Goal: Information Seeking & Learning: Compare options

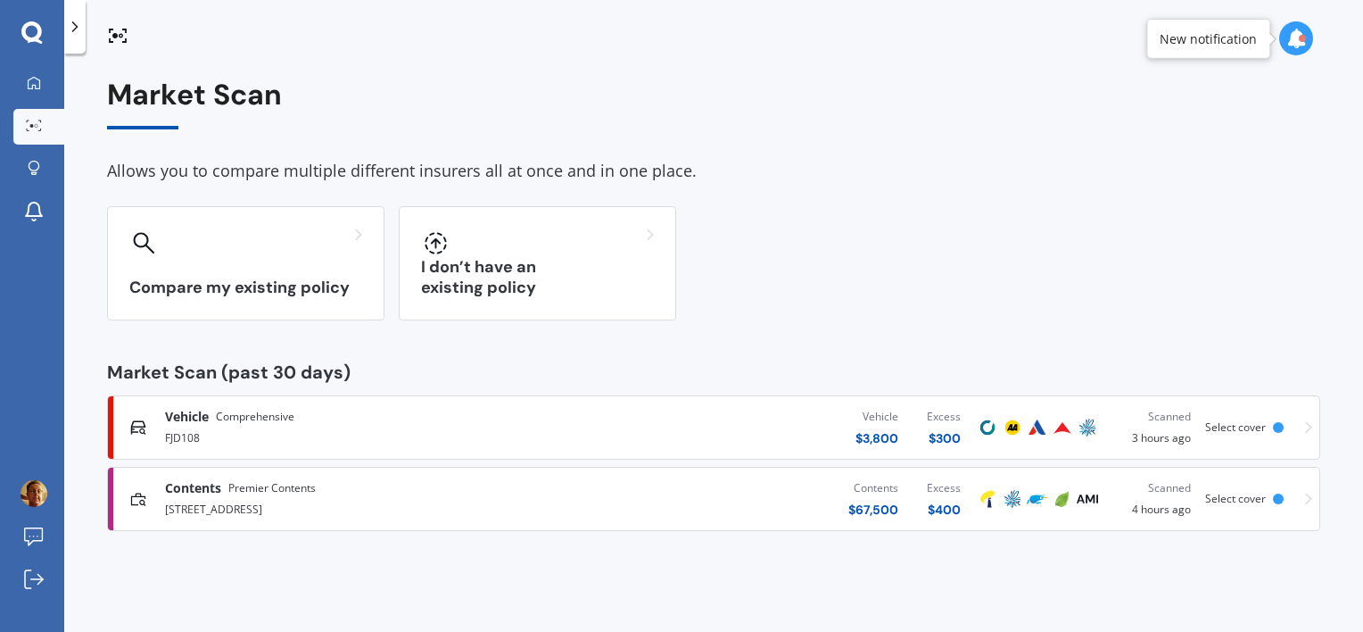
click at [219, 492] on span "Contents" at bounding box center [193, 488] width 56 height 18
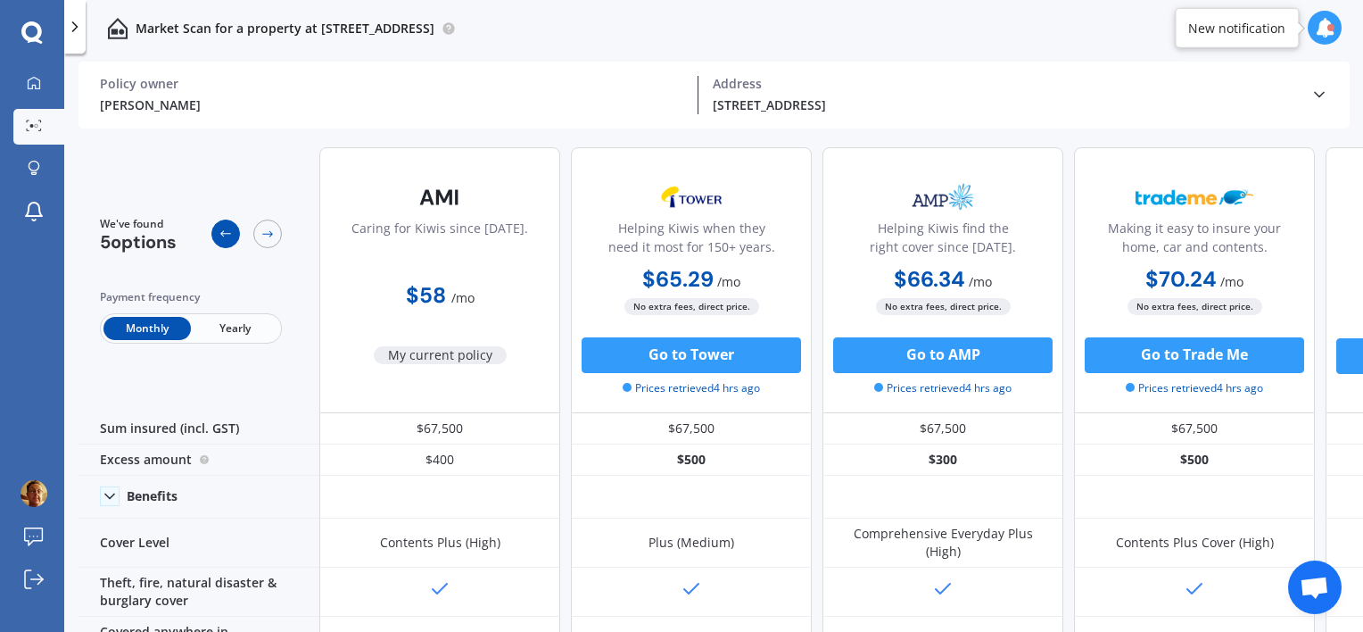
click at [222, 243] on div at bounding box center [225, 233] width 29 height 29
click at [33, 87] on icon at bounding box center [34, 83] width 14 height 14
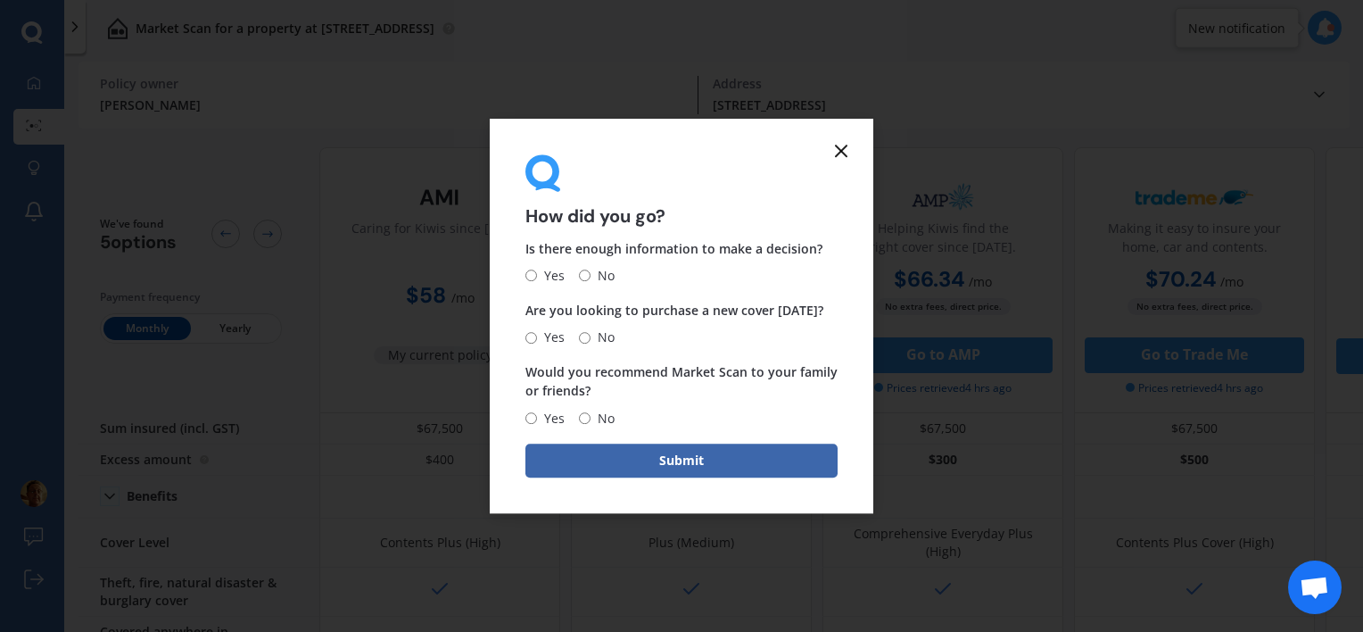
click at [834, 149] on icon at bounding box center [840, 150] width 21 height 21
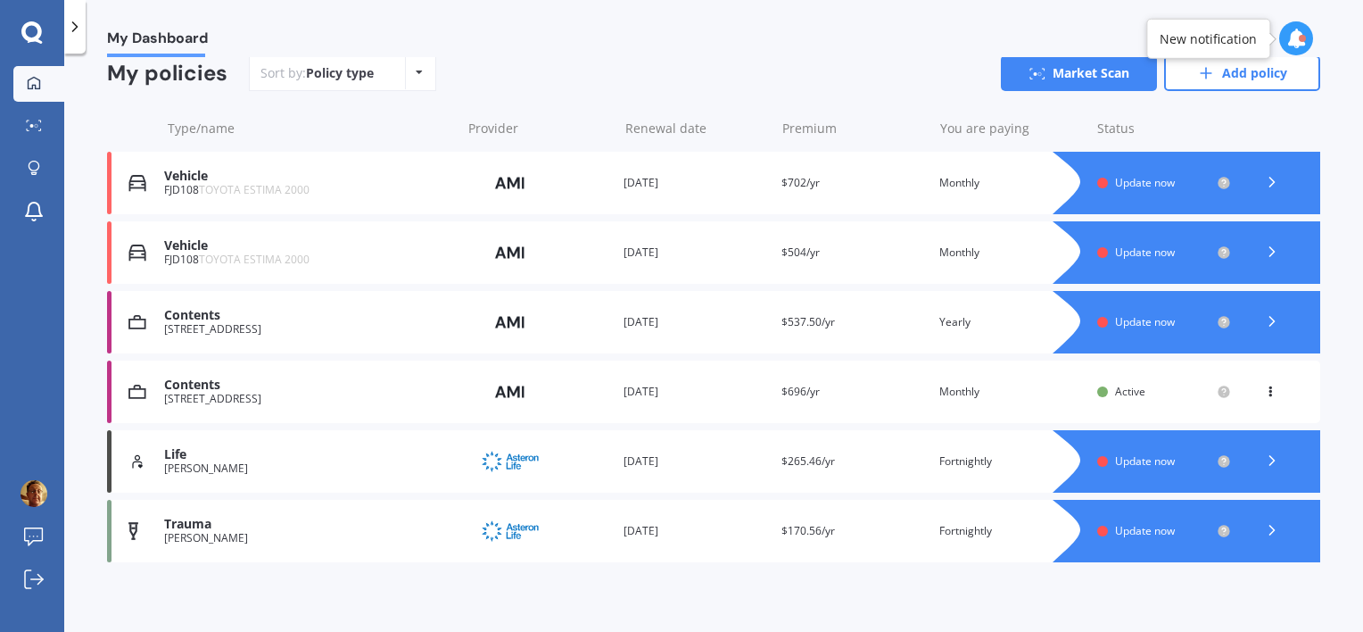
scroll to position [174, 0]
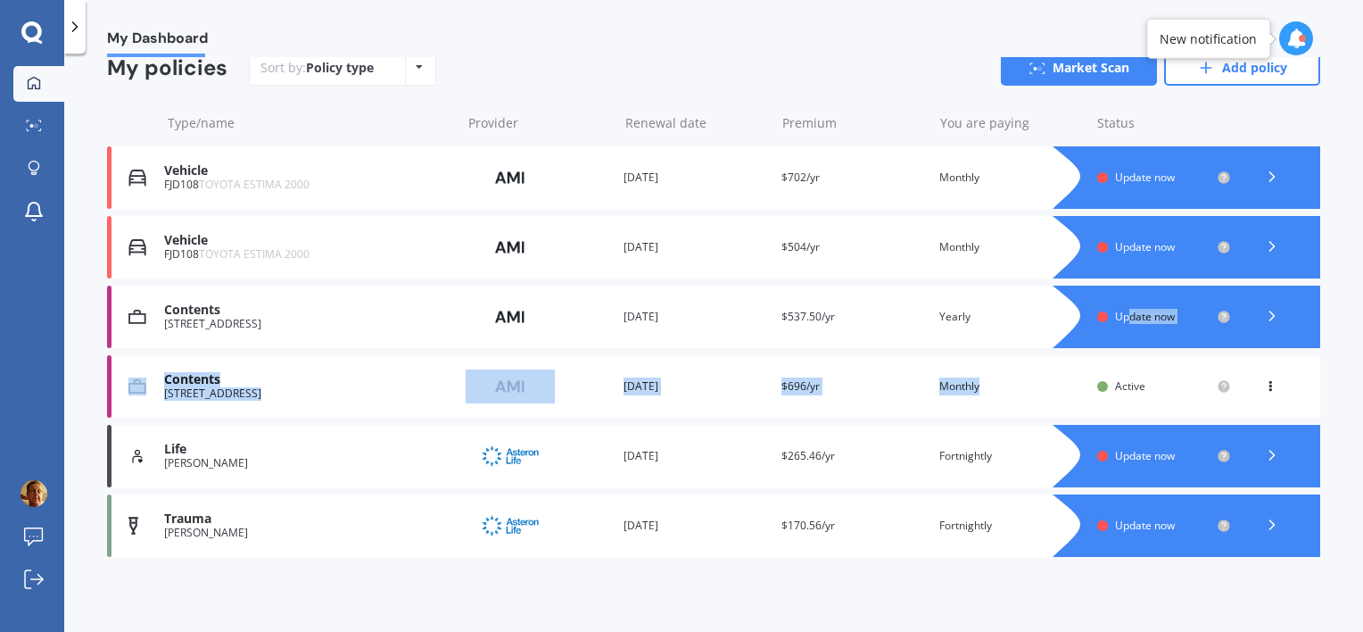
drag, startPoint x: 1120, startPoint y: 316, endPoint x: 1106, endPoint y: 366, distance: 52.0
click at [1106, 366] on div "Vehicle FJD108 TOYOTA ESTIMA 2000 Provider Renewal date 21 Apr 2025 Premium $70…" at bounding box center [713, 351] width 1213 height 410
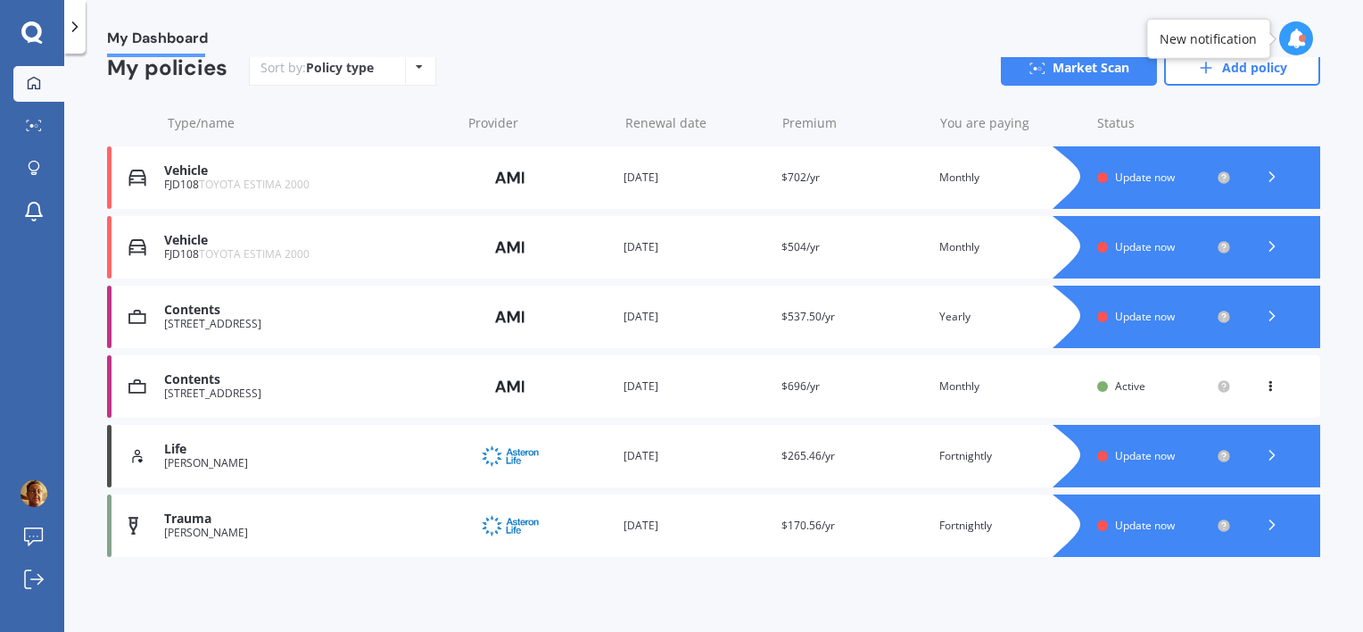
drag, startPoint x: 1106, startPoint y: 366, endPoint x: 1257, endPoint y: 386, distance: 152.1
click at [1264, 386] on icon at bounding box center [1270, 382] width 12 height 11
click at [1132, 313] on span "Update now" at bounding box center [1145, 316] width 60 height 15
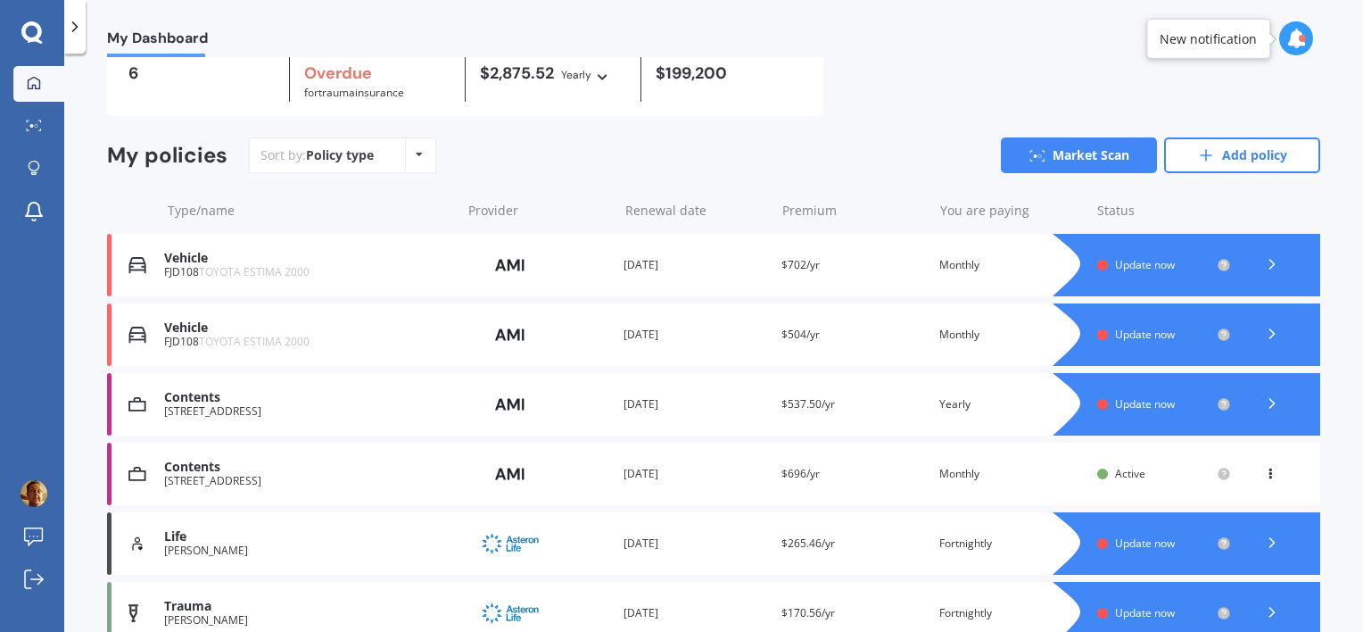
scroll to position [174, 0]
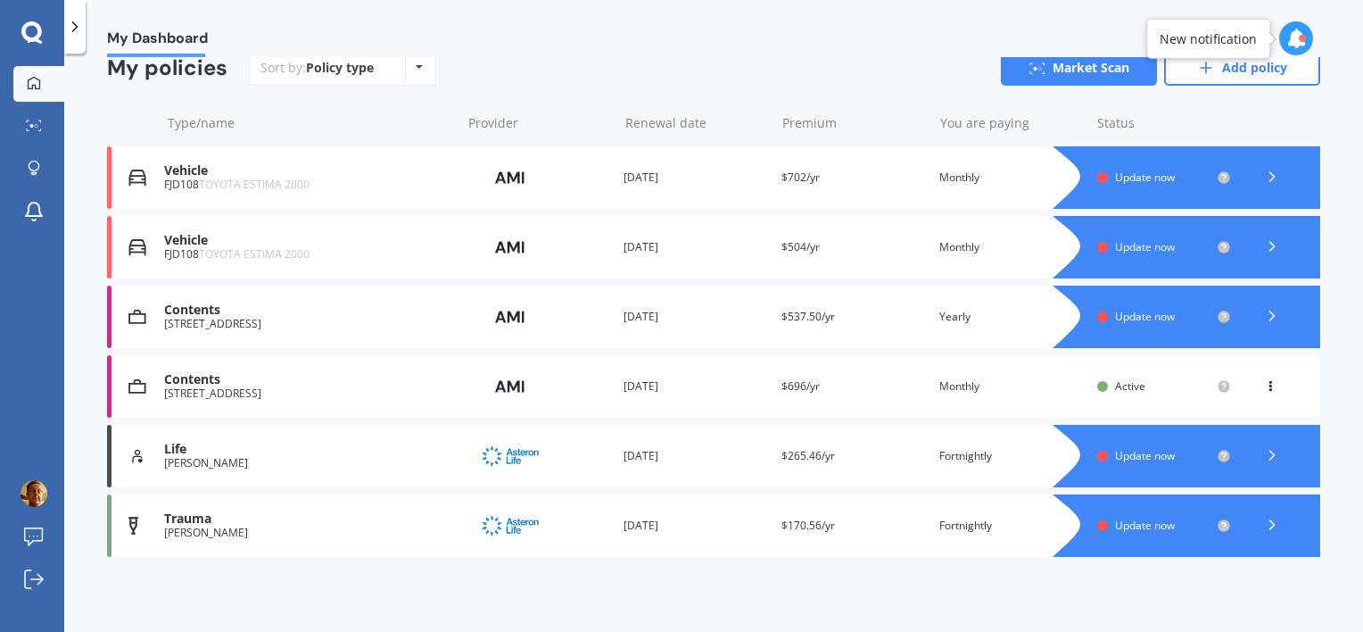
click at [336, 392] on div "15 Arabian Drive, Papamoa Beach, Tauranga 3118" at bounding box center [307, 393] width 287 height 12
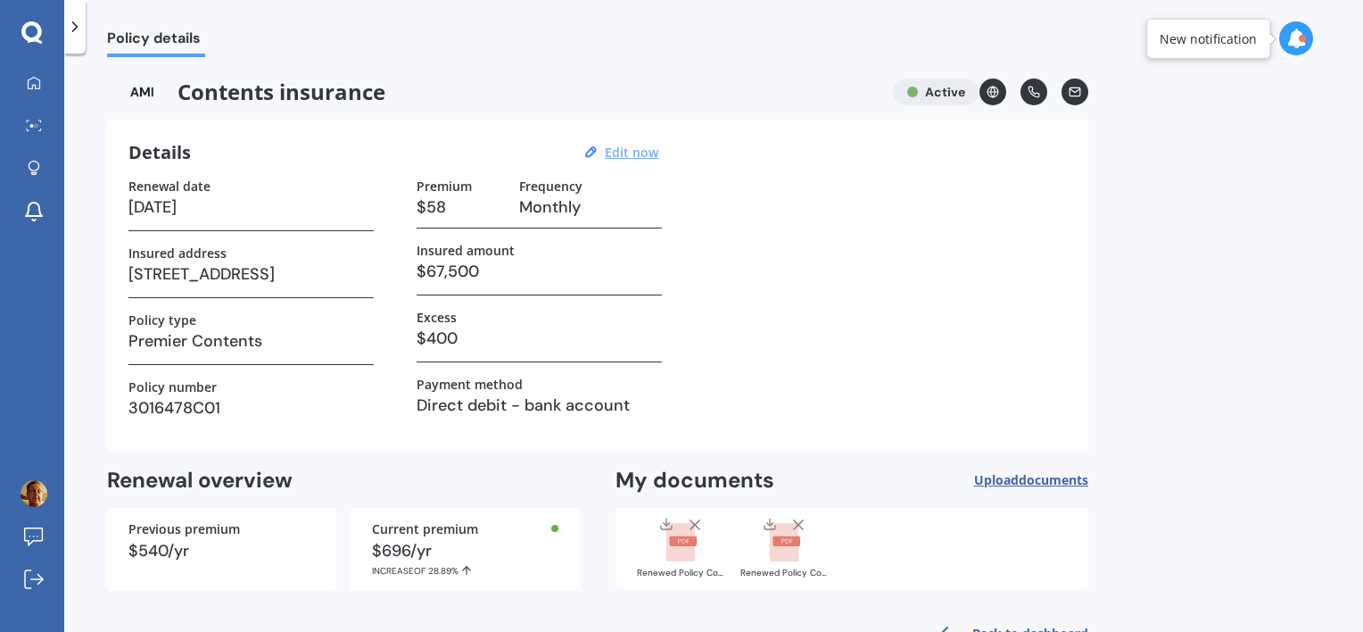
click at [634, 153] on u "Edit now" at bounding box center [632, 152] width 54 height 17
select select "20"
select select "04"
select select "2026"
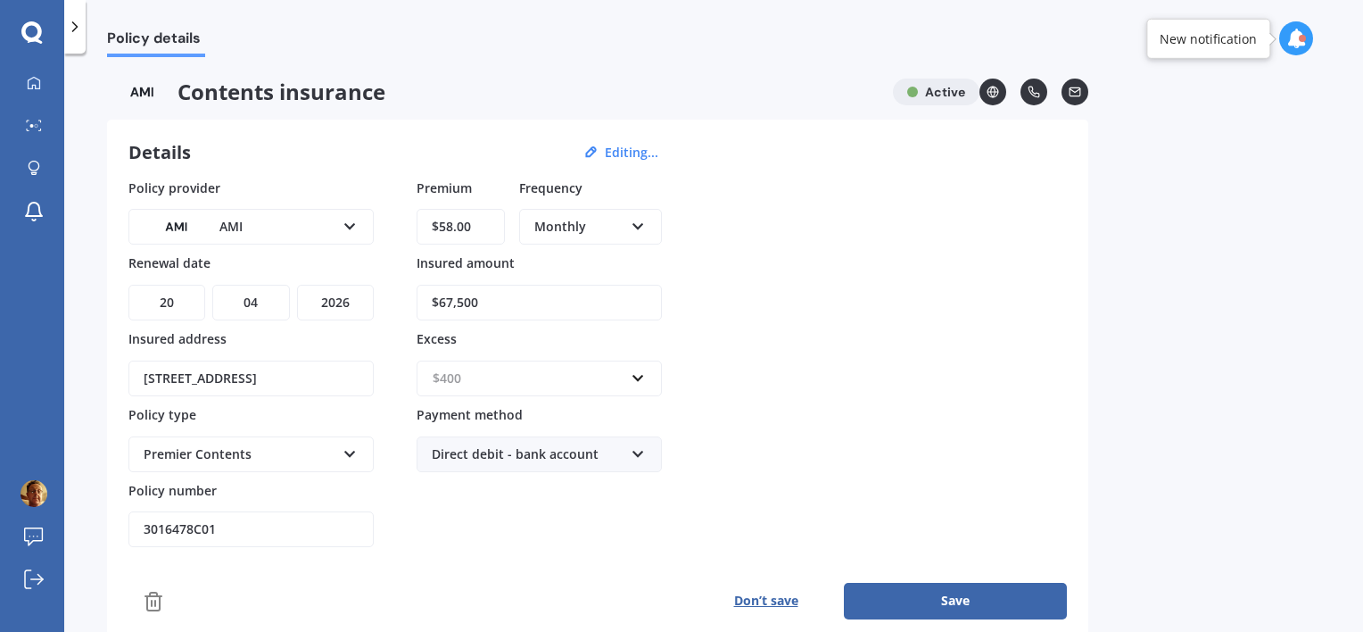
click at [638, 374] on input "text" at bounding box center [532, 378] width 229 height 34
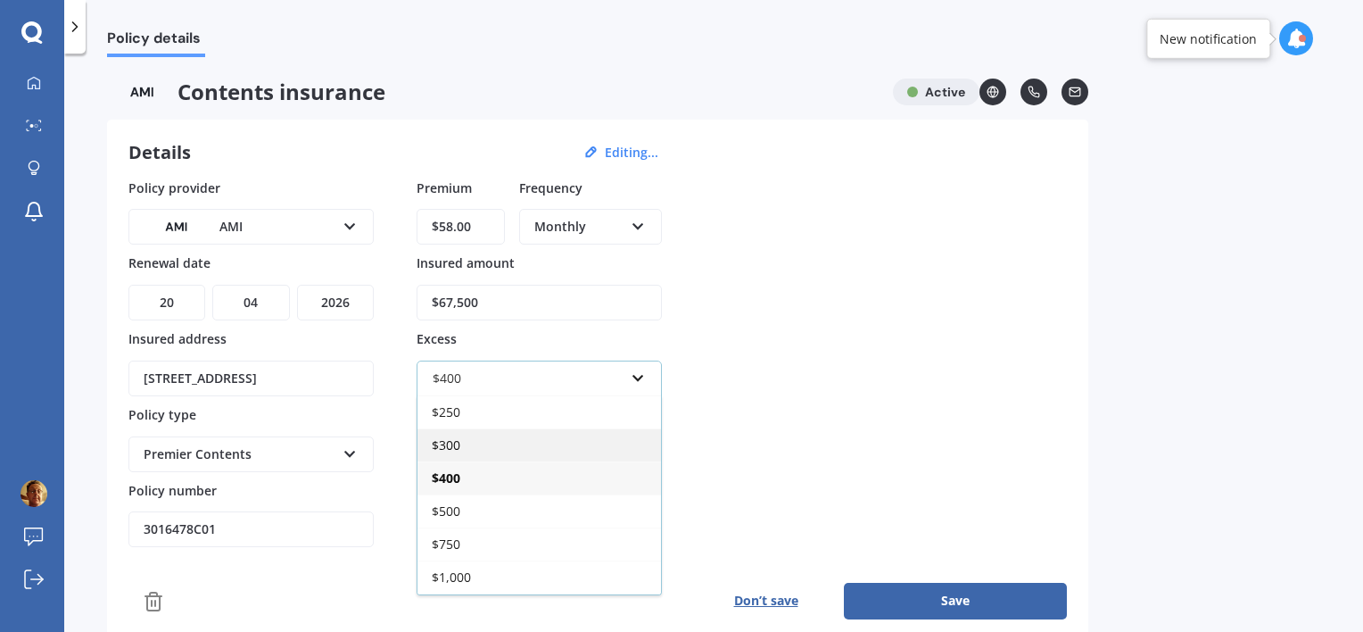
click at [458, 439] on span "$300" at bounding box center [446, 444] width 29 height 17
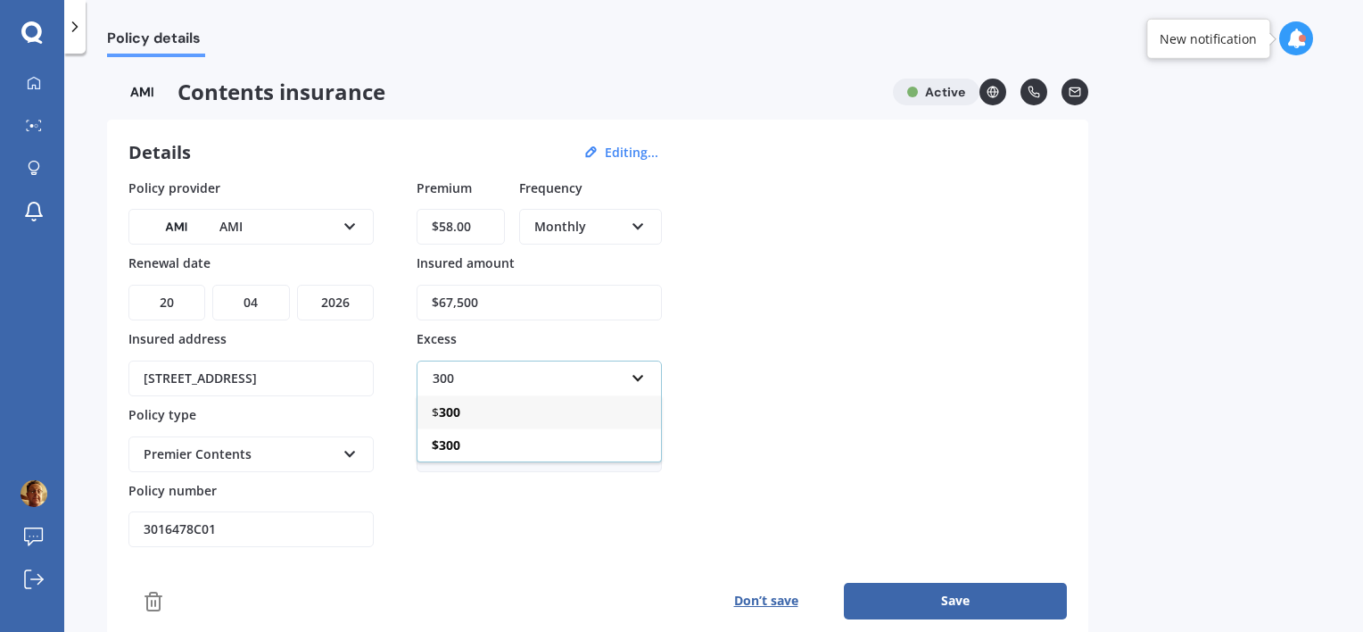
type input "300"
click at [447, 406] on b "300" at bounding box center [449, 411] width 21 height 17
drag, startPoint x: 477, startPoint y: 303, endPoint x: 418, endPoint y: 289, distance: 60.6
click at [431, 293] on input "$67,500" at bounding box center [539, 303] width 245 height 36
type input "$63,000"
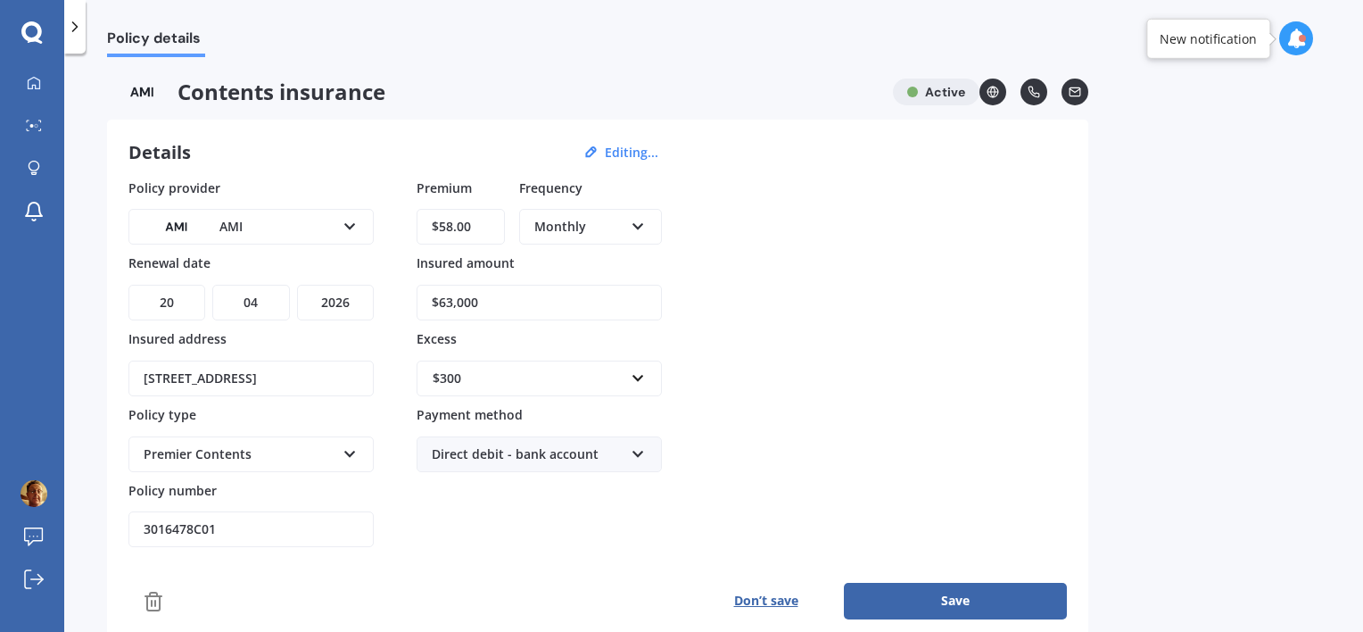
click at [232, 527] on input "3016478C01" at bounding box center [250, 529] width 245 height 36
type input "3"
type input "h"
type input "HOMA00850412"
click at [475, 232] on input "$58.00" at bounding box center [461, 227] width 88 height 36
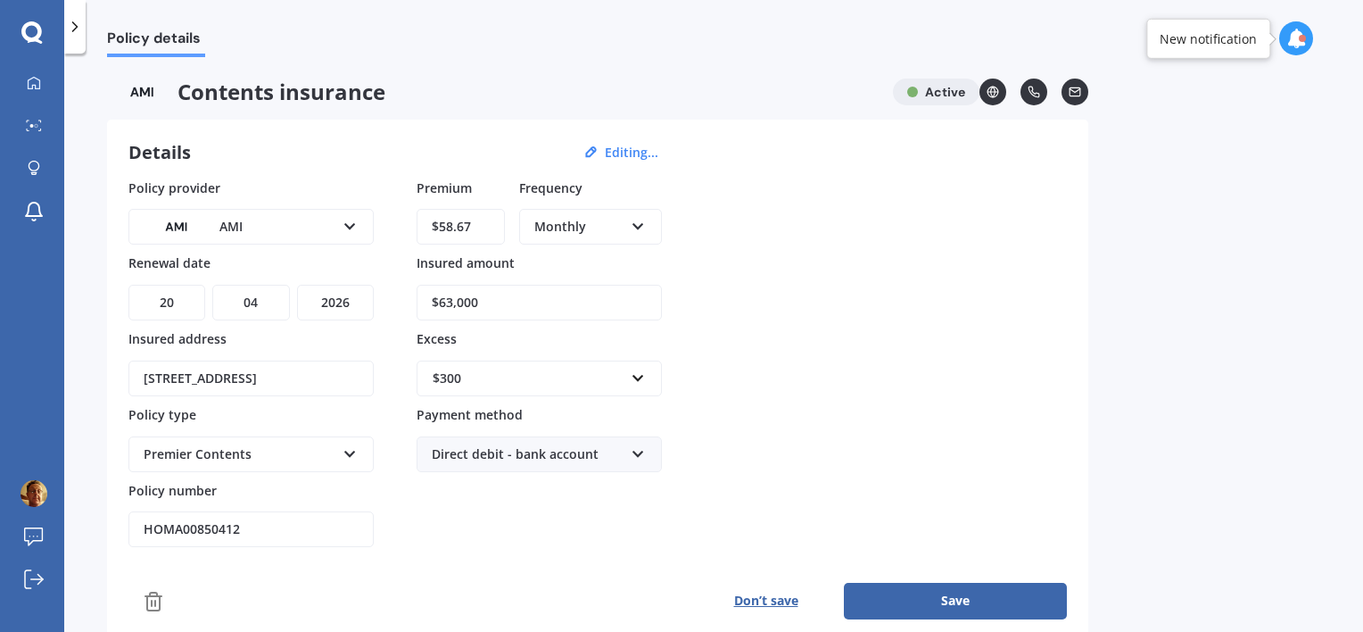
type input "$58.67"
click at [640, 382] on input "text" at bounding box center [532, 378] width 229 height 34
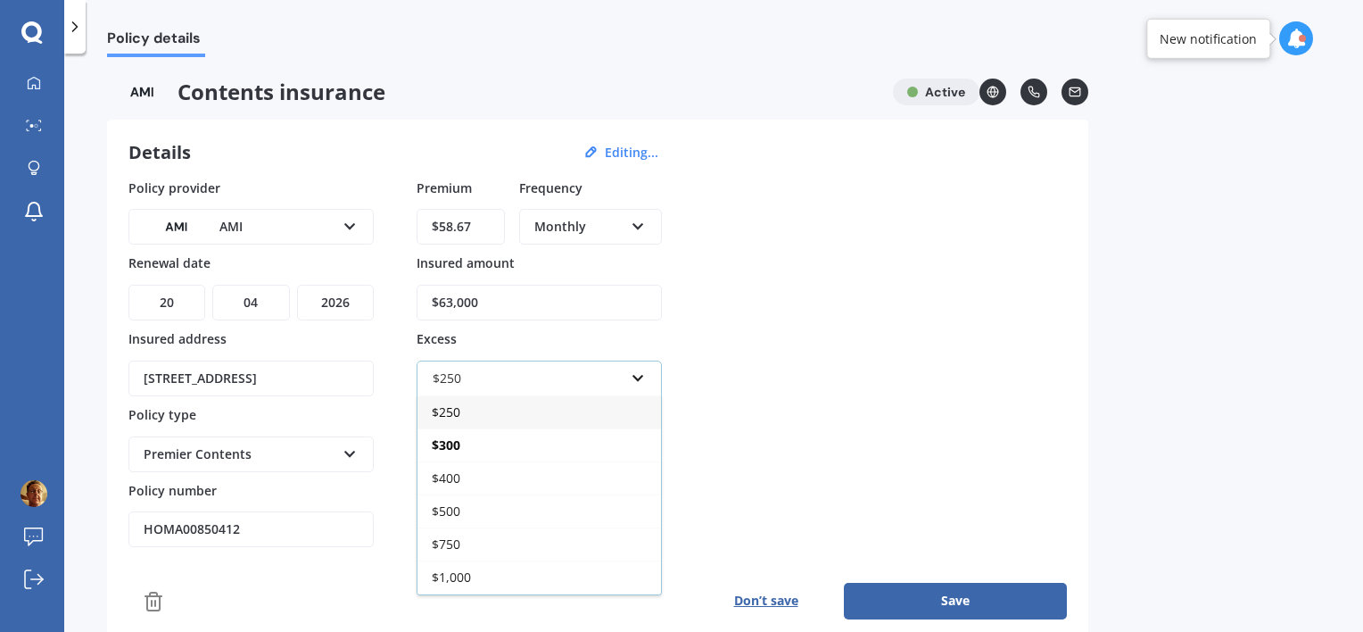
click at [454, 409] on span "$250" at bounding box center [446, 411] width 29 height 17
type input "250"
click at [477, 409] on div "$ 250" at bounding box center [539, 411] width 244 height 33
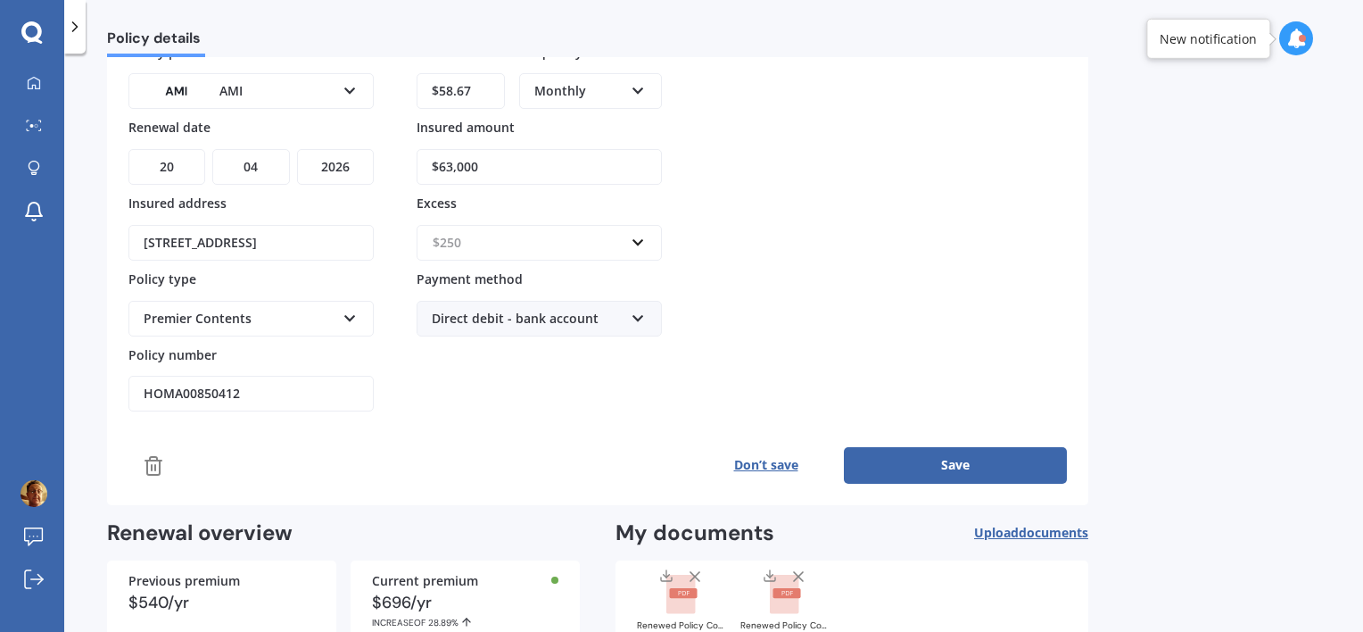
scroll to position [178, 0]
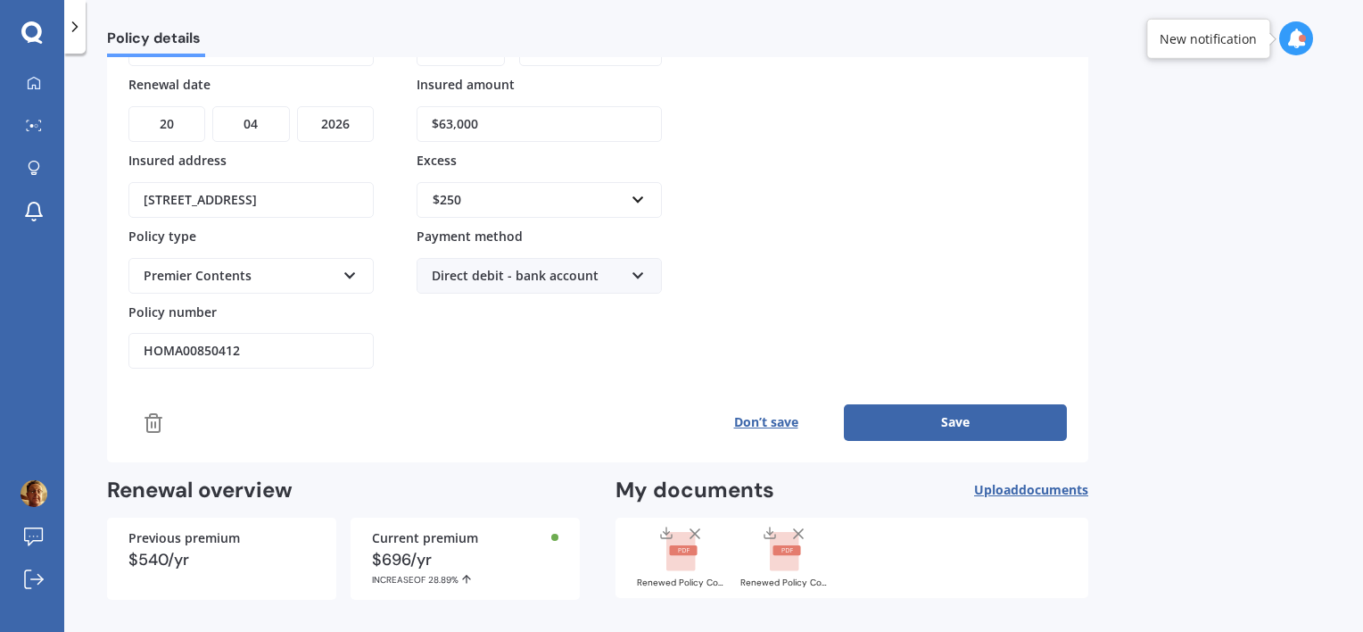
click at [949, 420] on button "Save" at bounding box center [955, 422] width 223 height 36
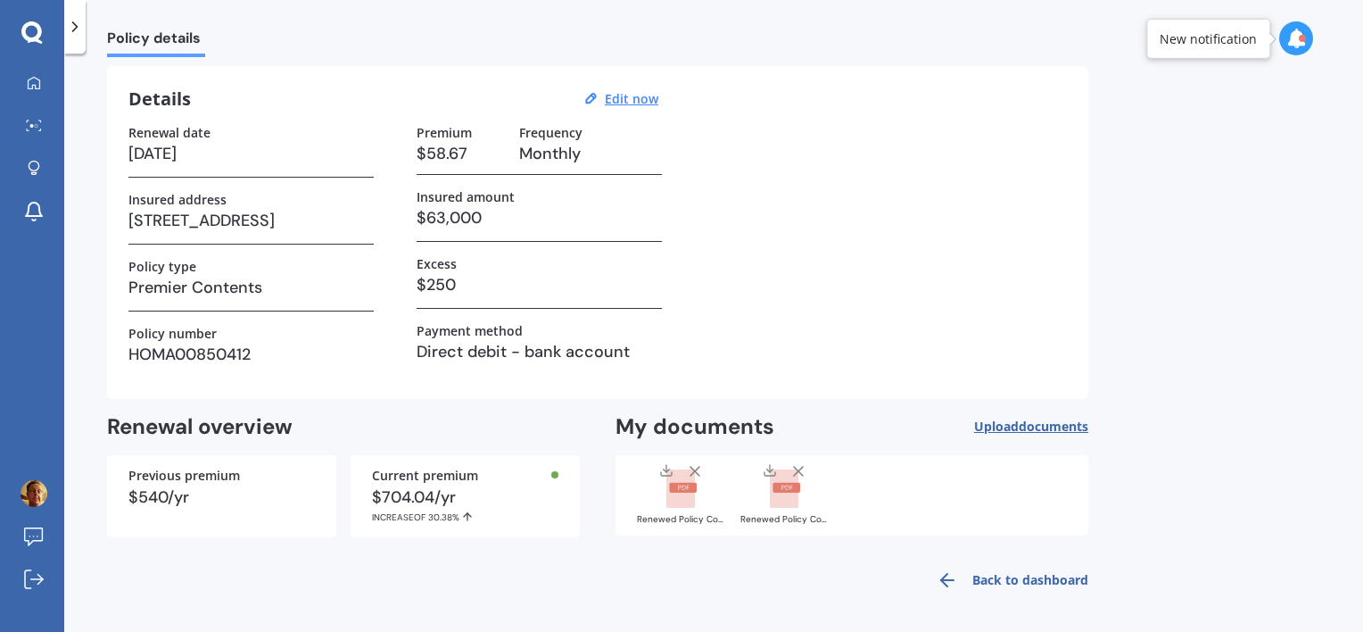
scroll to position [54, 0]
click at [1025, 575] on link "Back to dashboard" at bounding box center [1007, 579] width 162 height 43
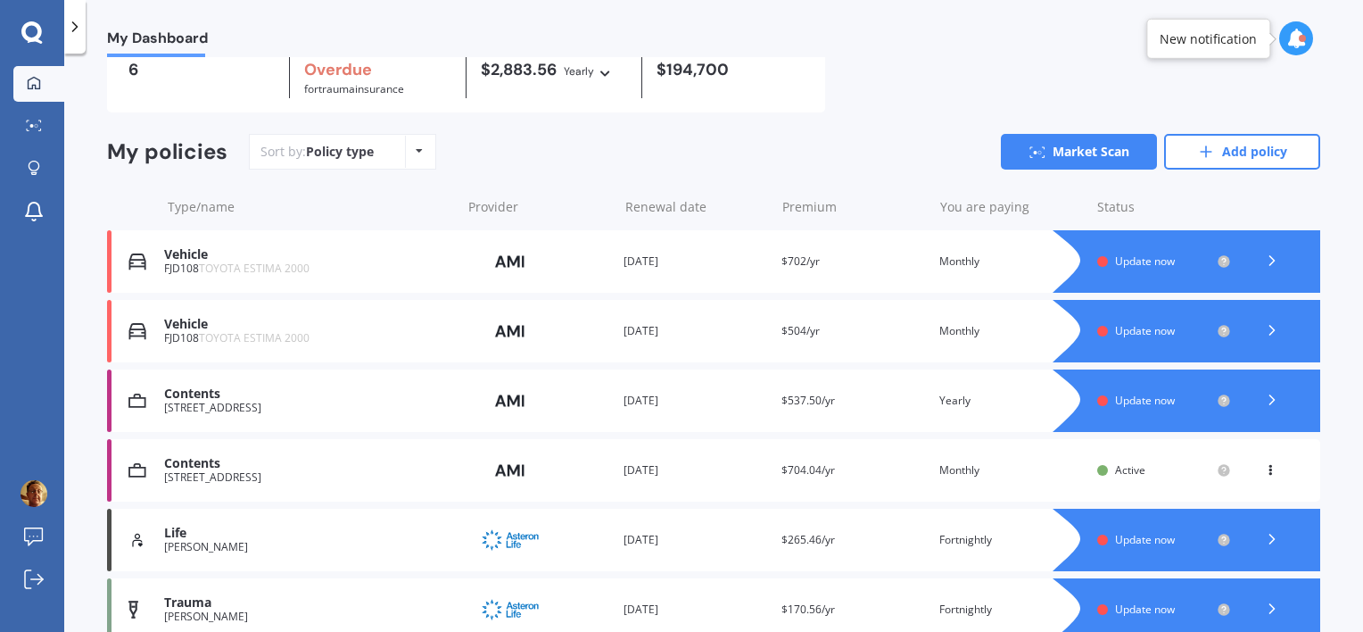
scroll to position [174, 0]
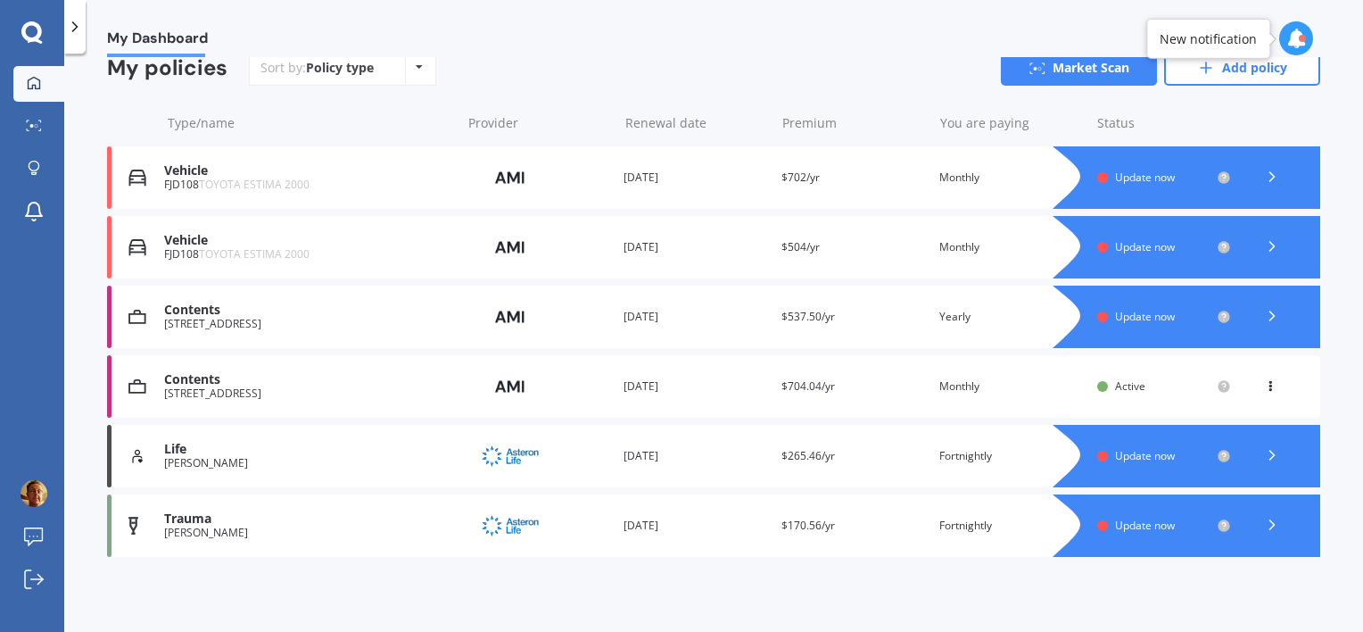
click at [1264, 384] on icon at bounding box center [1270, 382] width 12 height 11
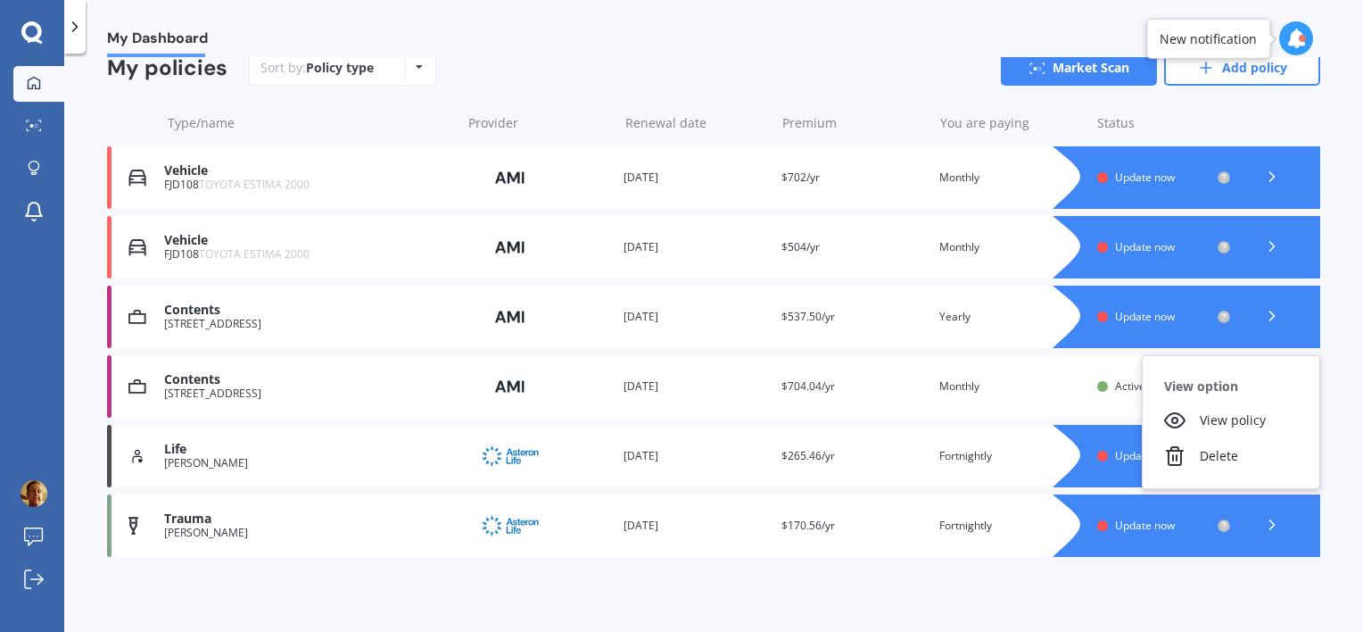
click at [189, 379] on div "Contents" at bounding box center [307, 379] width 287 height 15
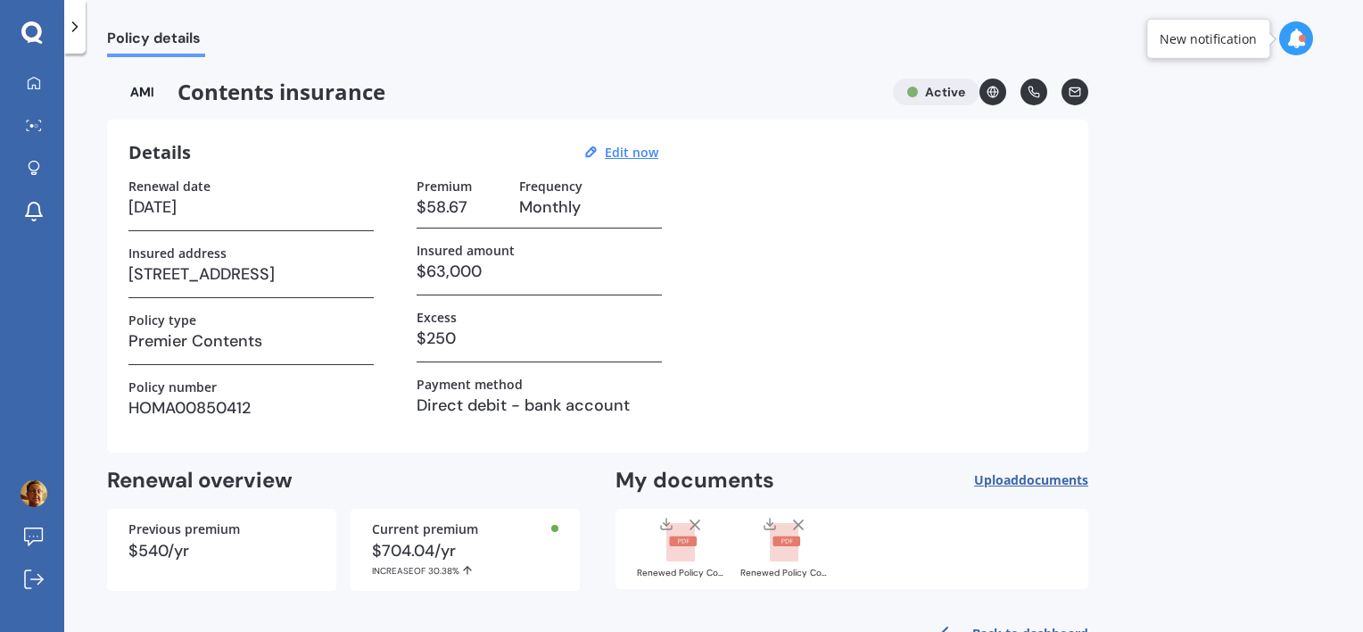
scroll to position [54, 0]
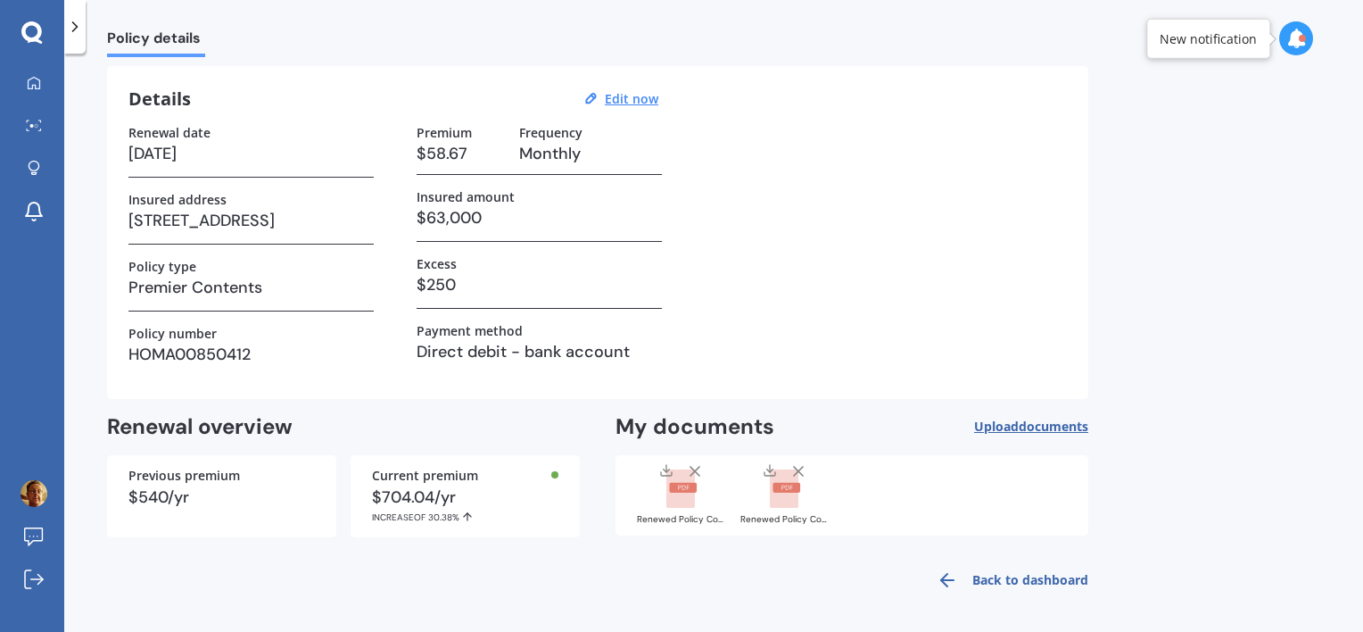
click at [1045, 574] on link "Back to dashboard" at bounding box center [1007, 579] width 162 height 43
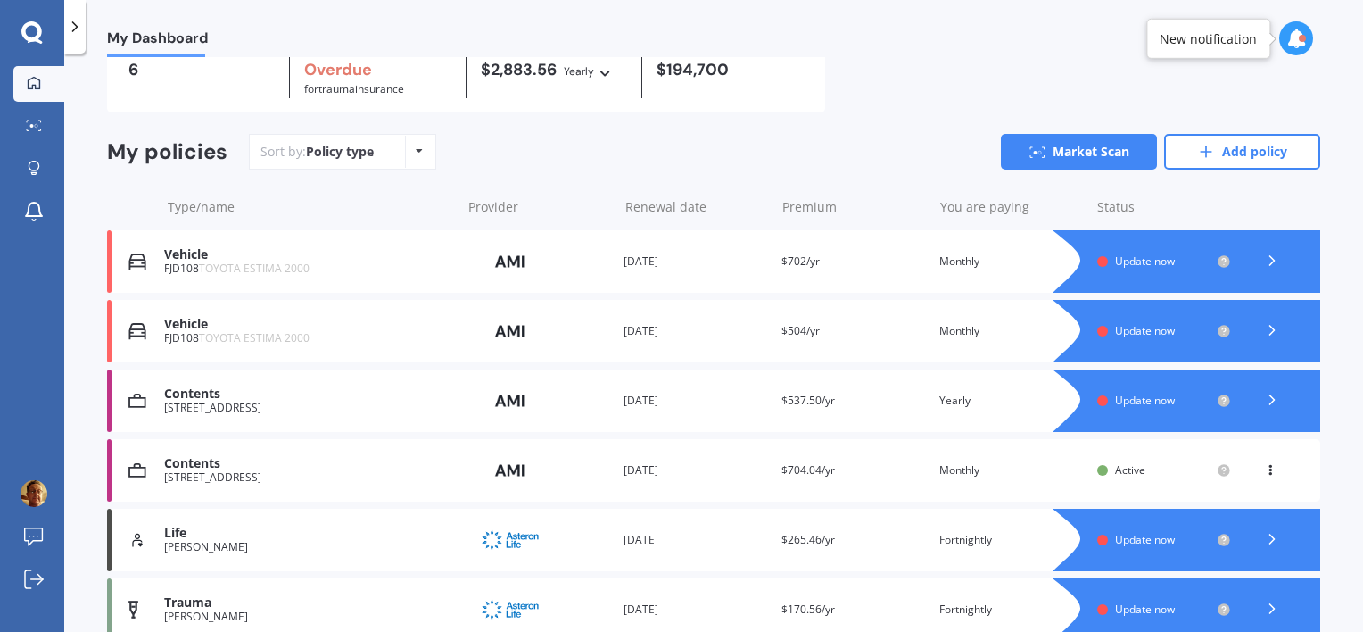
scroll to position [174, 0]
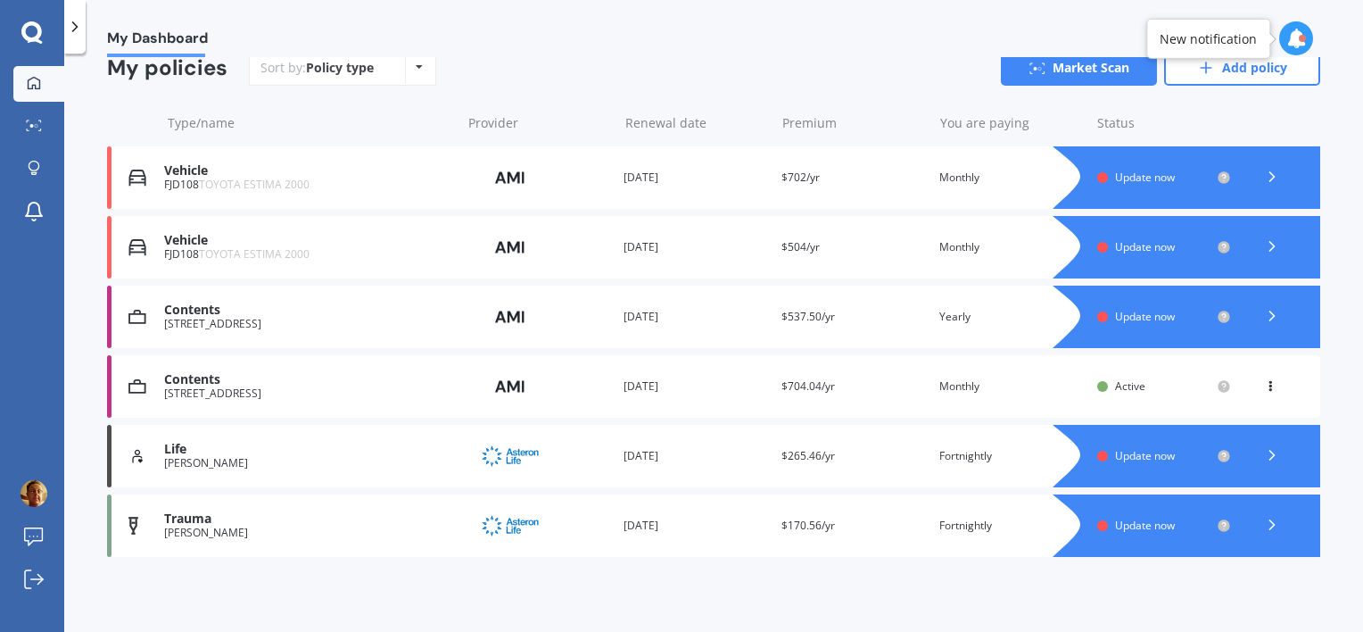
click at [235, 312] on div "Contents" at bounding box center [307, 309] width 287 height 15
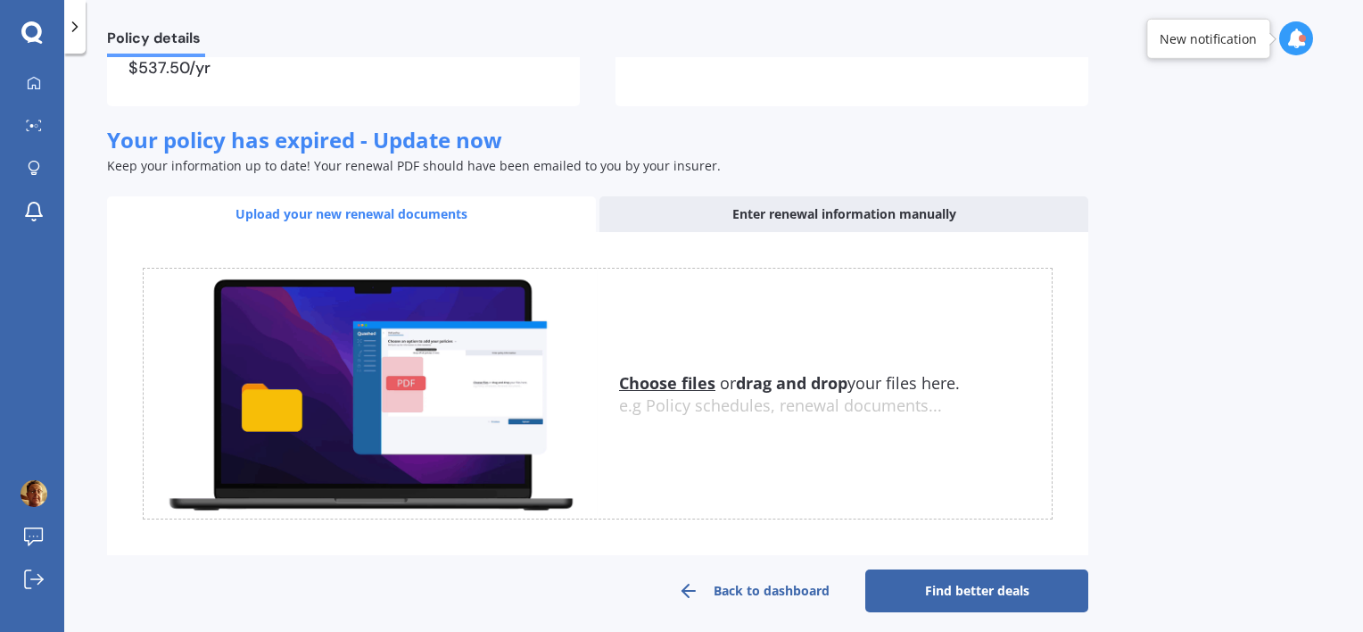
scroll to position [244, 0]
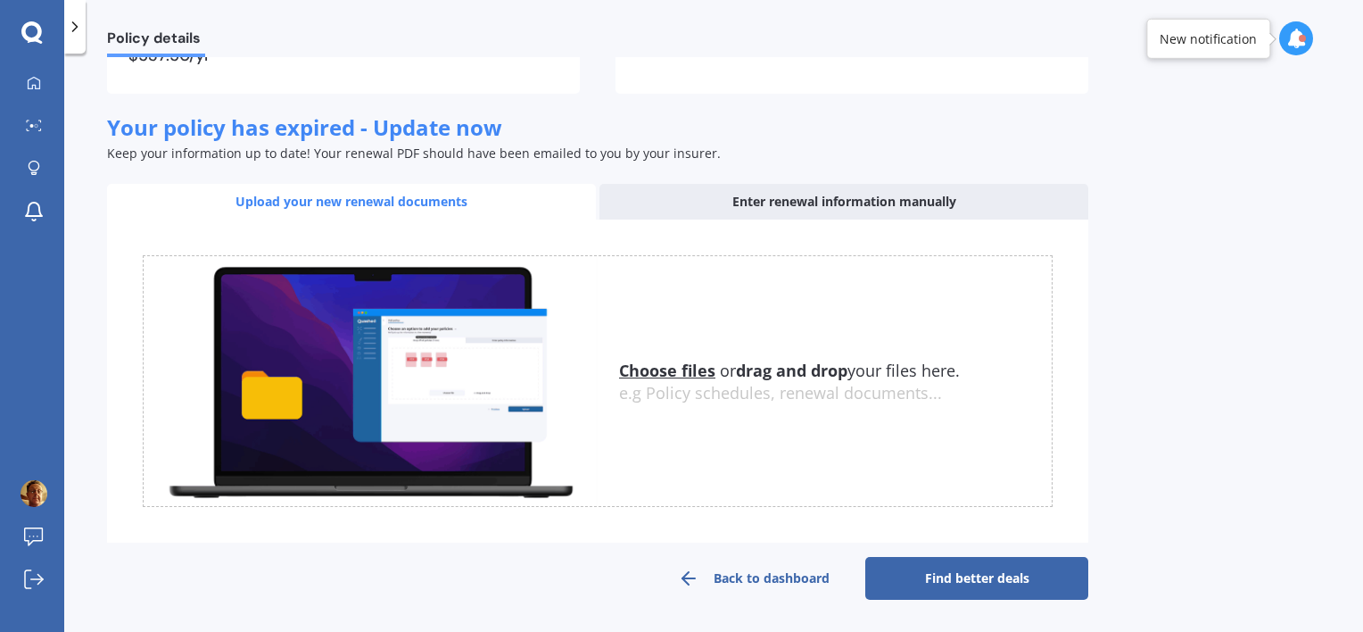
click at [789, 575] on link "Back to dashboard" at bounding box center [753, 578] width 223 height 43
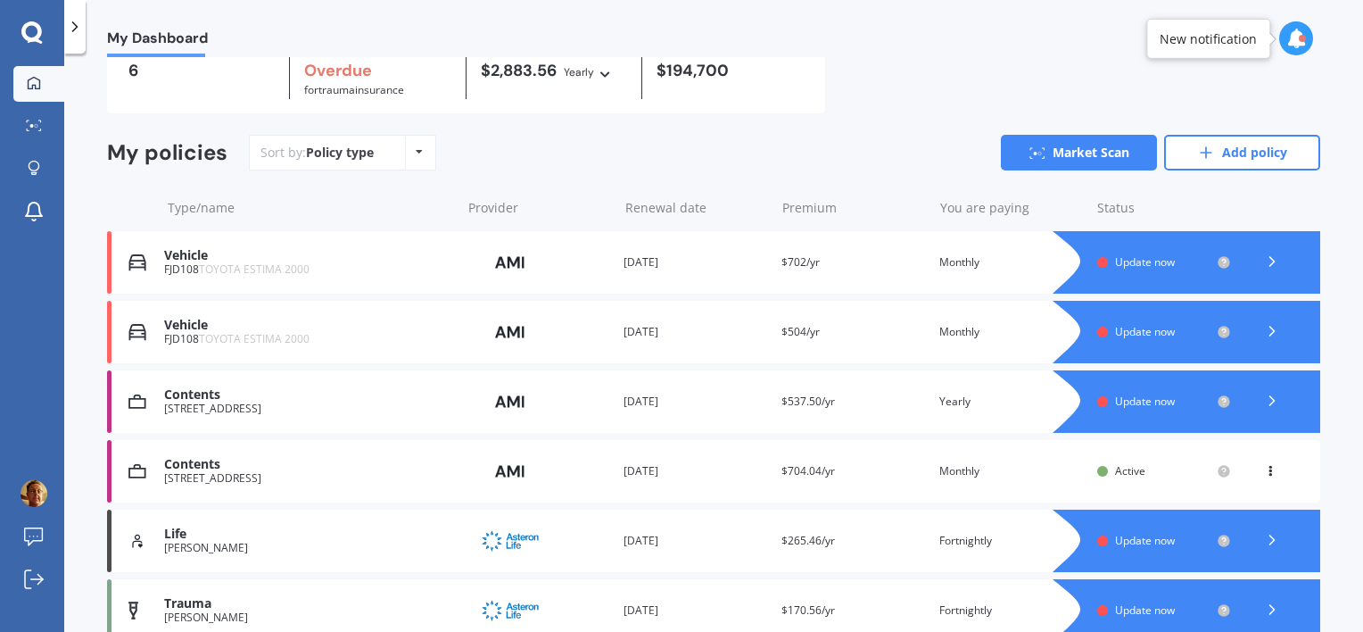
scroll to position [89, 0]
drag, startPoint x: 178, startPoint y: 336, endPoint x: 665, endPoint y: 358, distance: 487.5
click at [665, 358] on div "Vehicle FJD108 TOYOTA ESTIMA 2000 Provider Renewal date 20 Apr 2025 Premium $50…" at bounding box center [713, 331] width 1213 height 62
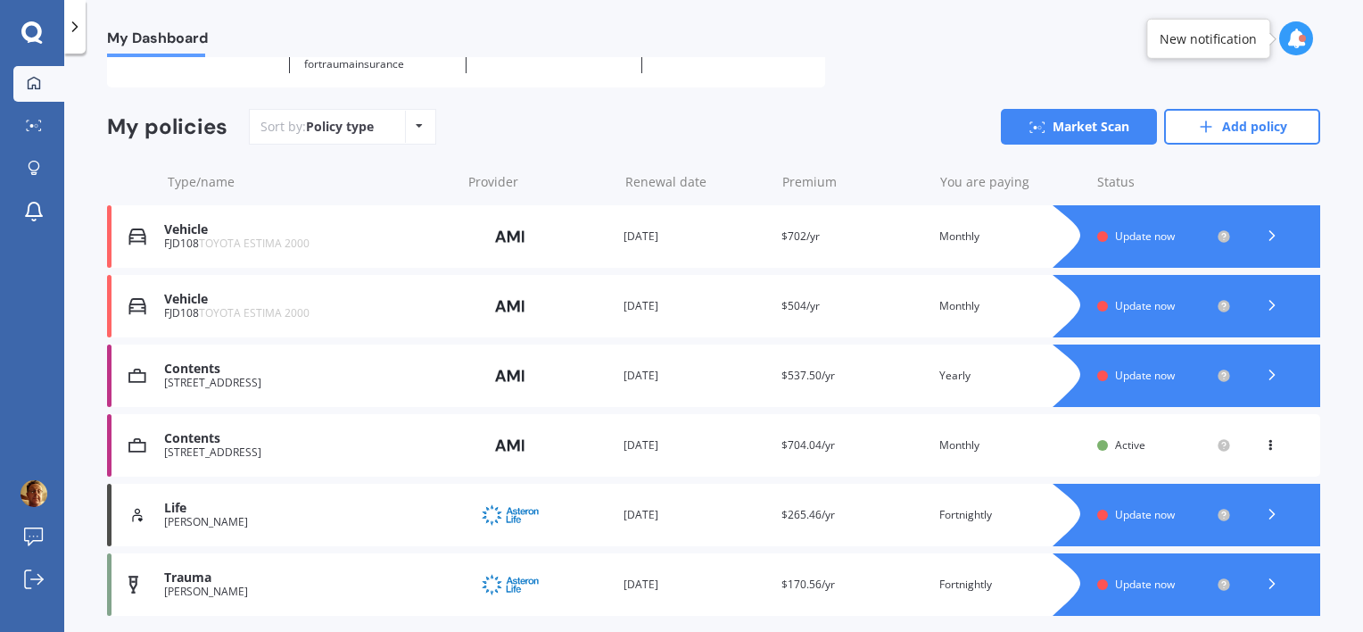
scroll to position [85, 0]
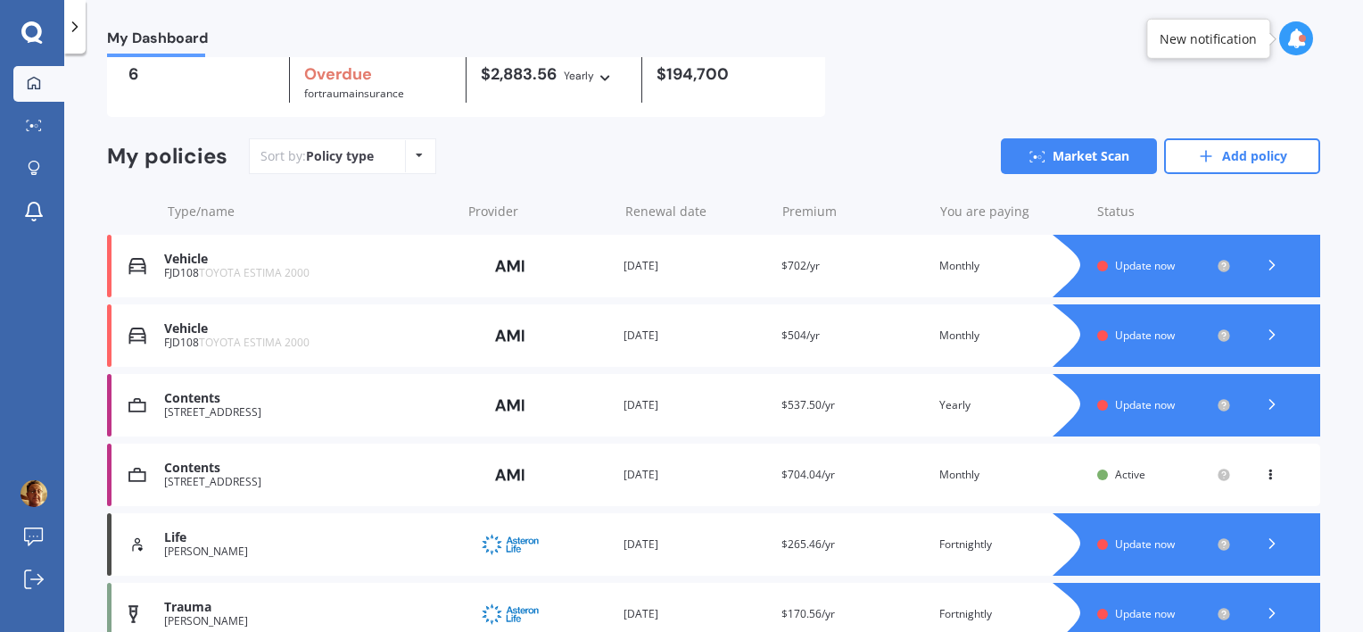
click at [416, 154] on icon at bounding box center [419, 155] width 7 height 11
click at [403, 264] on span "Date added" at bounding box center [388, 259] width 70 height 17
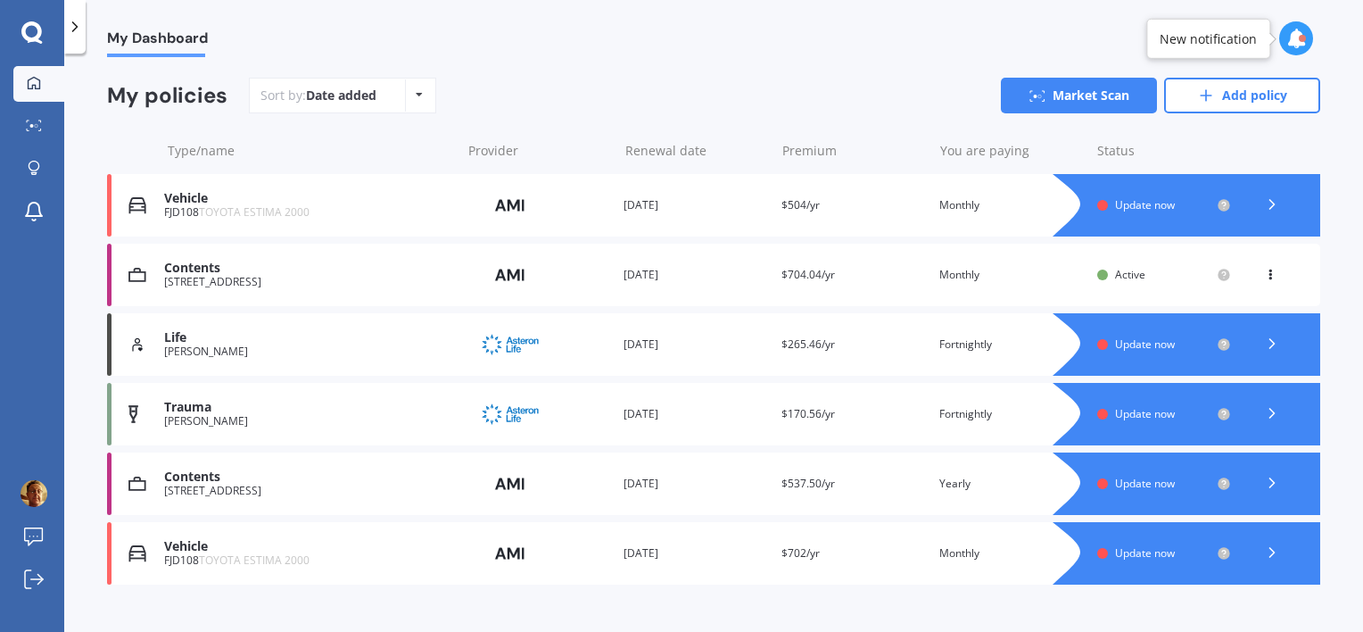
scroll to position [174, 0]
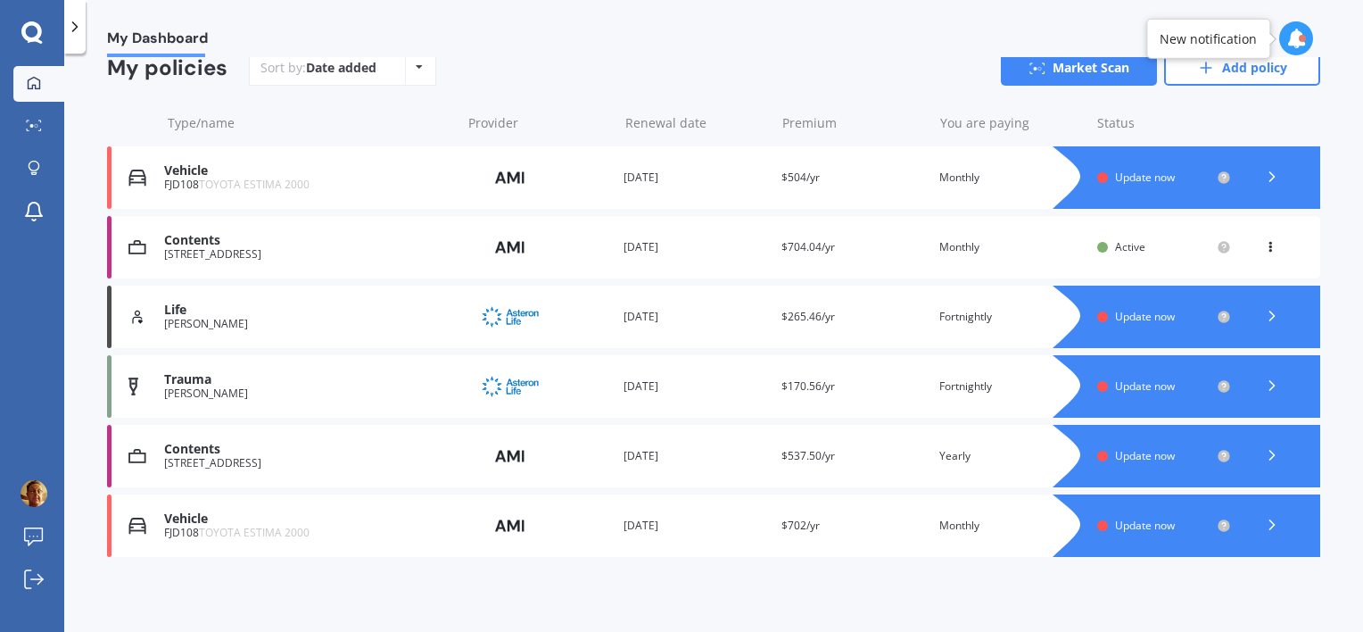
drag, startPoint x: 1260, startPoint y: 457, endPoint x: 1028, endPoint y: 458, distance: 231.9
click at [1028, 458] on div "You are paying Yearly" at bounding box center [1011, 456] width 144 height 18
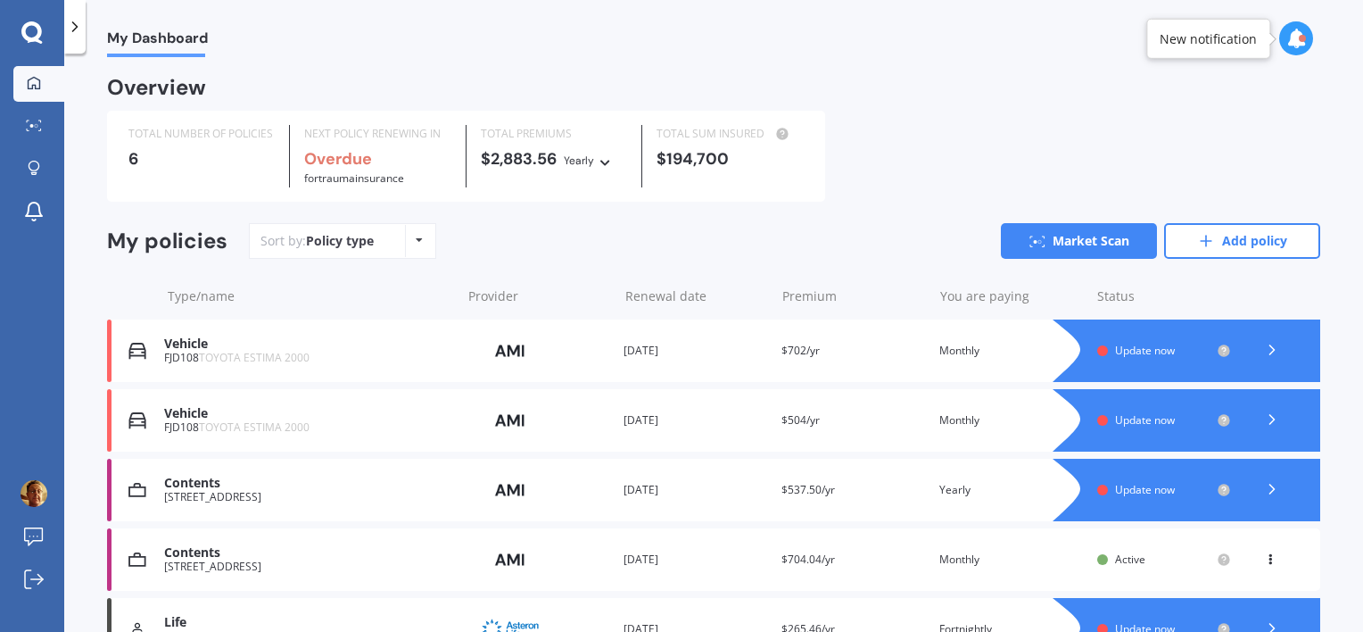
click at [806, 559] on span "$704.04/yr" at bounding box center [808, 558] width 54 height 15
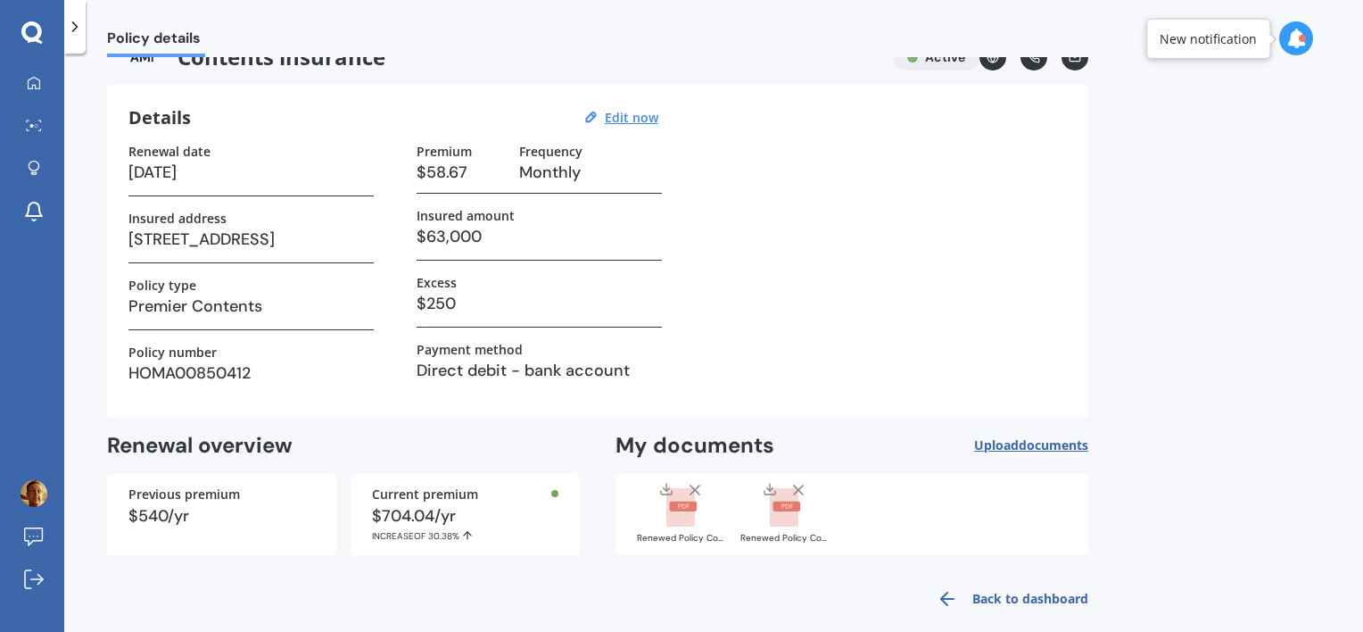
scroll to position [54, 0]
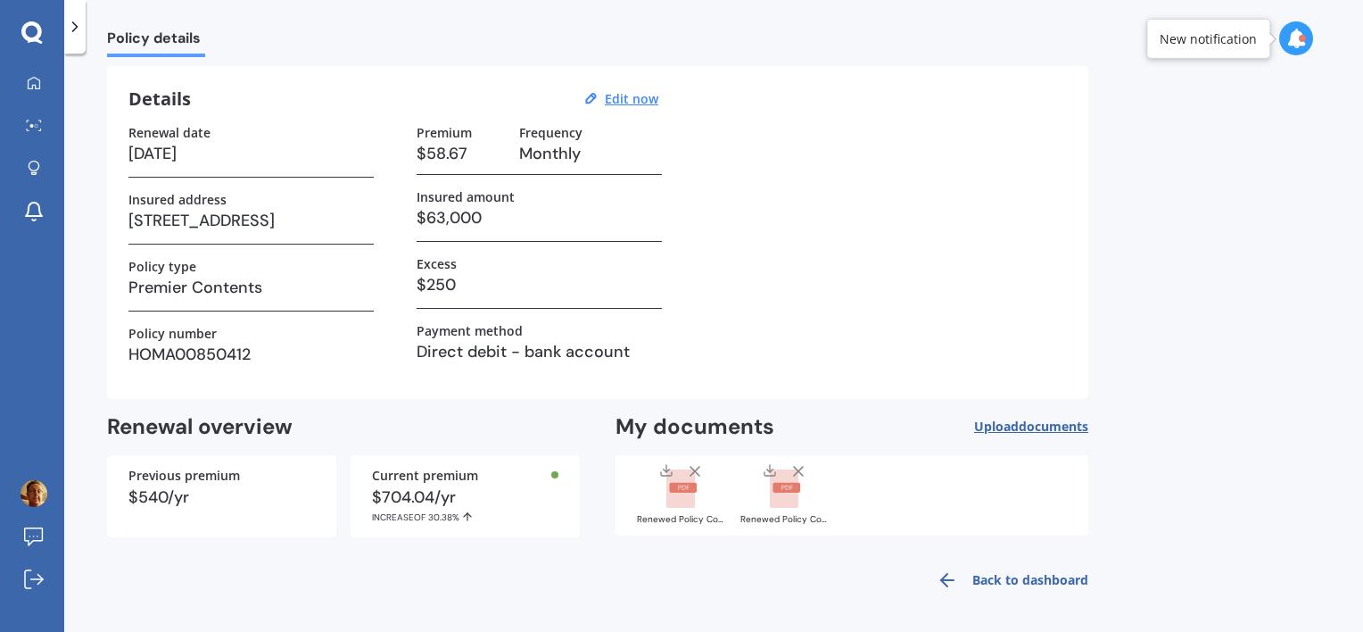
click at [1027, 425] on span "documents" at bounding box center [1054, 425] width 70 height 17
click at [1031, 418] on span "documents" at bounding box center [1054, 425] width 70 height 17
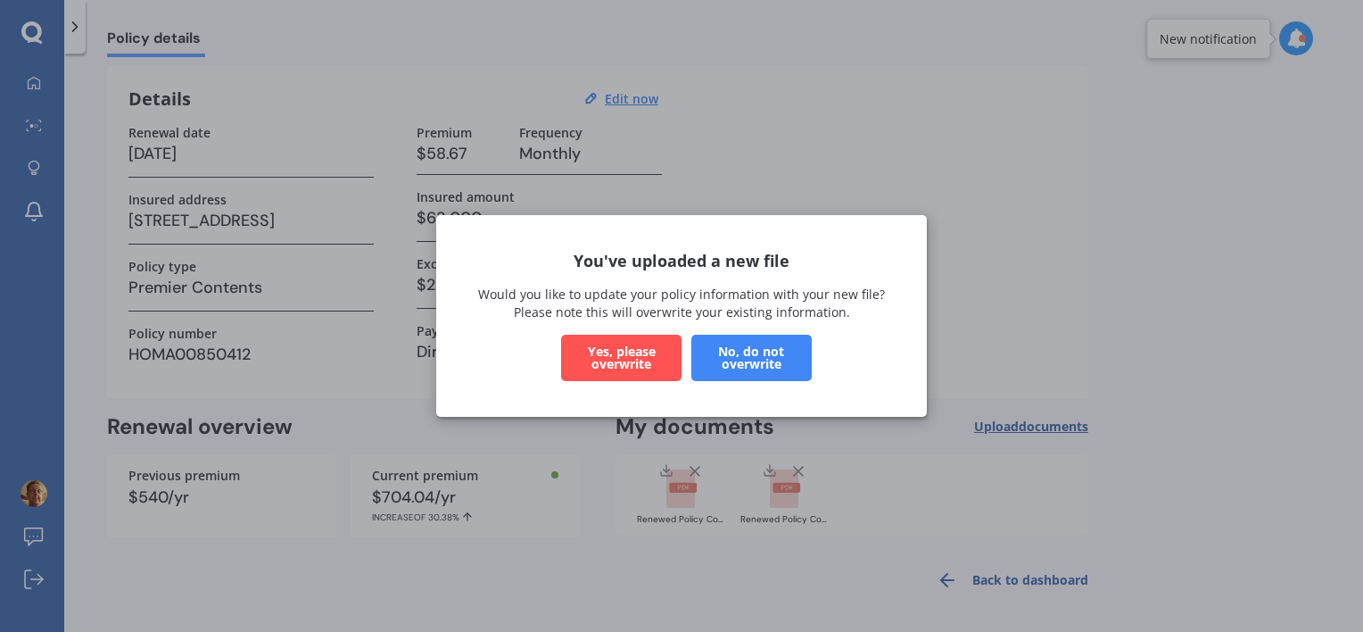
click at [635, 355] on button "Yes, please overwrite" at bounding box center [621, 358] width 120 height 46
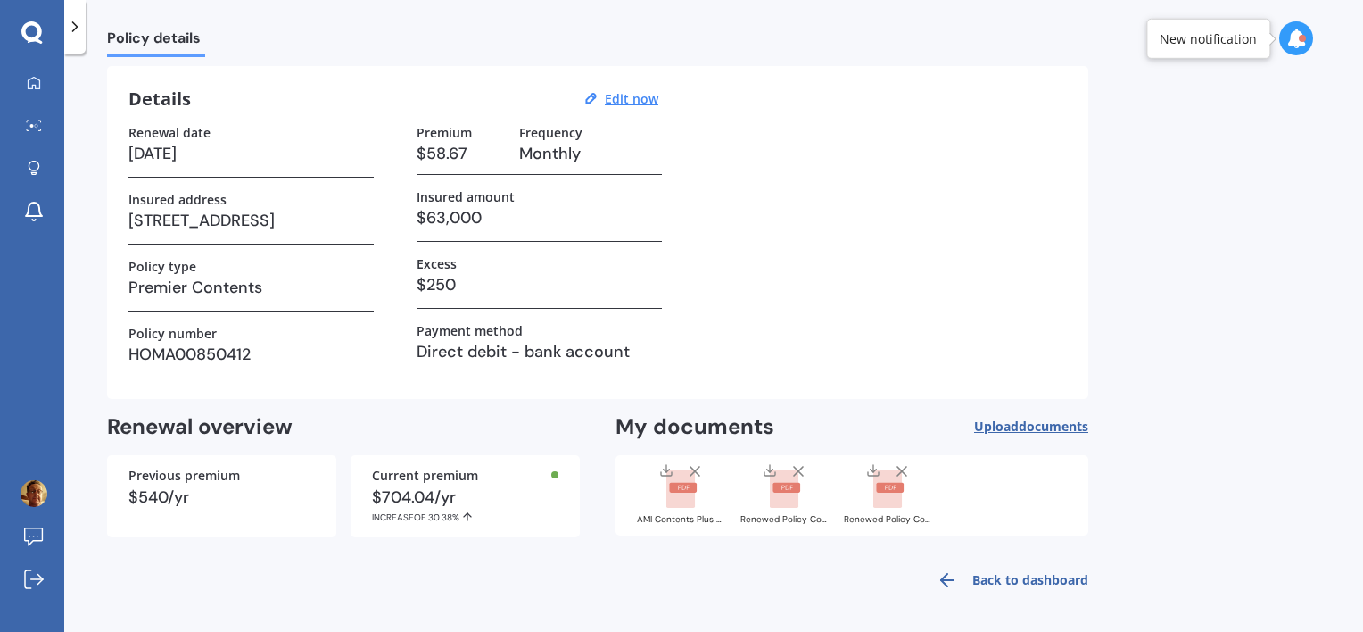
click at [1034, 574] on link "Back to dashboard" at bounding box center [1007, 579] width 162 height 43
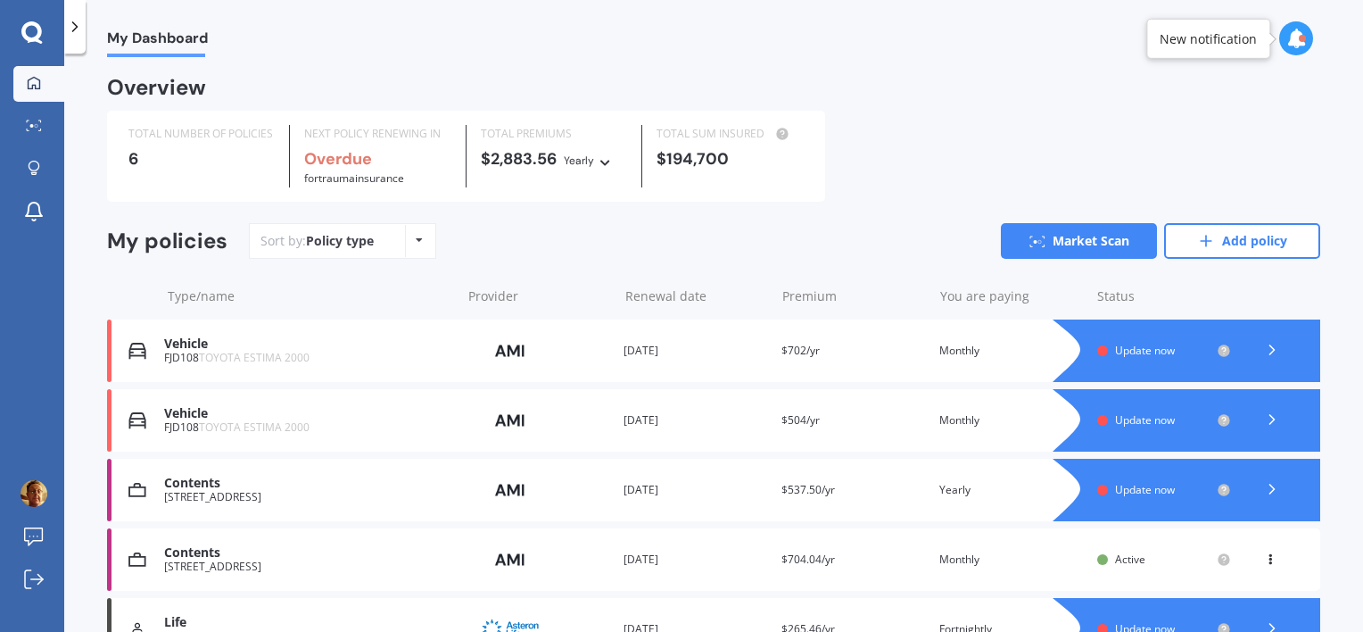
scroll to position [89, 0]
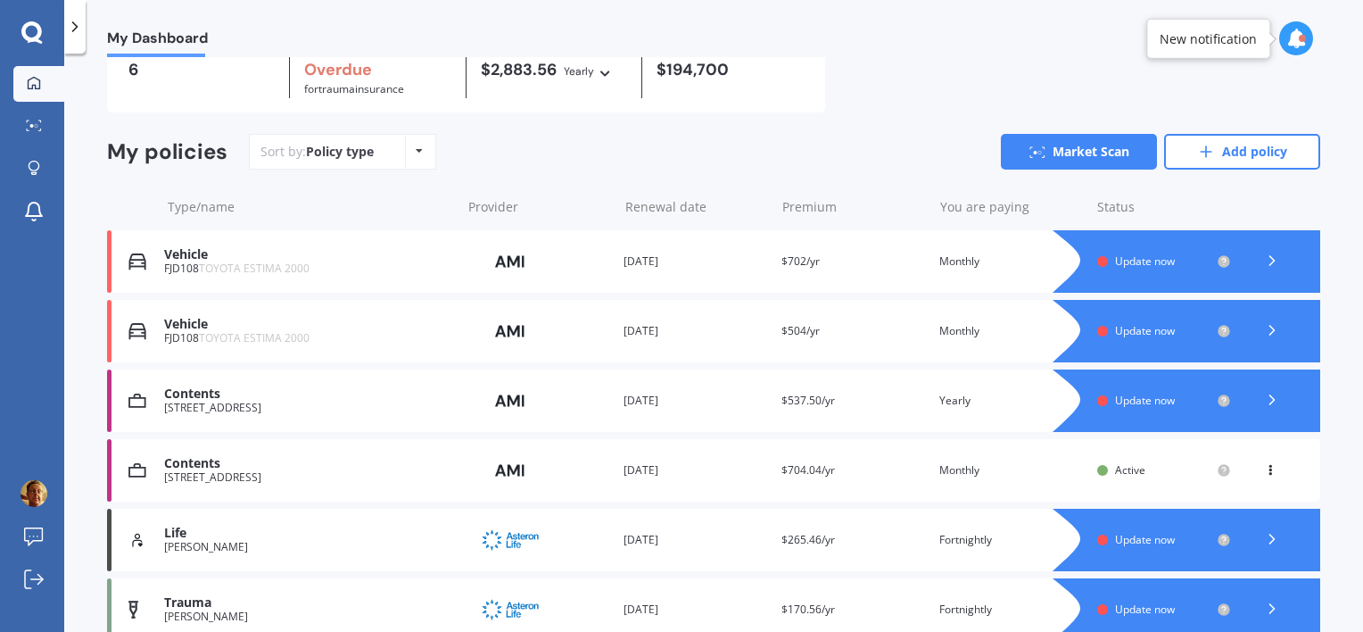
click at [1264, 470] on icon at bounding box center [1270, 466] width 12 height 11
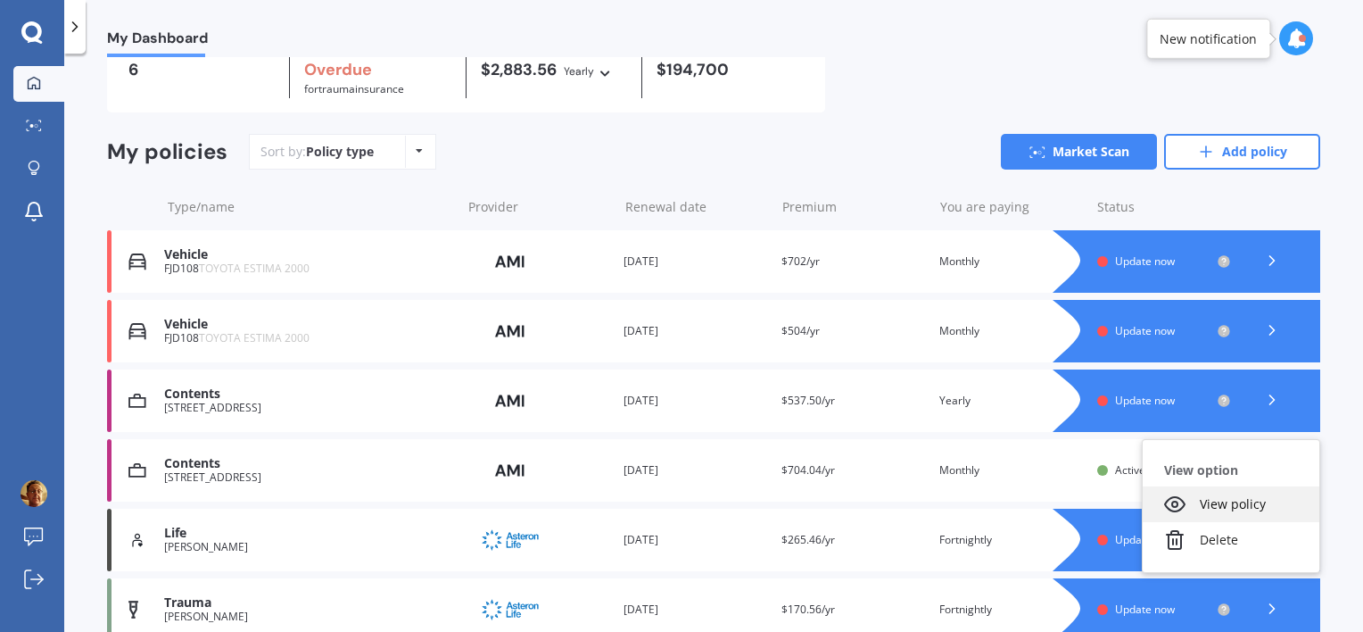
click at [1229, 501] on div "View policy" at bounding box center [1231, 504] width 177 height 36
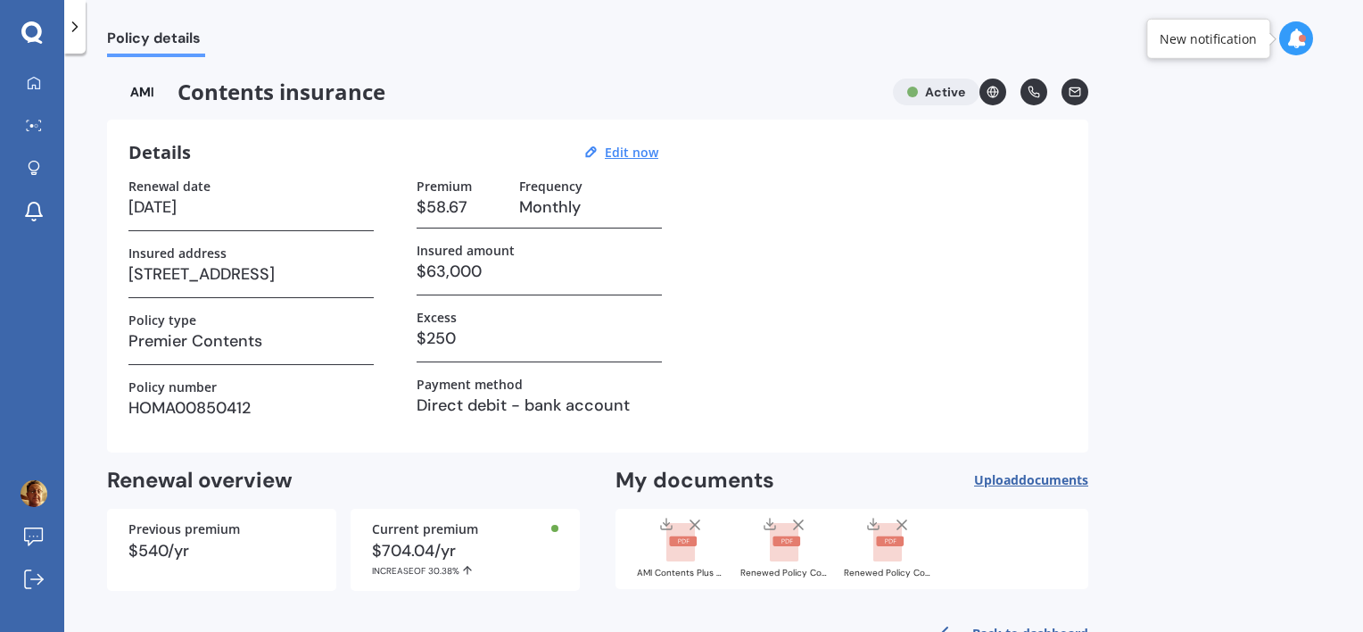
scroll to position [54, 0]
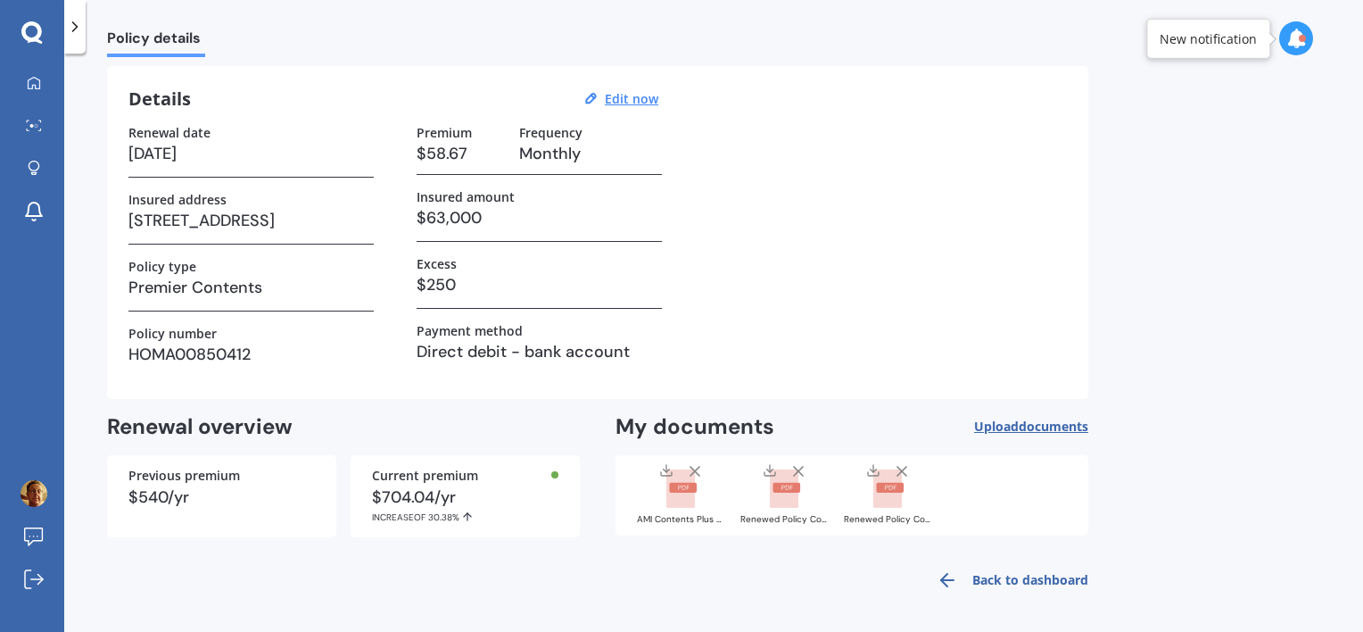
click at [889, 492] on rect at bounding box center [887, 488] width 29 height 39
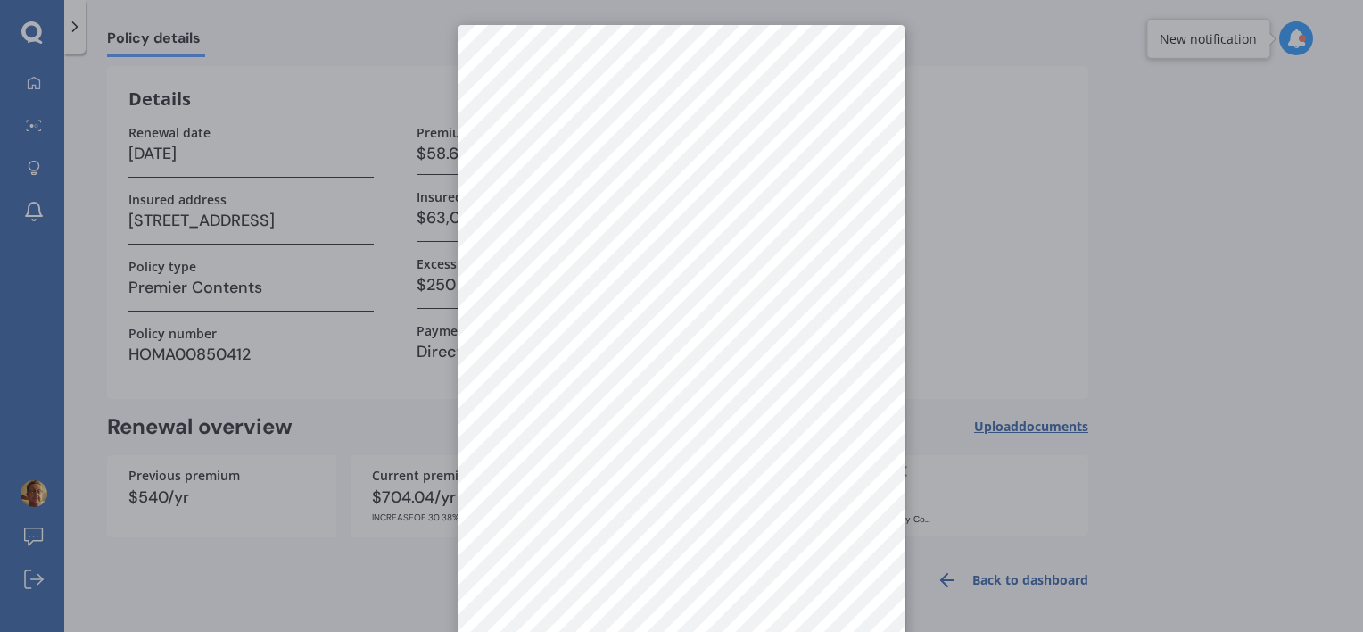
click at [994, 249] on div at bounding box center [681, 316] width 1363 height 632
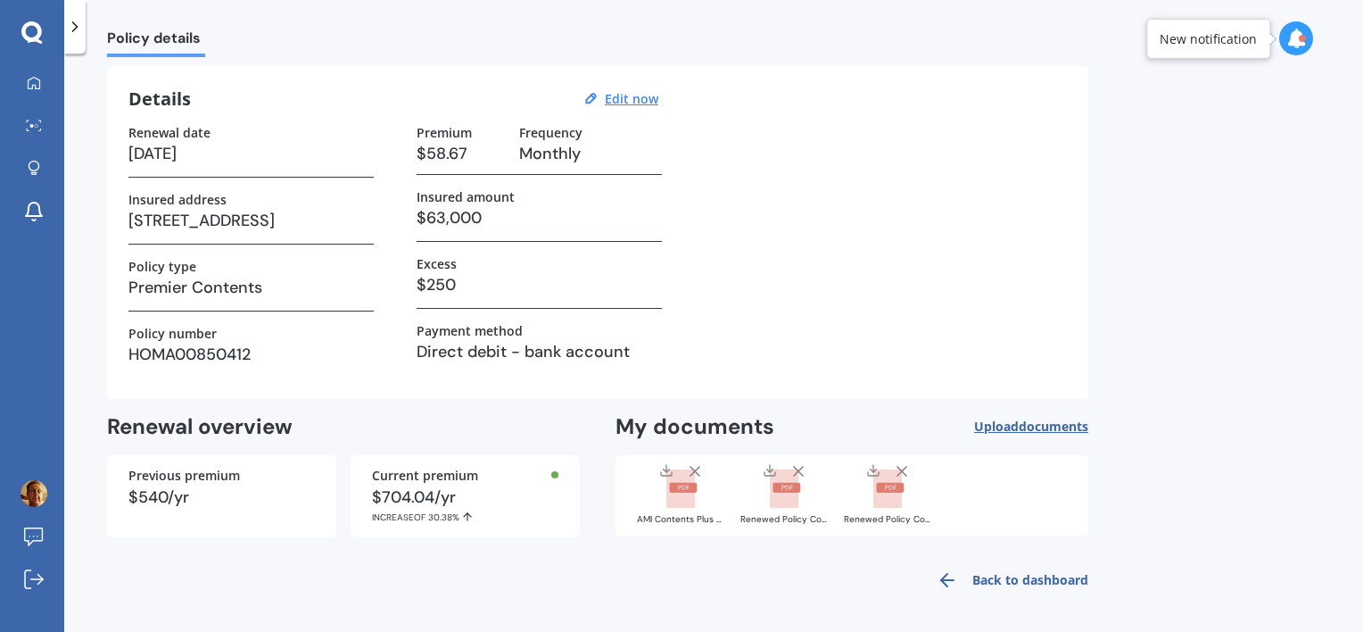
click at [903, 466] on icon at bounding box center [902, 471] width 18 height 18
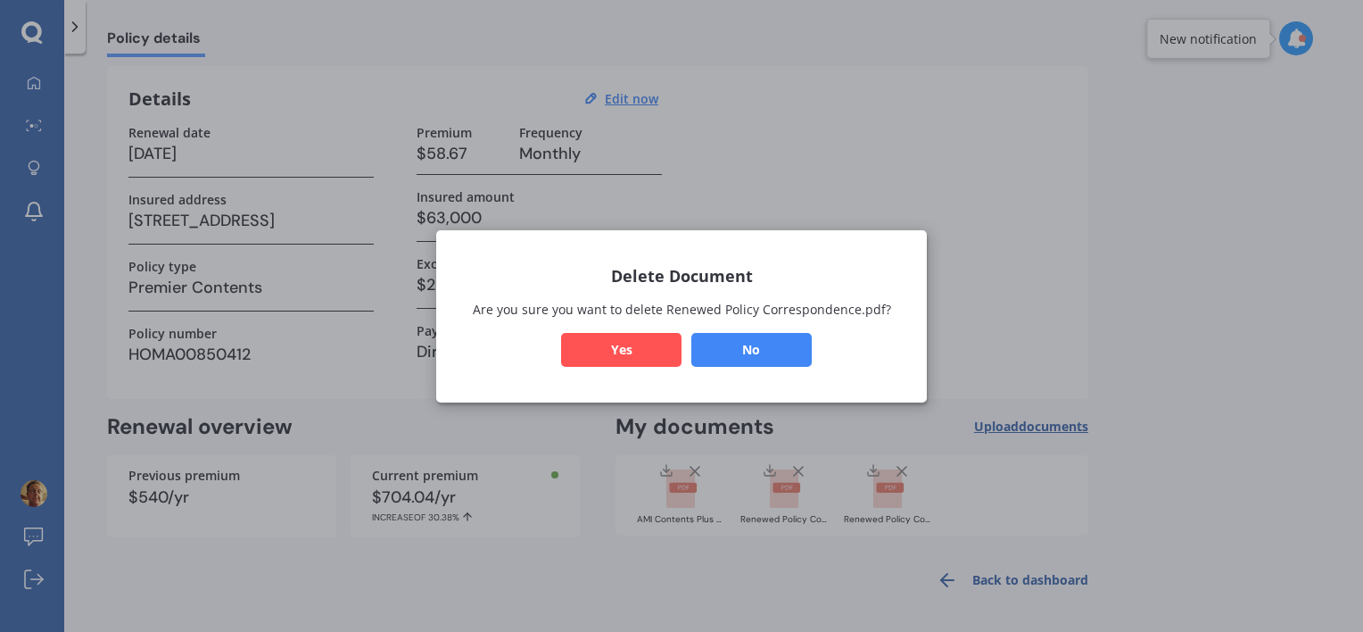
click at [621, 342] on button "Yes" at bounding box center [621, 349] width 120 height 34
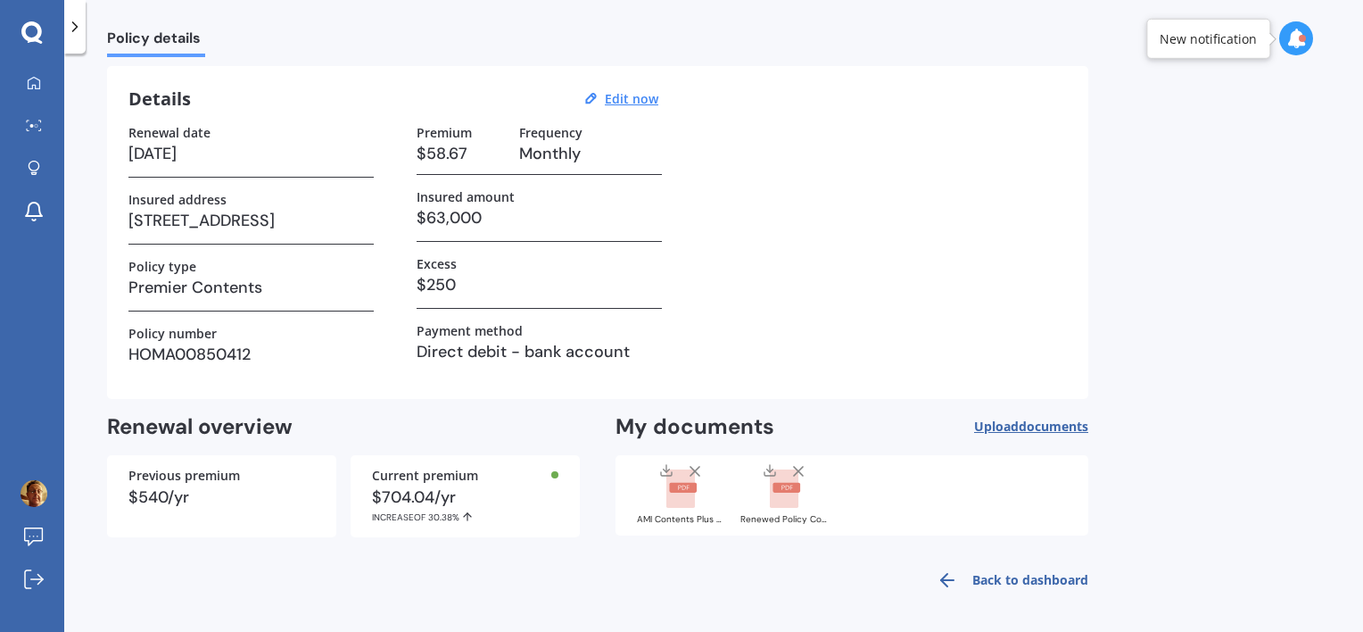
click at [785, 492] on rect at bounding box center [784, 488] width 29 height 39
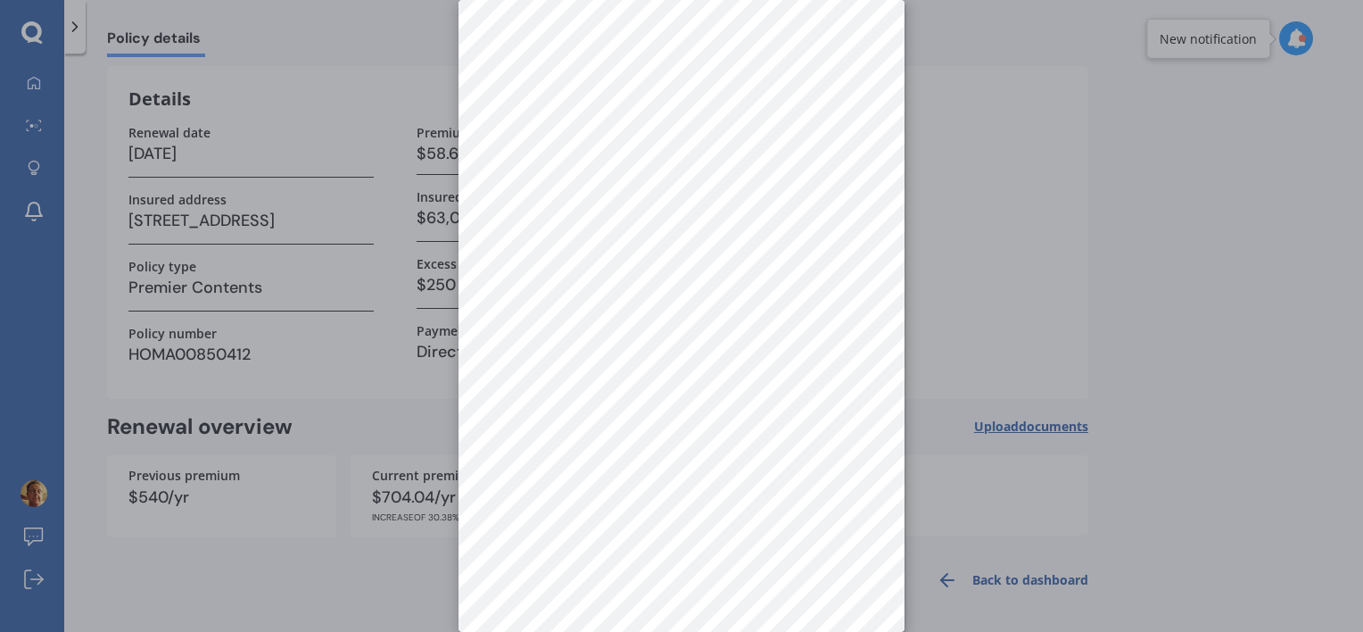
scroll to position [0, 0]
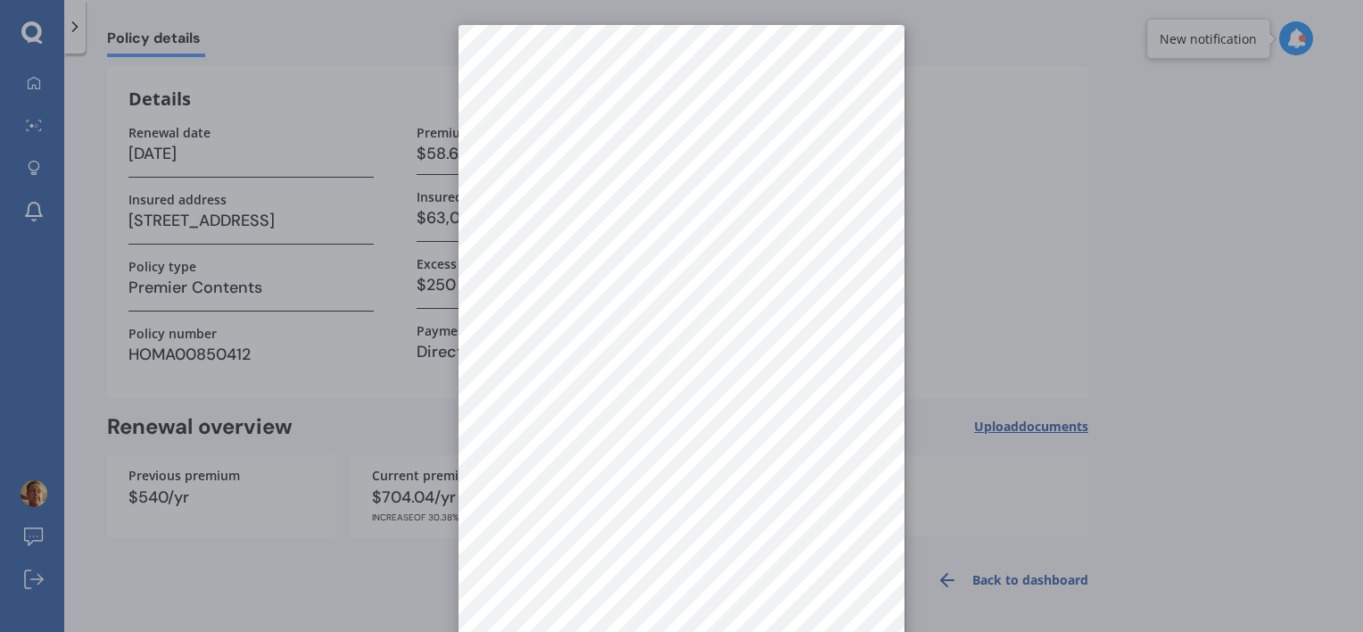
click at [999, 220] on div at bounding box center [681, 316] width 1363 height 632
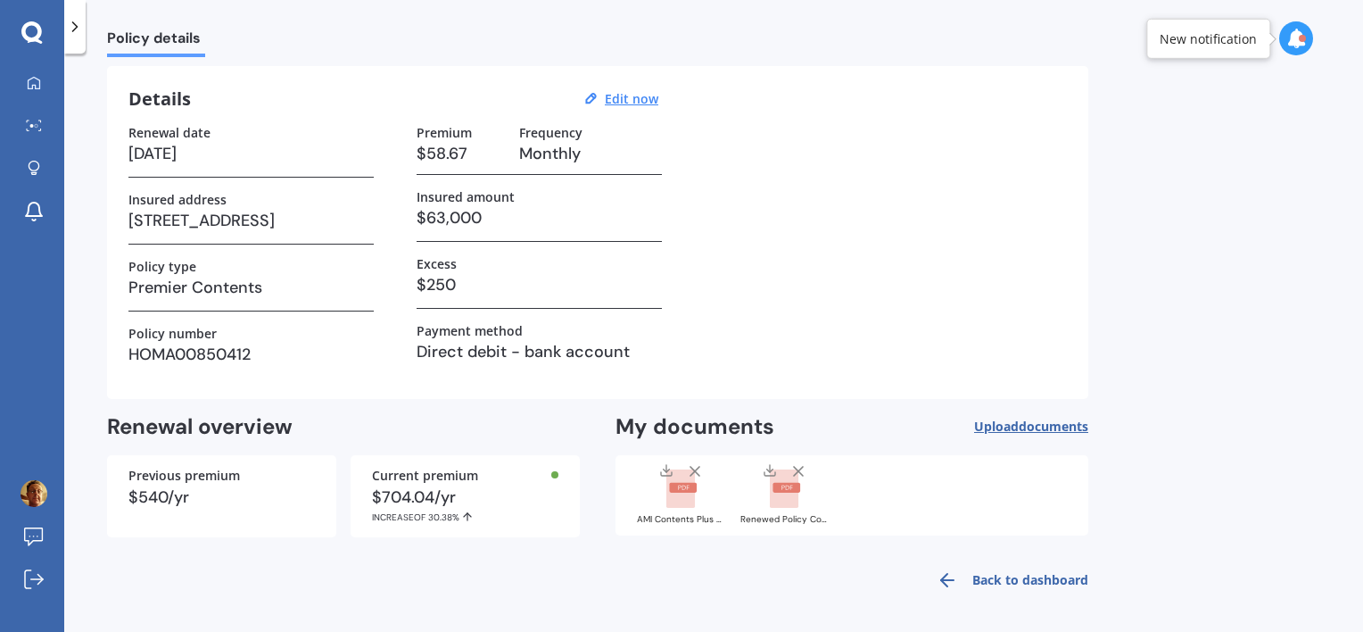
click at [685, 486] on icon at bounding box center [683, 487] width 11 height 4
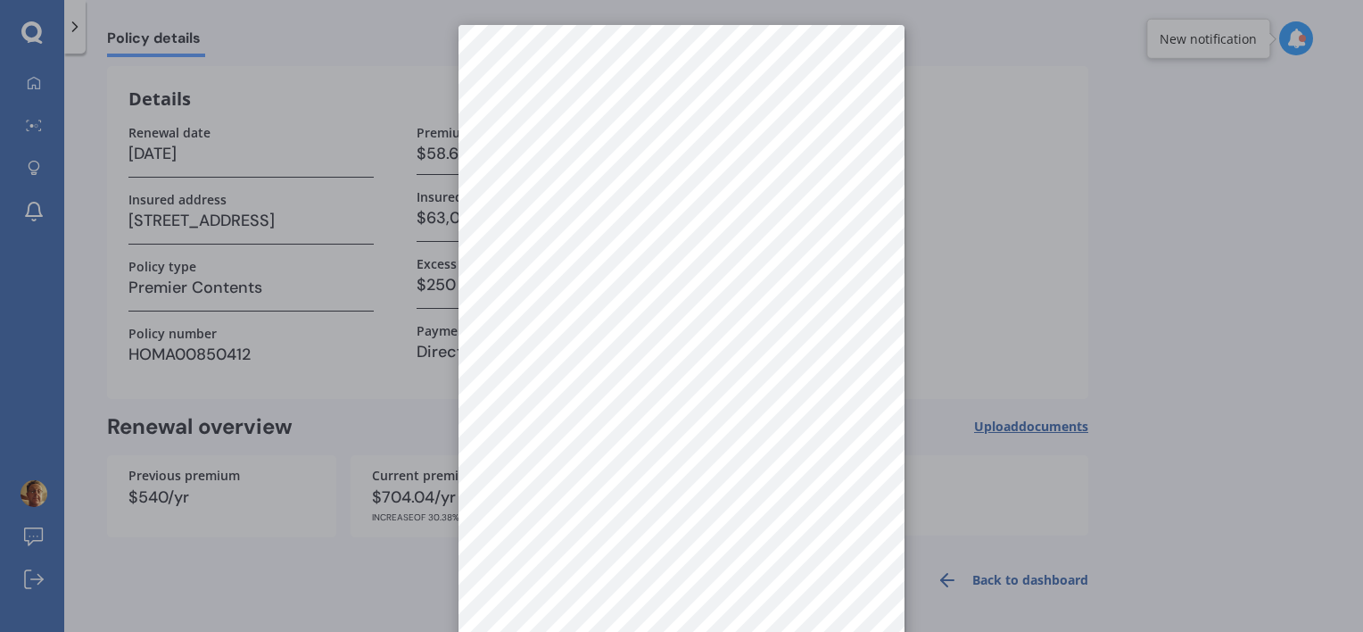
click at [1252, 126] on div at bounding box center [681, 316] width 1363 height 632
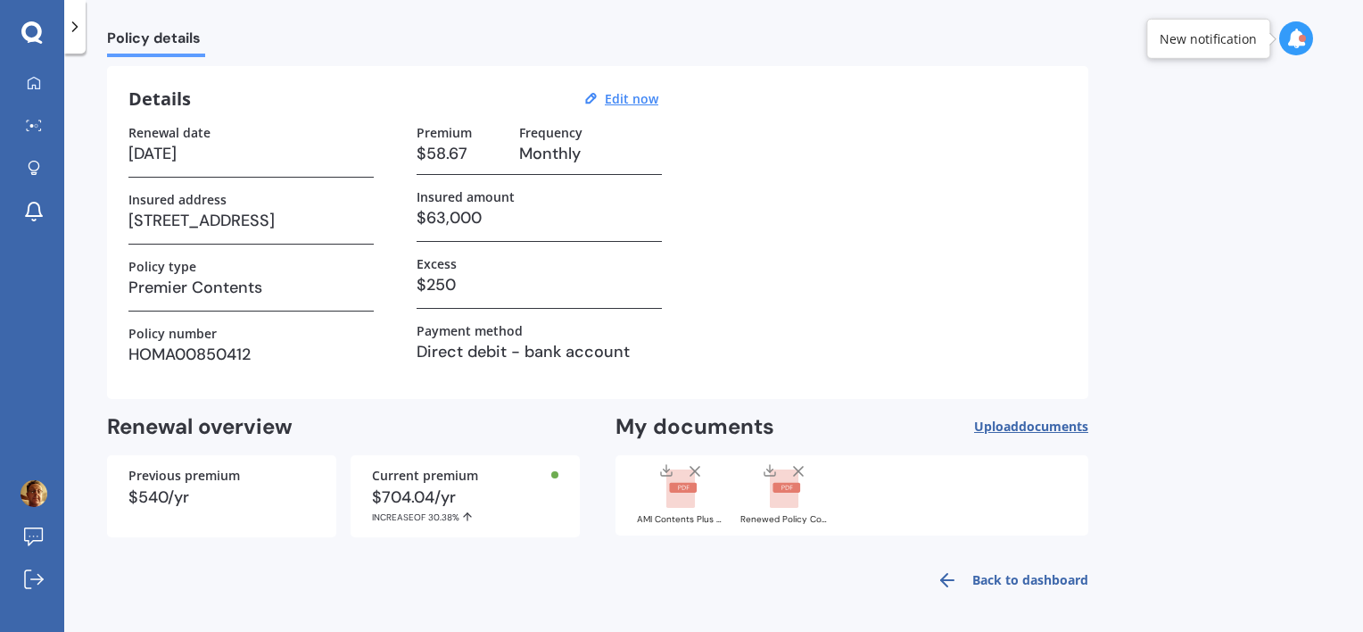
click at [798, 467] on line at bounding box center [798, 471] width 9 height 9
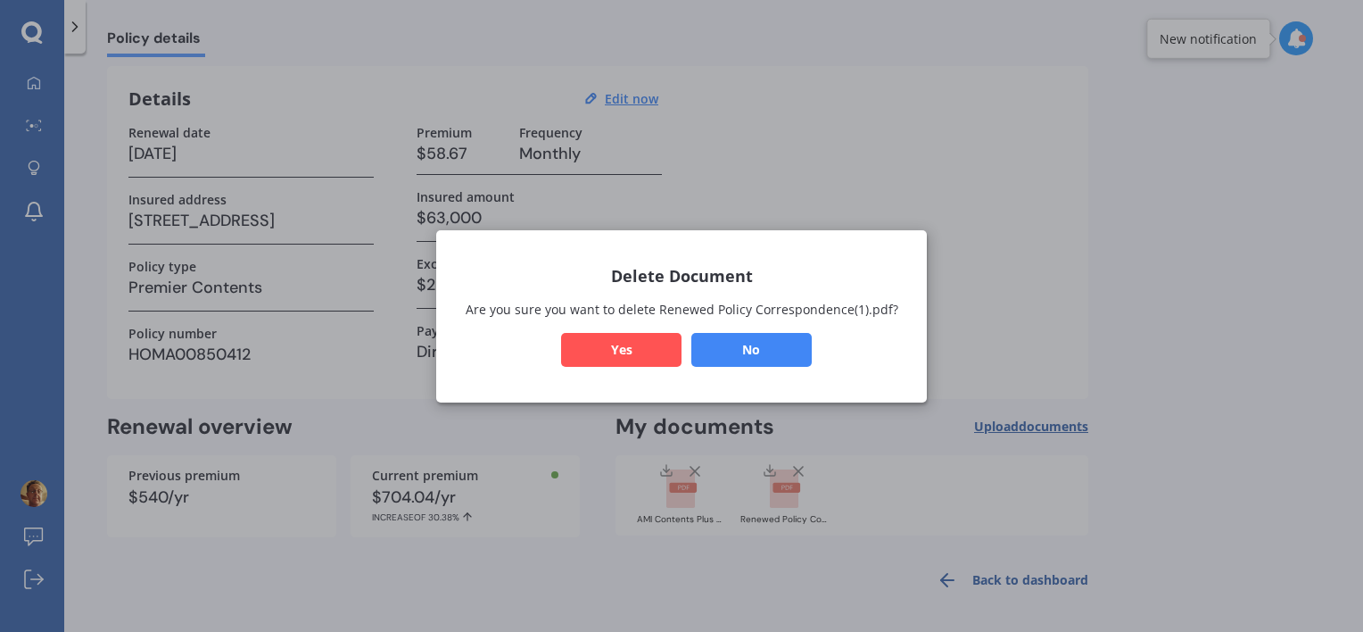
click at [647, 349] on button "Yes" at bounding box center [621, 349] width 120 height 34
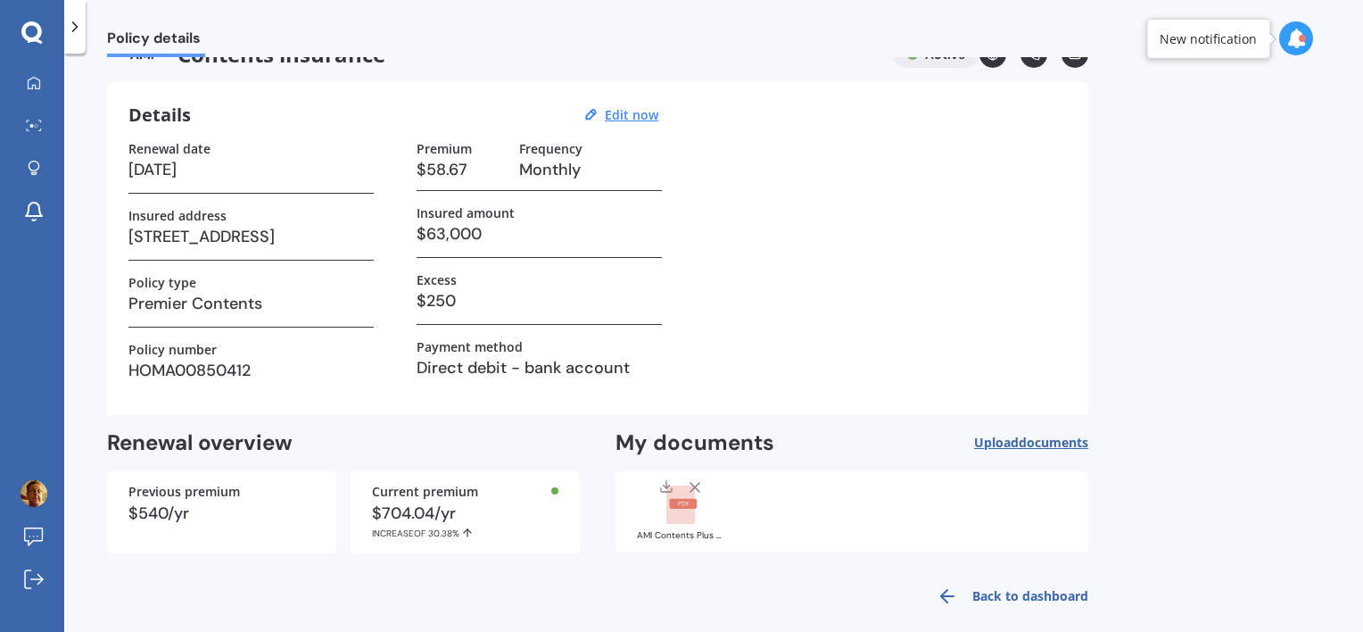
scroll to position [54, 0]
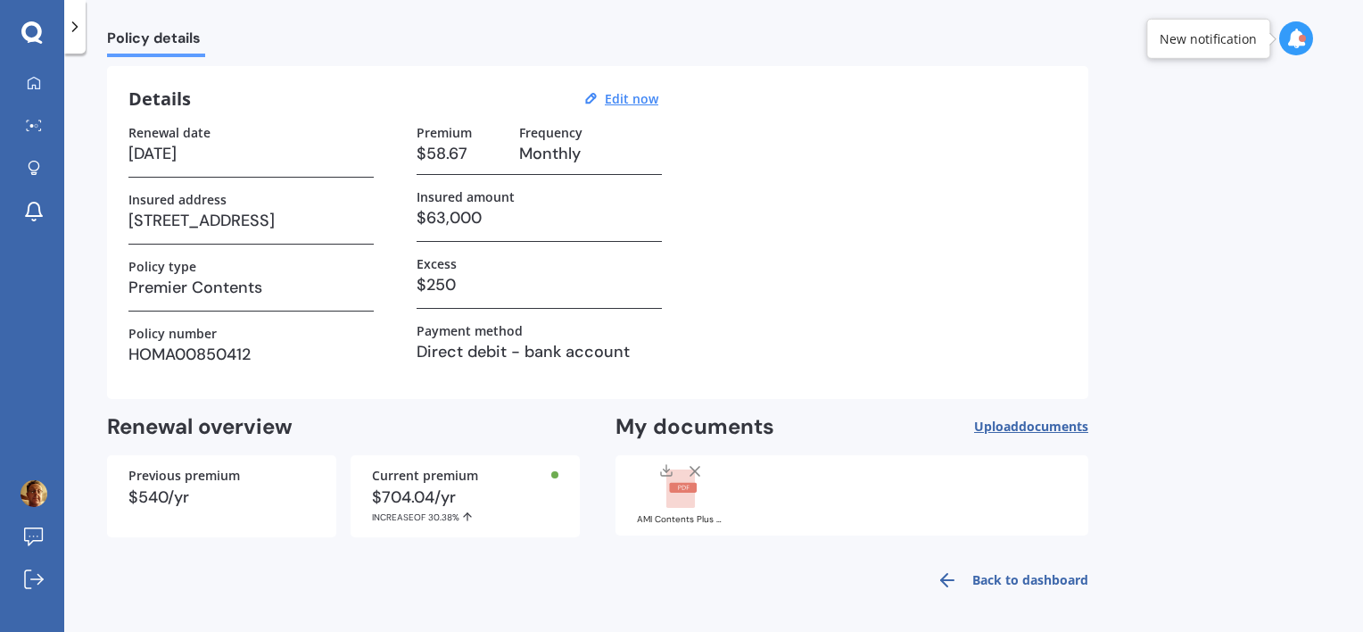
click at [1047, 582] on link "Back to dashboard" at bounding box center [1007, 579] width 162 height 43
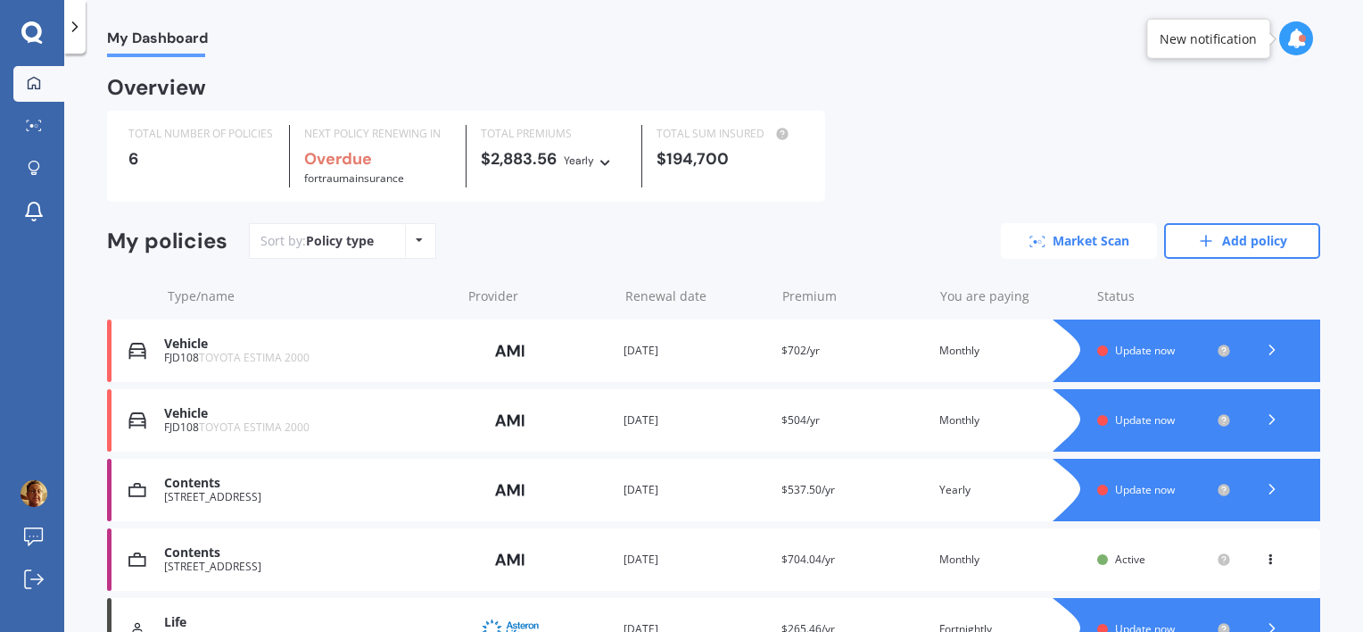
click at [1067, 243] on link "Market Scan" at bounding box center [1079, 241] width 156 height 36
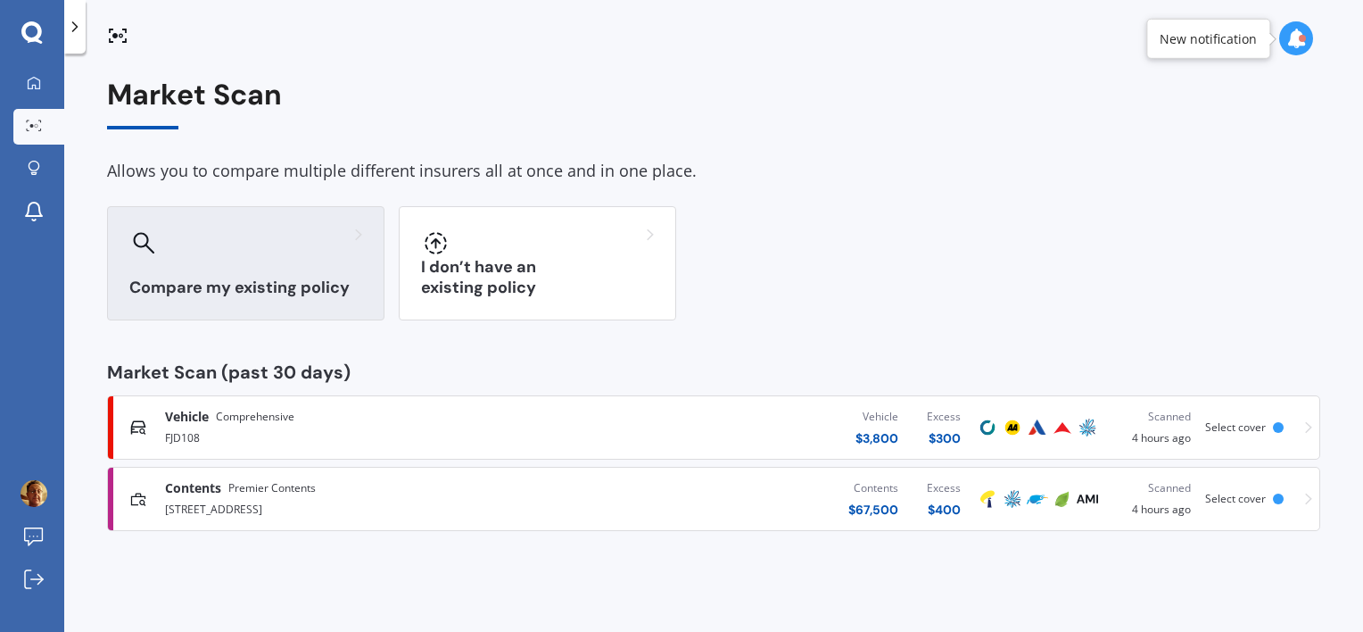
click at [261, 285] on h3 "Compare my existing policy" at bounding box center [245, 287] width 233 height 21
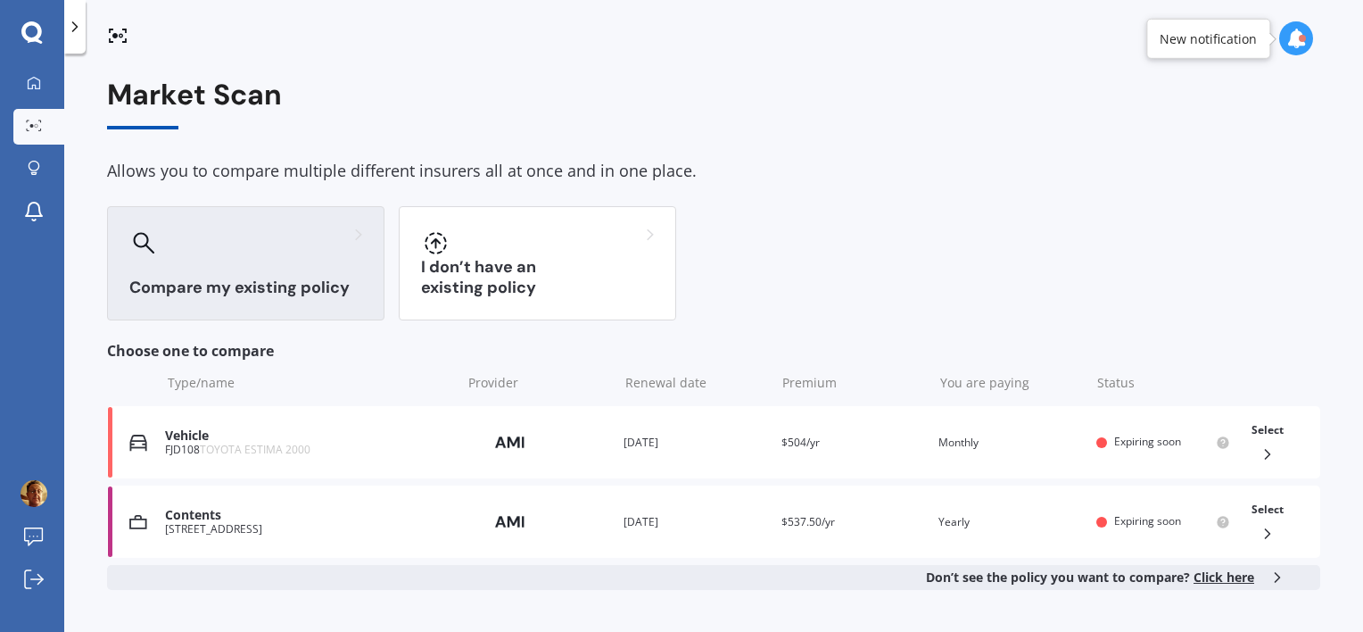
click at [1218, 578] on span "Click here" at bounding box center [1224, 576] width 61 height 17
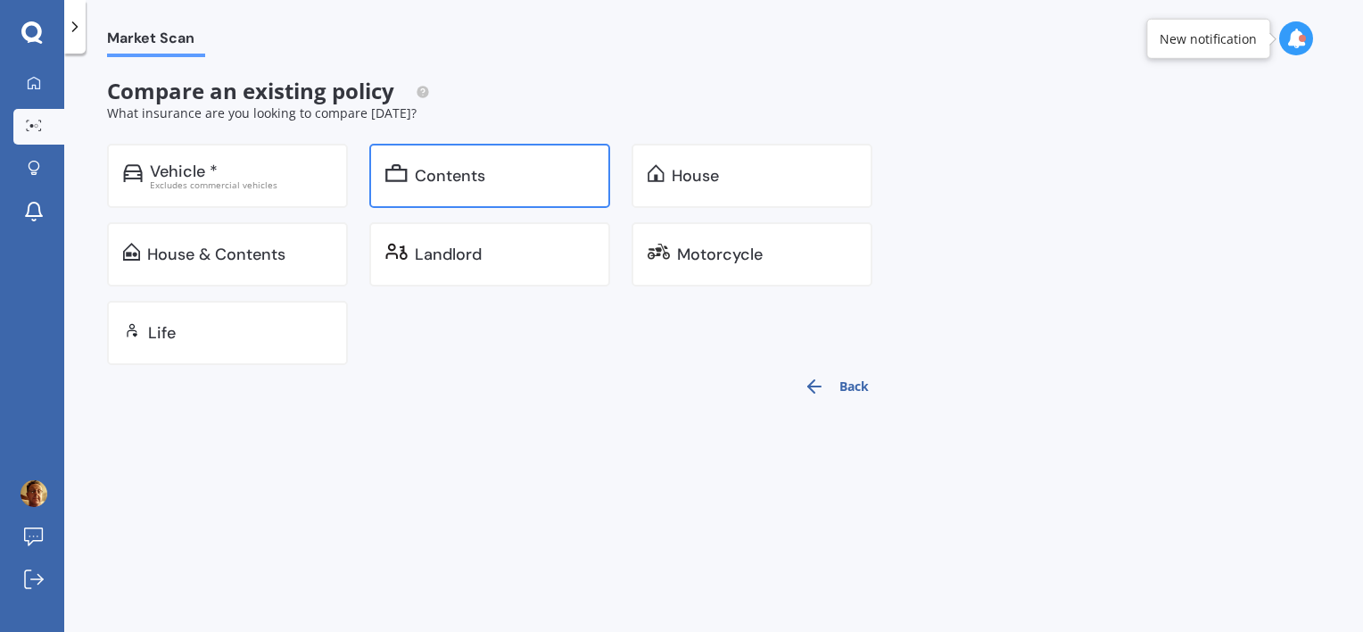
click at [421, 174] on div "Contents" at bounding box center [450, 176] width 70 height 18
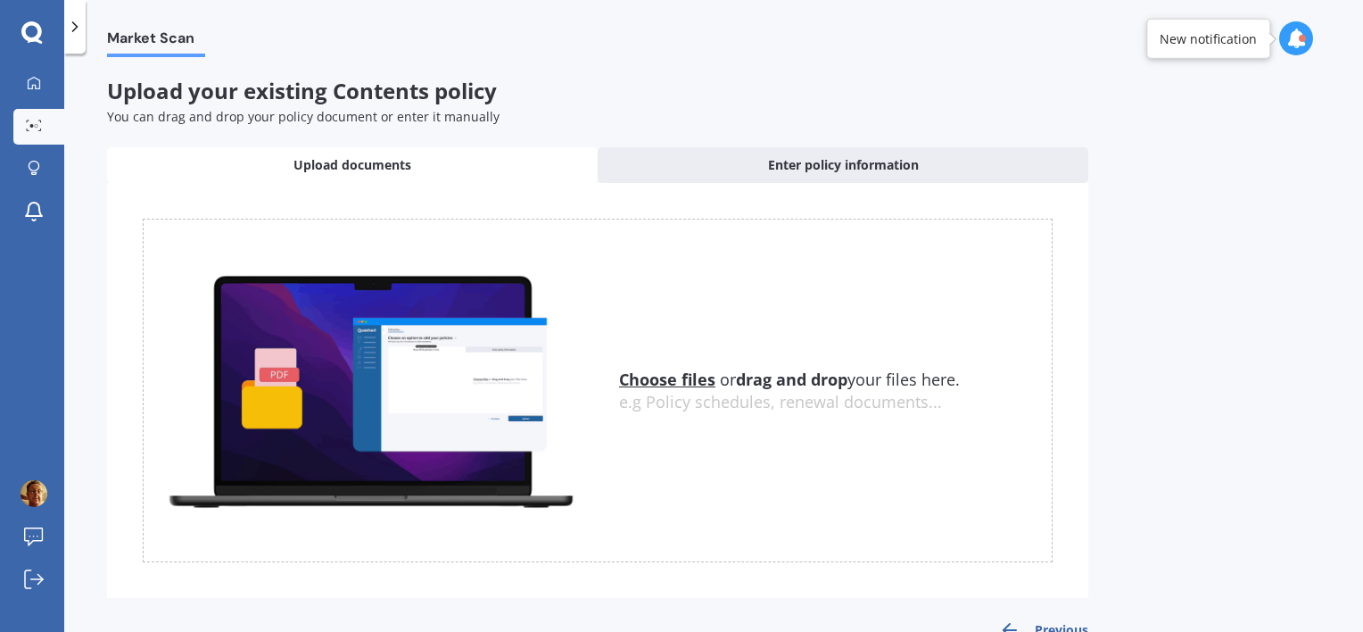
click at [667, 378] on u "Choose files" at bounding box center [667, 378] width 96 height 21
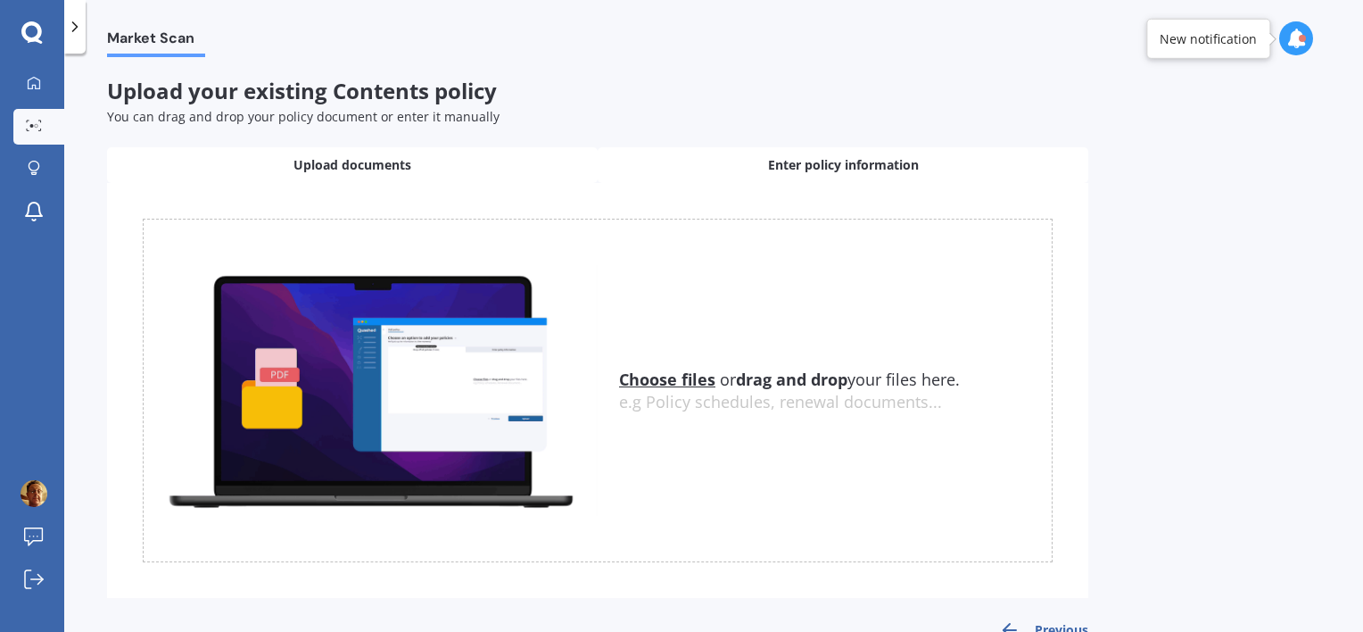
click at [726, 167] on div "Enter policy information" at bounding box center [843, 165] width 491 height 36
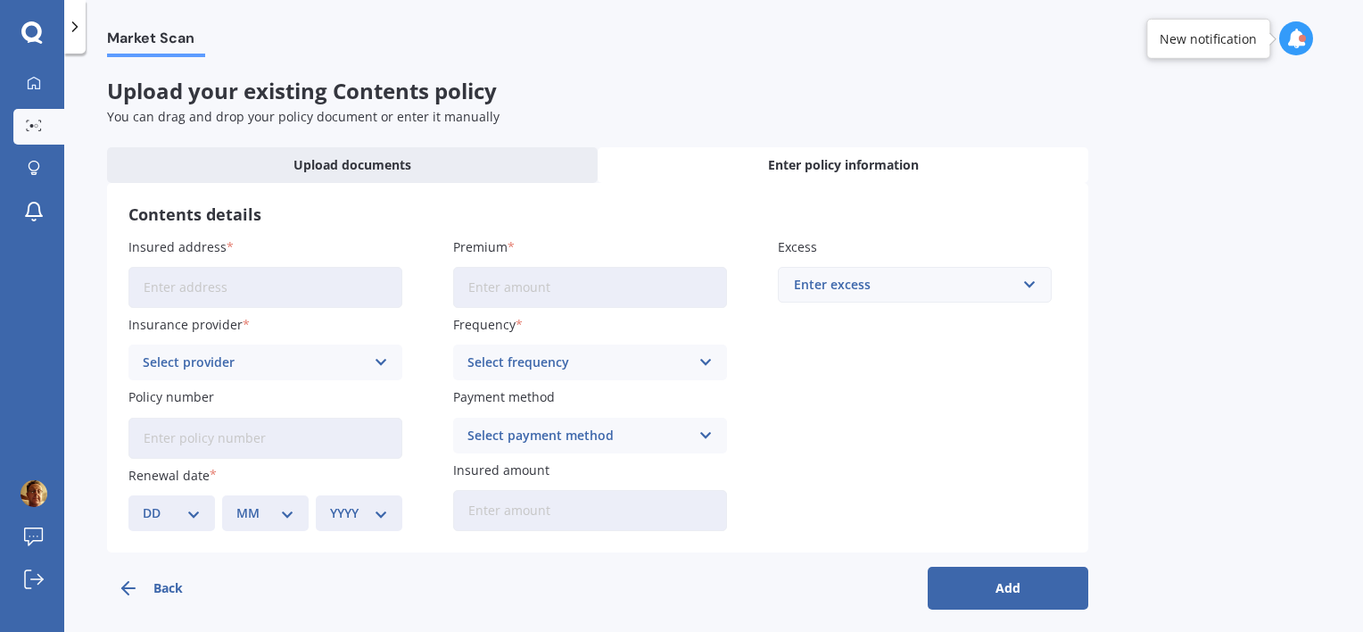
click at [336, 283] on input "Insured address" at bounding box center [265, 287] width 274 height 41
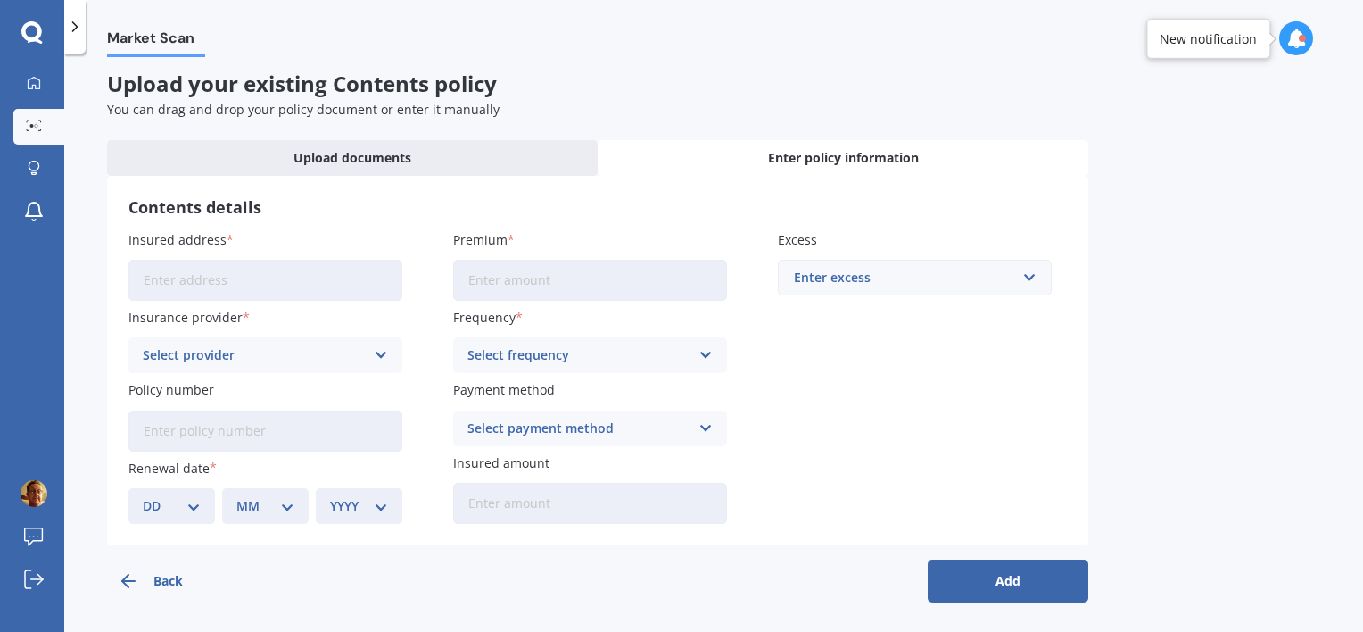
scroll to position [10, 0]
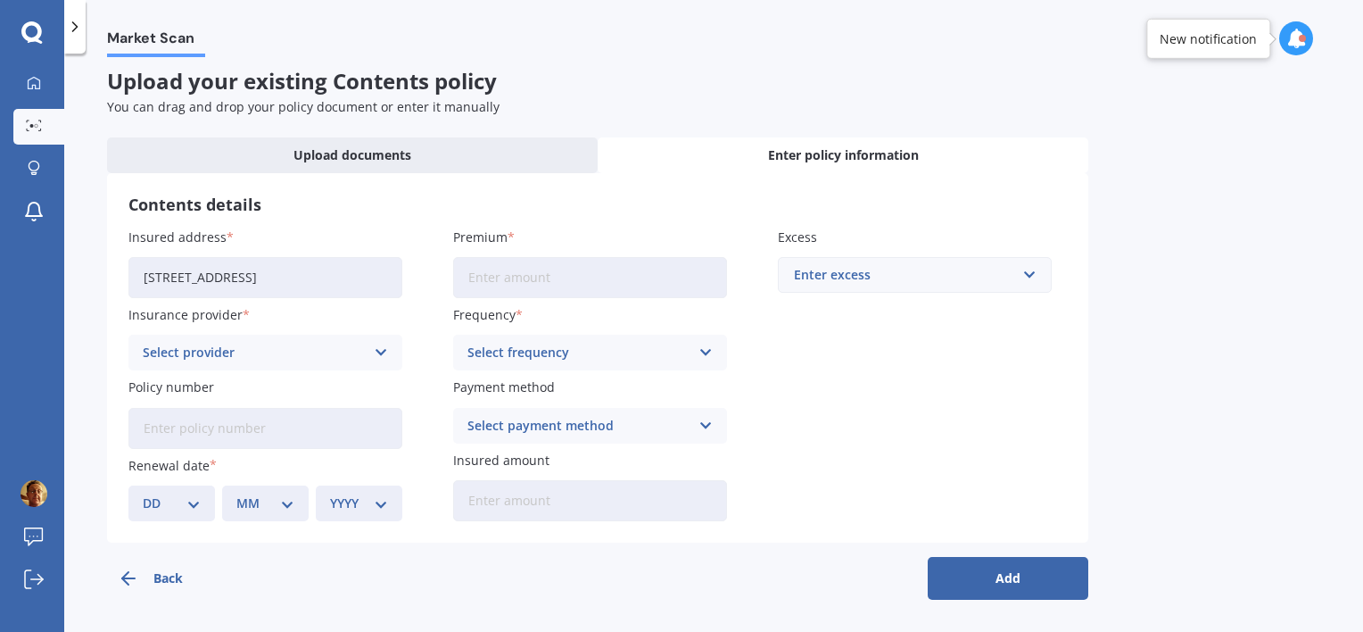
type input "15 Arabian Drive, Papamoa Beach, Tauranga 3118"
click at [267, 359] on div "Select provider" at bounding box center [254, 353] width 222 height 20
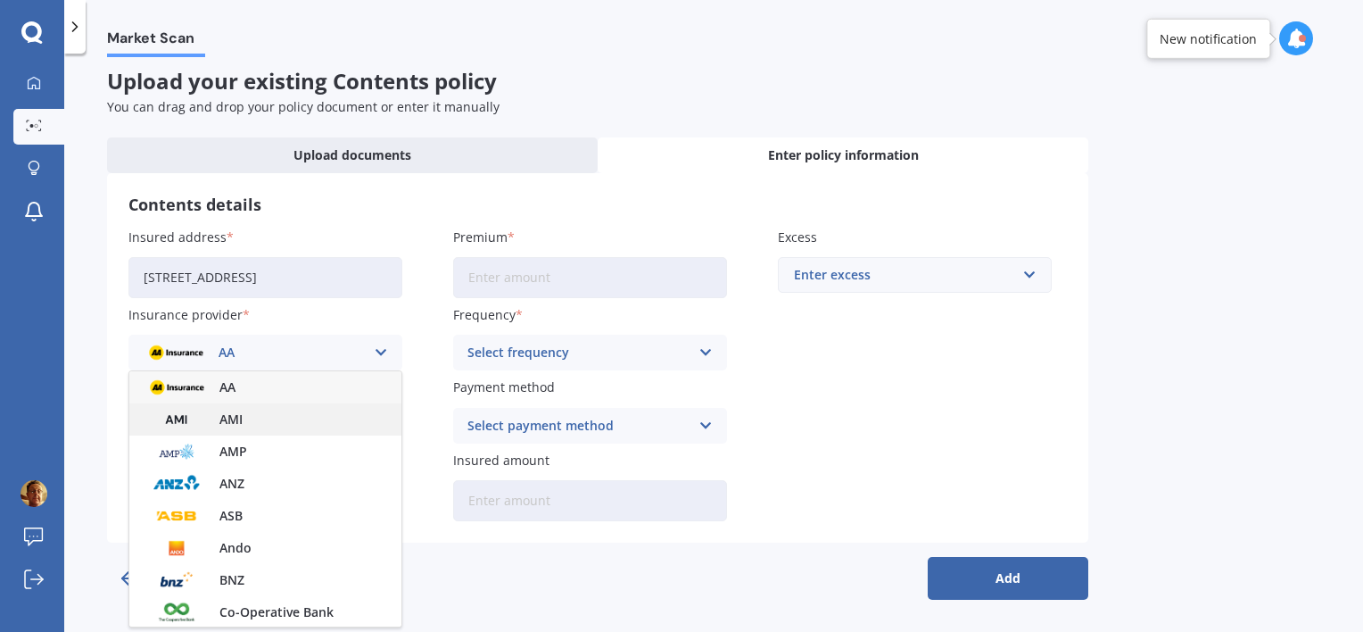
click at [257, 417] on div "AMI" at bounding box center [265, 419] width 272 height 32
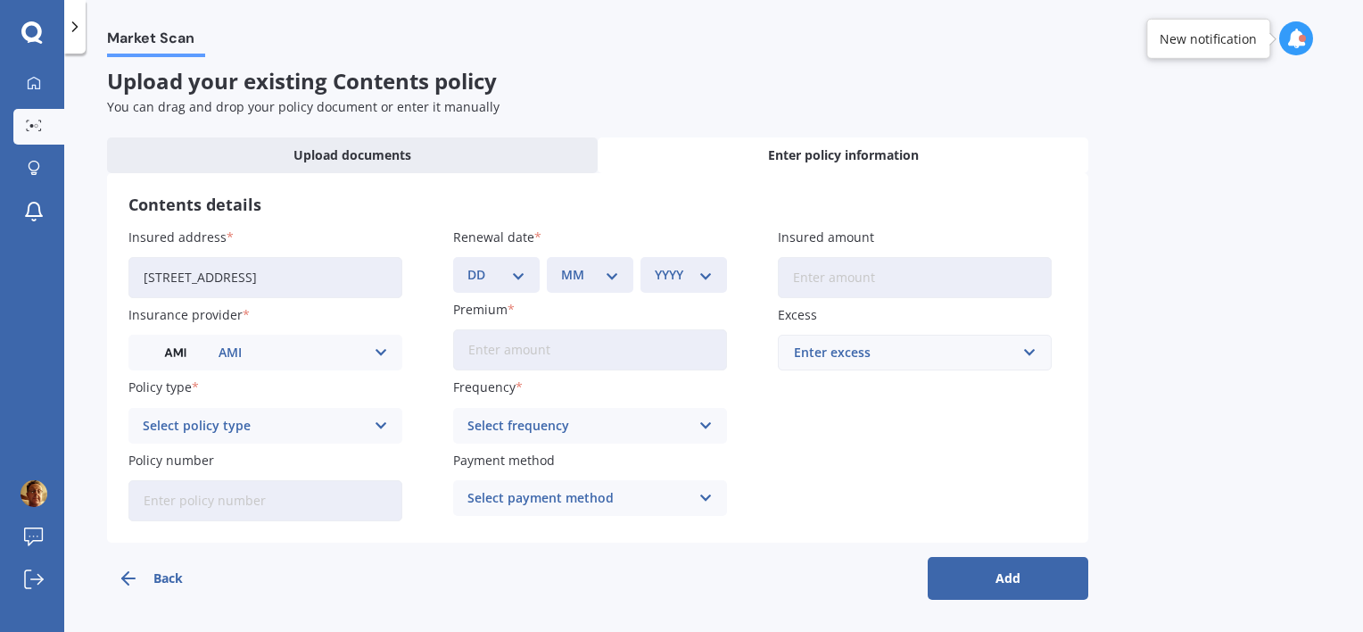
click at [379, 424] on icon at bounding box center [381, 426] width 15 height 20
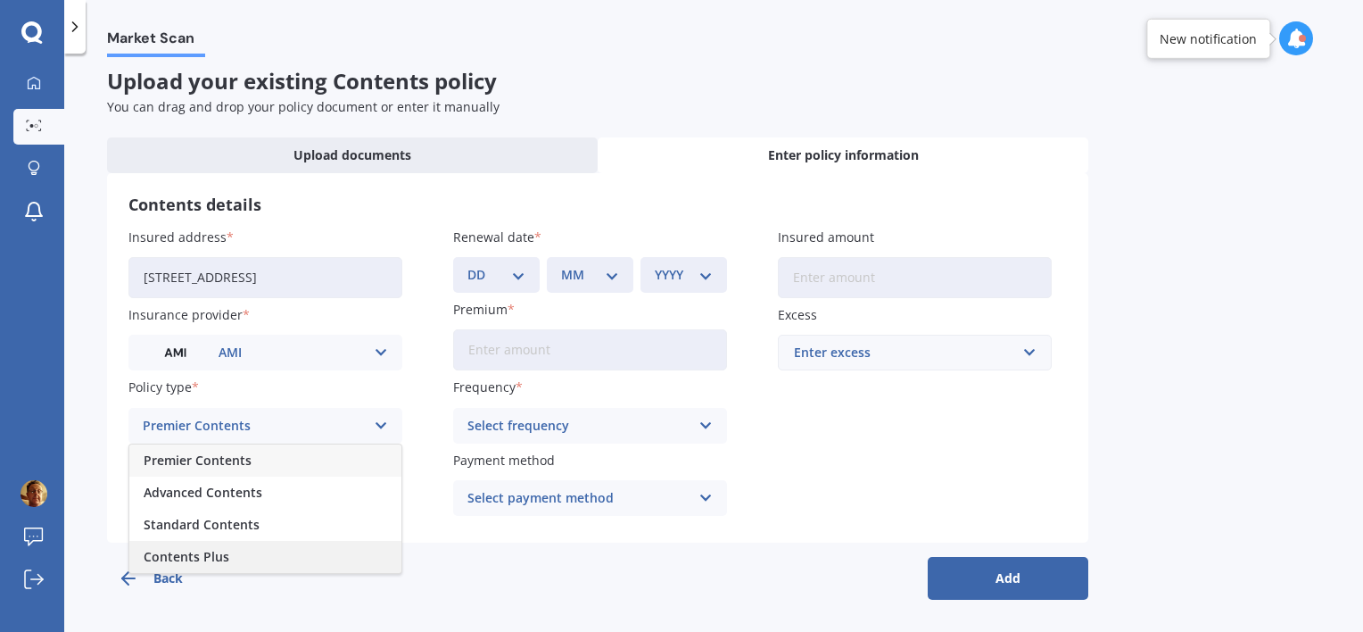
click at [280, 554] on div "Contents Plus" at bounding box center [265, 557] width 272 height 32
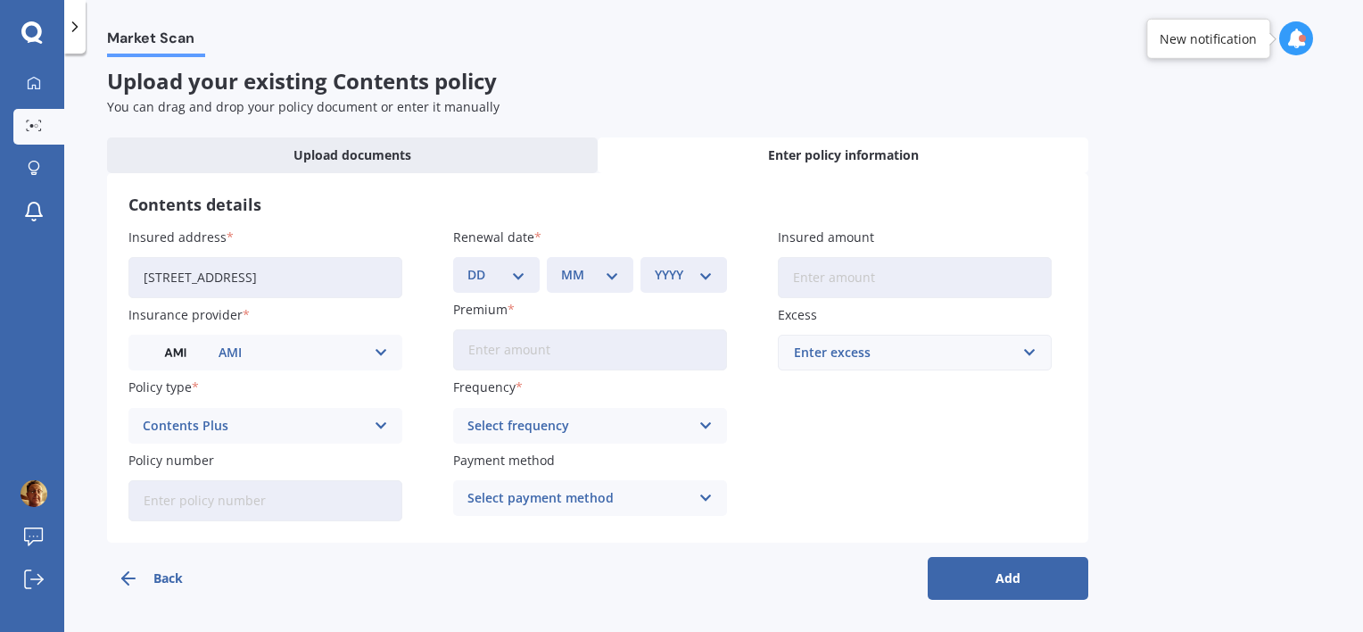
click at [272, 516] on input "Policy number" at bounding box center [265, 500] width 274 height 41
type input "HOMA00850412"
click at [525, 351] on input "Premium" at bounding box center [590, 349] width 274 height 41
type input "$58.67"
click at [706, 423] on icon at bounding box center [705, 426] width 15 height 20
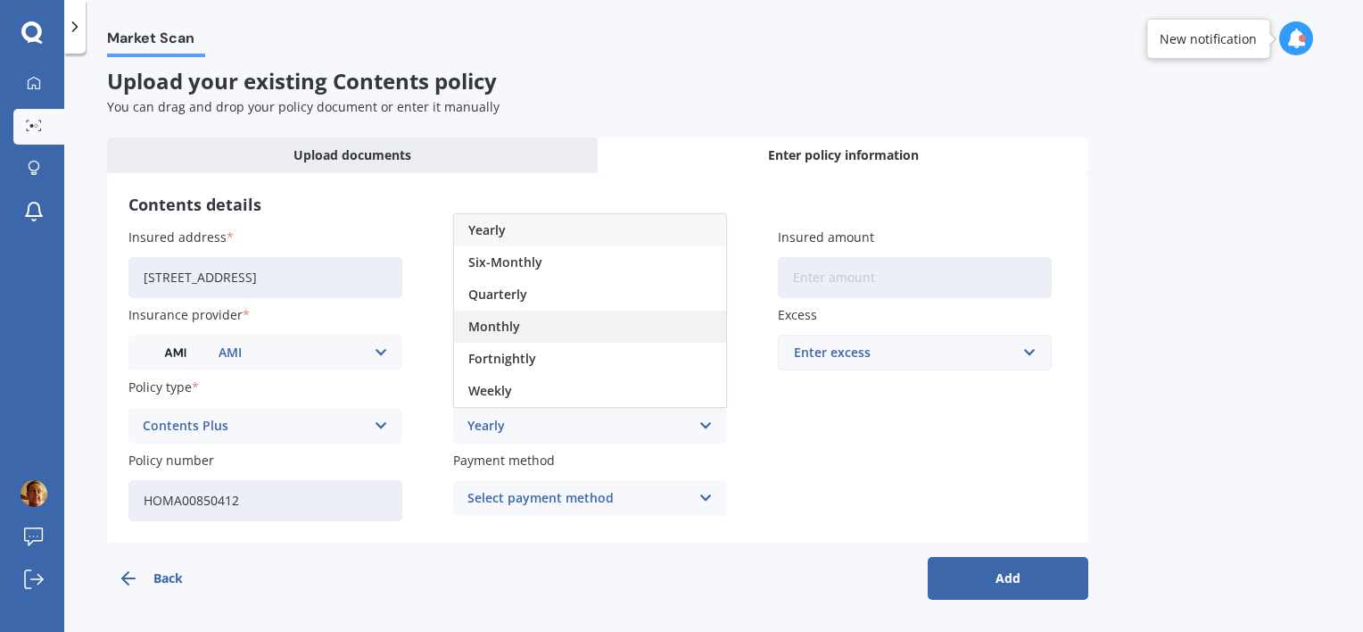
click at [546, 326] on div "Monthly" at bounding box center [590, 326] width 272 height 32
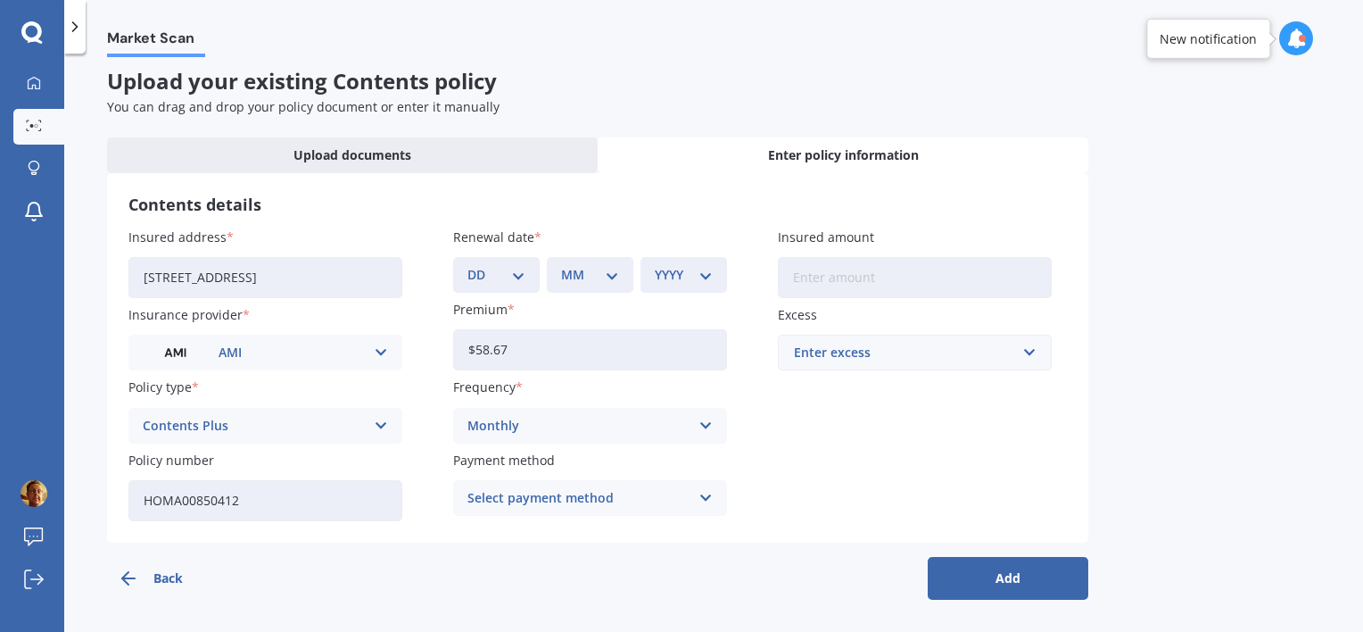
click at [706, 496] on icon at bounding box center [705, 498] width 15 height 20
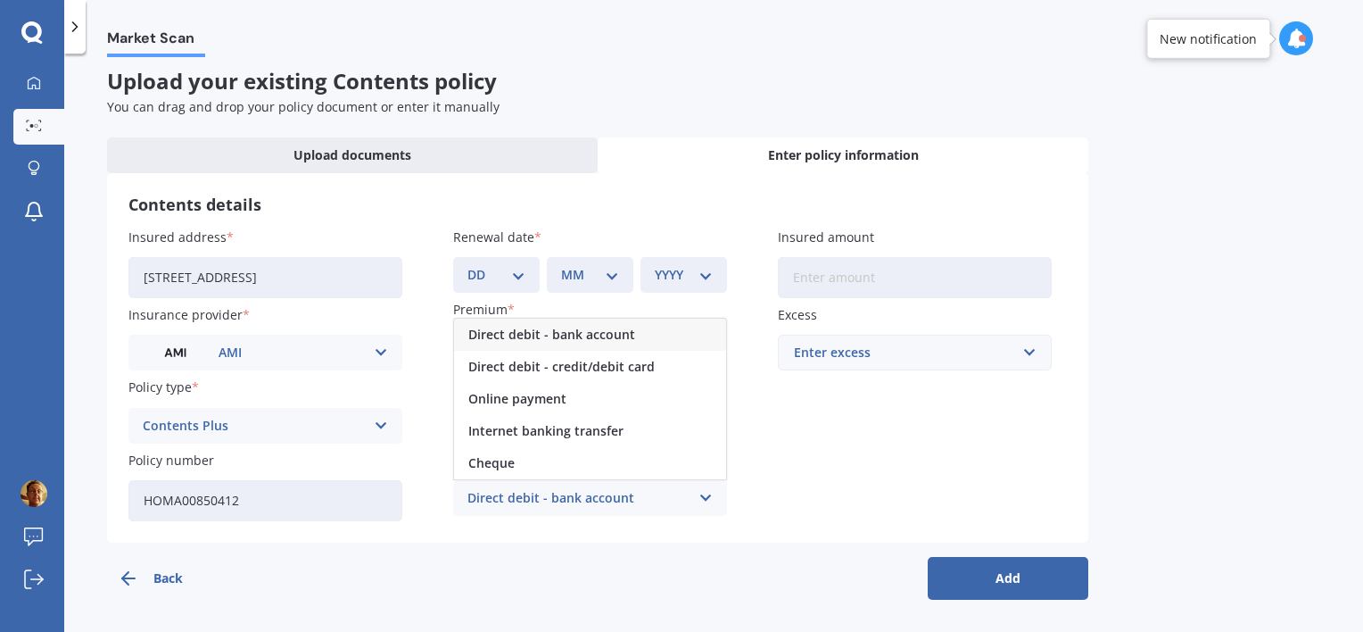
click at [593, 341] on span "Direct debit - bank account" at bounding box center [551, 334] width 167 height 12
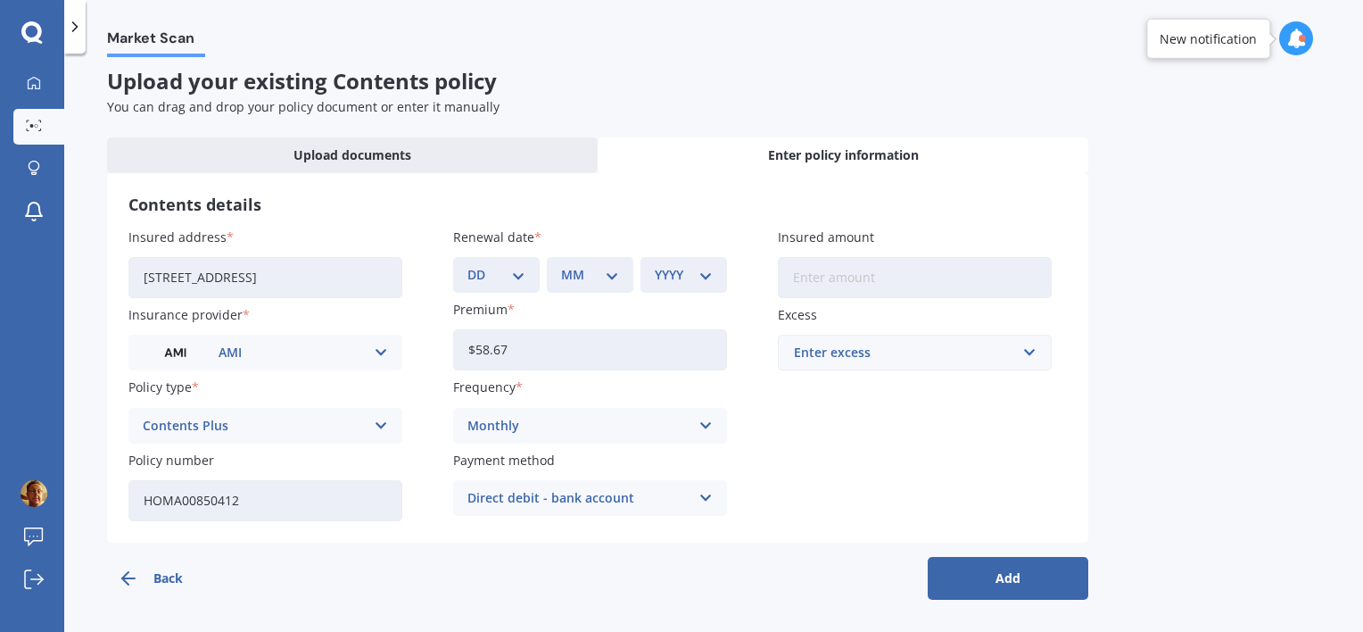
click at [842, 275] on input "Insured amount" at bounding box center [915, 277] width 274 height 41
type input "$63,000"
click at [1026, 350] on input "text" at bounding box center [909, 352] width 258 height 34
click at [846, 388] on div "$250" at bounding box center [915, 385] width 272 height 33
click at [1003, 577] on button "Add" at bounding box center [1008, 578] width 161 height 43
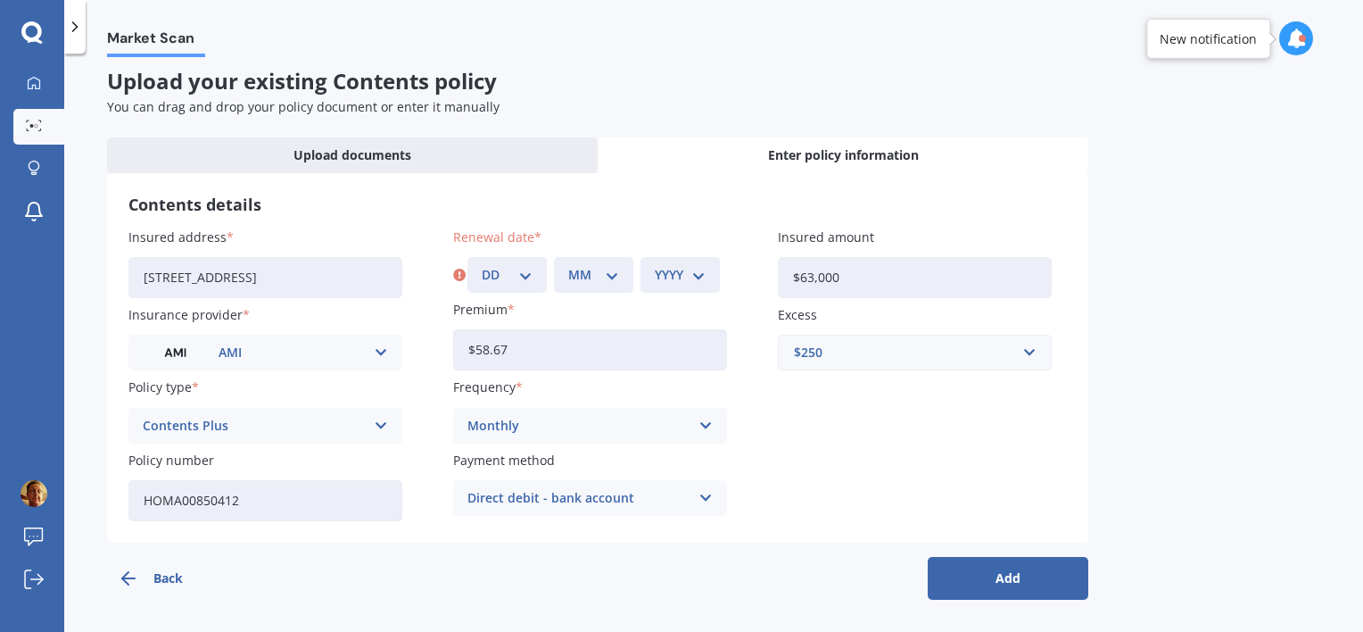
click at [523, 273] on select "DD 01 02 03 04 05 06 07 08 09 10 11 12 13 14 15 16 17 18 19 20 21 22 23 24 25 2…" at bounding box center [507, 275] width 51 height 20
select select "22"
click at [482, 265] on select "DD 01 02 03 04 05 06 07 08 09 10 11 12 13 14 15 16 17 18 19 20 21 22 23 24 25 2…" at bounding box center [507, 275] width 51 height 20
click at [608, 268] on select "MM 01 02 03 04 05 06 07 08 09 10 11 12" at bounding box center [593, 275] width 51 height 20
select select "03"
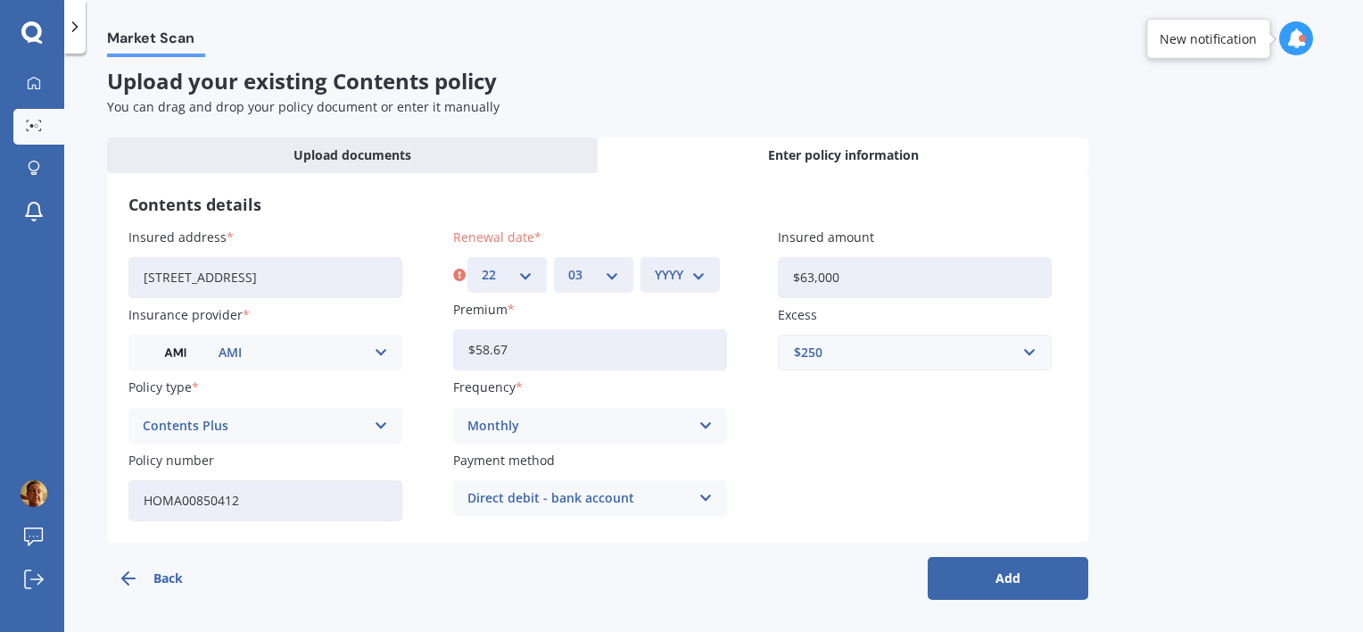
click at [568, 265] on select "MM 01 02 03 04 05 06 07 08 09 10 11 12" at bounding box center [593, 275] width 51 height 20
click at [660, 284] on div "YYYY 2027 2026 2025 2024 2023 2022 2021 2020 2019 2018 2017 2016 2015 2014 2013…" at bounding box center [679, 275] width 79 height 36
click at [685, 268] on select "YYYY 2027 2026 2025 2024 2023 2022 2021 2020 2019 2018 2017 2016 2015 2014 2013…" at bounding box center [680, 275] width 51 height 20
click at [655, 265] on select "YYYY 2027 2026 2025 2024 2023 2022 2021 2020 2019 2018 2017 2016 2015 2014 2013…" at bounding box center [680, 275] width 51 height 20
click at [703, 276] on select "YYYY 2027 2026 2025 2024 2023 2022 2021 2020 2019 2018 2017 2016 2015 2014 2013…" at bounding box center [684, 275] width 58 height 20
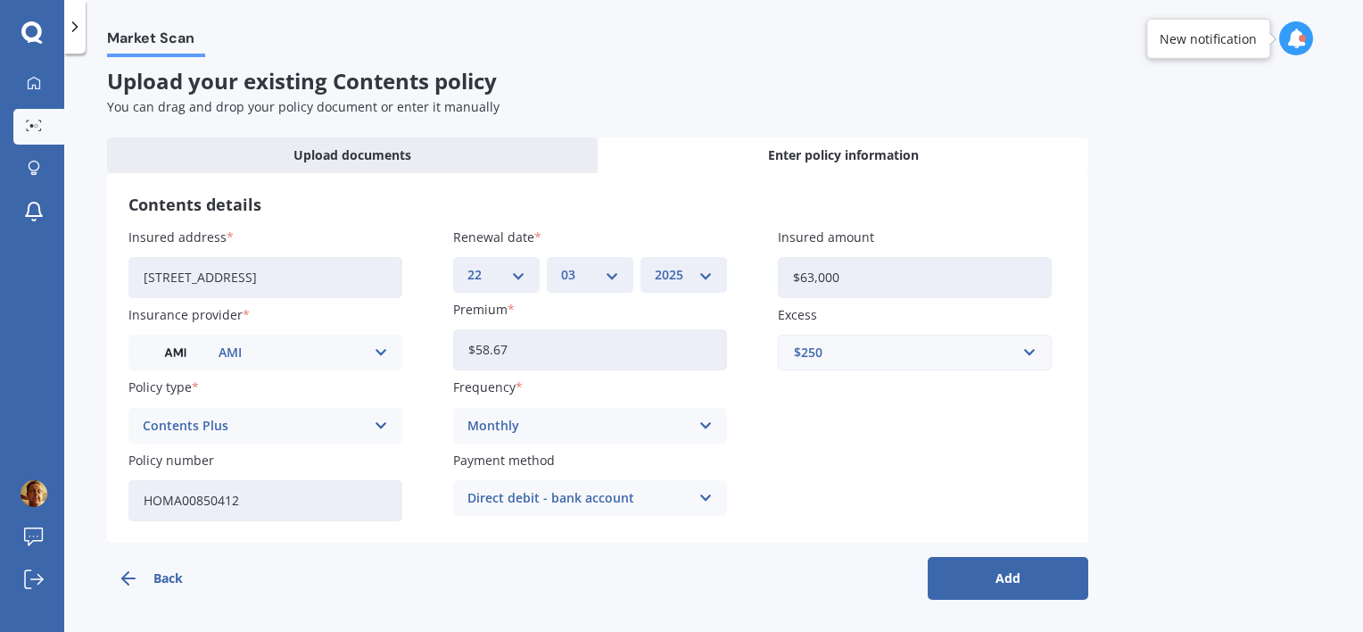
click at [655, 265] on select "YYYY 2027 2026 2025 2024 2023 2022 2021 2020 2019 2018 2017 2016 2015 2014 2013…" at bounding box center [684, 275] width 58 height 20
click at [710, 275] on select "YYYY 2027 2026 2025 2024 2023 2022 2021 2020 2019 2018 2017 2016 2015 2014 2013…" at bounding box center [684, 275] width 58 height 20
select select "2026"
click at [655, 265] on select "YYYY 2027 2026 2025 2024 2023 2022 2021 2020 2019 2018 2017 2016 2015 2014 2013…" at bounding box center [684, 275] width 58 height 20
click at [995, 575] on button "Add" at bounding box center [1008, 578] width 161 height 43
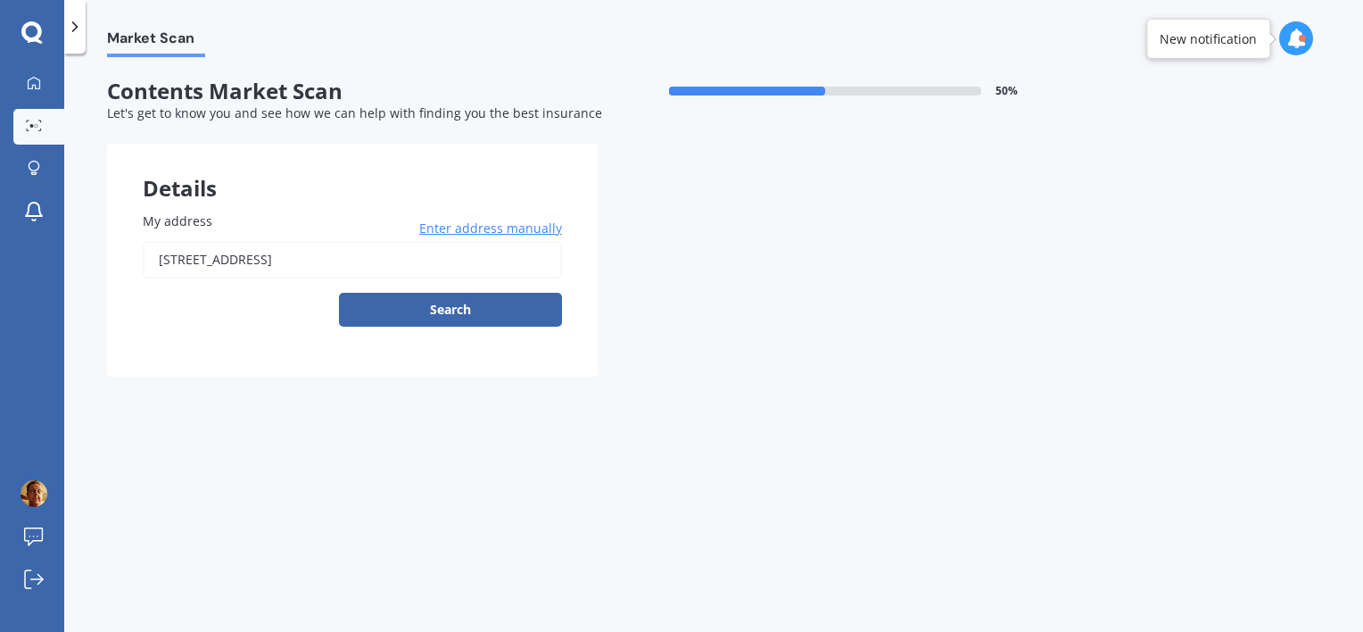
click at [325, 259] on input "15 Arabian Drive, Papamoa Beach, Tauranga 3118" at bounding box center [352, 259] width 419 height 37
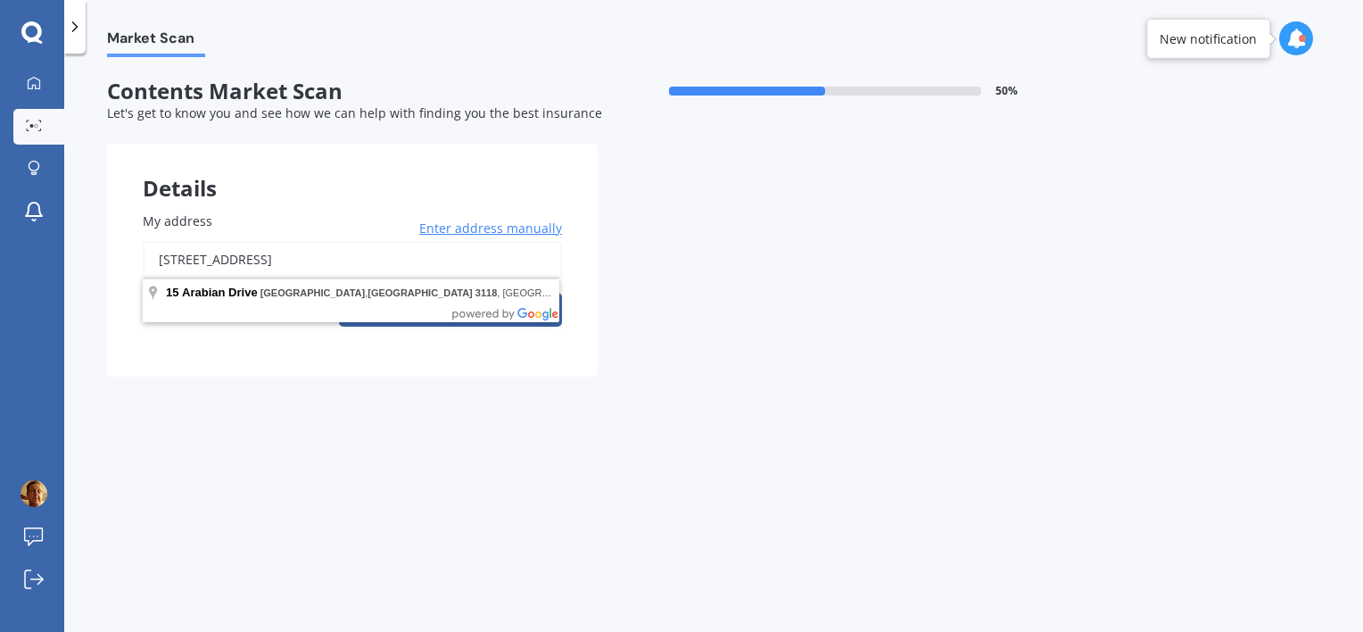
type input "15 Arabian Drive, Papamoa Beach, Tauranga 3118"
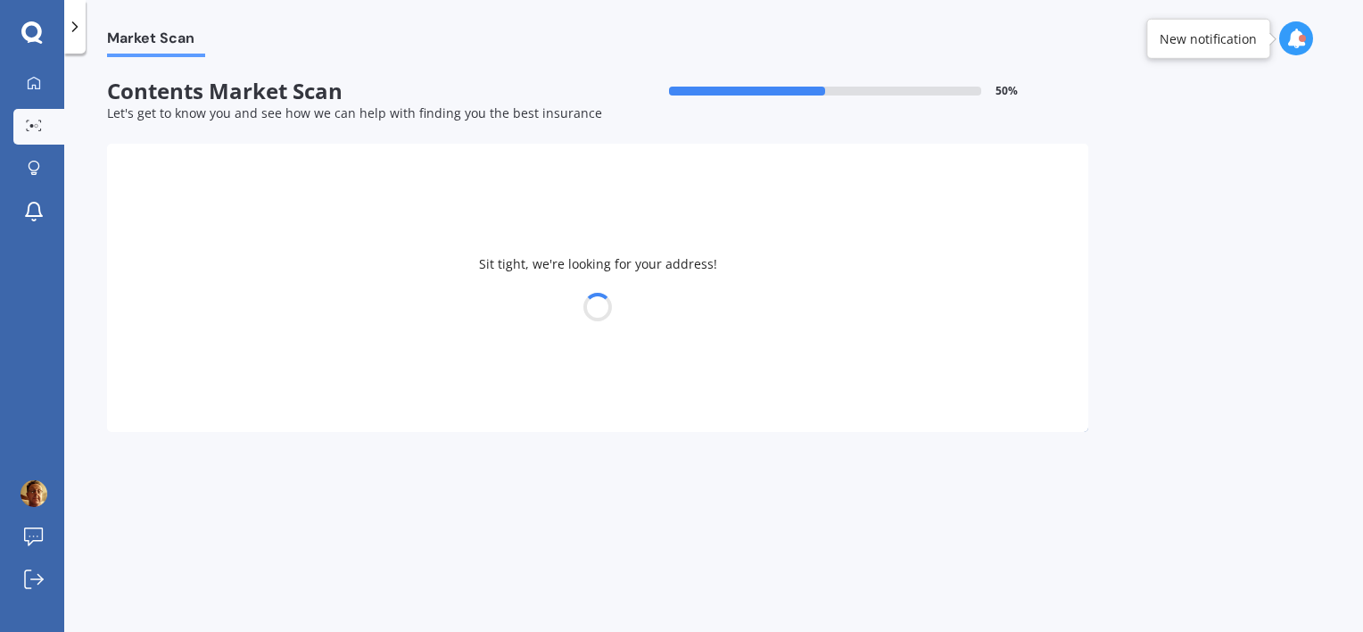
select select "20"
select select "12"
select select "1971"
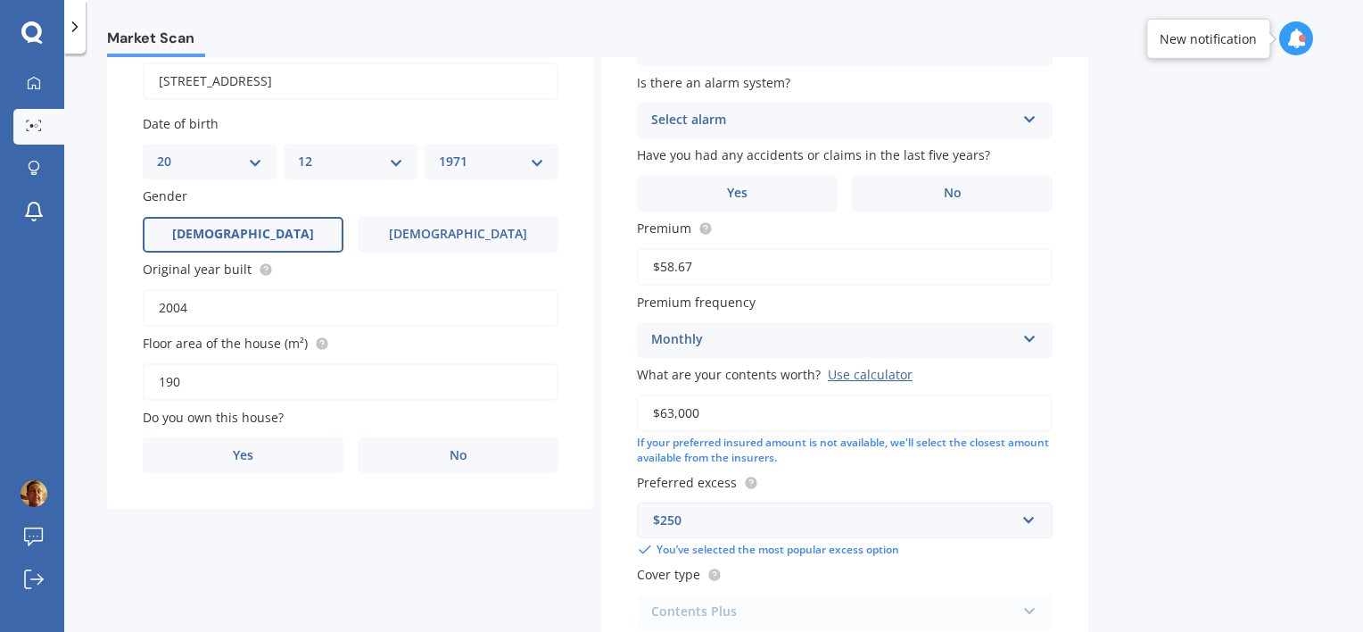
scroll to position [268, 0]
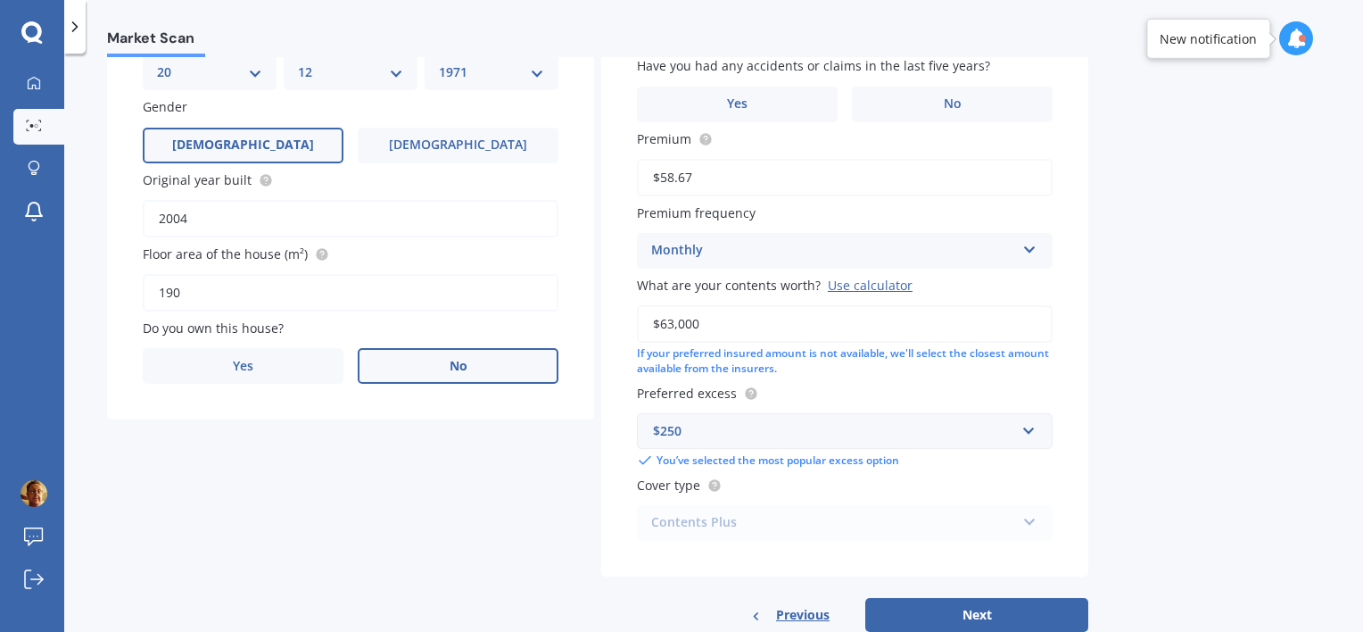
click at [424, 359] on label "No" at bounding box center [458, 366] width 201 height 36
click at [0, 0] on input "No" at bounding box center [0, 0] width 0 height 0
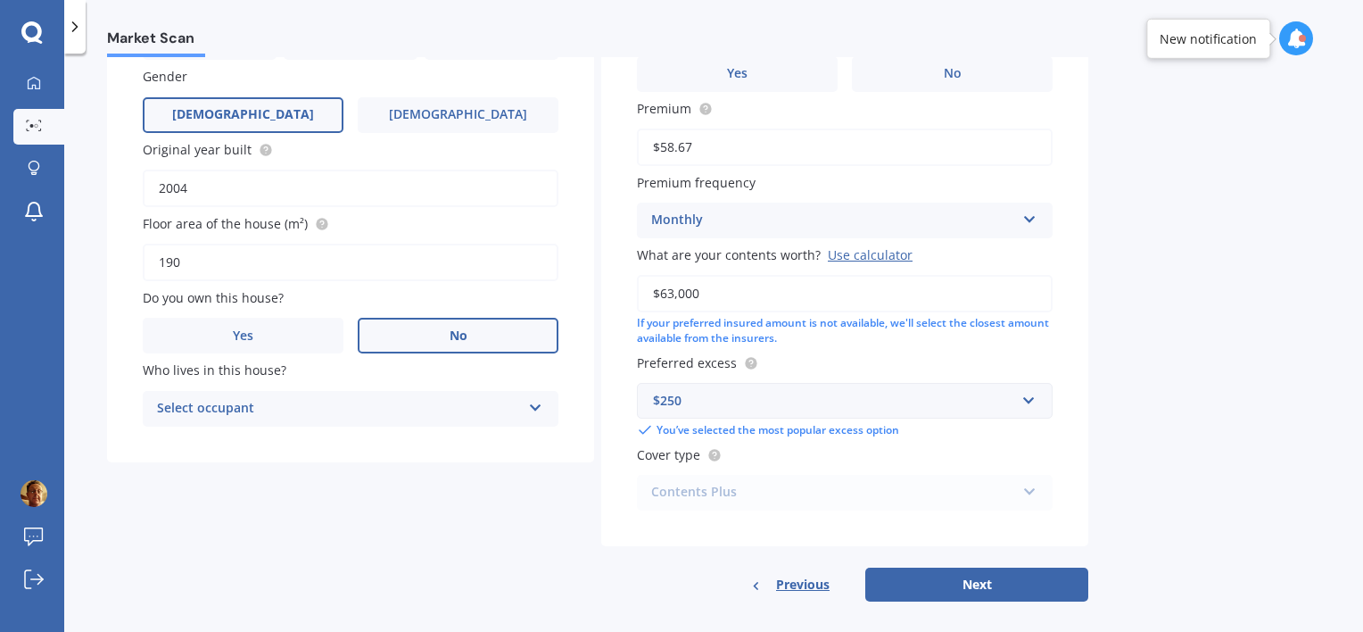
scroll to position [314, 0]
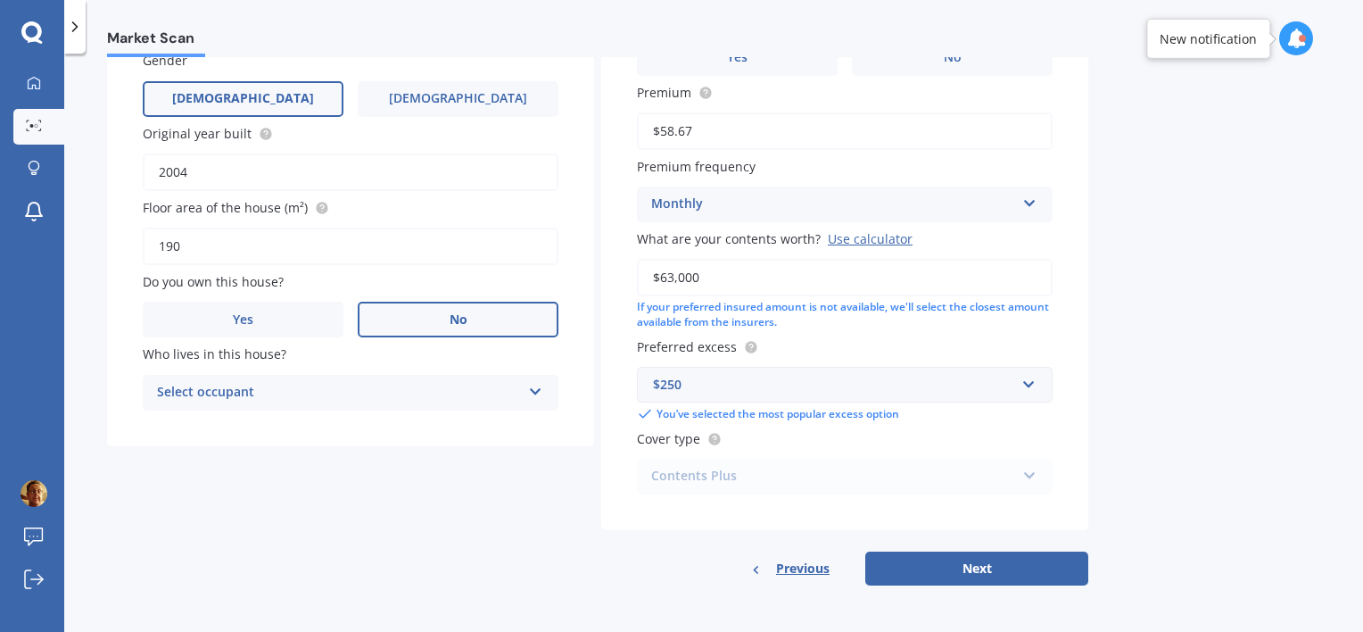
click at [534, 392] on icon at bounding box center [535, 388] width 15 height 12
click at [417, 424] on div "Tenant" at bounding box center [351, 427] width 414 height 32
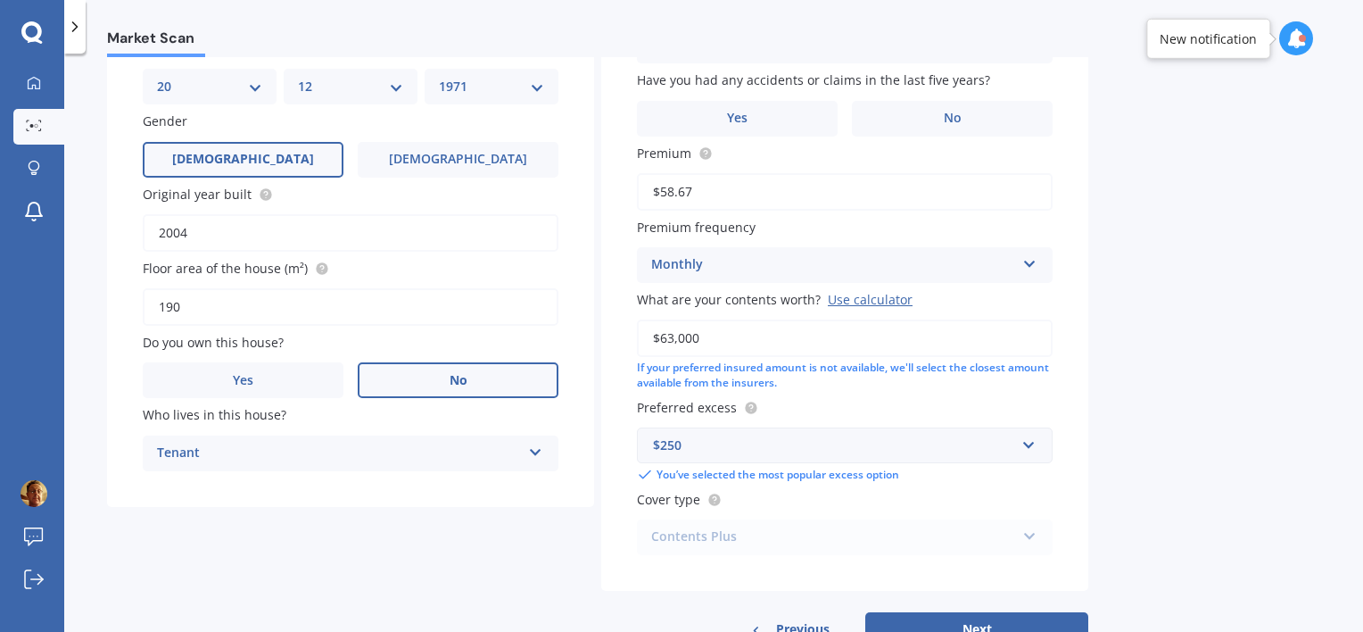
scroll to position [225, 0]
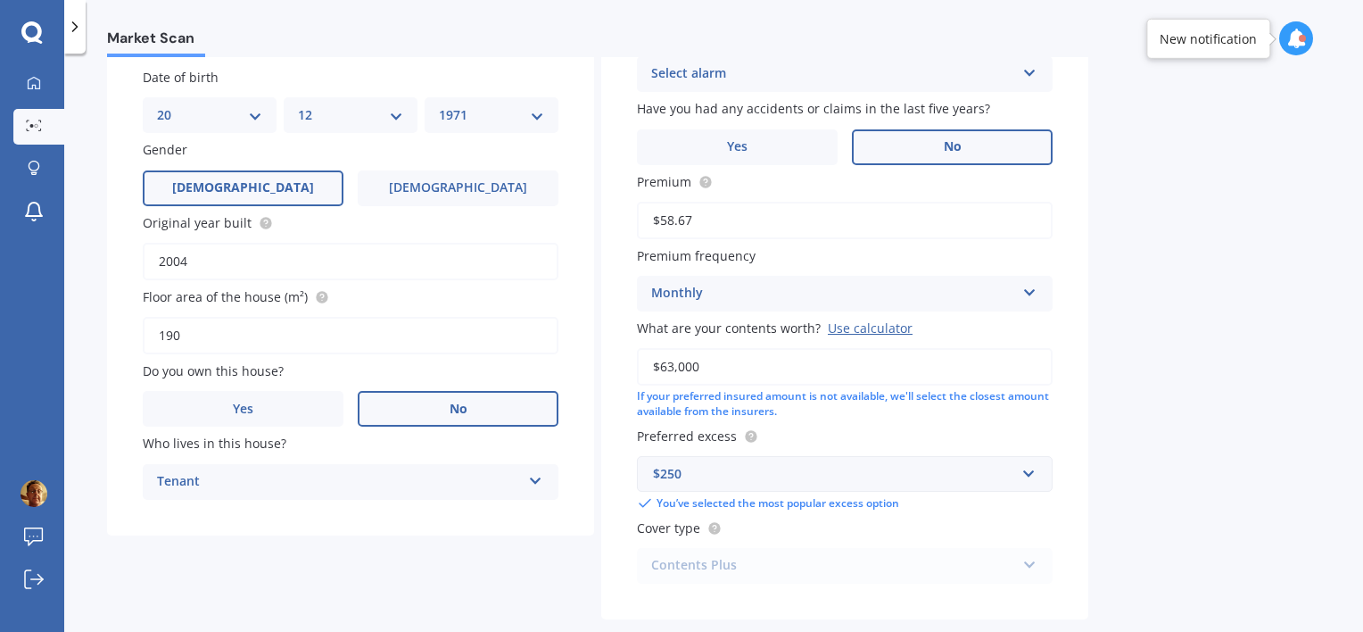
click at [921, 148] on label "No" at bounding box center [952, 147] width 201 height 36
click at [0, 0] on input "No" at bounding box center [0, 0] width 0 height 0
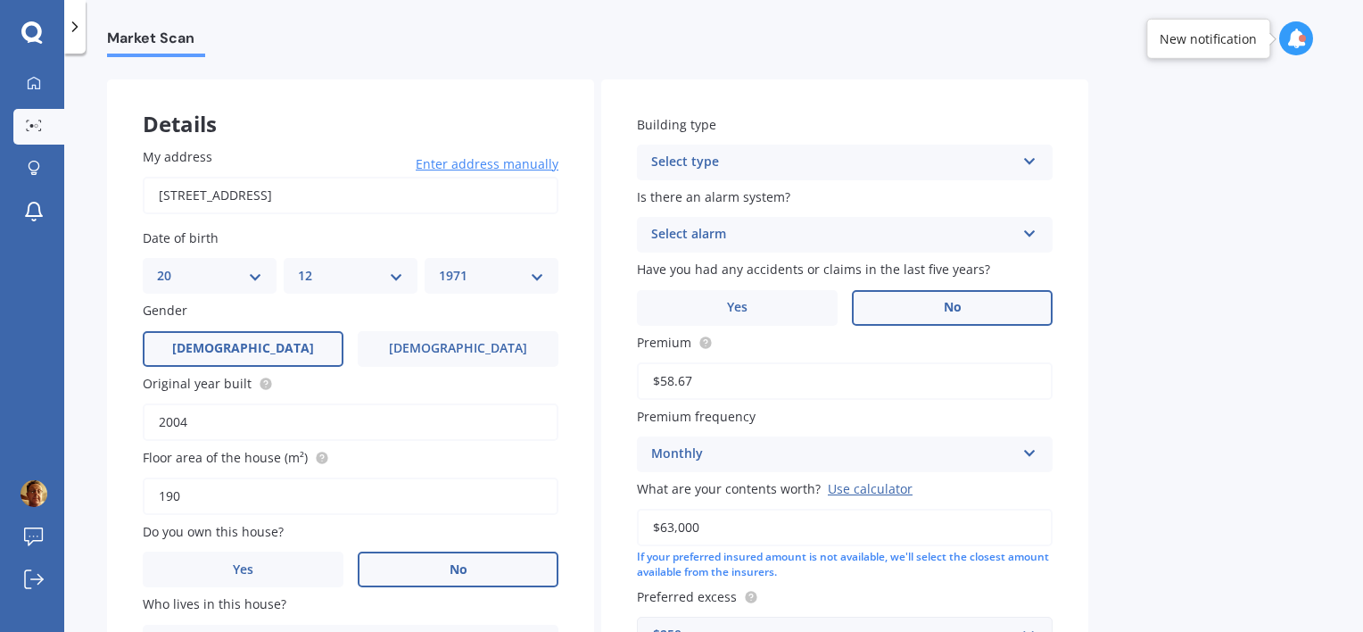
scroll to position [0, 0]
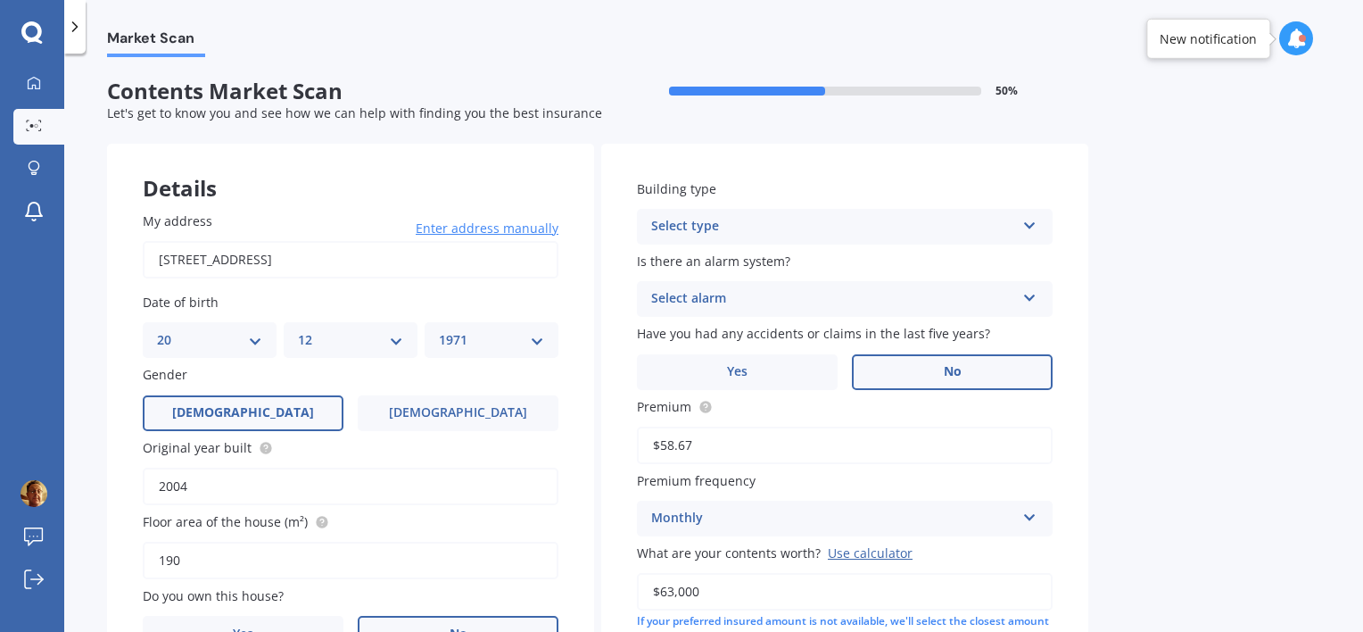
click at [1024, 224] on icon at bounding box center [1029, 222] width 15 height 12
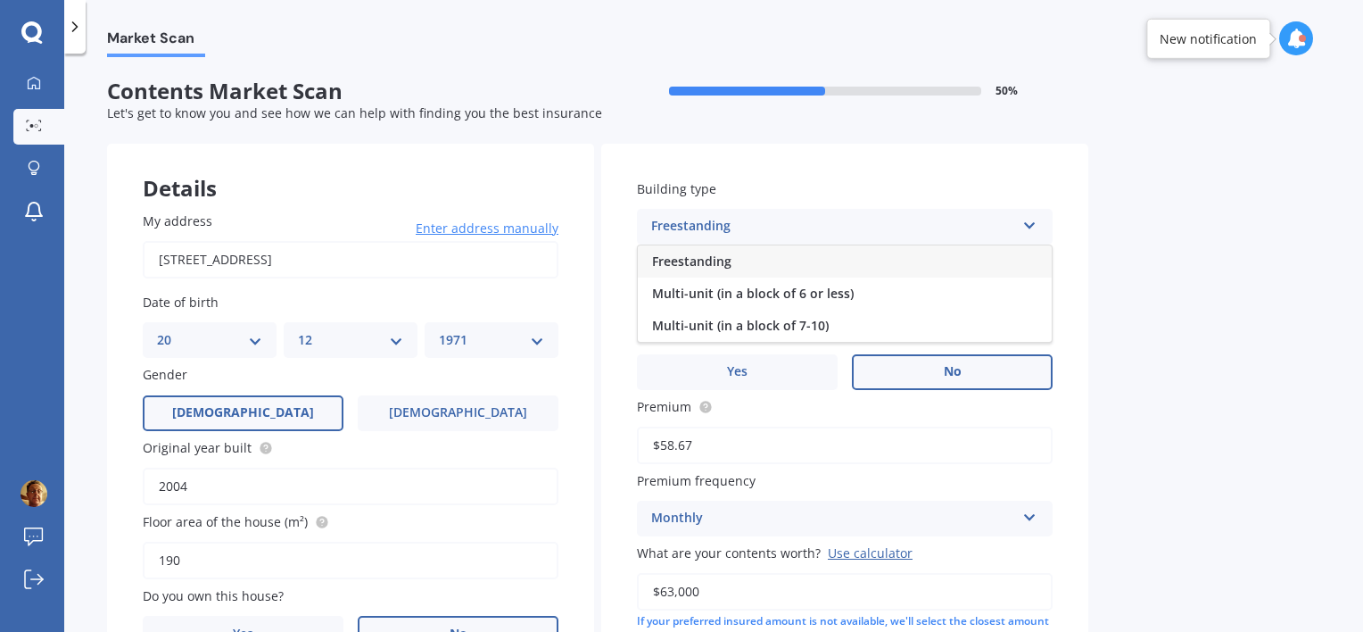
click at [889, 265] on div "Freestanding" at bounding box center [845, 261] width 414 height 32
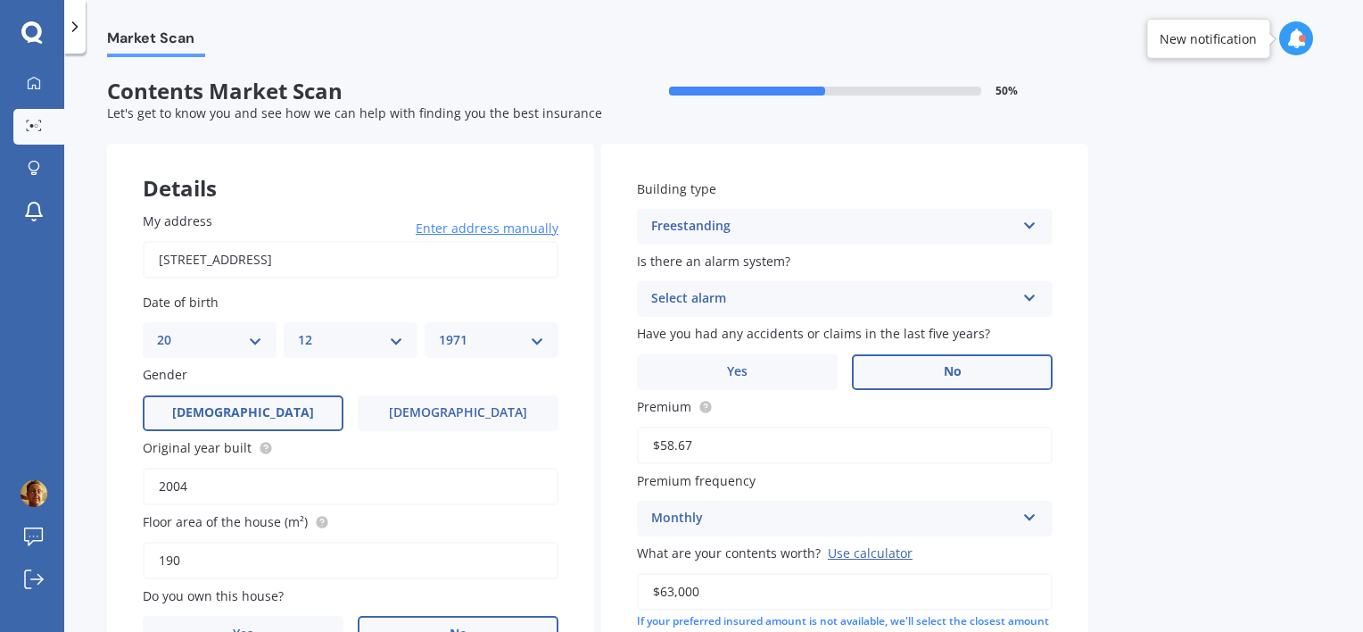
click at [917, 302] on div "Select alarm" at bounding box center [833, 298] width 364 height 21
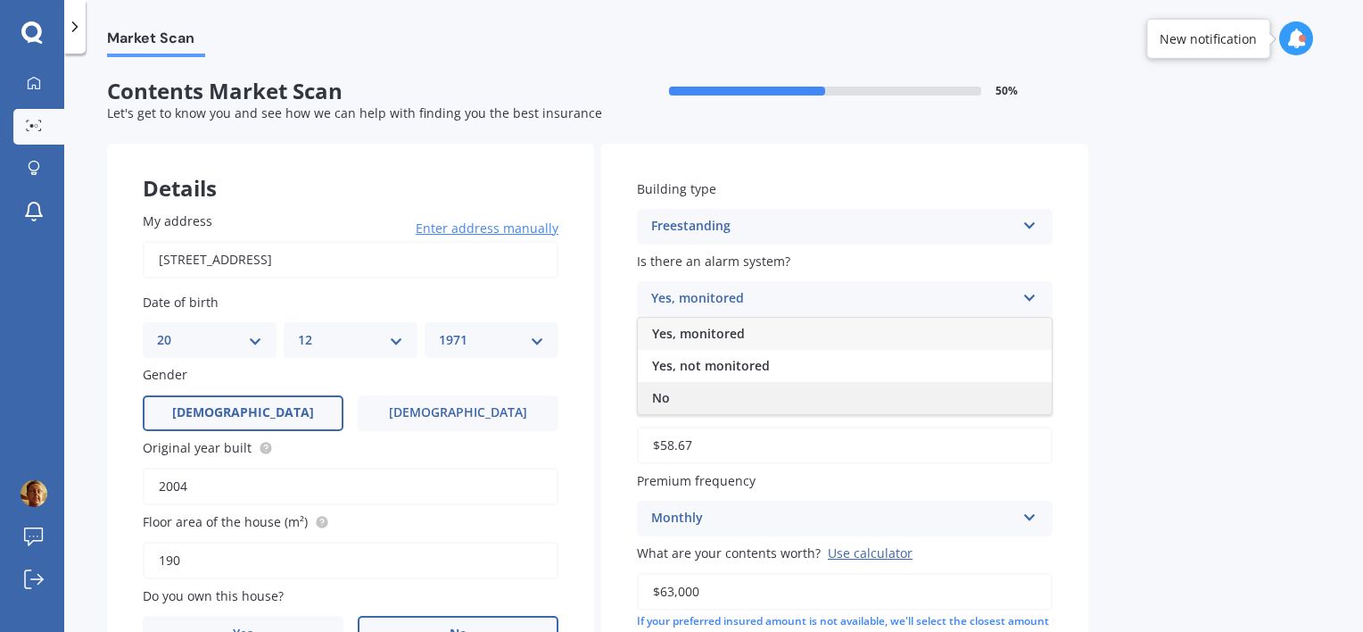
click at [794, 385] on div "No" at bounding box center [845, 398] width 414 height 32
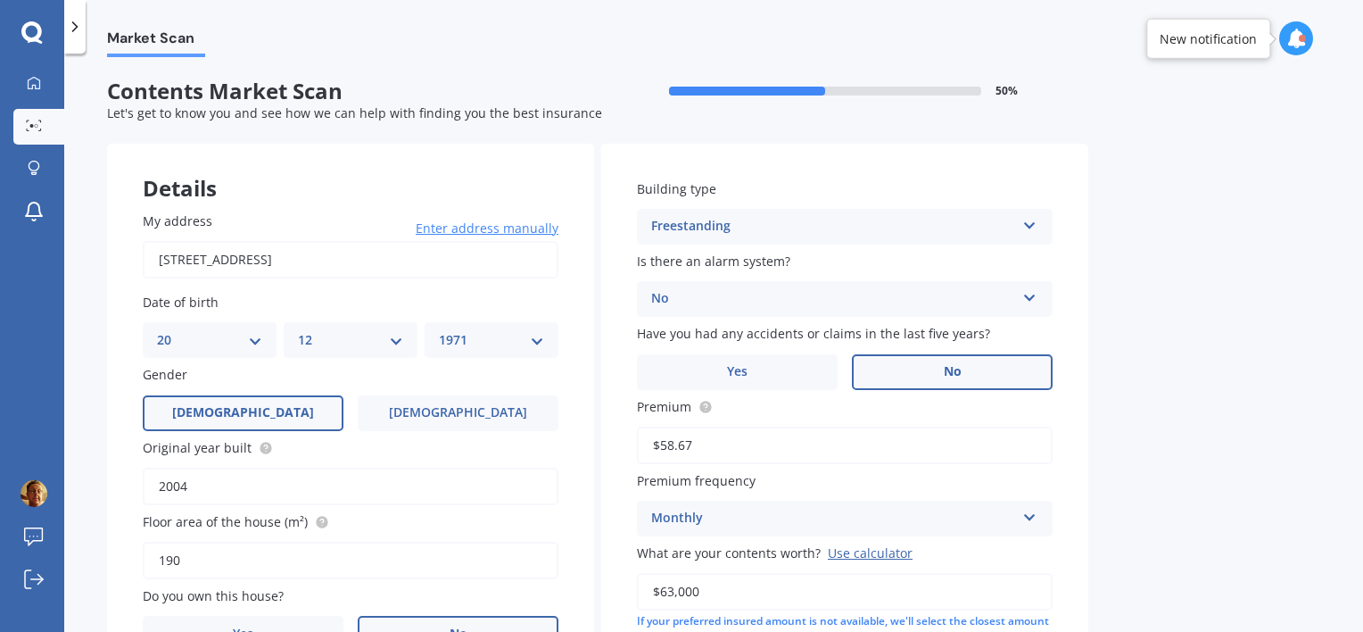
click at [939, 376] on label "No" at bounding box center [952, 372] width 201 height 36
click at [0, 0] on input "No" at bounding box center [0, 0] width 0 height 0
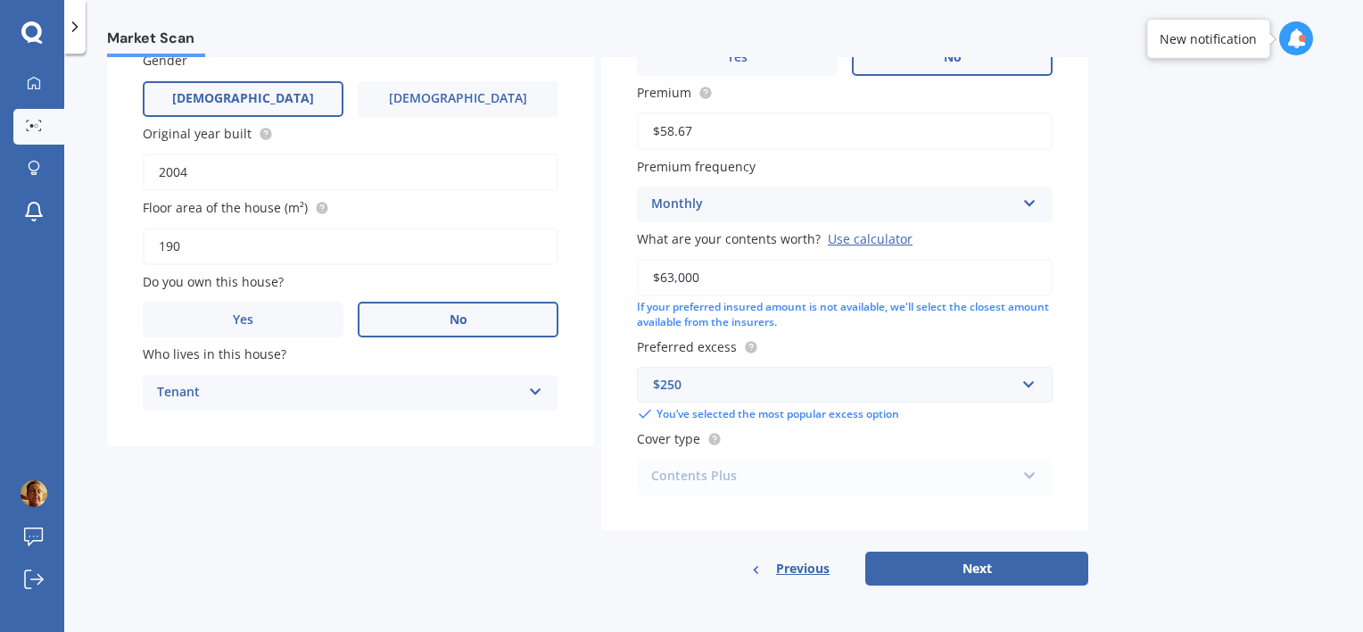
scroll to position [314, 0]
click at [1024, 475] on div "Contents Plus Premier Contents Advanced Contents Standard Contents Contents Plus" at bounding box center [845, 476] width 416 height 36
click at [985, 564] on button "Next" at bounding box center [976, 568] width 223 height 34
select select "20"
select select "12"
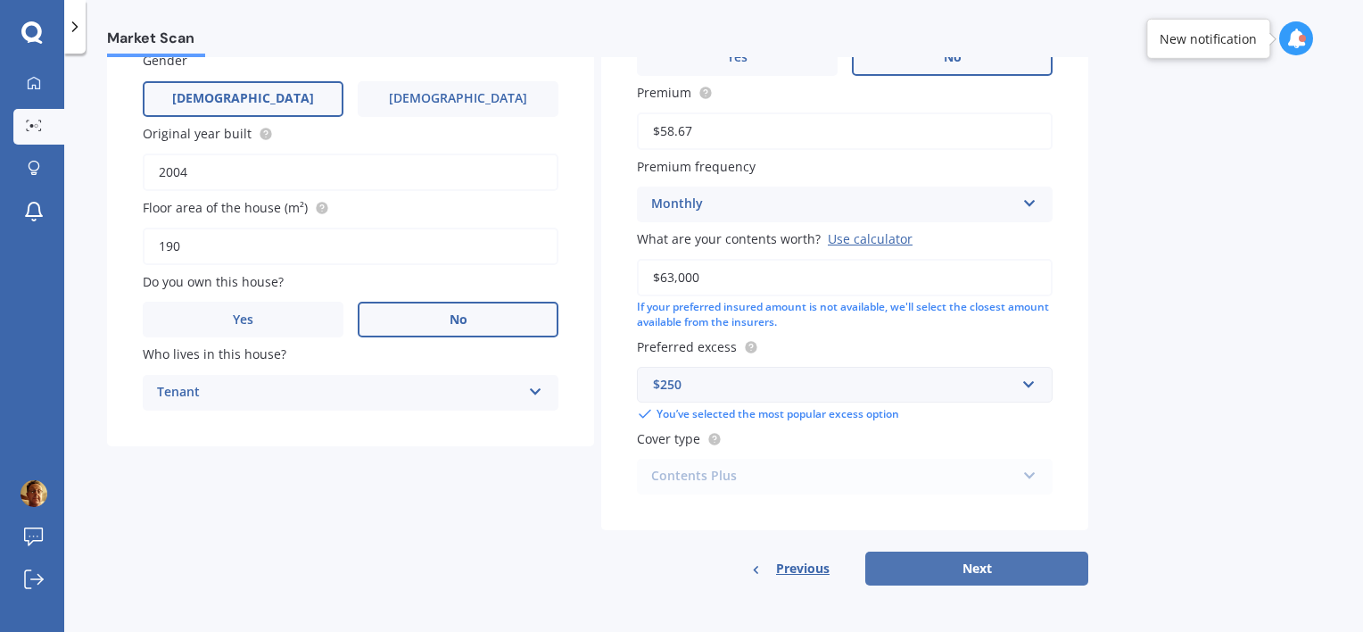
select select "1971"
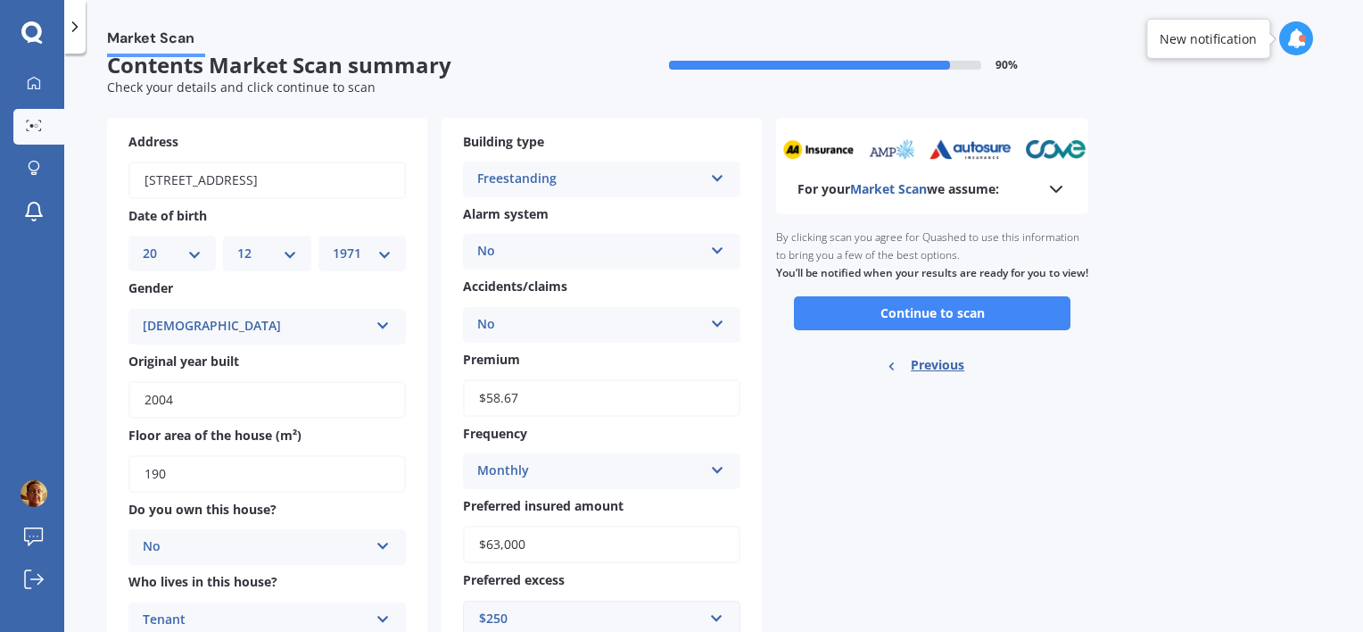
scroll to position [0, 0]
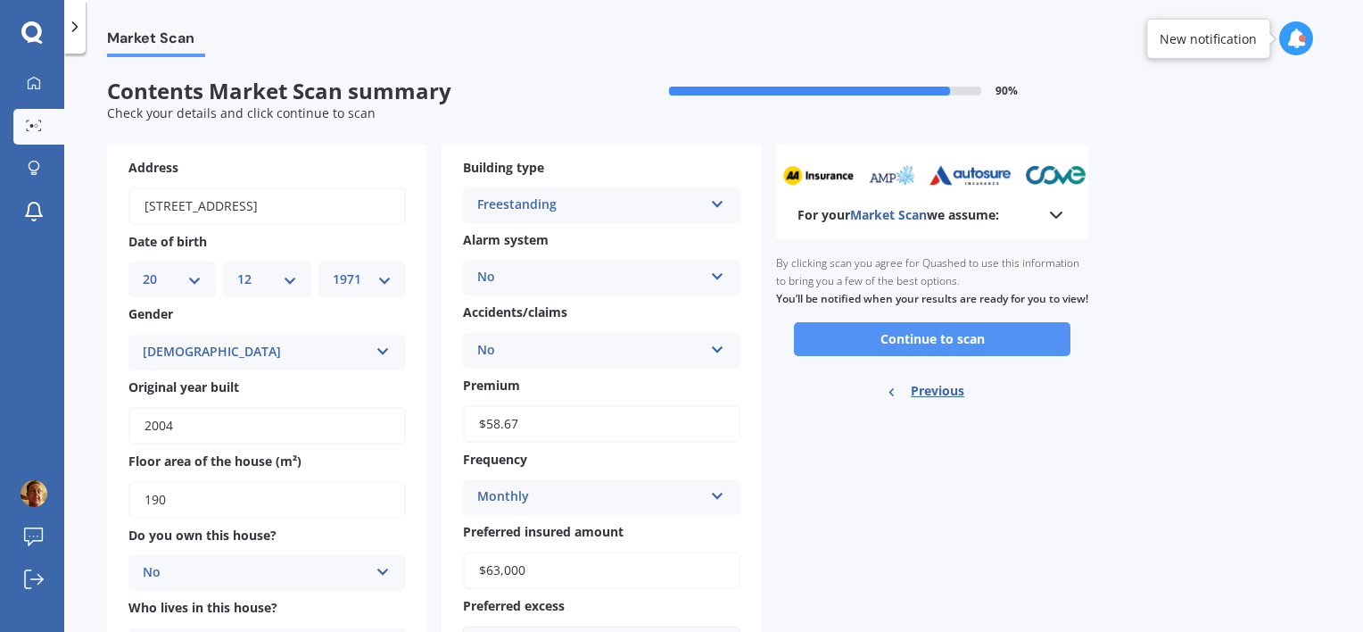
click at [907, 356] on button "Continue to scan" at bounding box center [932, 339] width 277 height 34
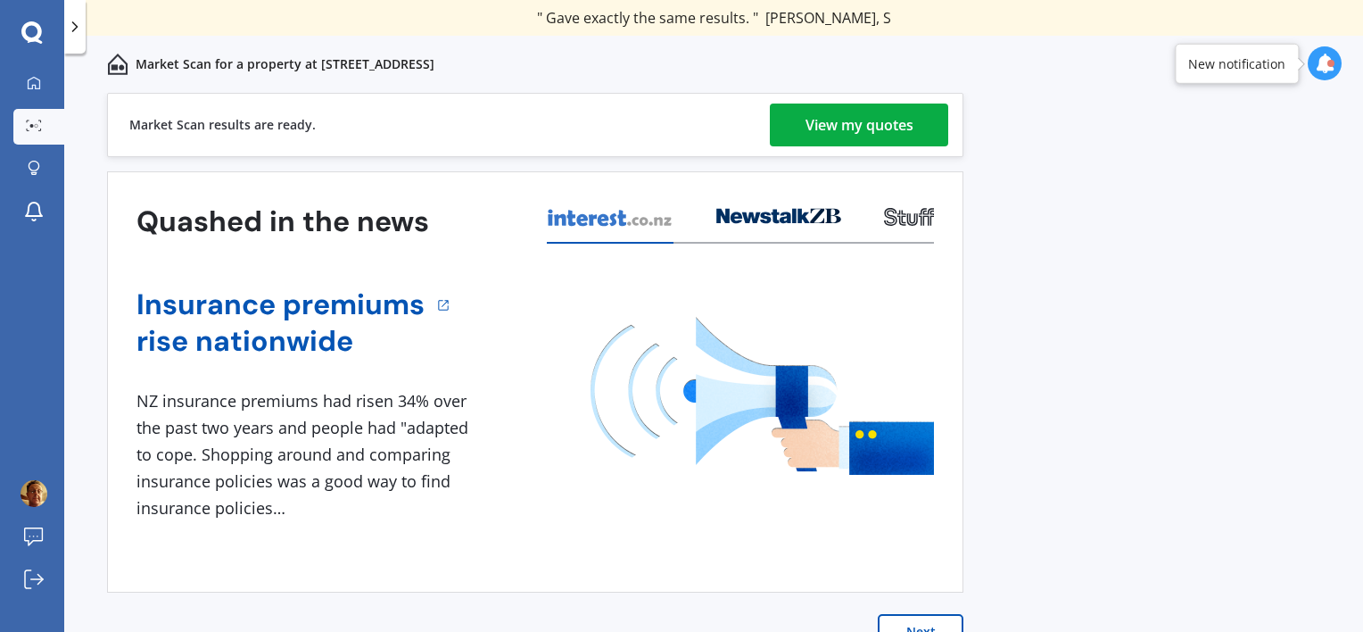
click at [889, 119] on div "View my quotes" at bounding box center [859, 124] width 108 height 43
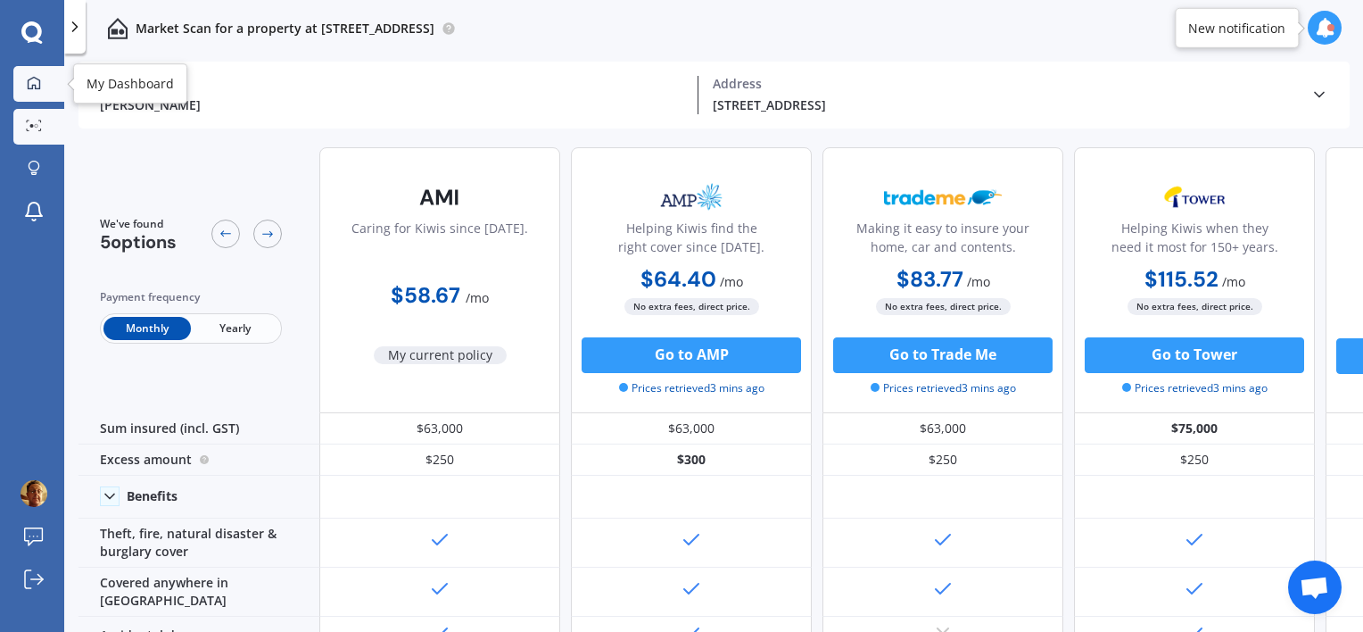
click at [34, 81] on icon at bounding box center [34, 83] width 14 height 14
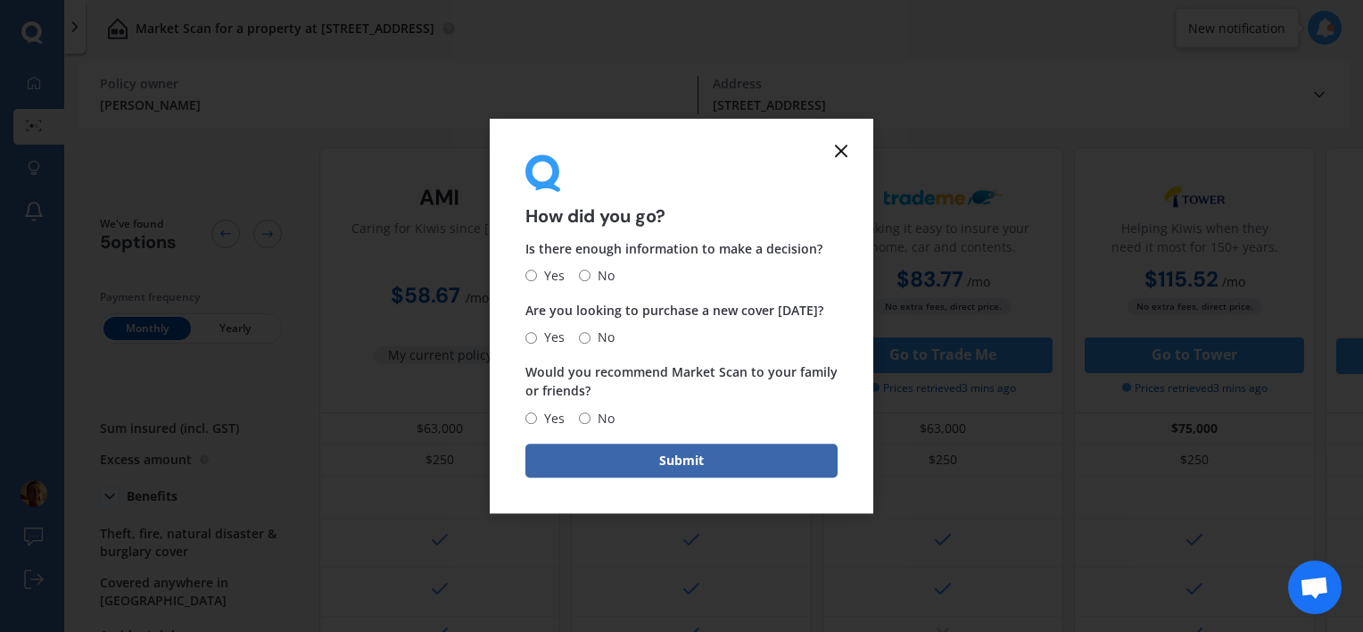
click at [537, 273] on span "Yes" at bounding box center [551, 275] width 28 height 21
click at [536, 273] on input "Yes" at bounding box center [531, 276] width 12 height 12
radio input "true"
click at [586, 336] on input "No" at bounding box center [585, 338] width 12 height 12
radio input "true"
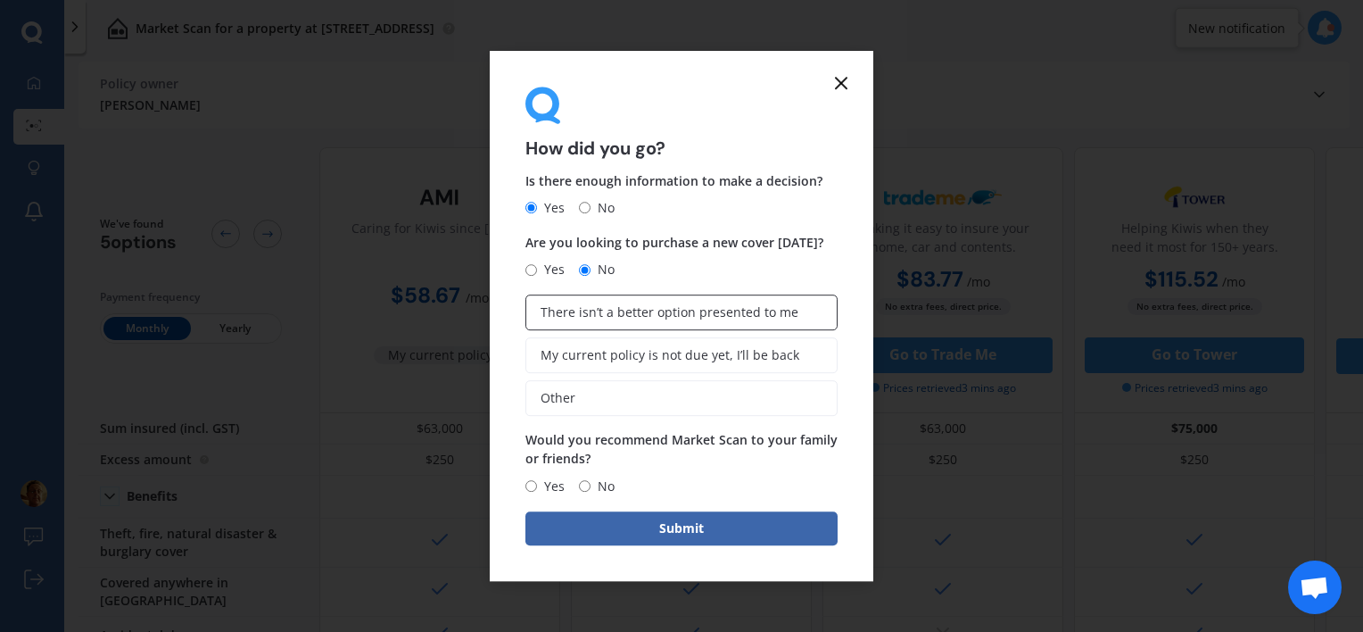
click at [615, 318] on span "There isn’t a better option presented to me" at bounding box center [670, 312] width 258 height 15
click at [0, 0] on input "There isn’t a better option presented to me" at bounding box center [0, 0] width 0 height 0
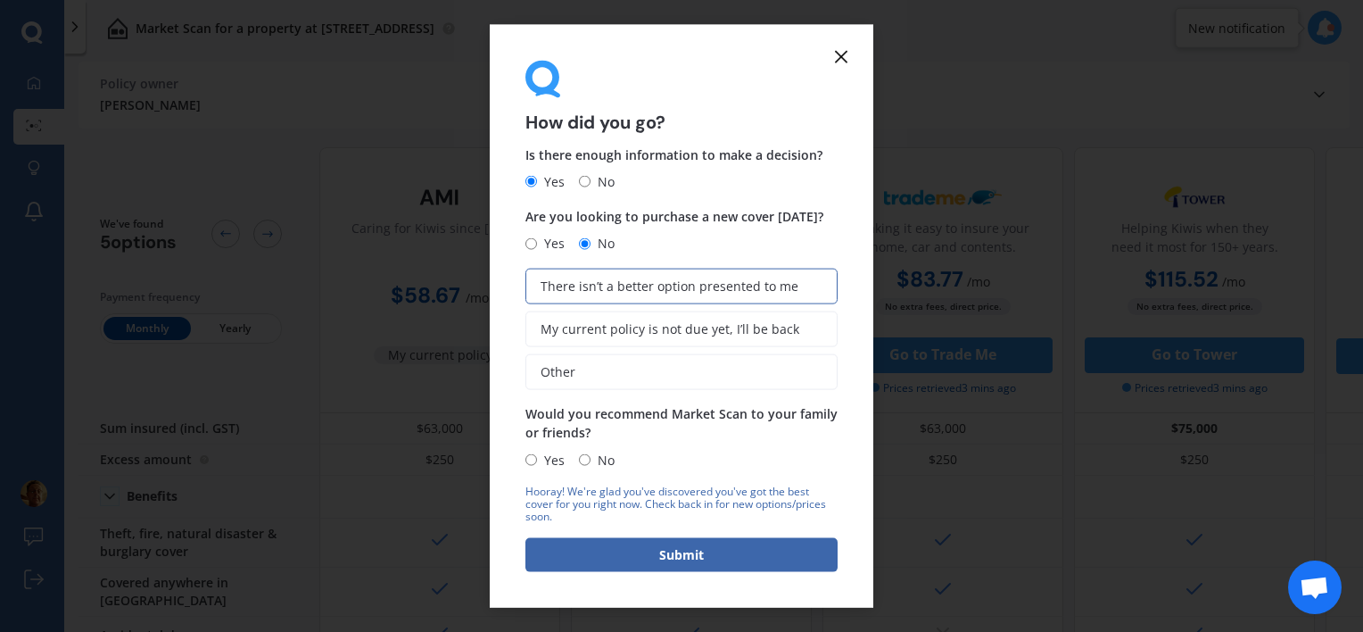
click at [533, 460] on input "Yes" at bounding box center [531, 460] width 12 height 12
radio input "true"
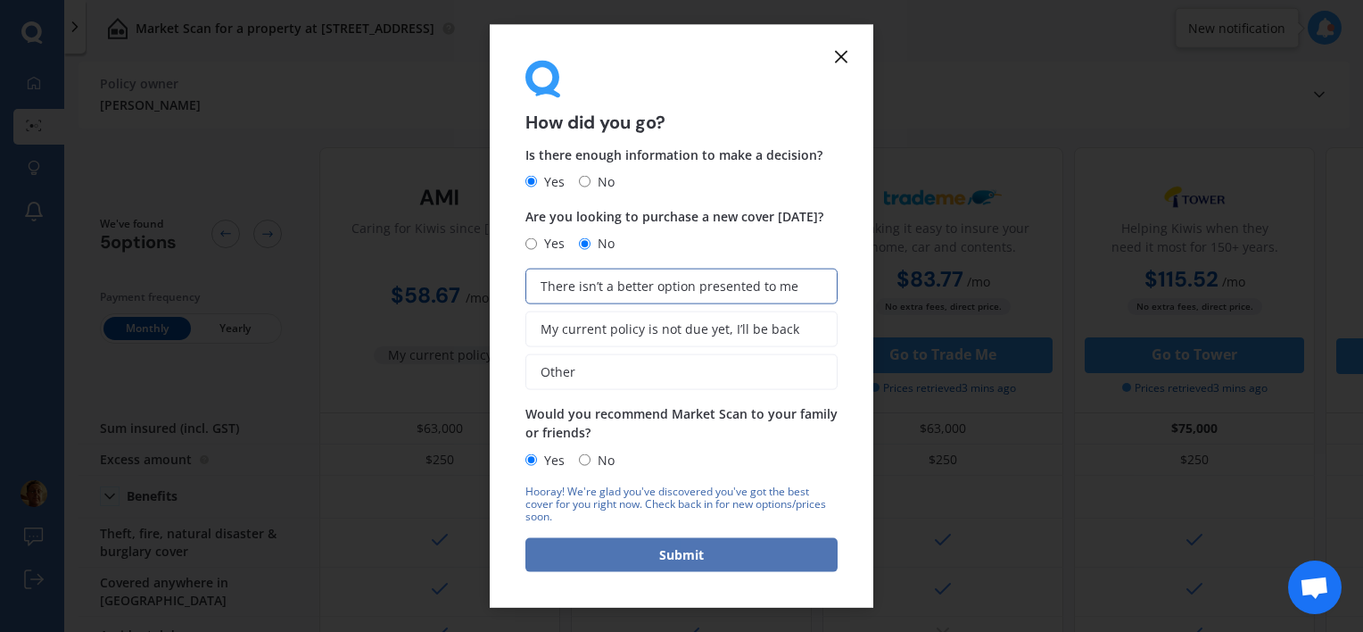
click at [653, 545] on button "Submit" at bounding box center [681, 554] width 312 height 34
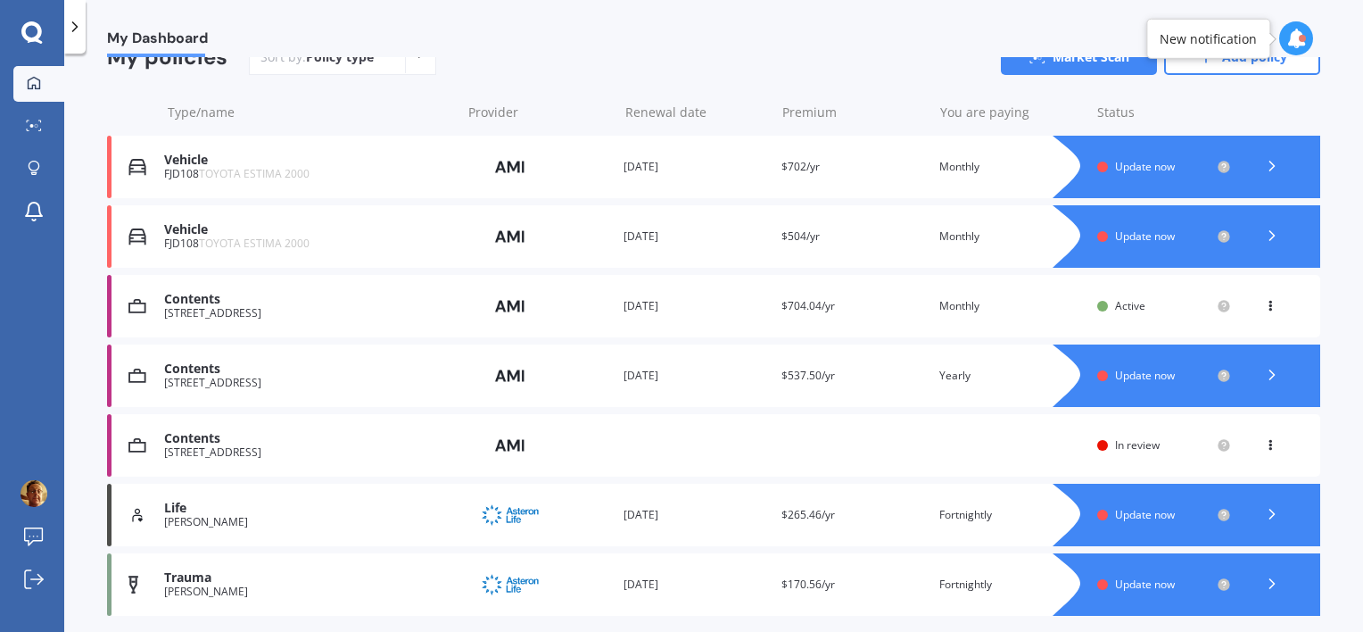
scroll to position [154, 0]
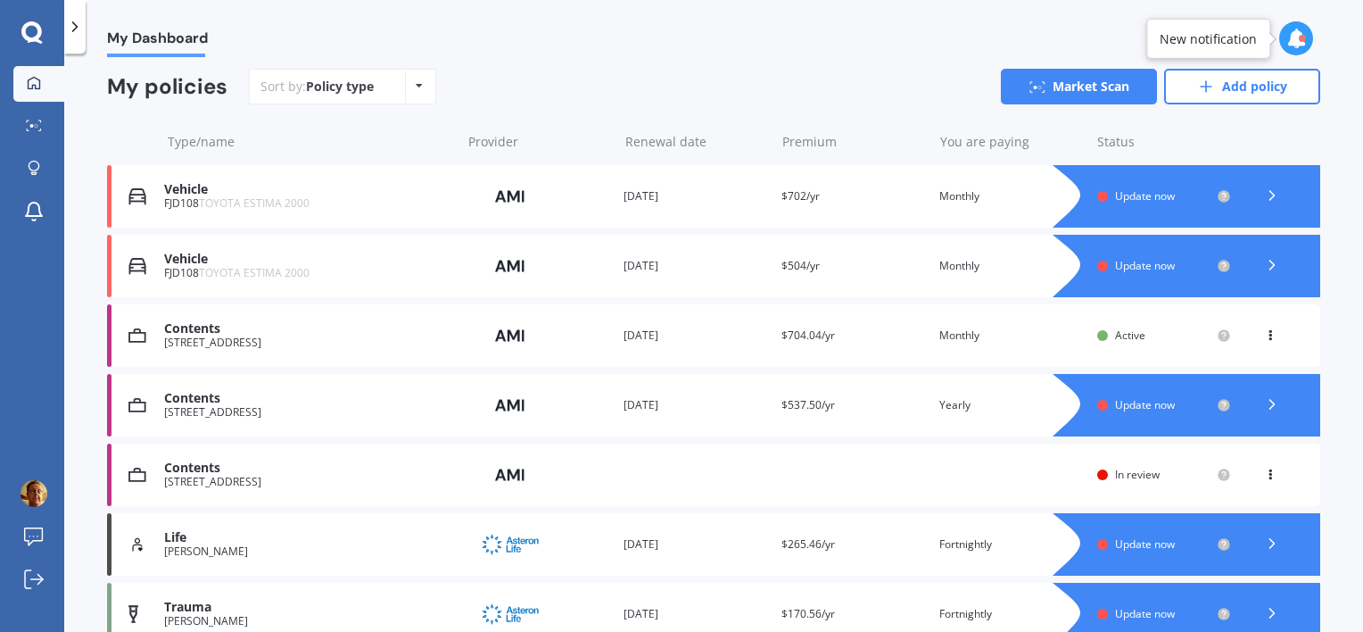
click at [186, 186] on div "Vehicle" at bounding box center [307, 189] width 287 height 15
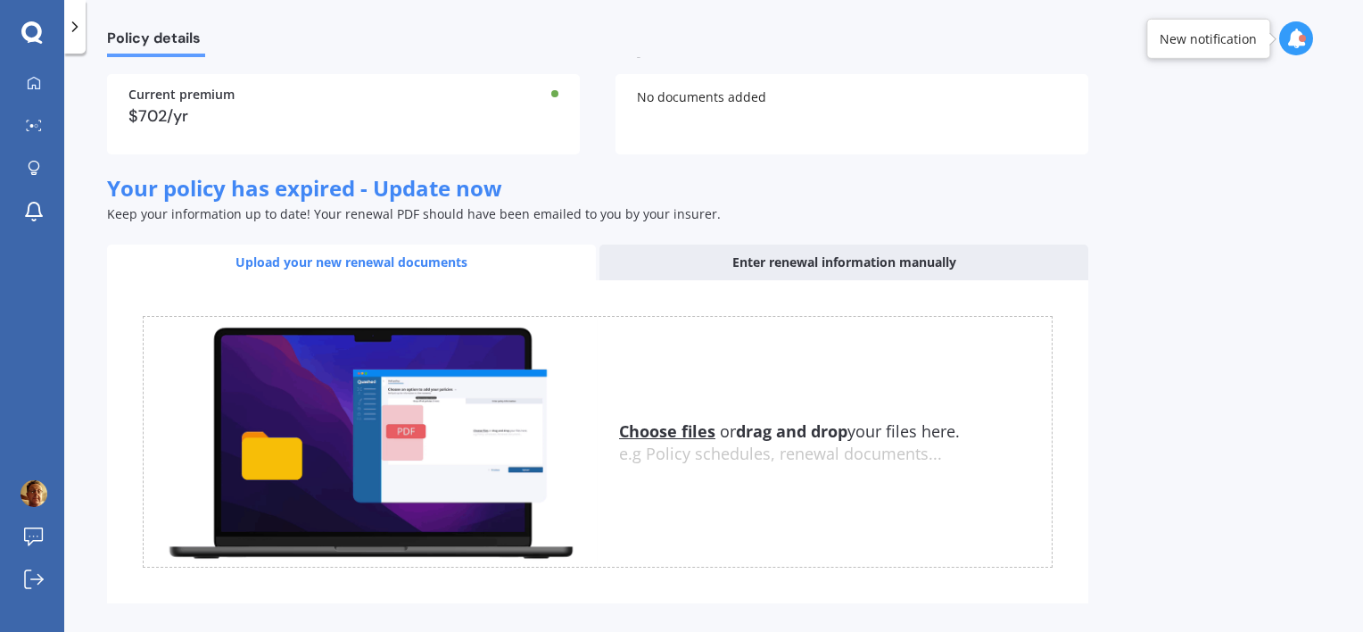
scroll to position [209, 0]
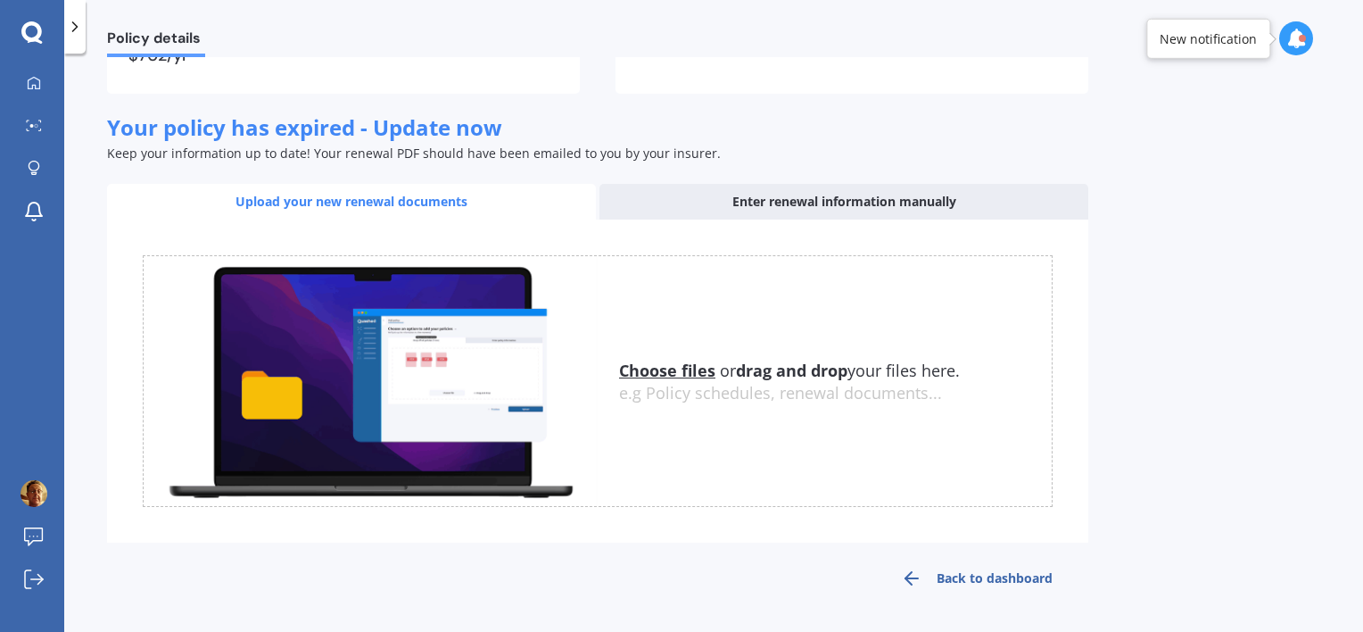
click at [1012, 571] on link "Back to dashboard" at bounding box center [976, 578] width 223 height 43
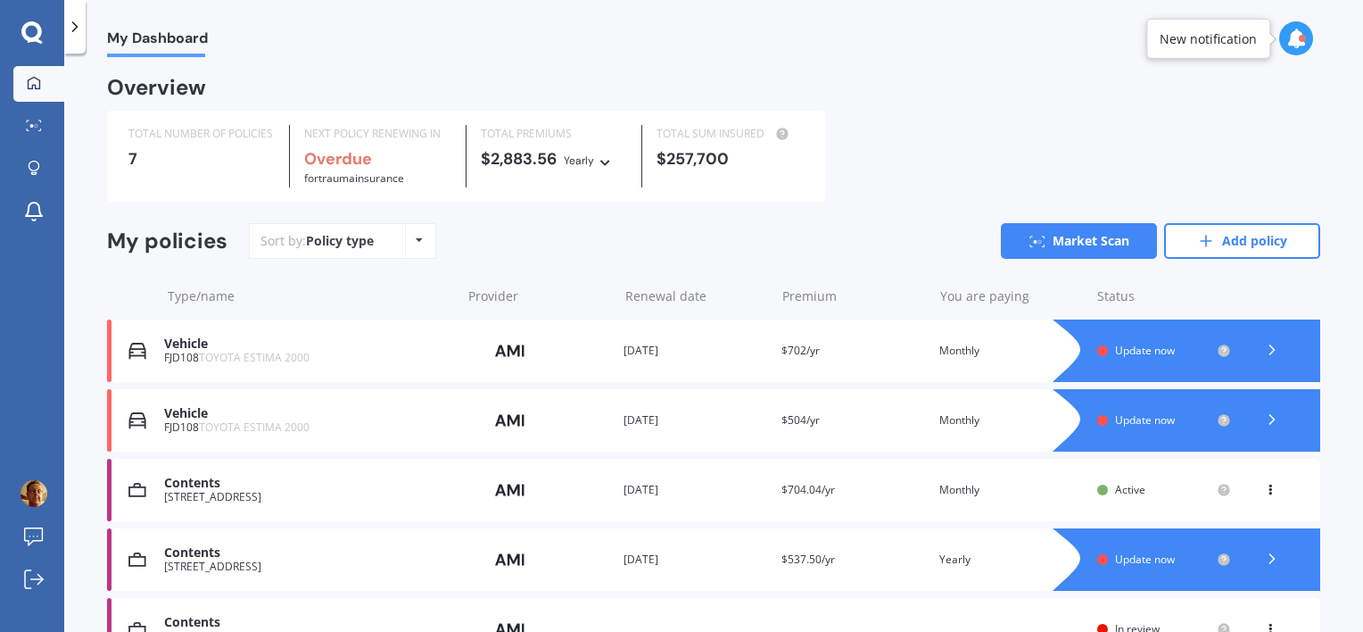
click at [1126, 346] on span "Update now" at bounding box center [1145, 350] width 60 height 15
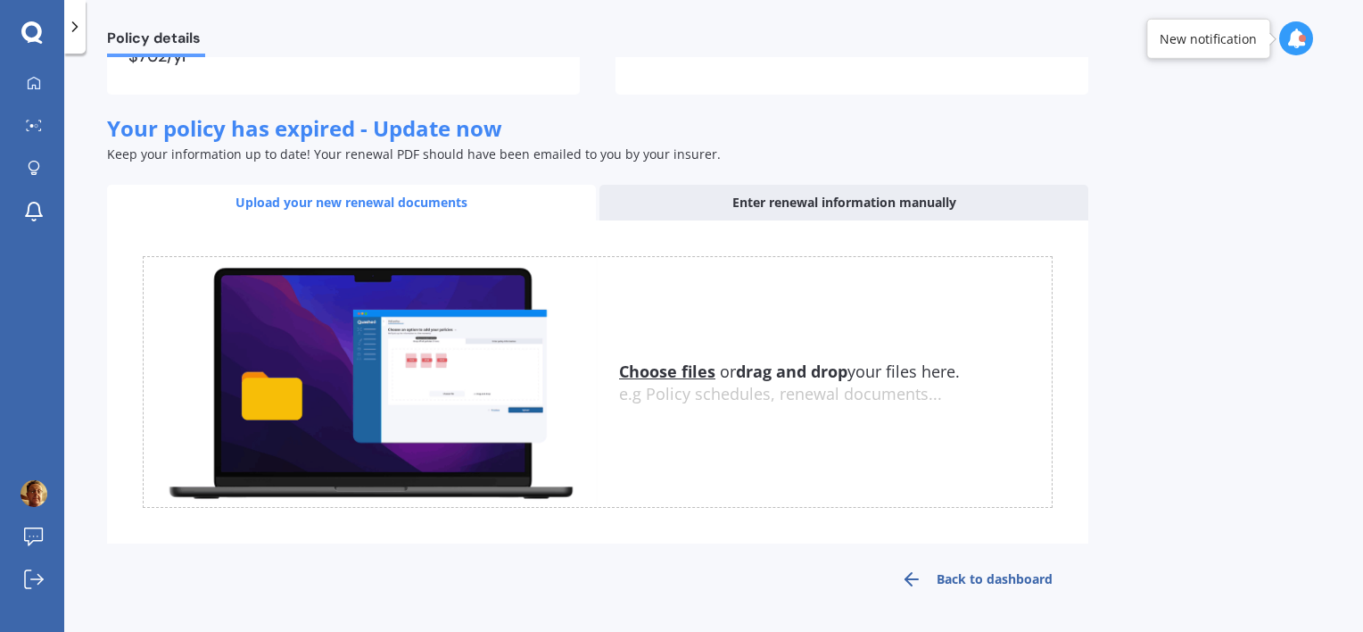
scroll to position [209, 0]
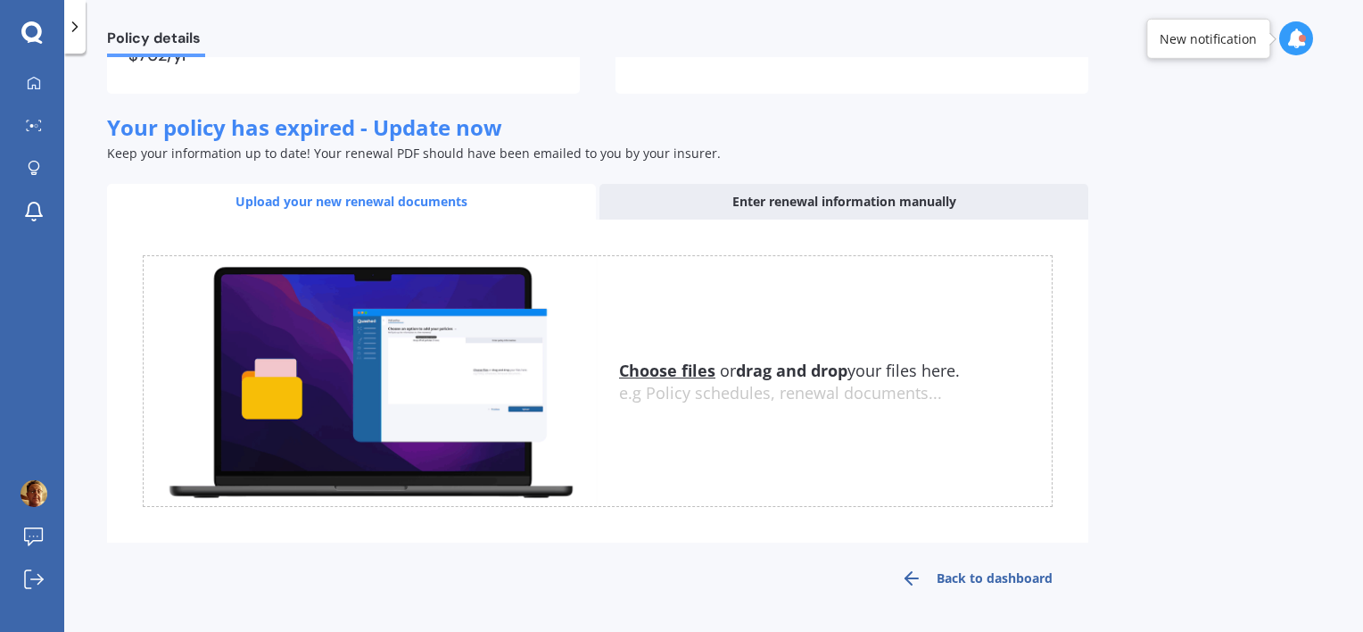
click at [863, 205] on div "Enter renewal information manually" at bounding box center [843, 202] width 489 height 36
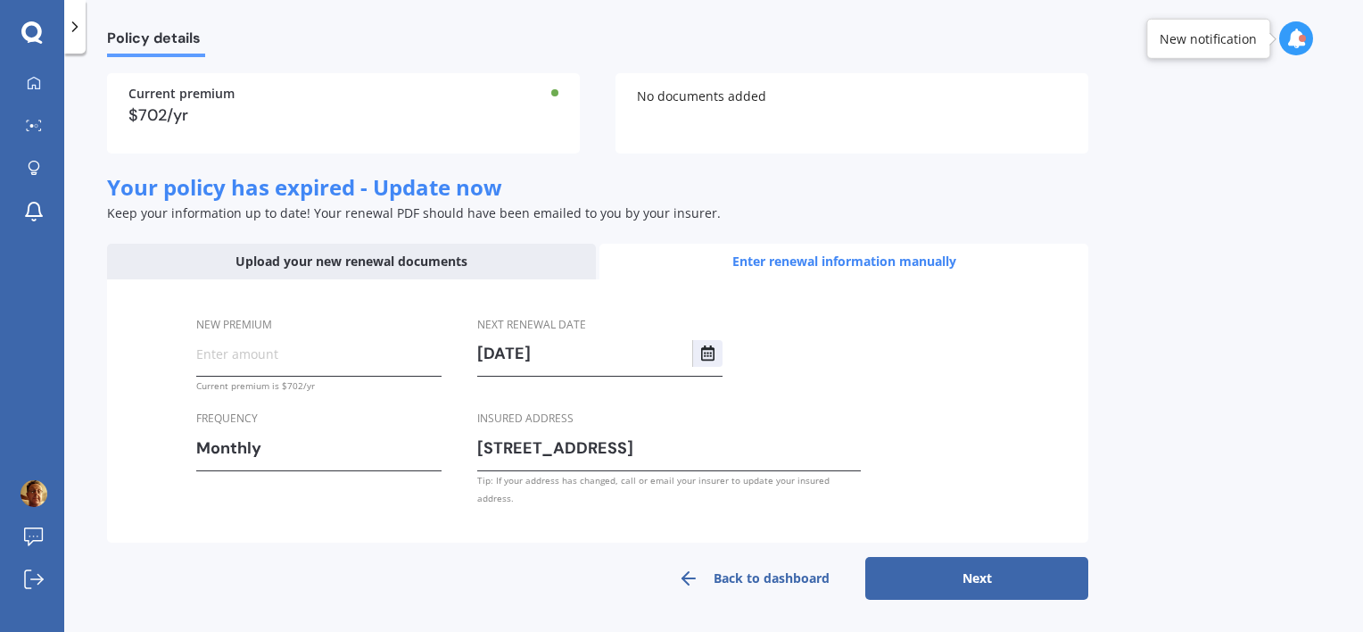
scroll to position [132, 0]
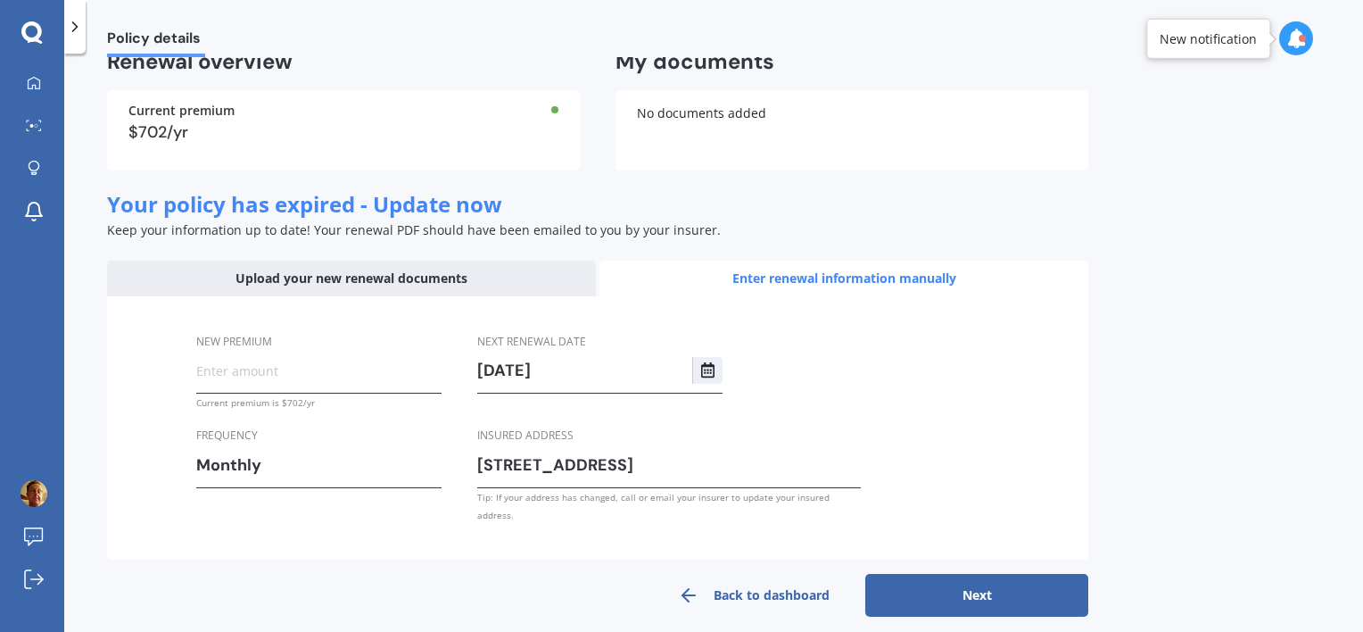
click at [273, 368] on input "New premium" at bounding box center [318, 370] width 245 height 27
type input "$54.11"
click at [517, 364] on input "21/04/2026" at bounding box center [584, 370] width 215 height 27
click at [492, 368] on input "21/03/2026" at bounding box center [584, 370] width 215 height 27
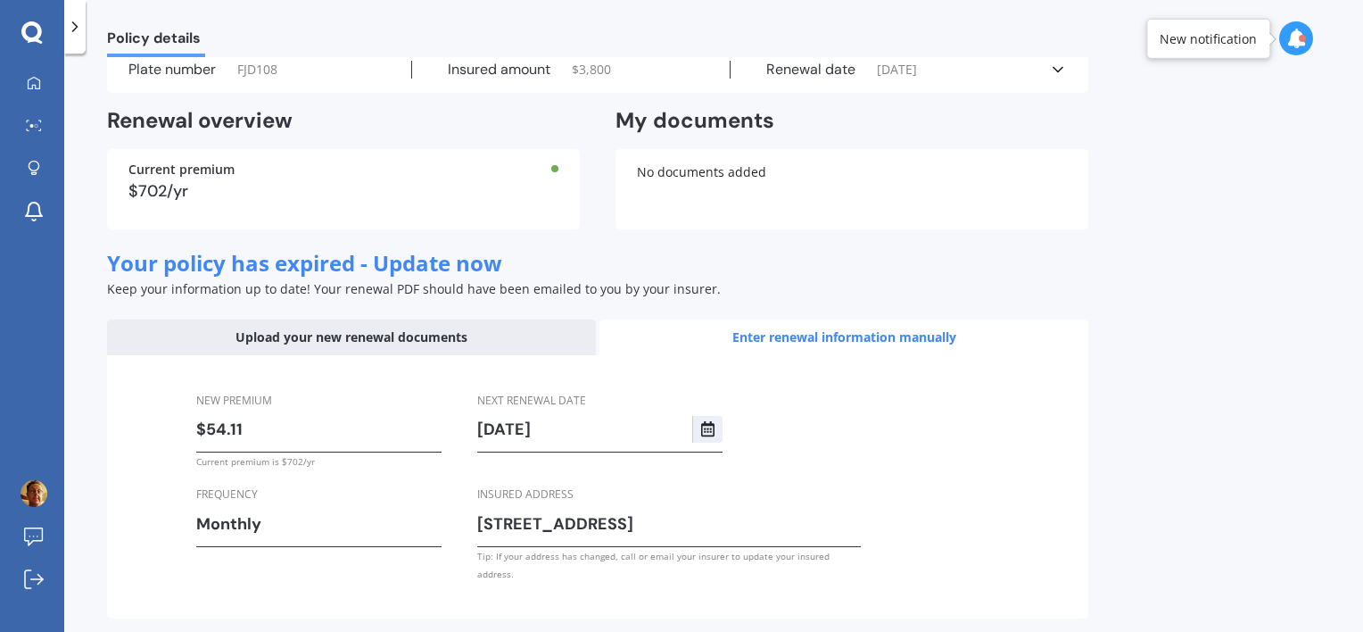
scroll to position [0, 0]
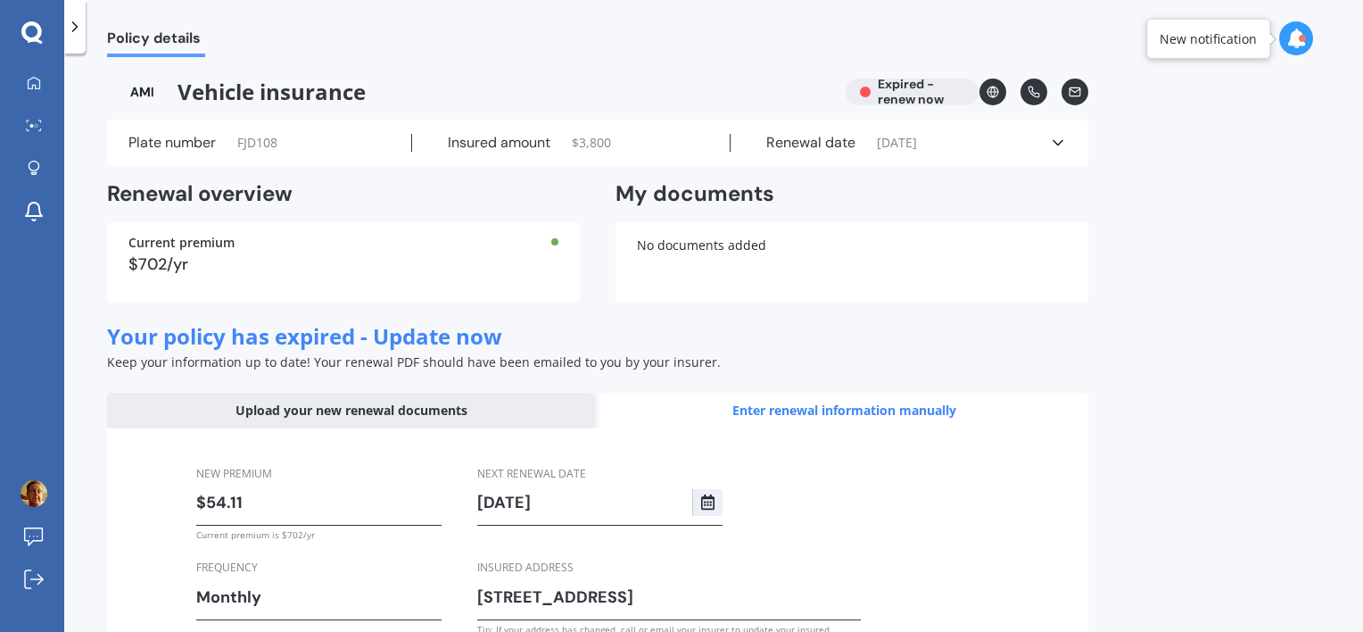
type input "21/04/2026"
click at [617, 139] on div "Insured amount $ 3,800" at bounding box center [571, 143] width 319 height 18
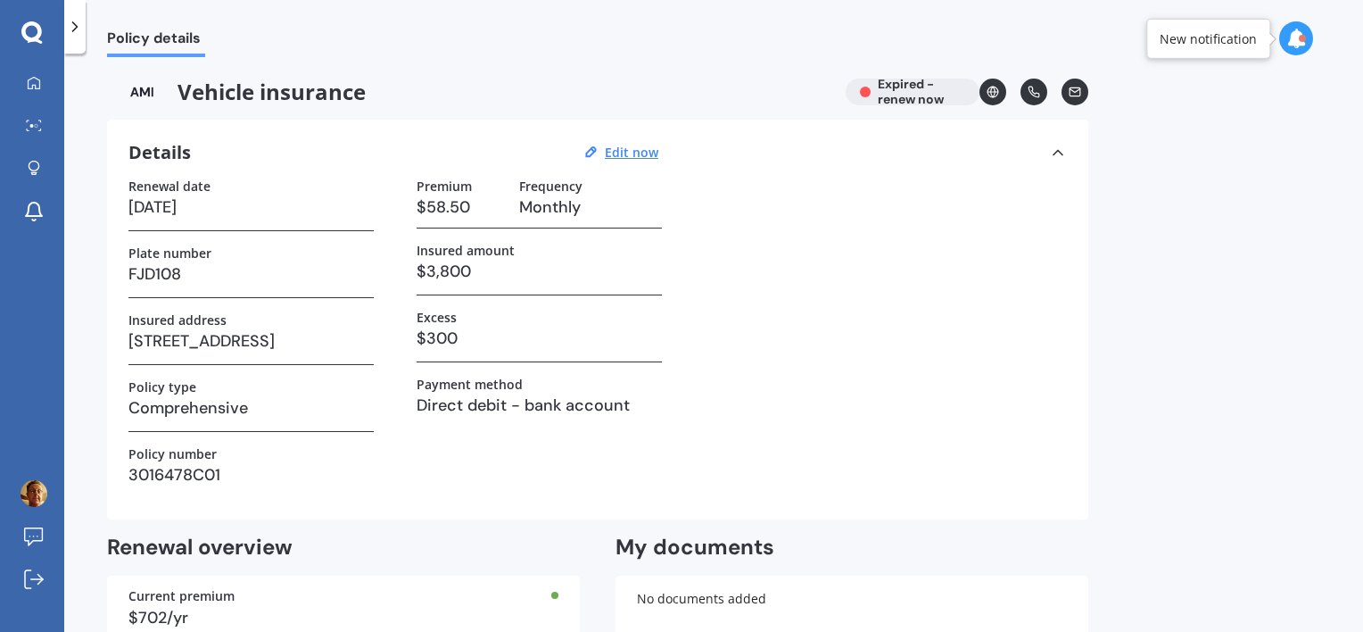
click at [211, 202] on h3 "21/04/2025" at bounding box center [250, 207] width 245 height 27
click at [640, 150] on u "Edit now" at bounding box center [632, 152] width 54 height 17
select select "21"
select select "04"
select select "2025"
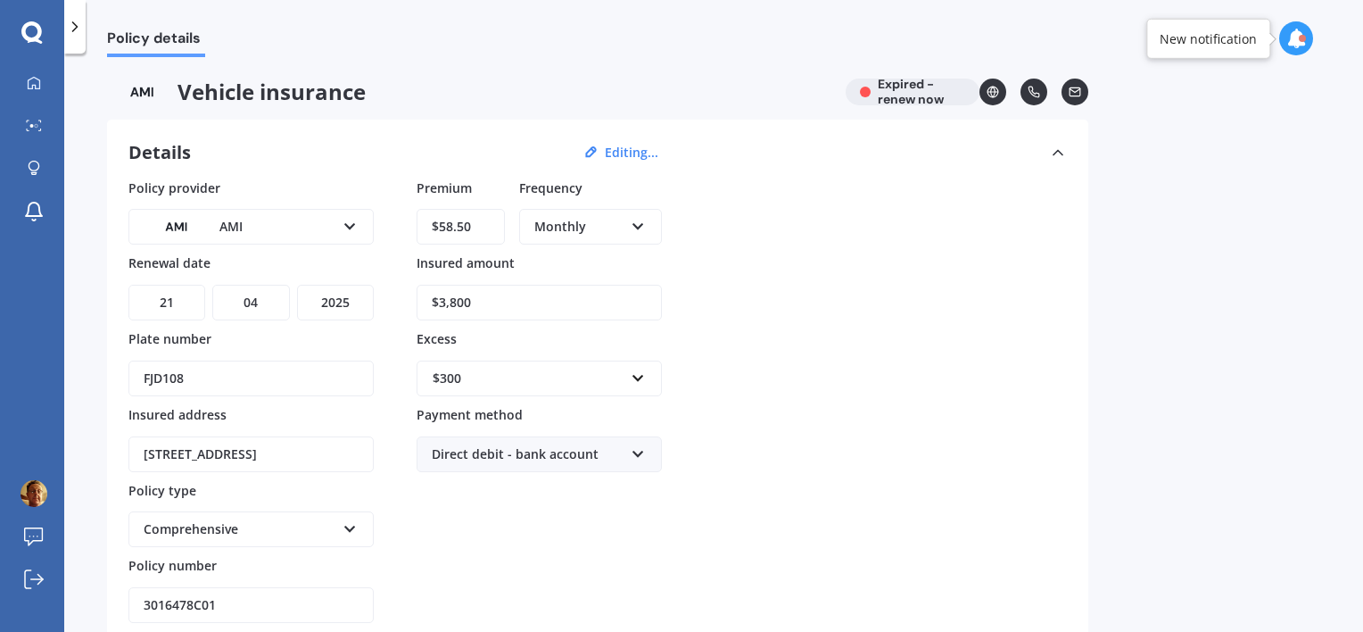
click at [180, 295] on select "DD 01 02 03 04 05 06 07 08 09 10 11 12 13 14 15 16 17 18 19 20 21 22 23 24 25 2…" at bounding box center [166, 303] width 77 height 36
select select "22"
click at [128, 285] on select "DD 01 02 03 04 05 06 07 08 09 10 11 12 13 14 15 16 17 18 19 20 21 22 23 24 25 2…" at bounding box center [166, 303] width 77 height 36
click at [264, 296] on select "MM 01 02 03 04 05 06 07 08 09 10 11 12" at bounding box center [250, 303] width 77 height 36
select select "03"
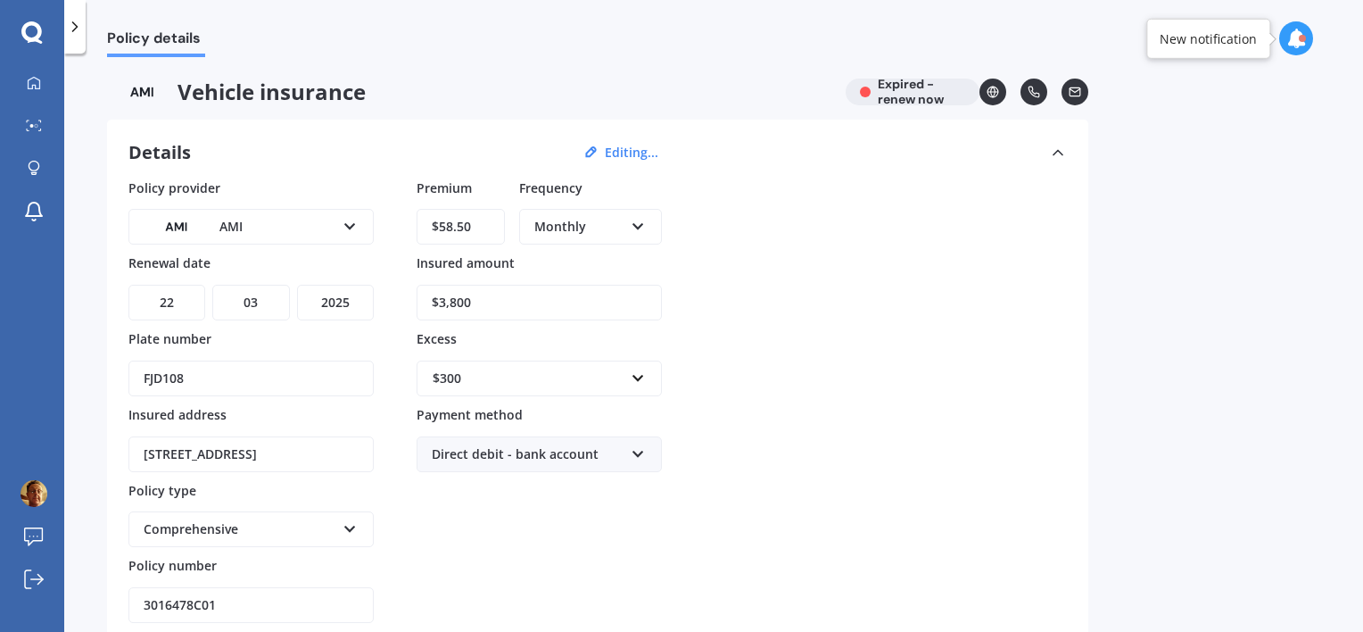
click at [212, 285] on select "MM 01 02 03 04 05 06 07 08 09 10 11 12" at bounding box center [250, 303] width 77 height 36
click at [355, 297] on select "YYYY 2027 2026 2025 2024 2023 2022 2021 2020 2019 2018 2017 2016 2015 2014 2013…" at bounding box center [335, 303] width 77 height 36
select select "2026"
click at [297, 285] on select "YYYY 2027 2026 2025 2024 2023 2022 2021 2020 2019 2018 2017 2016 2015 2014 2013…" at bounding box center [335, 303] width 77 height 36
click at [638, 376] on input "text" at bounding box center [532, 378] width 229 height 34
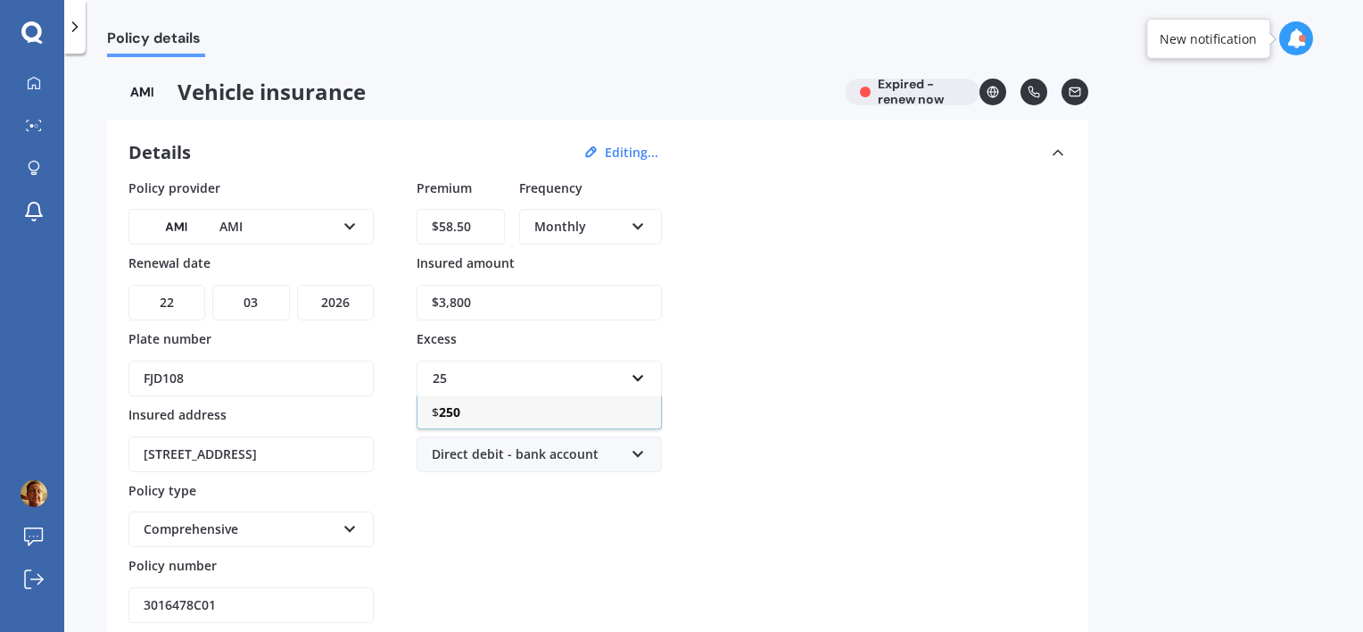
type input "2"
type input "300"
drag, startPoint x: 445, startPoint y: 507, endPoint x: 434, endPoint y: 503, distance: 11.3
click at [444, 507] on div "Premium $58.50 Frequency Monthly Yearly Six-Monthly Quarterly Monthly Fortnight…" at bounding box center [539, 400] width 245 height 445
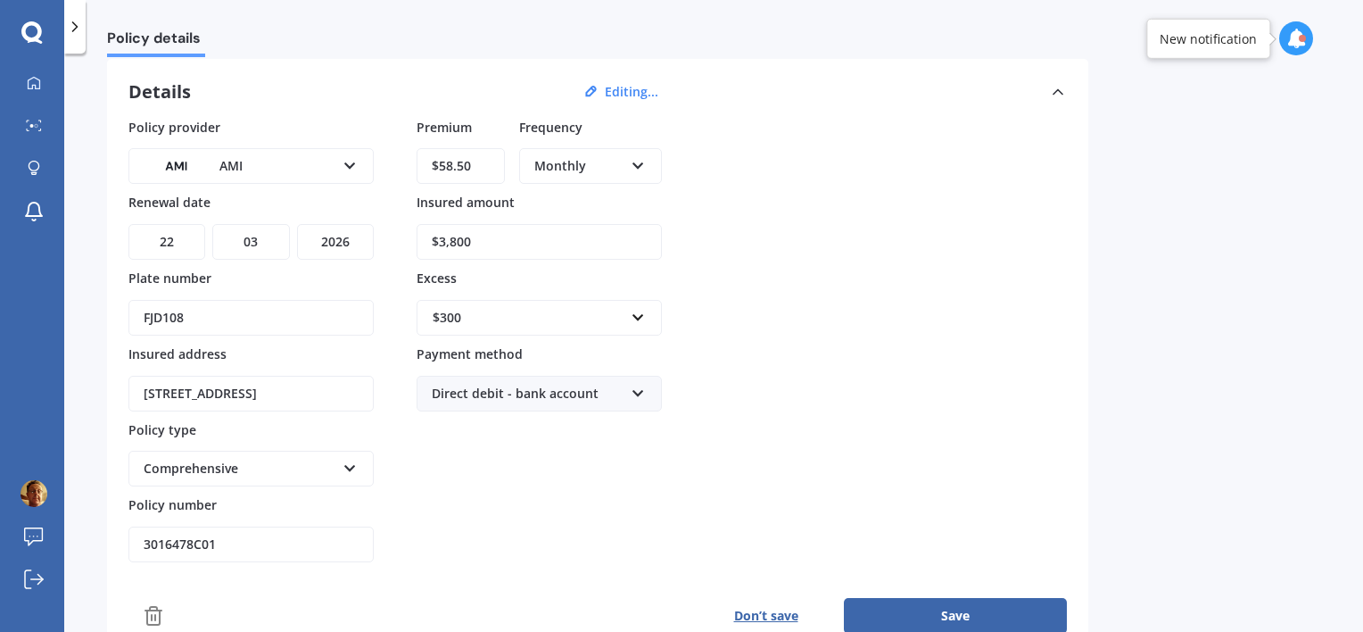
scroll to position [178, 0]
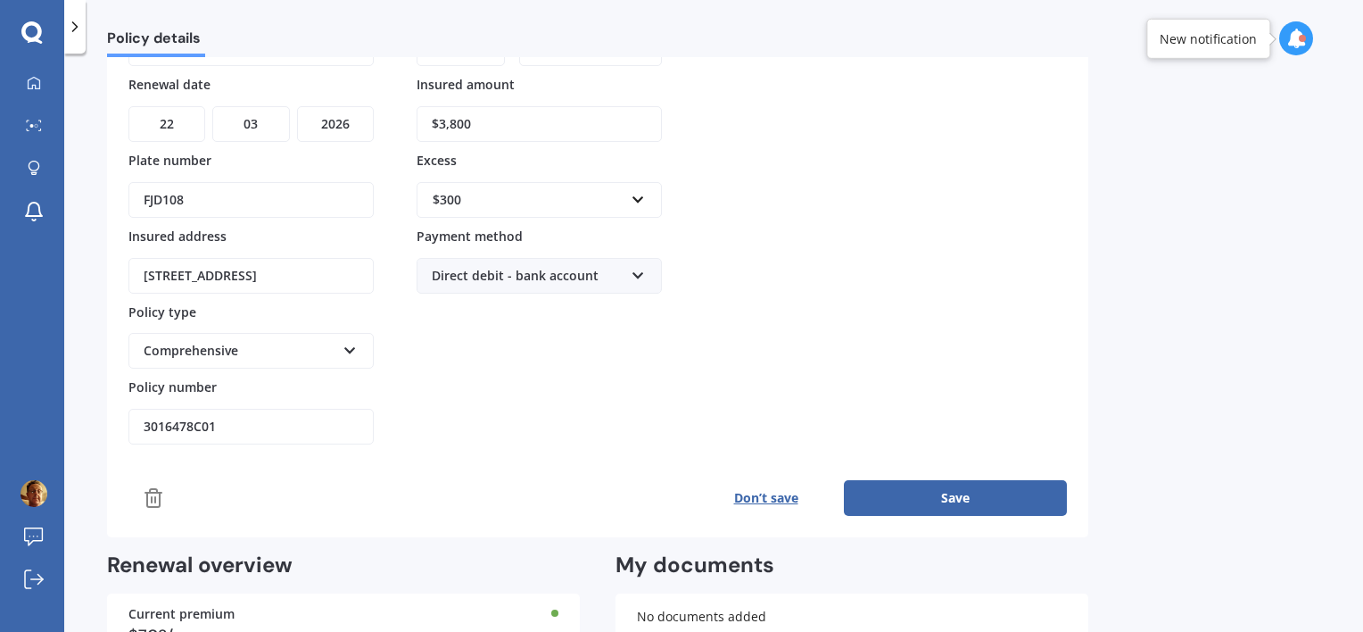
click at [235, 422] on input "3016478C01" at bounding box center [250, 427] width 245 height 36
type input "3"
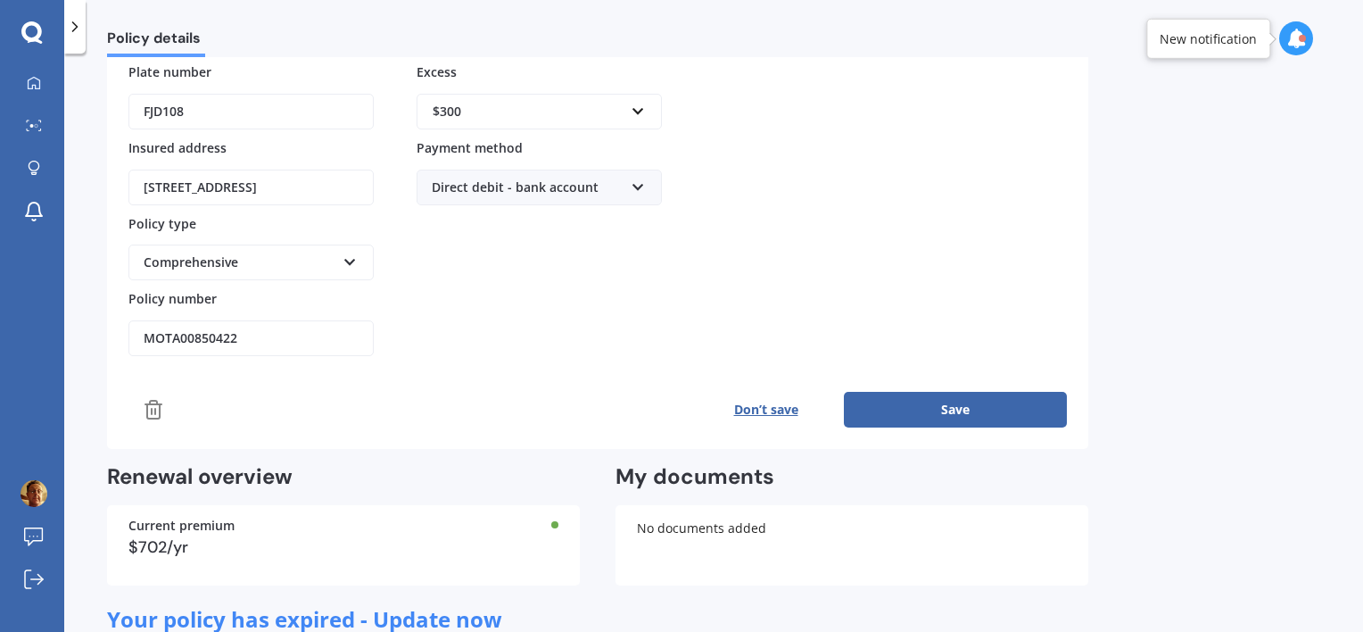
scroll to position [268, 0]
type input "MOTA00850422"
click at [924, 401] on button "Save" at bounding box center [955, 409] width 223 height 36
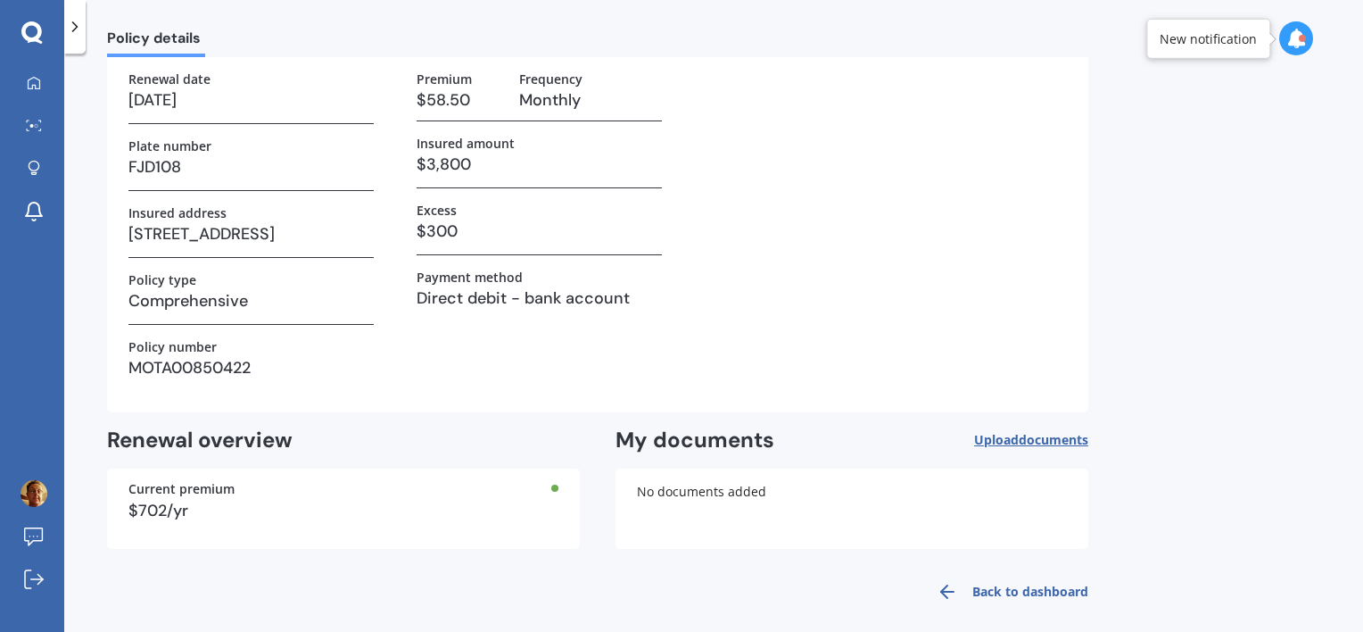
scroll to position [119, 0]
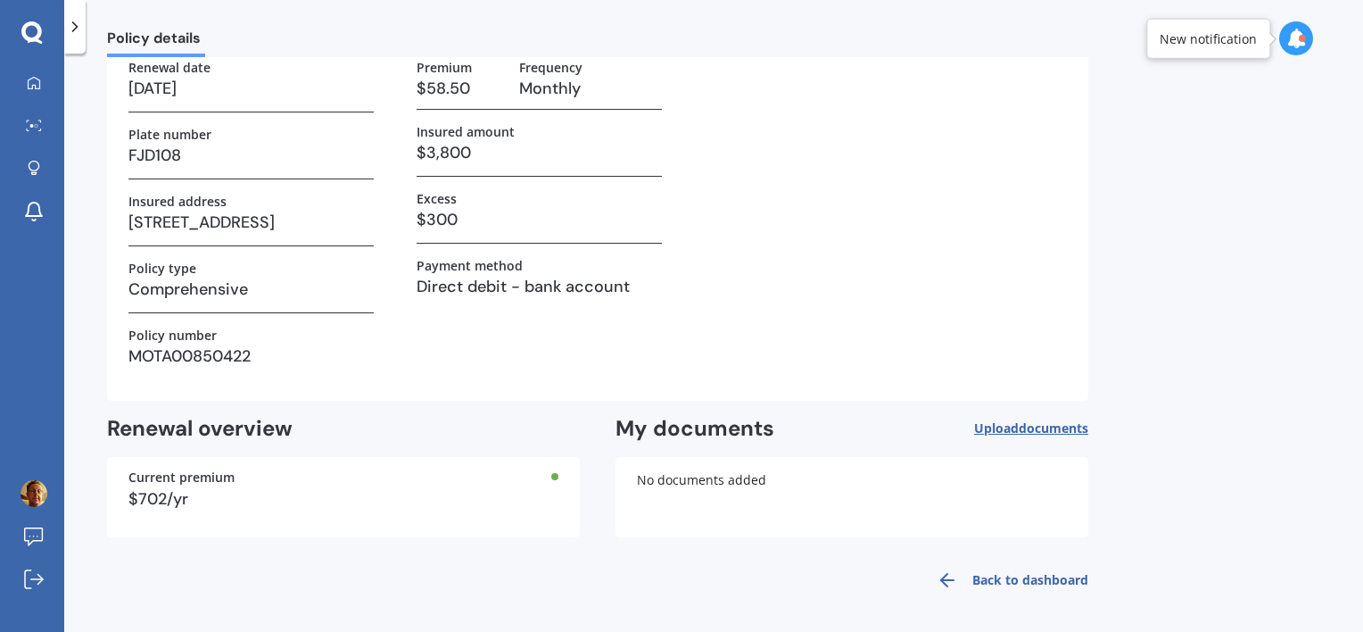
click at [187, 499] on div "$702/yr" at bounding box center [343, 499] width 430 height 16
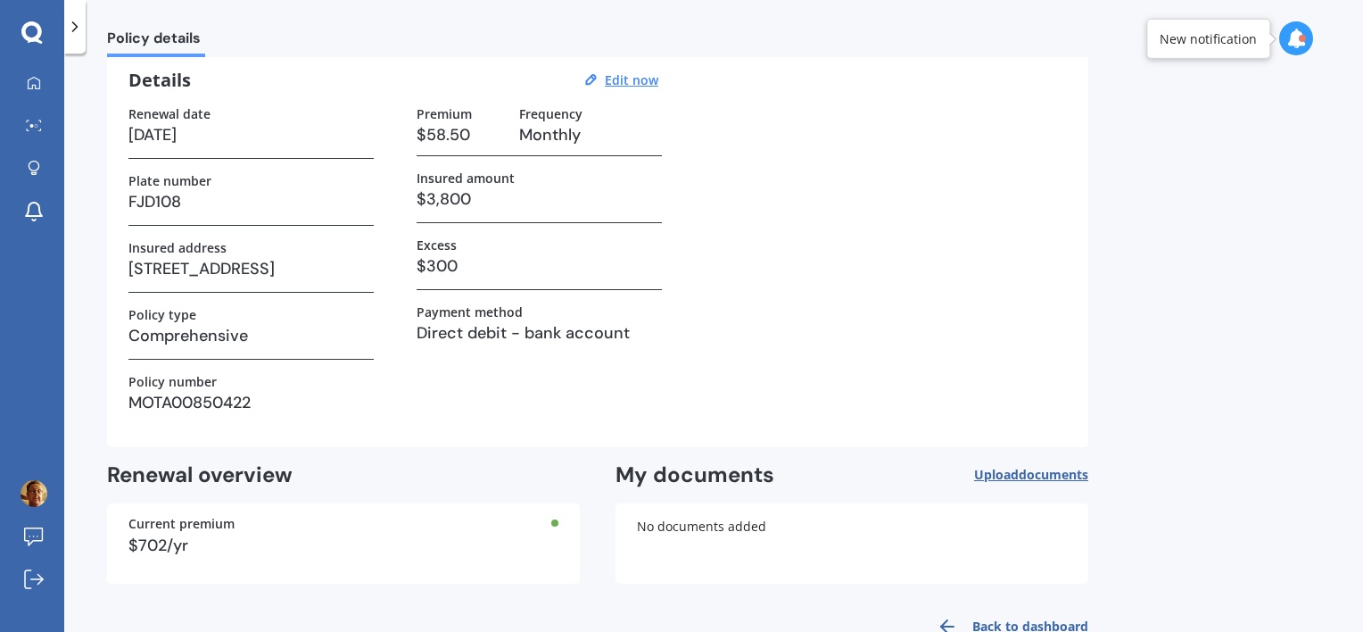
scroll to position [70, 0]
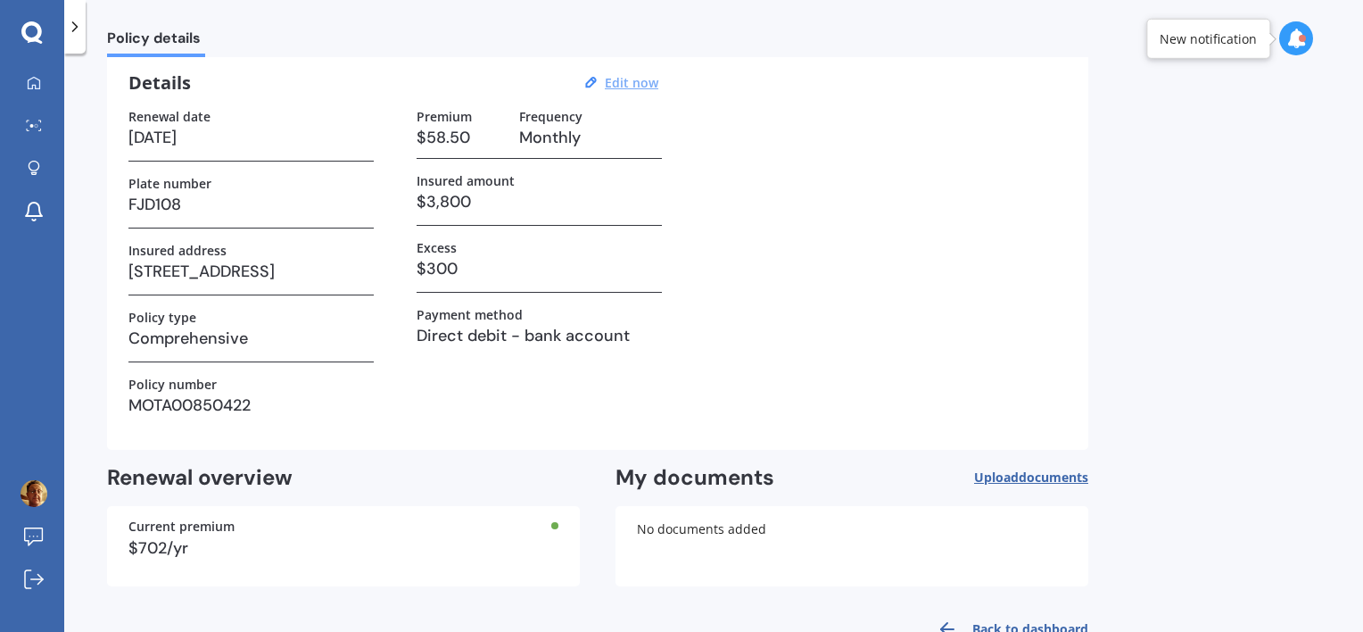
click at [617, 87] on u "Edit now" at bounding box center [632, 82] width 54 height 17
select select "22"
select select "03"
select select "2026"
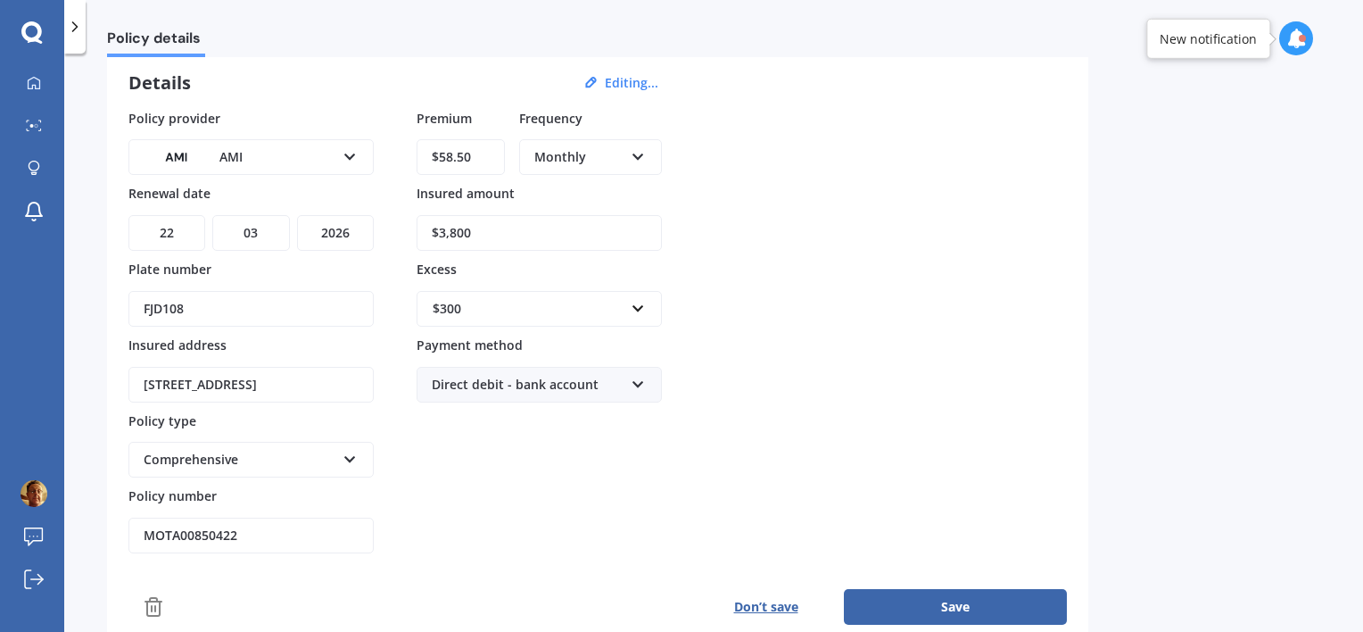
click at [456, 156] on input "$58.50" at bounding box center [461, 157] width 88 height 36
click at [471, 159] on input "$54.50" at bounding box center [461, 157] width 88 height 36
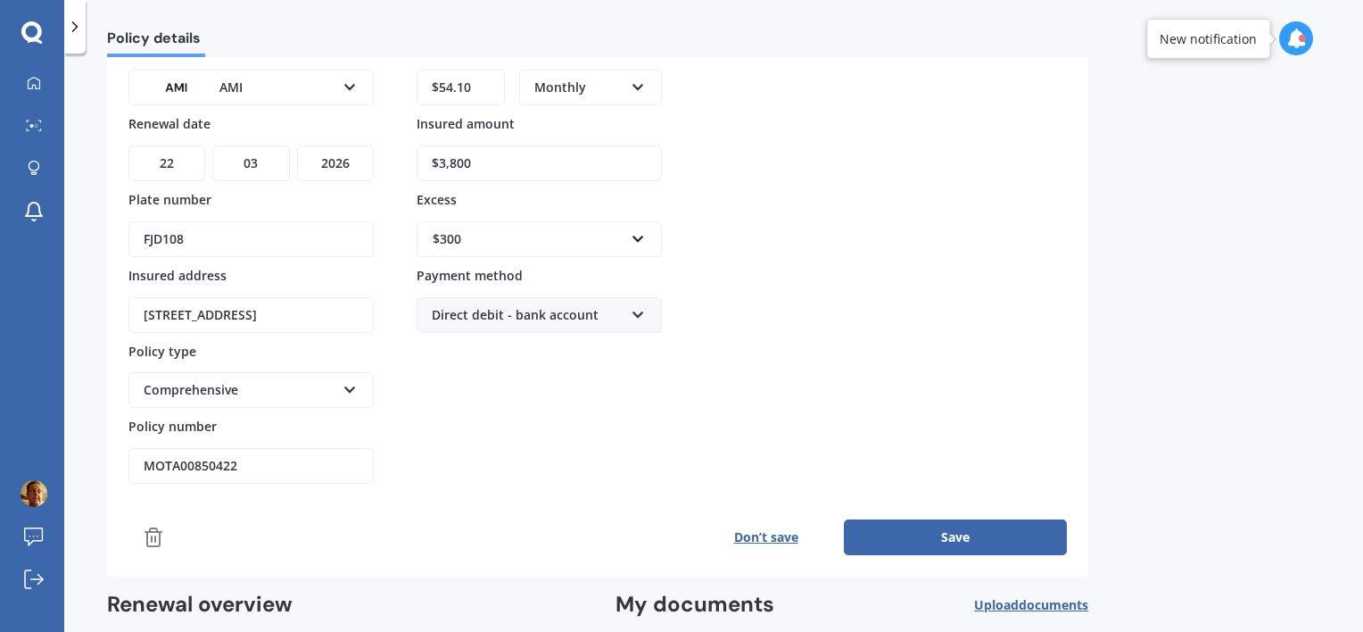
scroll to position [248, 0]
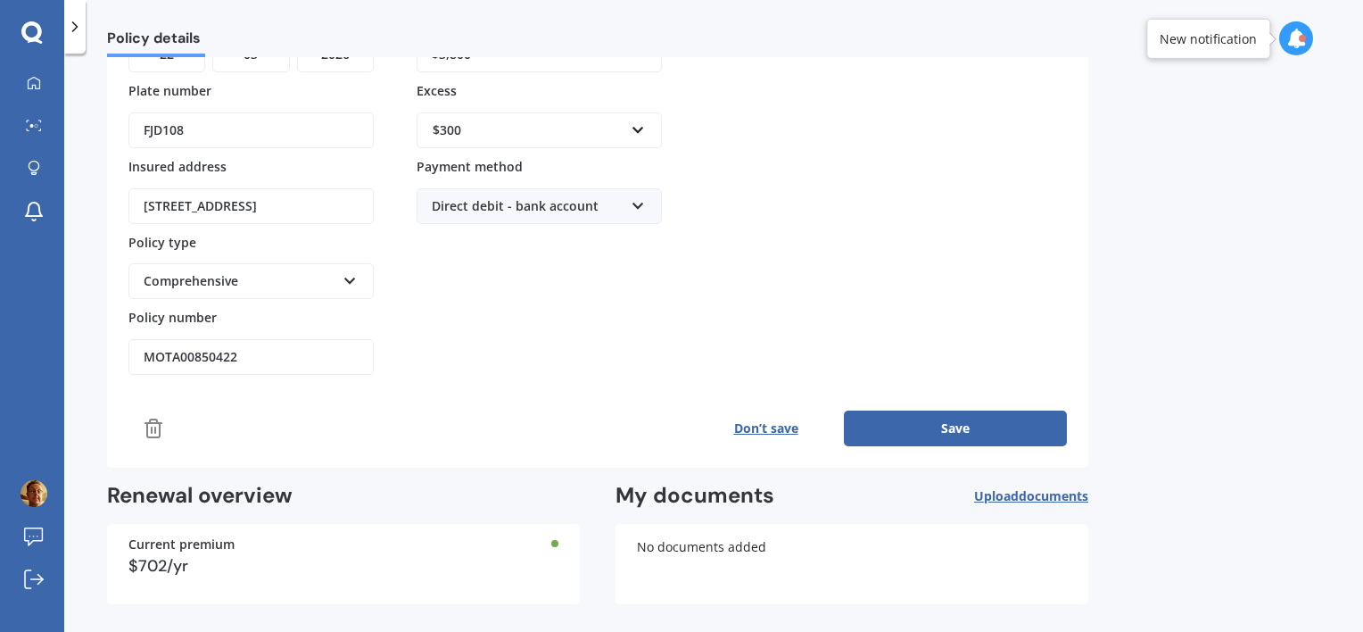
type input "$54.10"
click at [895, 416] on button "Save" at bounding box center [955, 428] width 223 height 36
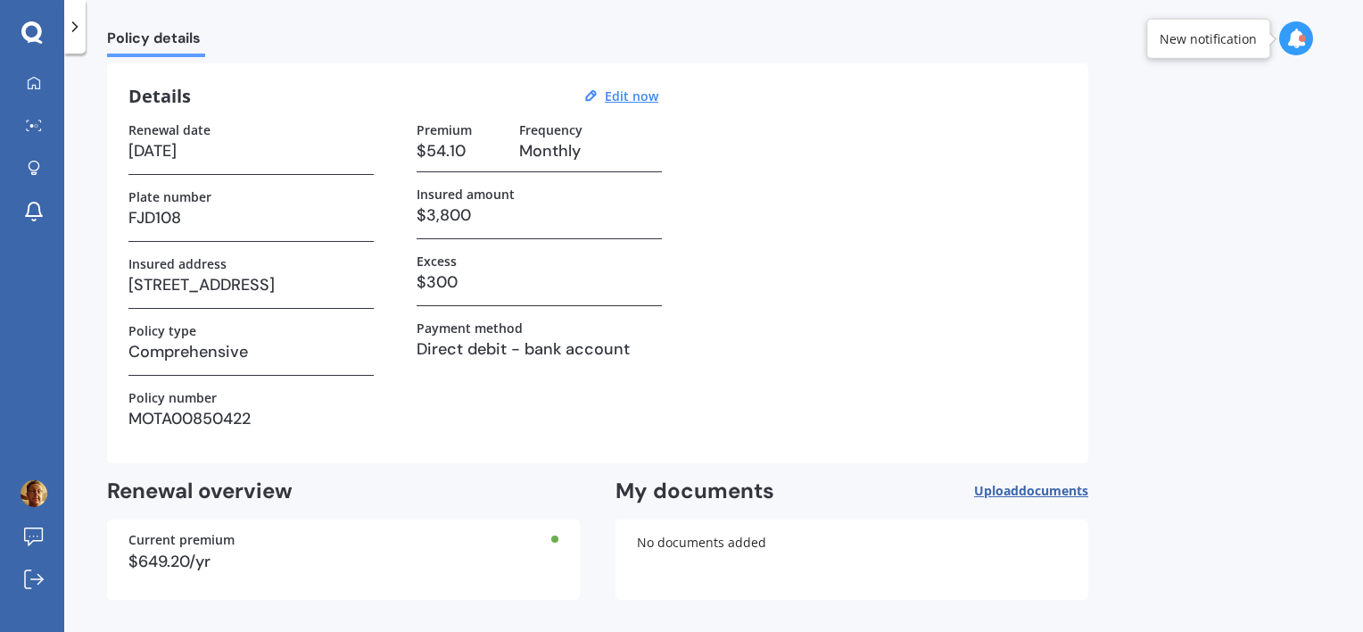
scroll to position [119, 0]
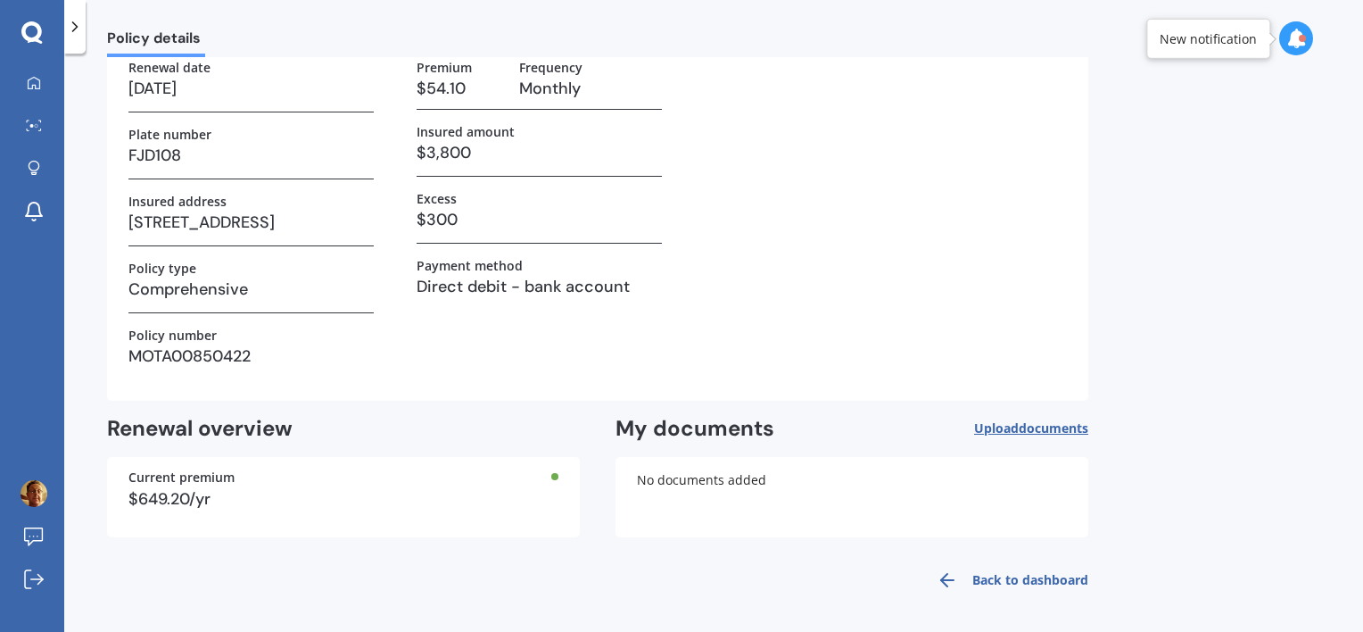
click at [1043, 572] on link "Back to dashboard" at bounding box center [1007, 579] width 162 height 43
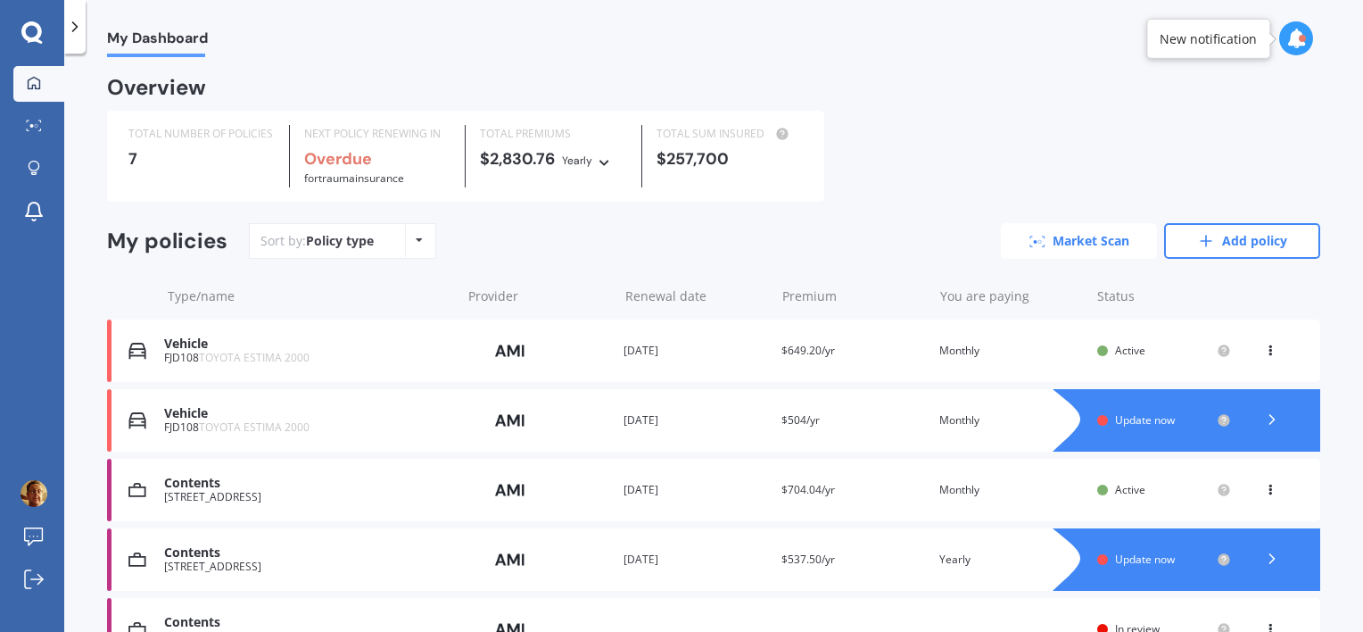
click at [1080, 242] on link "Market Scan" at bounding box center [1079, 241] width 156 height 36
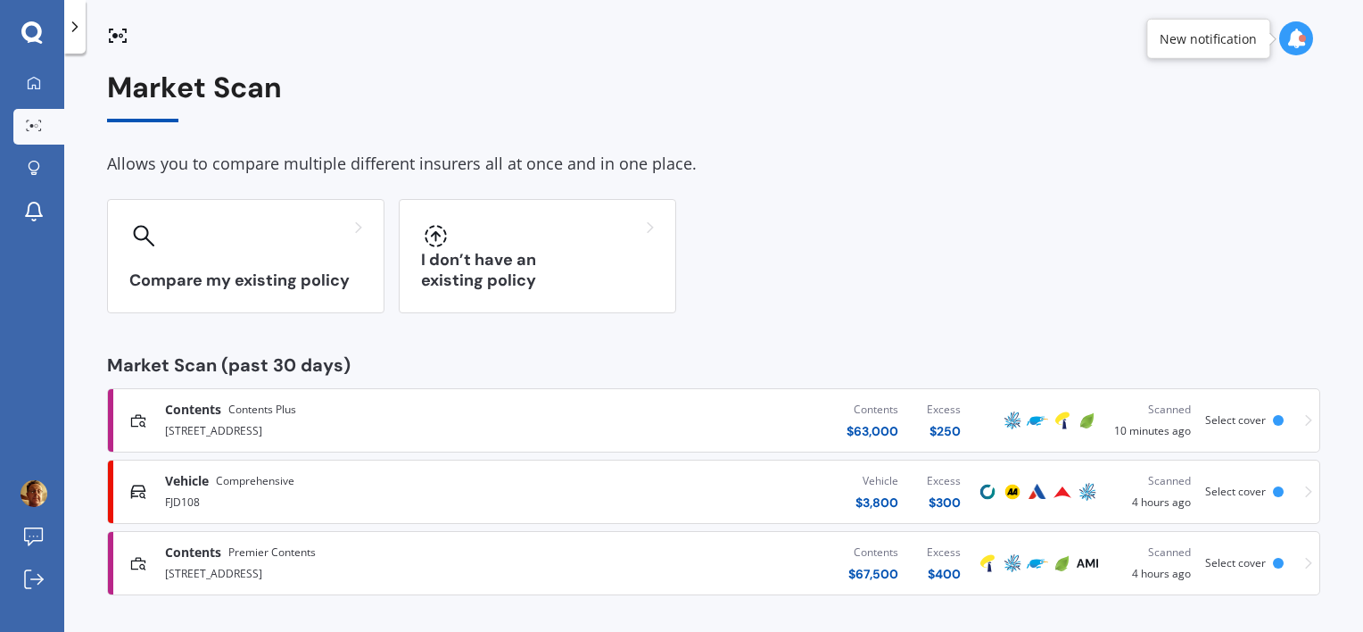
scroll to position [10, 0]
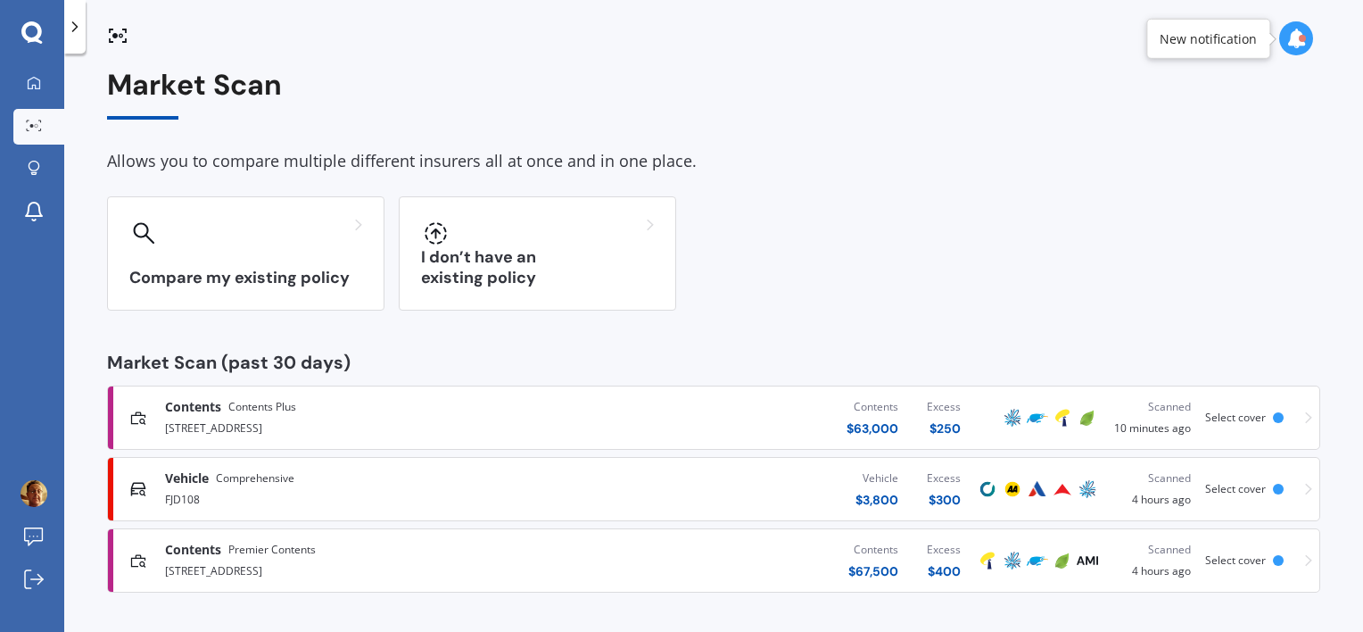
click at [180, 492] on div "FJD108" at bounding box center [358, 497] width 387 height 21
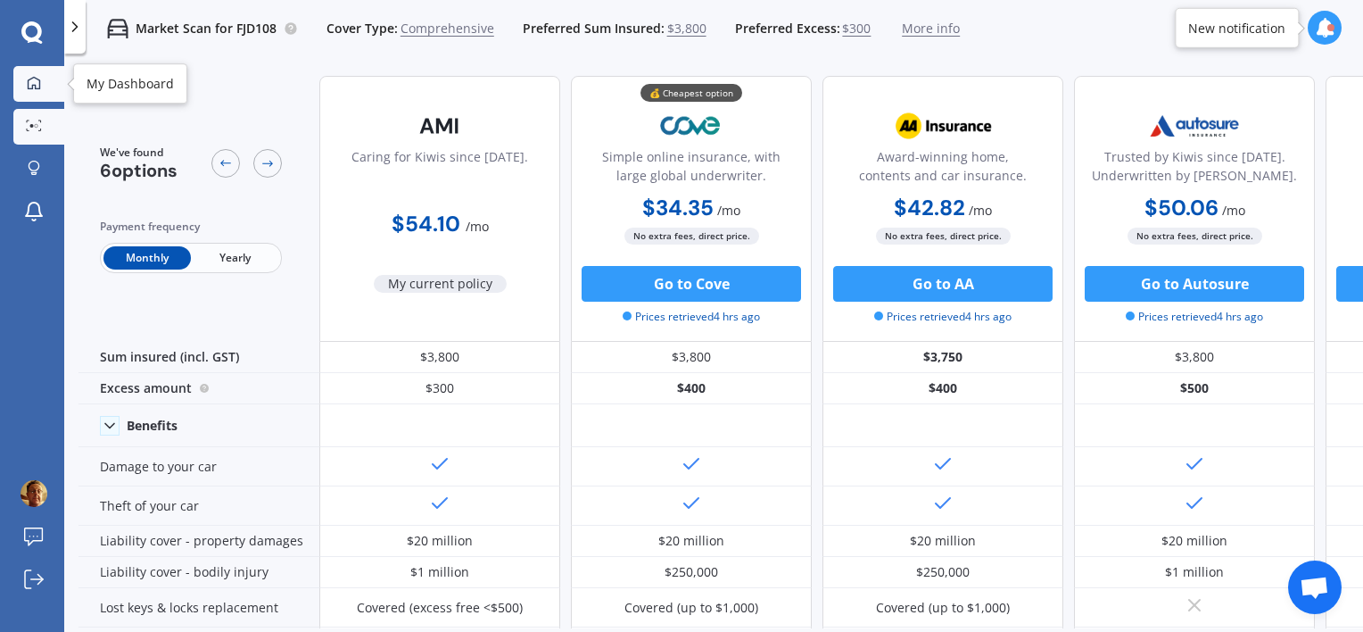
click at [37, 85] on icon at bounding box center [34, 83] width 14 height 14
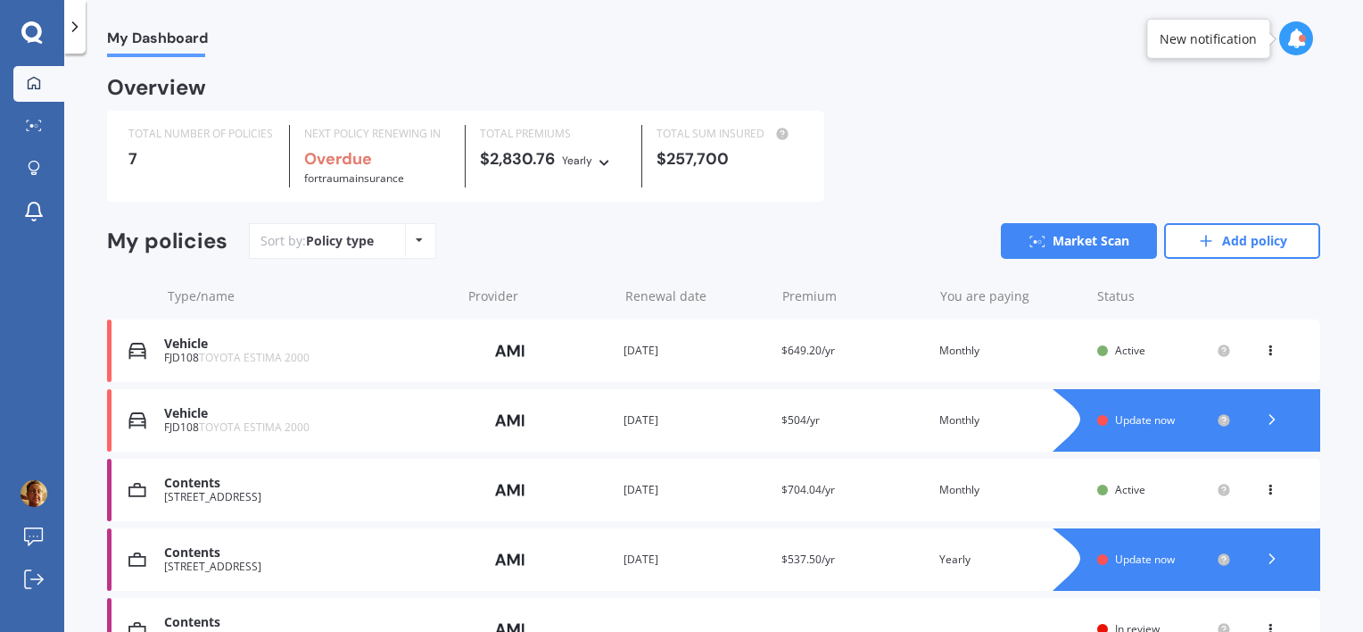
scroll to position [89, 0]
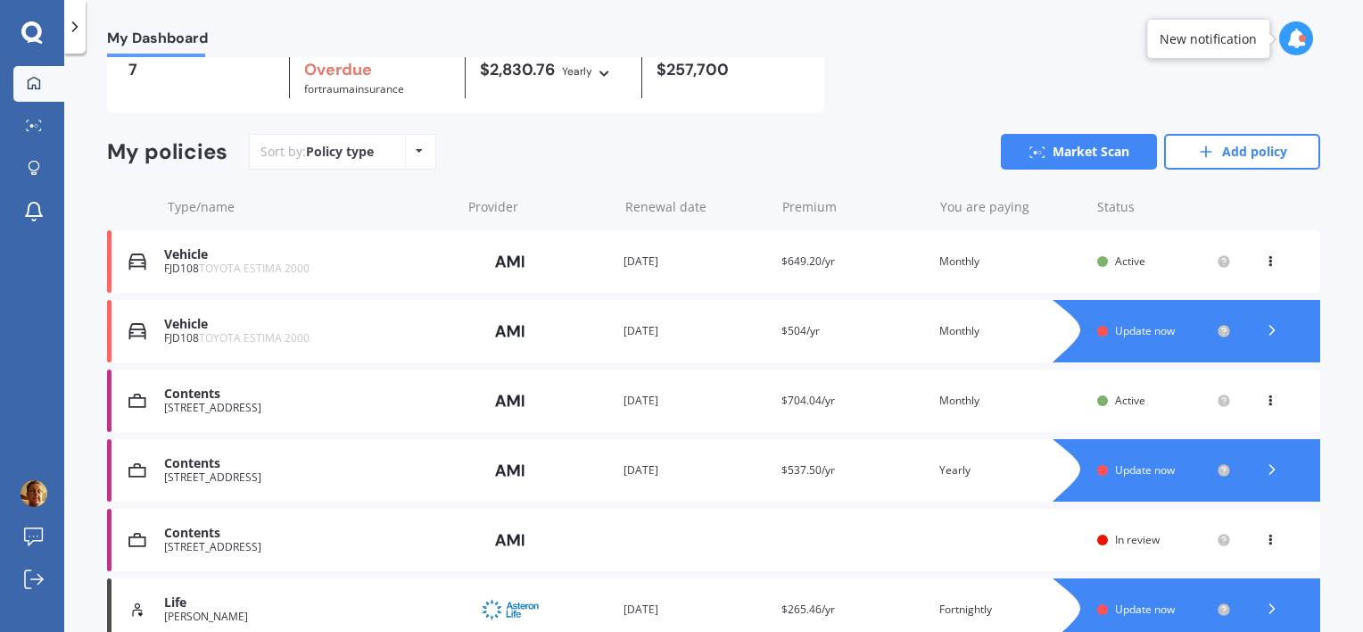
click at [636, 328] on div "Renewal date 20 Apr 2025" at bounding box center [696, 331] width 144 height 18
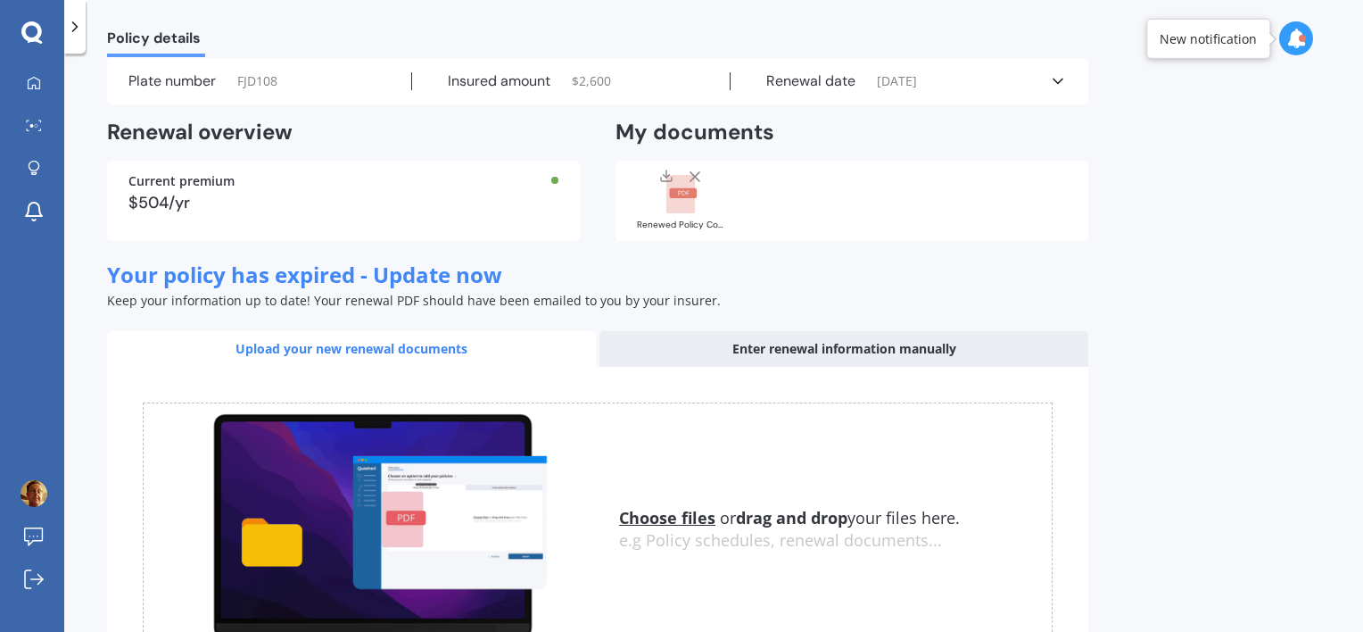
scroll to position [30, 0]
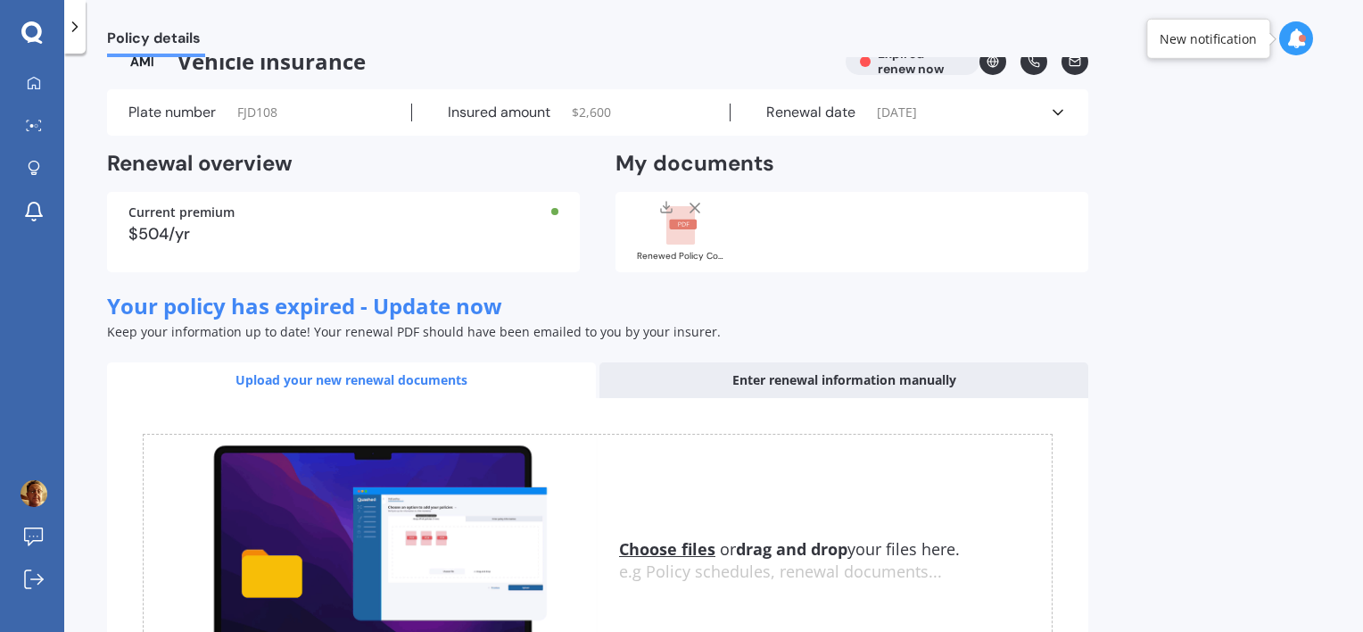
click at [830, 384] on div "Enter renewal information manually" at bounding box center [843, 380] width 489 height 36
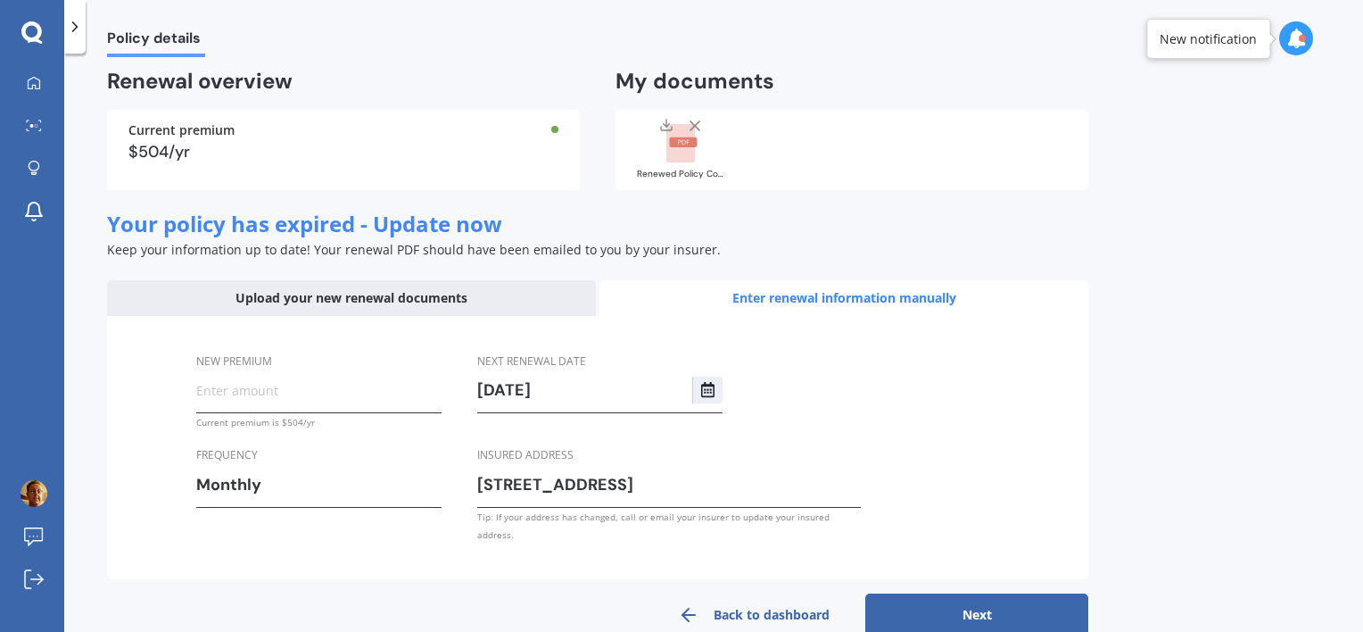
scroll to position [132, 0]
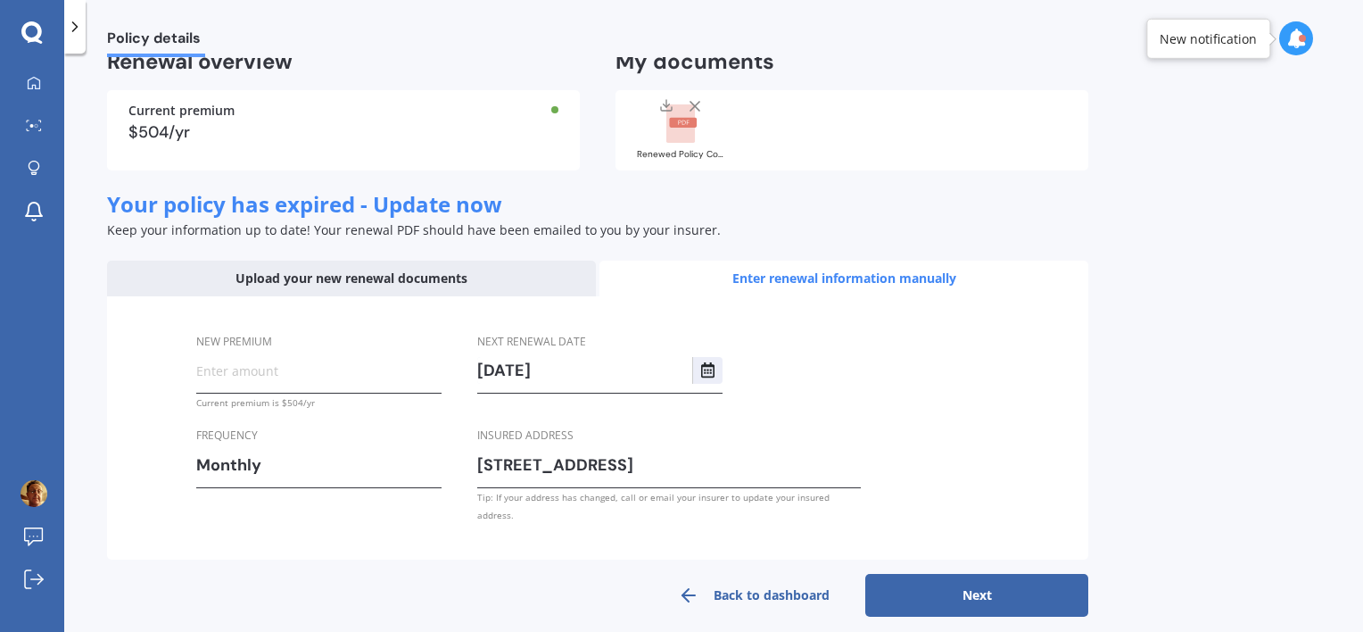
click at [303, 364] on input "New premium" at bounding box center [318, 370] width 245 height 27
type input "$649.50"
click at [307, 457] on div "Monthly" at bounding box center [307, 464] width 222 height 27
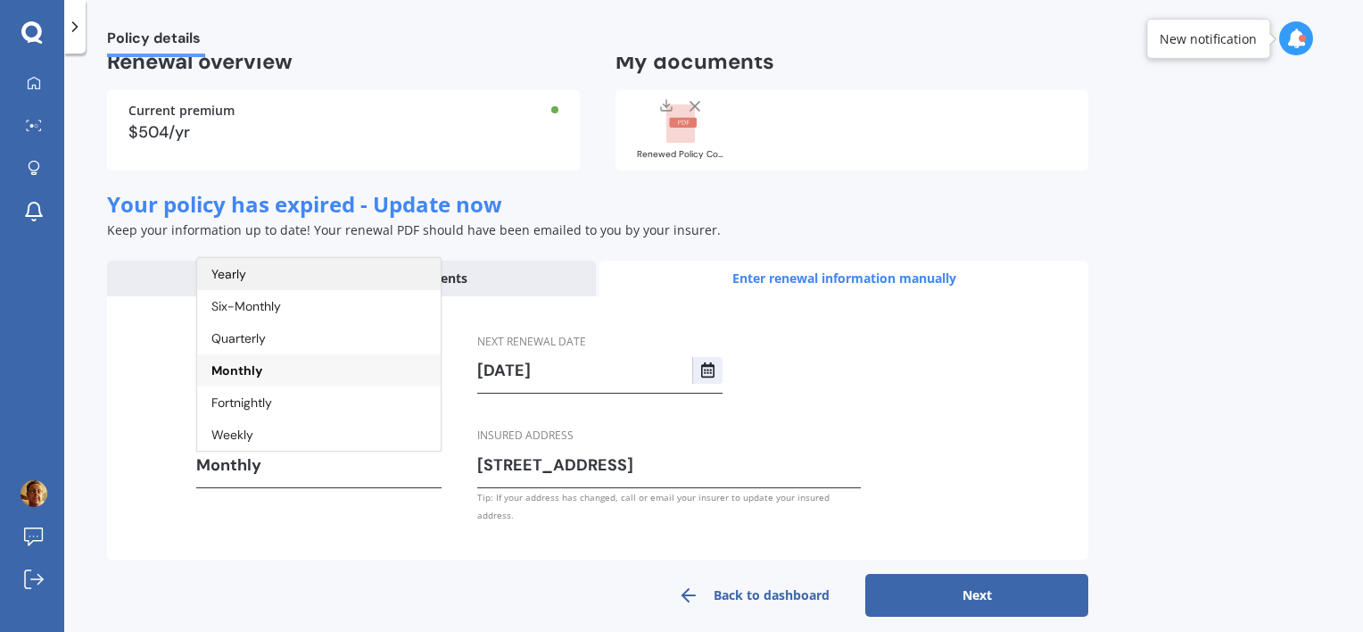
click at [242, 280] on span "Yearly" at bounding box center [228, 274] width 35 height 16
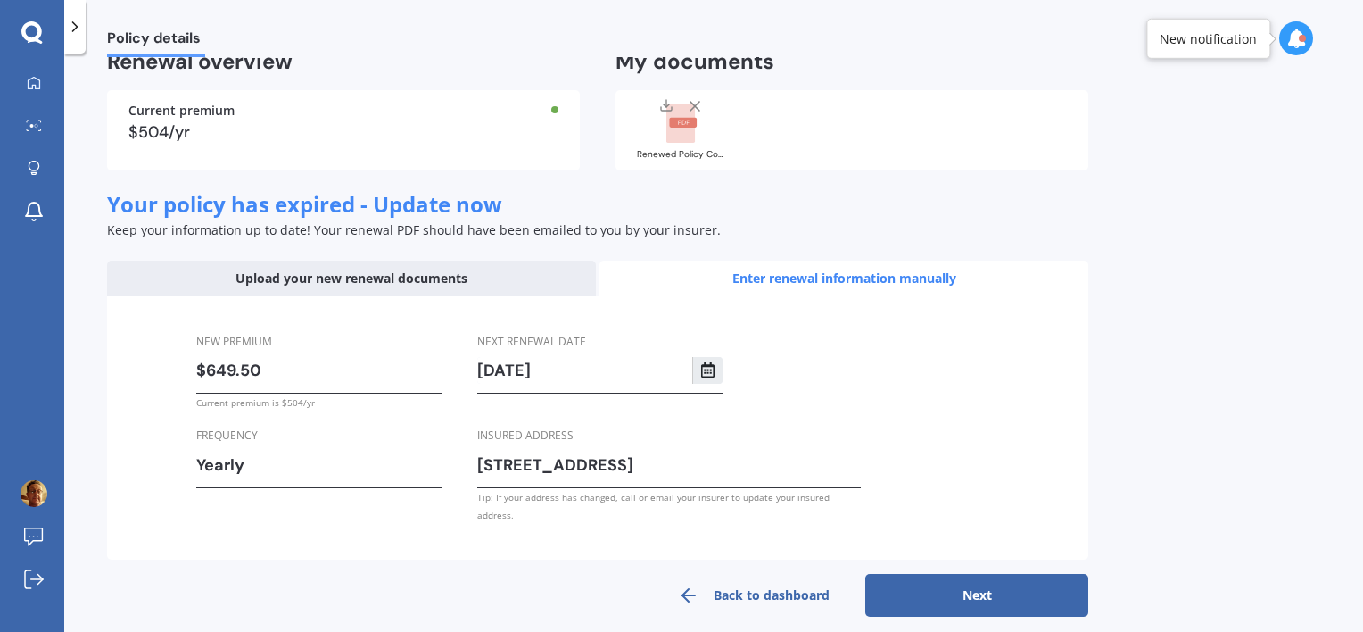
click at [701, 368] on icon "Select date" at bounding box center [708, 370] width 14 height 16
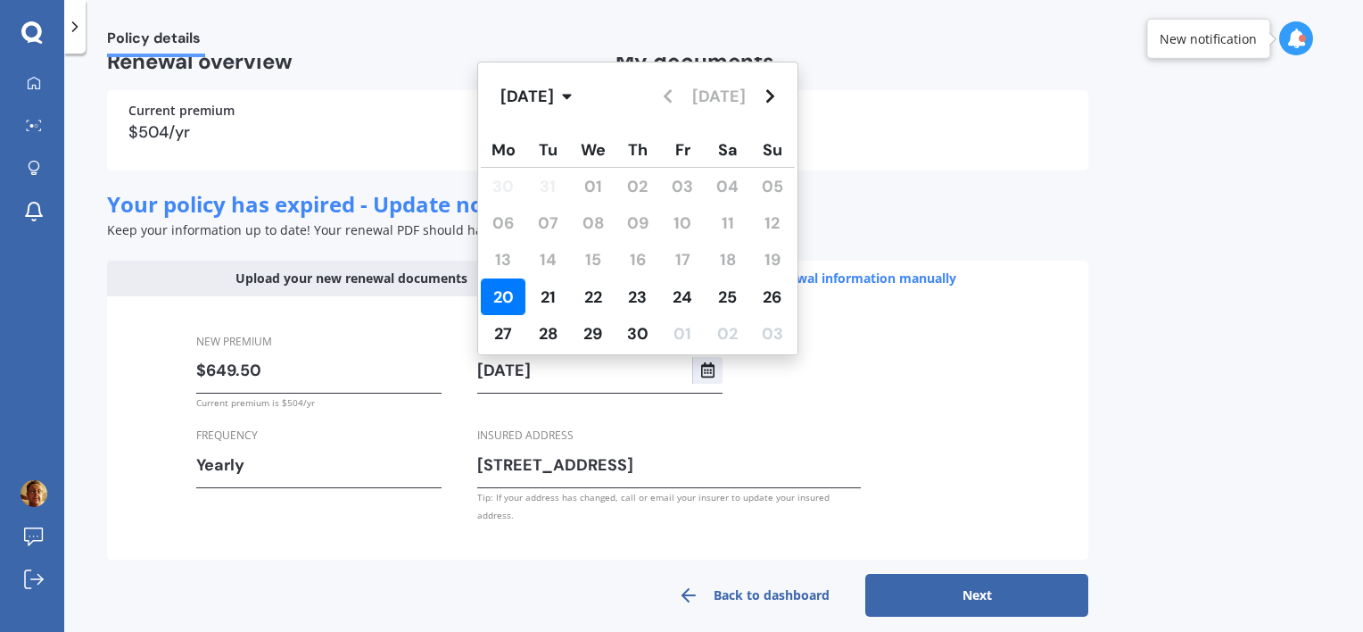
click at [667, 97] on div "Apr 2026 Today" at bounding box center [637, 96] width 319 height 68
click at [572, 96] on icon "button" at bounding box center [567, 96] width 9 height 5
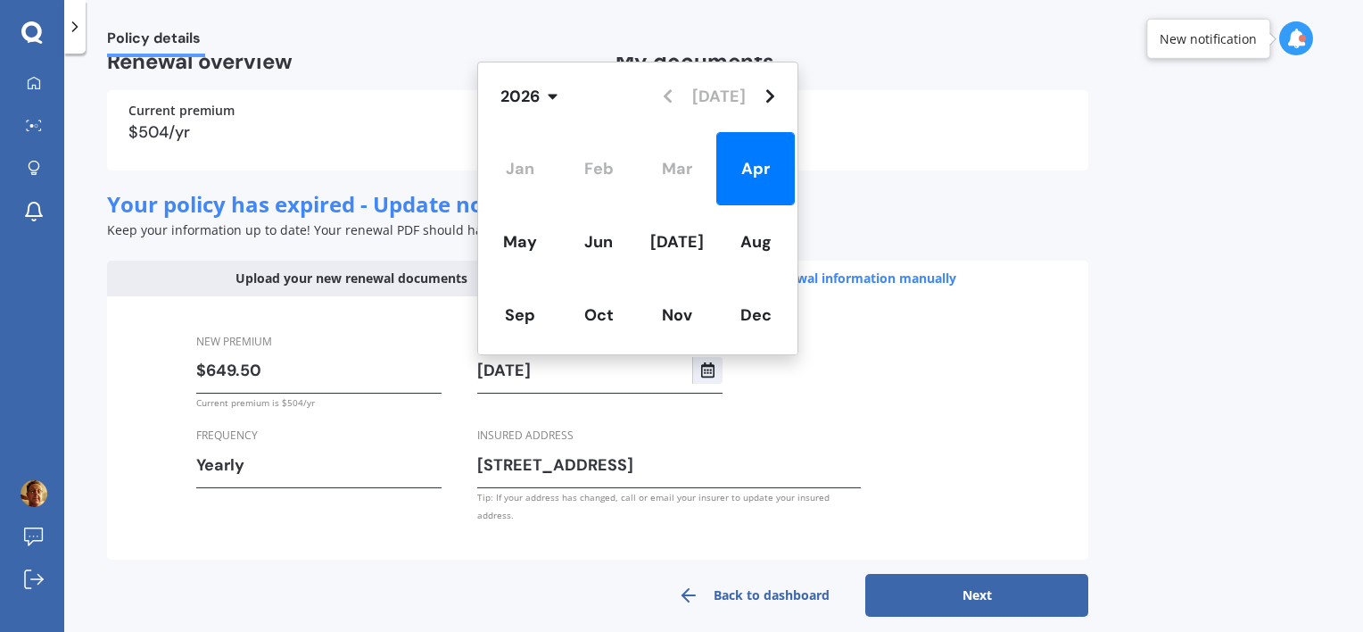
click at [677, 169] on div "Jan Feb Mar Apr May Jun Jul Aug Sep Oct Nov Dec" at bounding box center [637, 241] width 319 height 225
click at [674, 171] on div "Jan Feb Mar Apr May Jun Jul Aug Sep Oct Nov Dec" at bounding box center [637, 241] width 319 height 225
click at [674, 99] on div "2026 Today" at bounding box center [637, 96] width 319 height 68
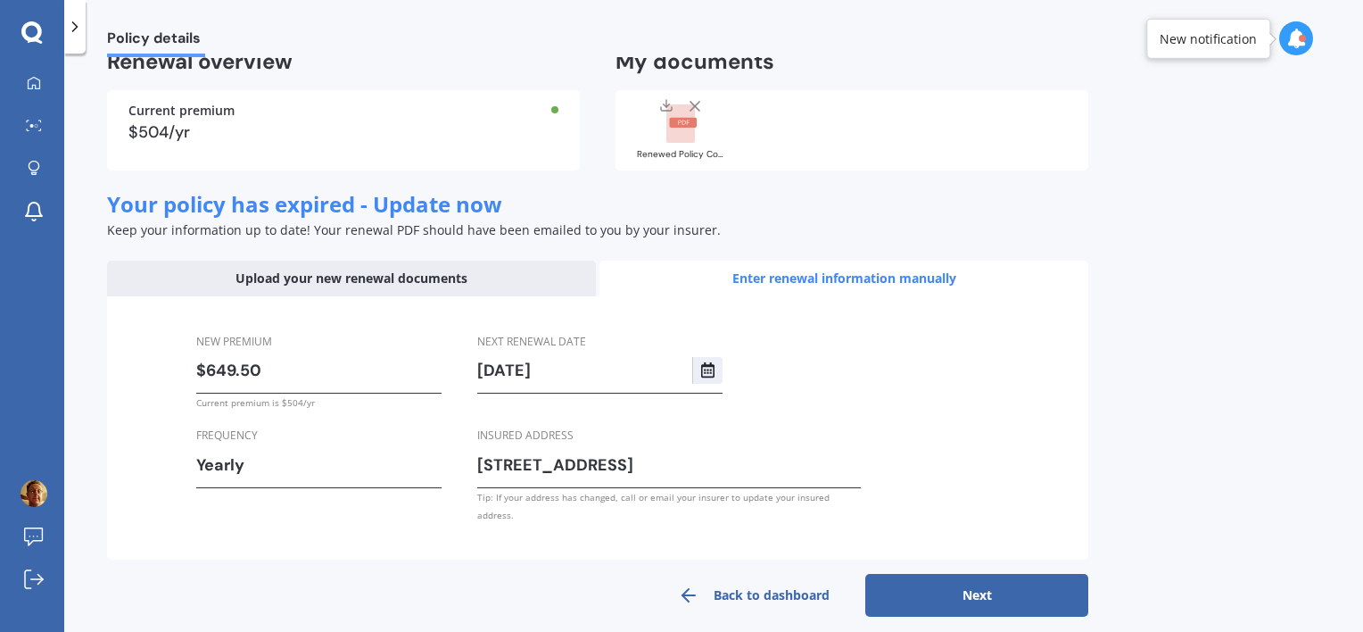
click at [897, 132] on div "Renewed Policy Correspondence.pdf" at bounding box center [851, 130] width 473 height 80
click at [496, 370] on input "20/04/2026" at bounding box center [584, 370] width 215 height 27
click at [519, 374] on input "22/04/2026" at bounding box center [584, 370] width 215 height 27
click at [979, 574] on button "Next" at bounding box center [976, 595] width 223 height 43
click at [576, 370] on input "20/04/2026" at bounding box center [584, 370] width 215 height 27
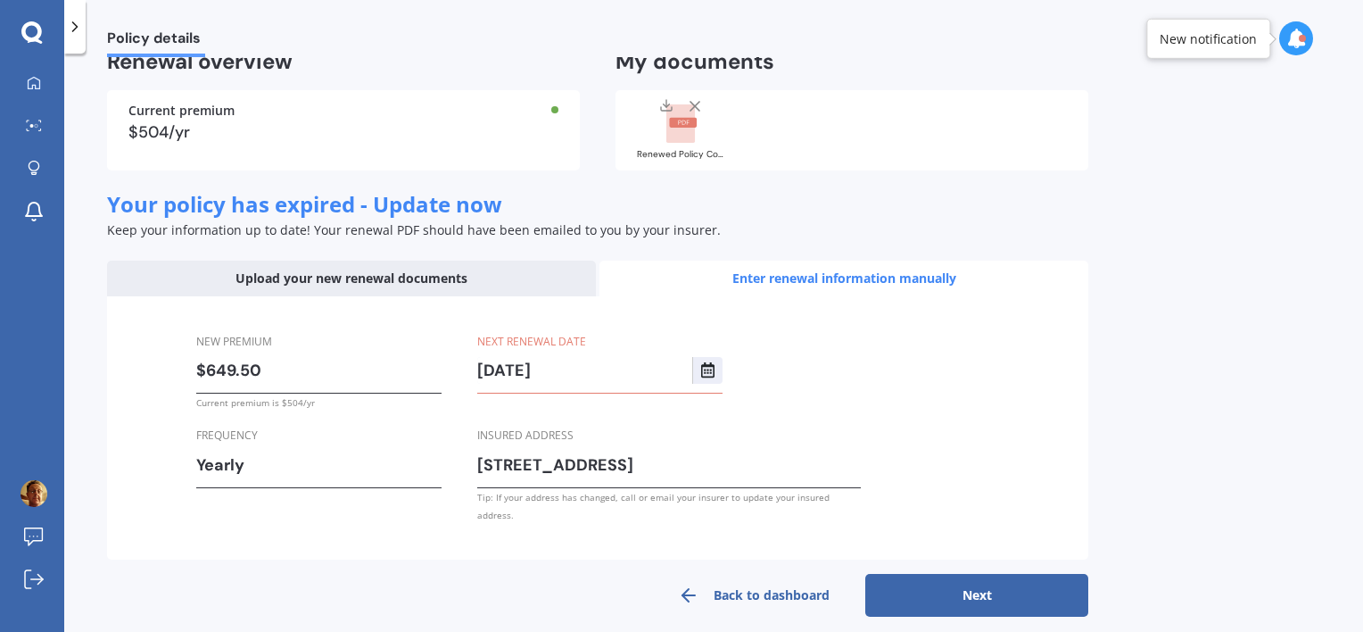
click at [521, 369] on input "20/04/2026" at bounding box center [584, 370] width 215 height 27
click at [496, 368] on input "20/03/2026" at bounding box center [584, 370] width 215 height 27
click at [578, 373] on input "22/03/2026" at bounding box center [584, 370] width 215 height 27
click at [632, 376] on input "22/03/2026" at bounding box center [584, 370] width 215 height 27
click at [708, 368] on icon "Select date" at bounding box center [708, 370] width 14 height 16
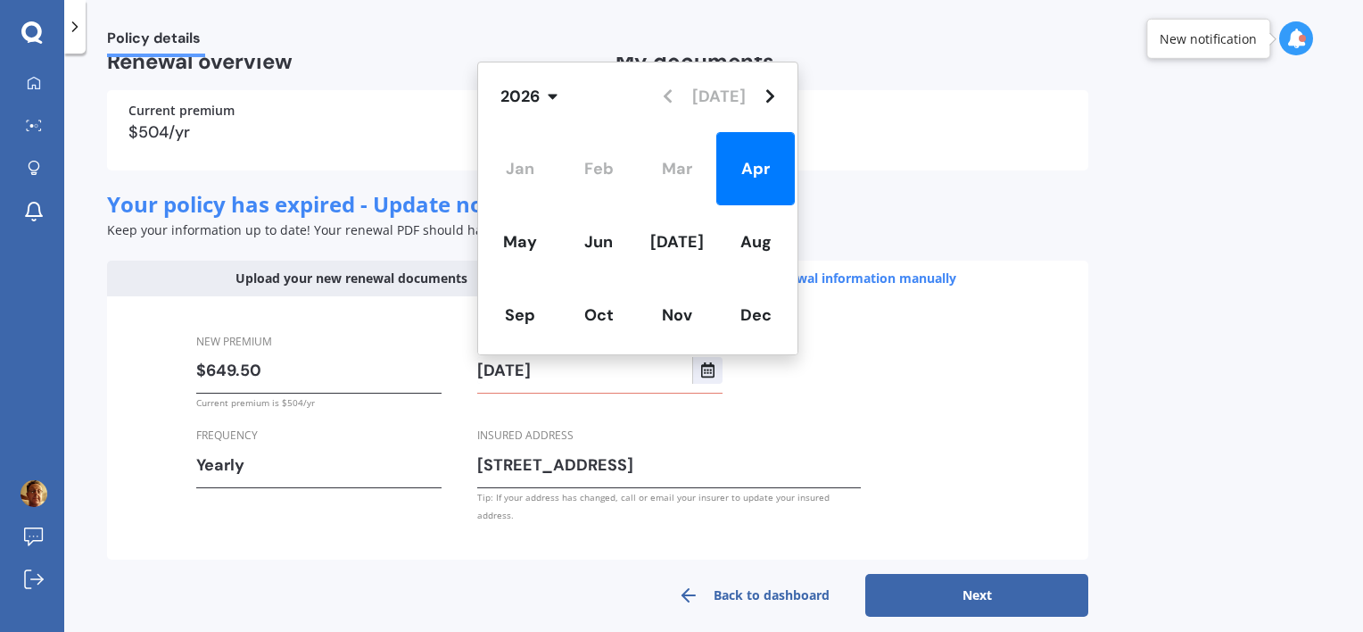
click at [663, 168] on div "Jan Feb Mar Apr May Jun Jul Aug Sep Oct Nov Dec" at bounding box center [637, 241] width 319 height 225
click at [678, 95] on div "2026 Today" at bounding box center [637, 96] width 319 height 68
click at [773, 95] on icon "Navigate forward" at bounding box center [770, 95] width 8 height 13
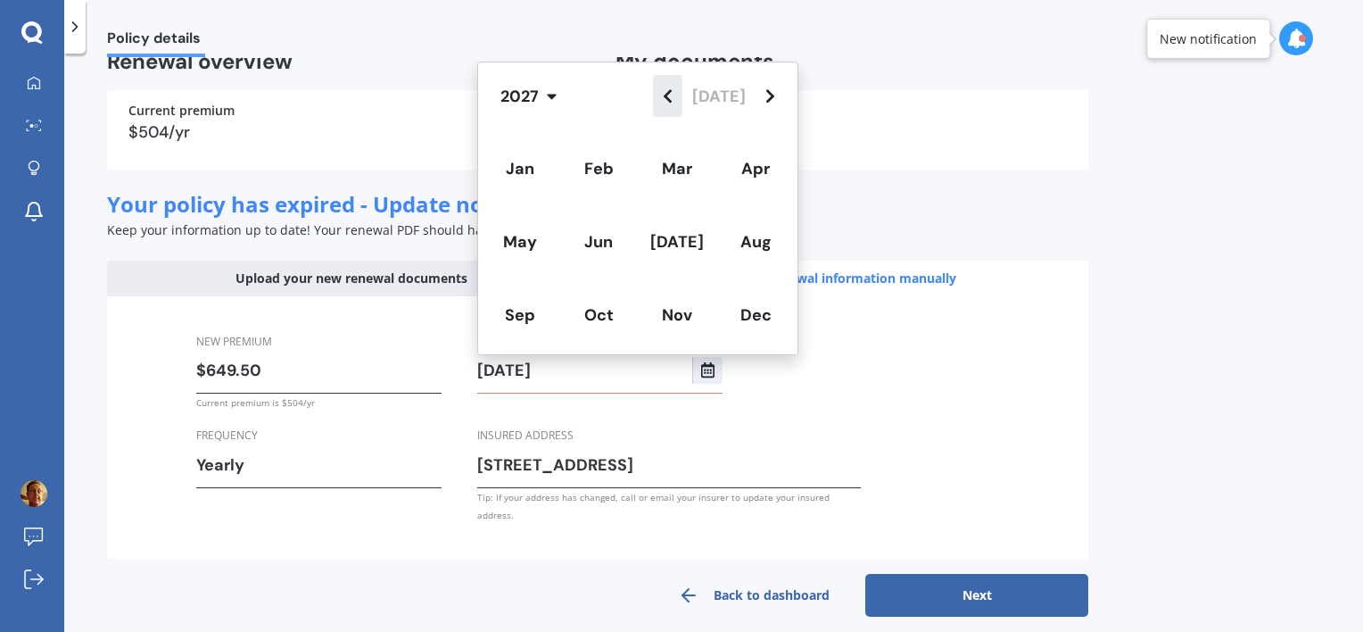
click at [672, 100] on icon "Navigate back" at bounding box center [668, 95] width 8 height 13
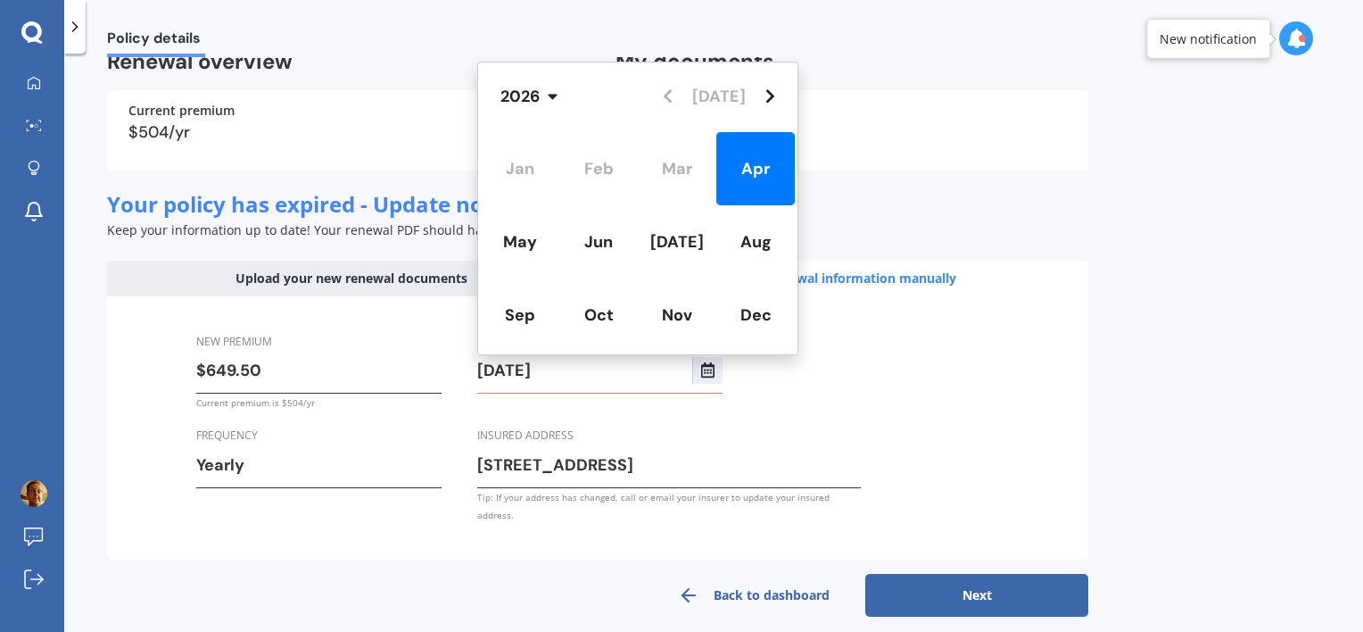
click at [672, 161] on div "Jan Feb Mar Apr May Jun Jul Aug Sep Oct Nov Dec" at bounding box center [637, 241] width 319 height 225
click at [703, 379] on button "Select date" at bounding box center [707, 370] width 30 height 27
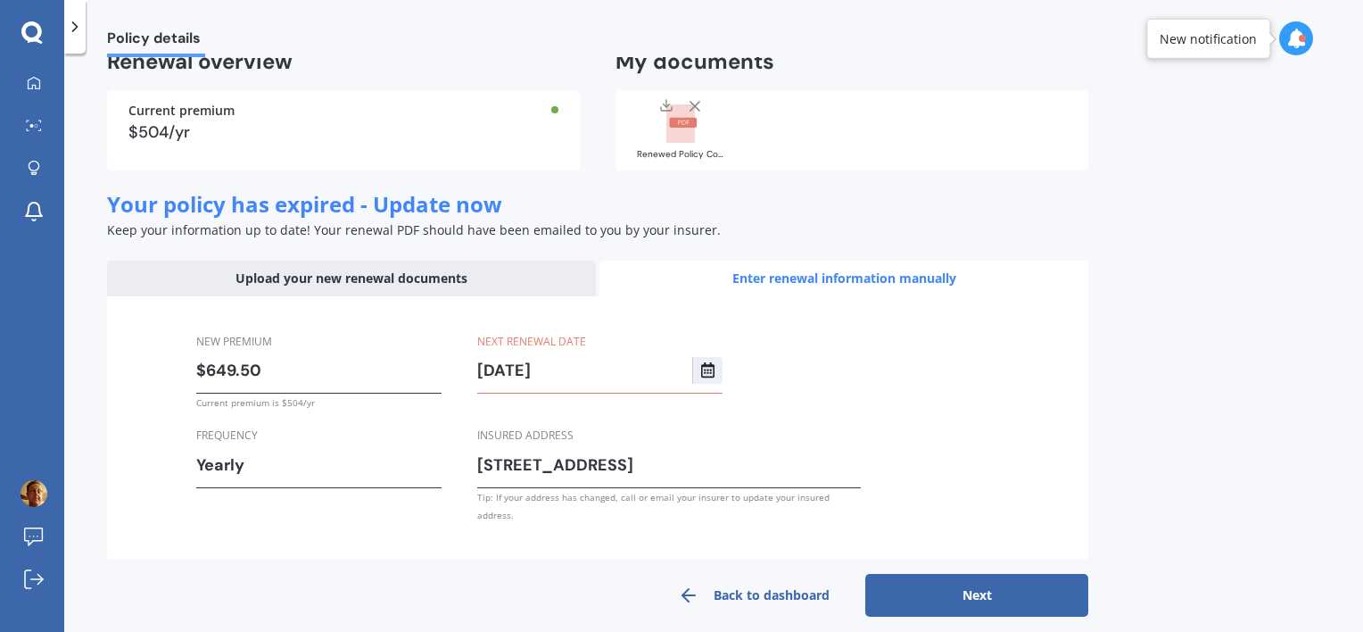
click at [524, 369] on input "20/04/2026" at bounding box center [584, 370] width 215 height 27
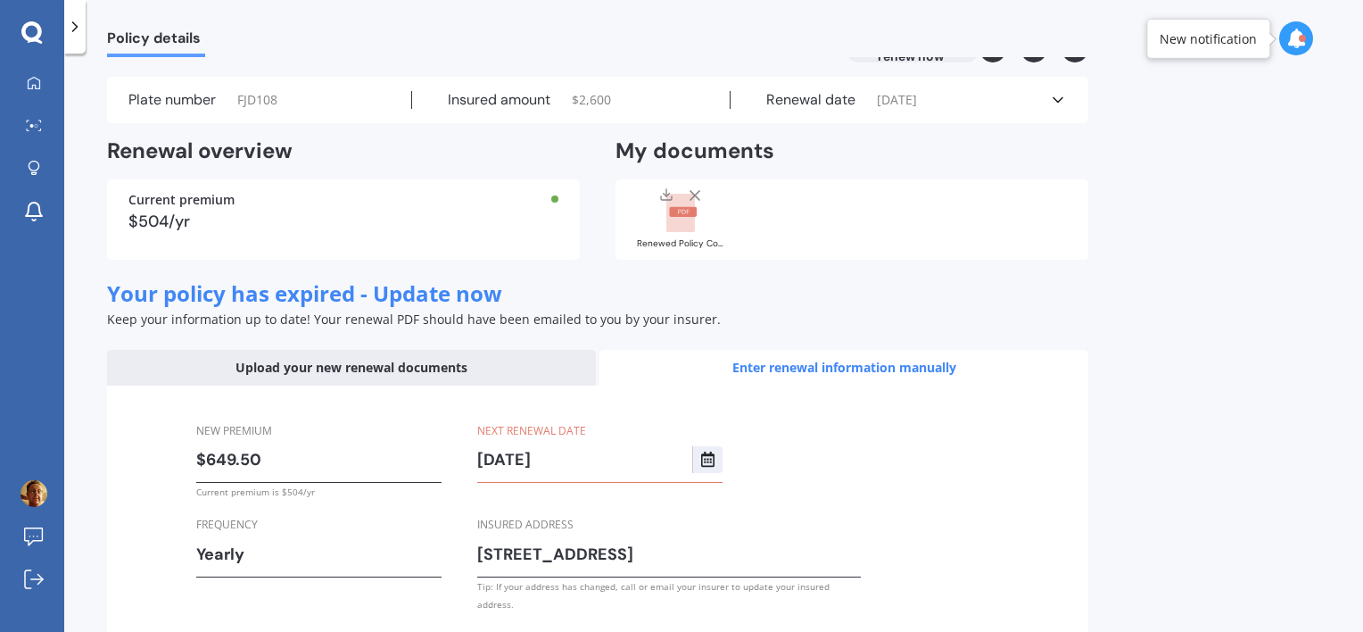
scroll to position [0, 0]
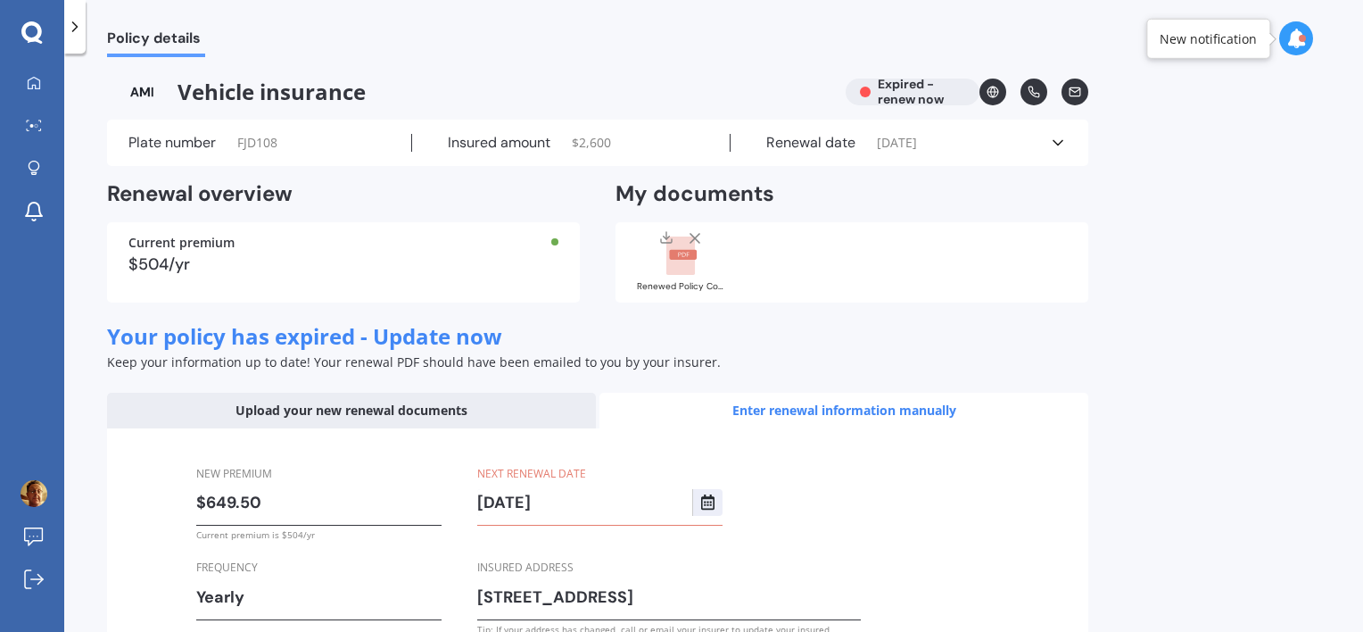
type input "20/04/2026"
click at [298, 147] on div "Plate number FJD108" at bounding box center [270, 143] width 284 height 18
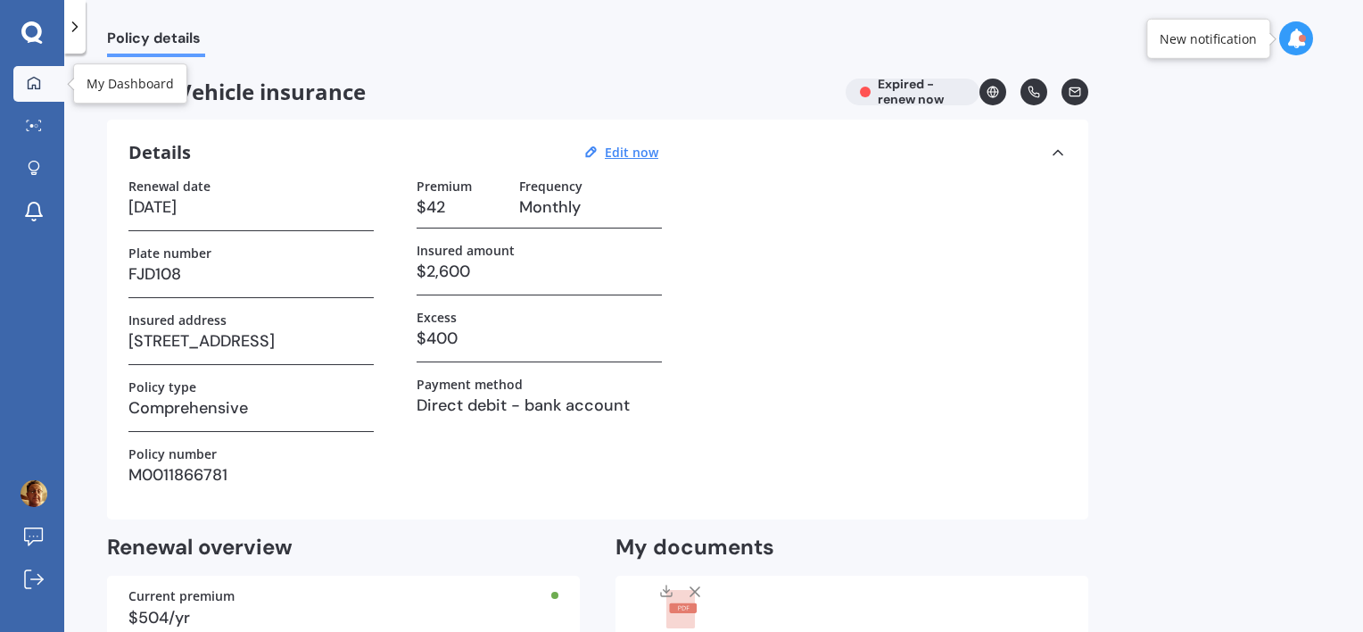
click at [30, 76] on icon at bounding box center [34, 83] width 14 height 14
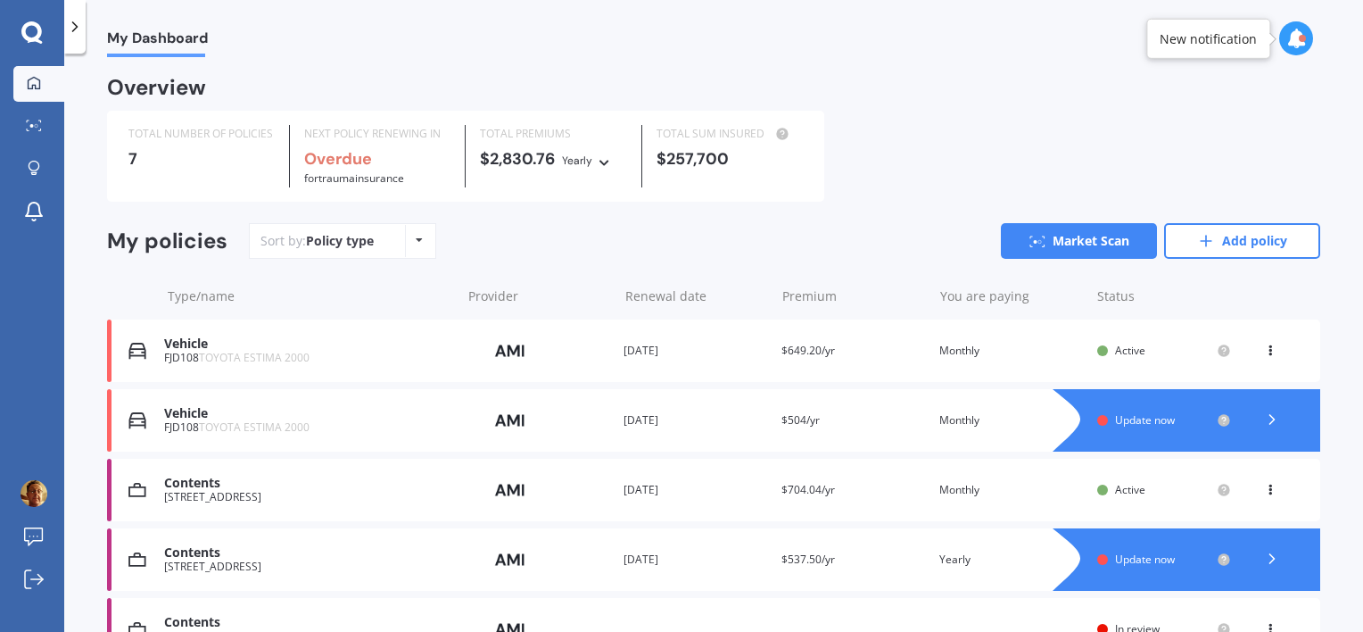
click at [805, 487] on span "$704.04/yr" at bounding box center [808, 489] width 54 height 15
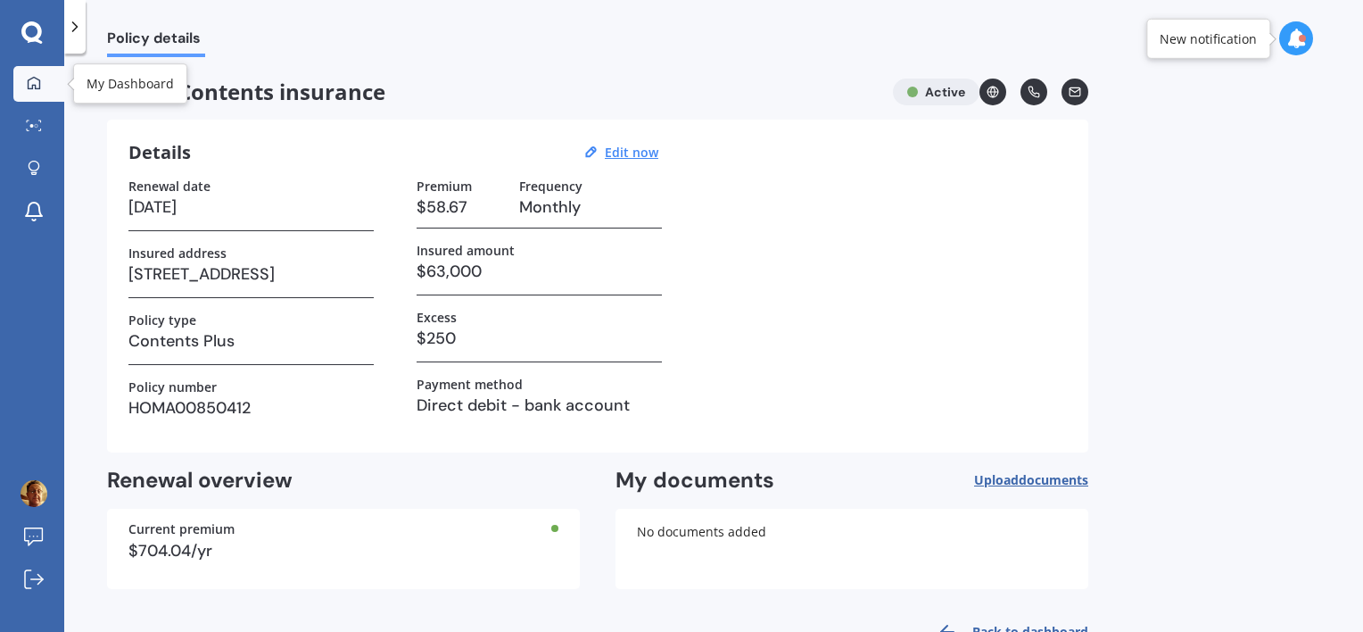
click at [39, 85] on icon at bounding box center [34, 83] width 14 height 14
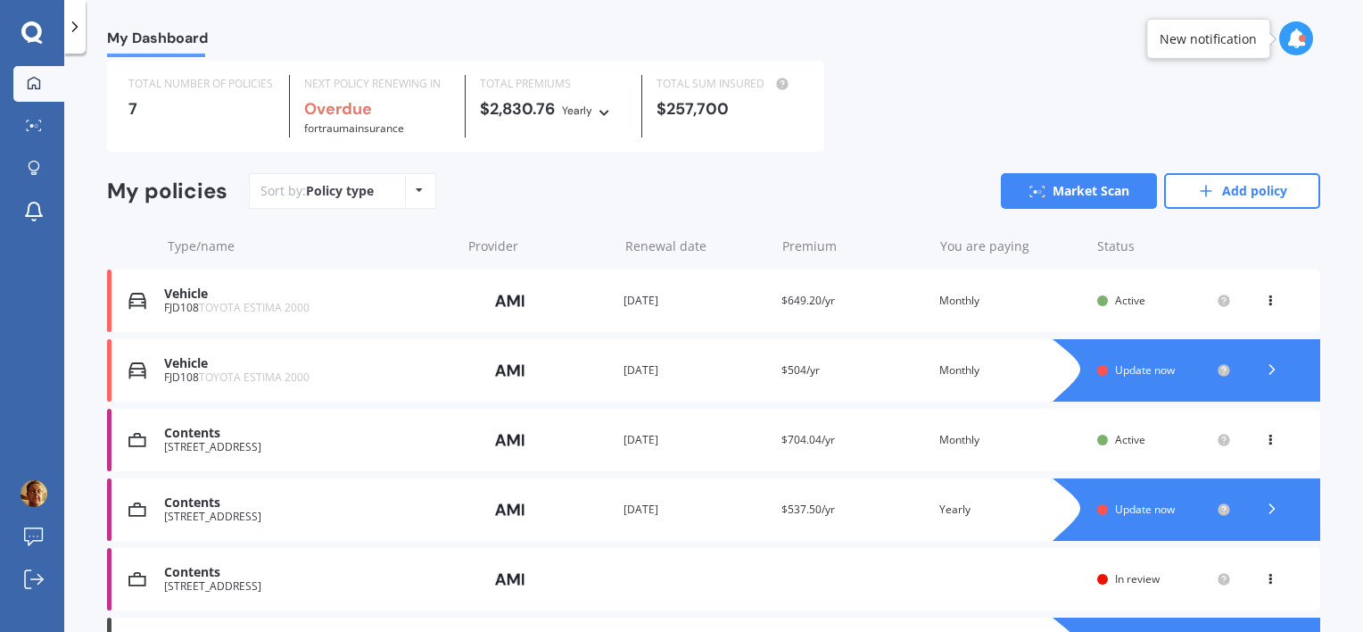
scroll to position [89, 0]
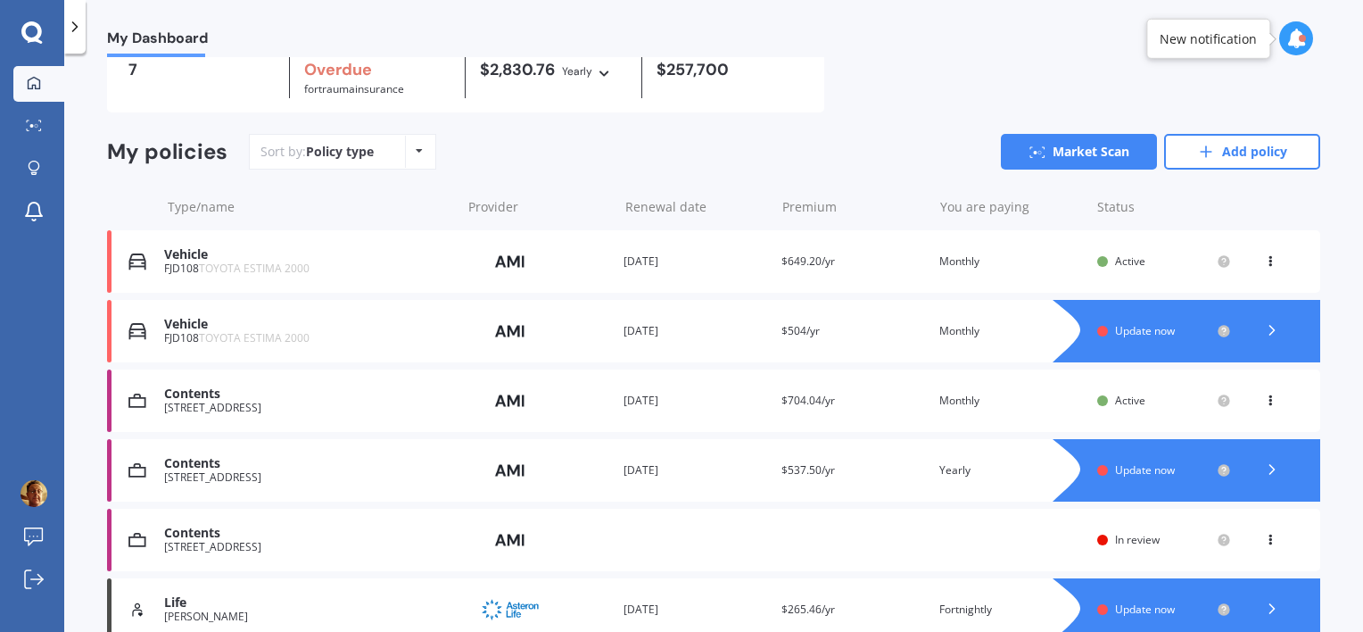
click at [508, 256] on img at bounding box center [510, 261] width 89 height 34
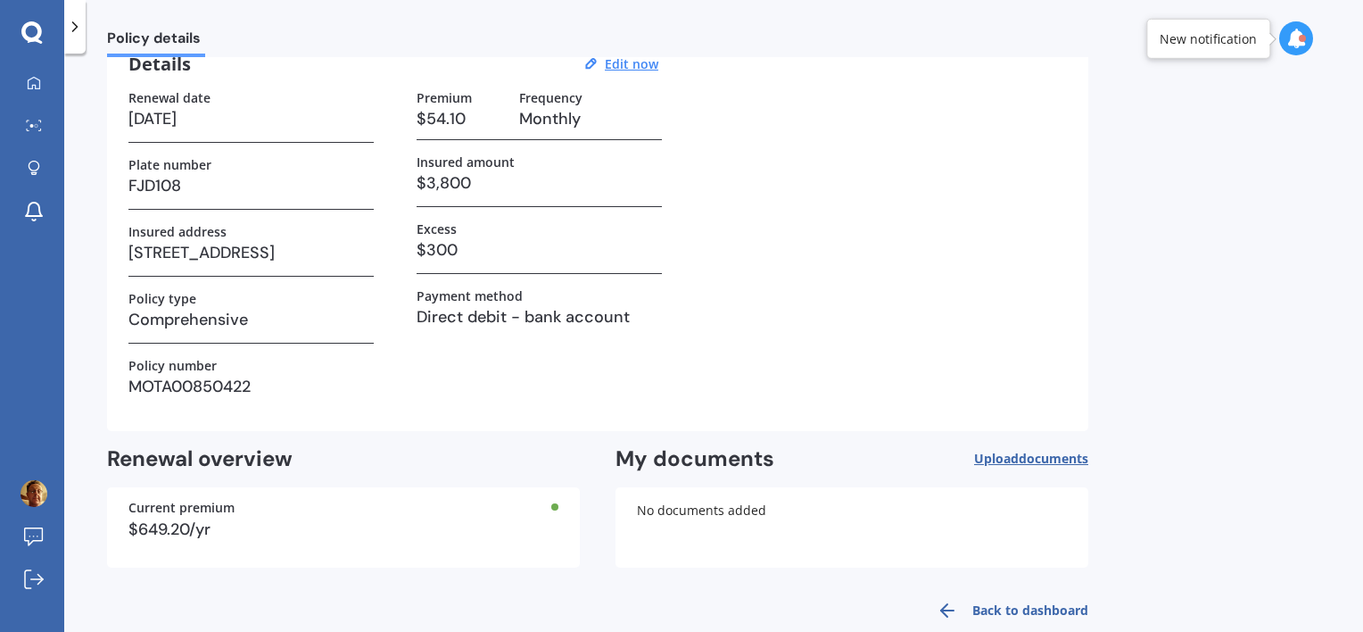
scroll to position [119, 0]
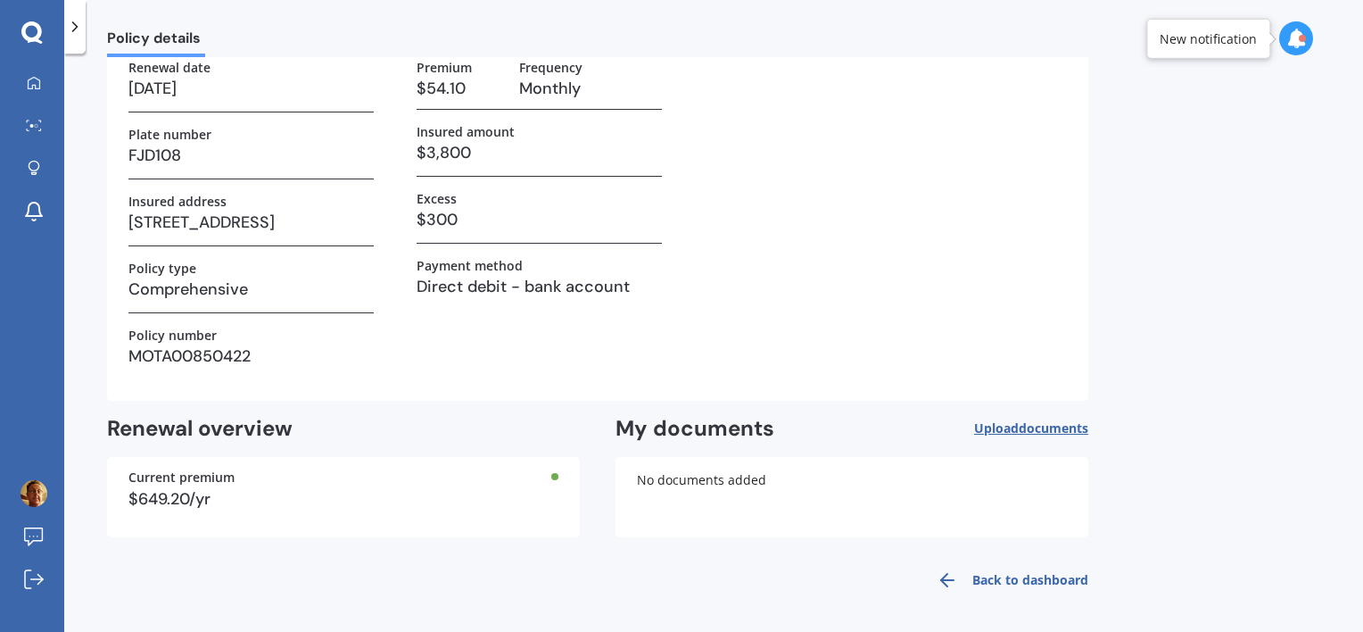
click at [1028, 425] on span "documents" at bounding box center [1054, 427] width 70 height 17
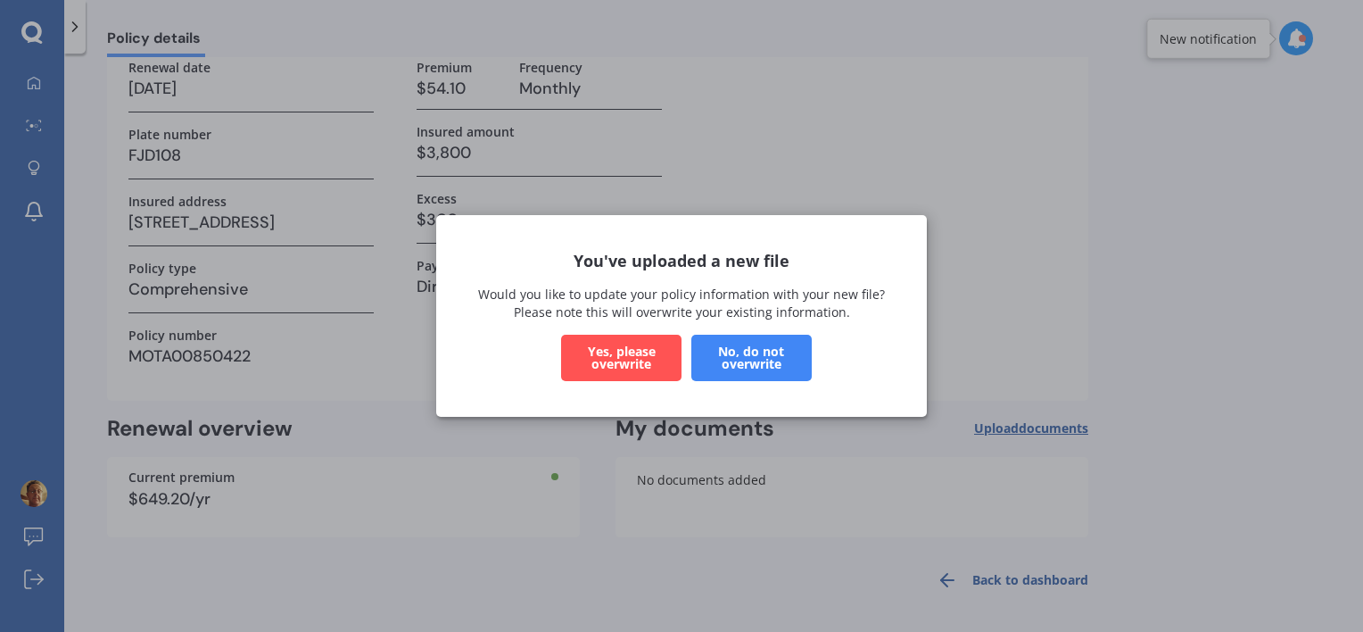
click at [649, 354] on button "Yes, please overwrite" at bounding box center [621, 358] width 120 height 46
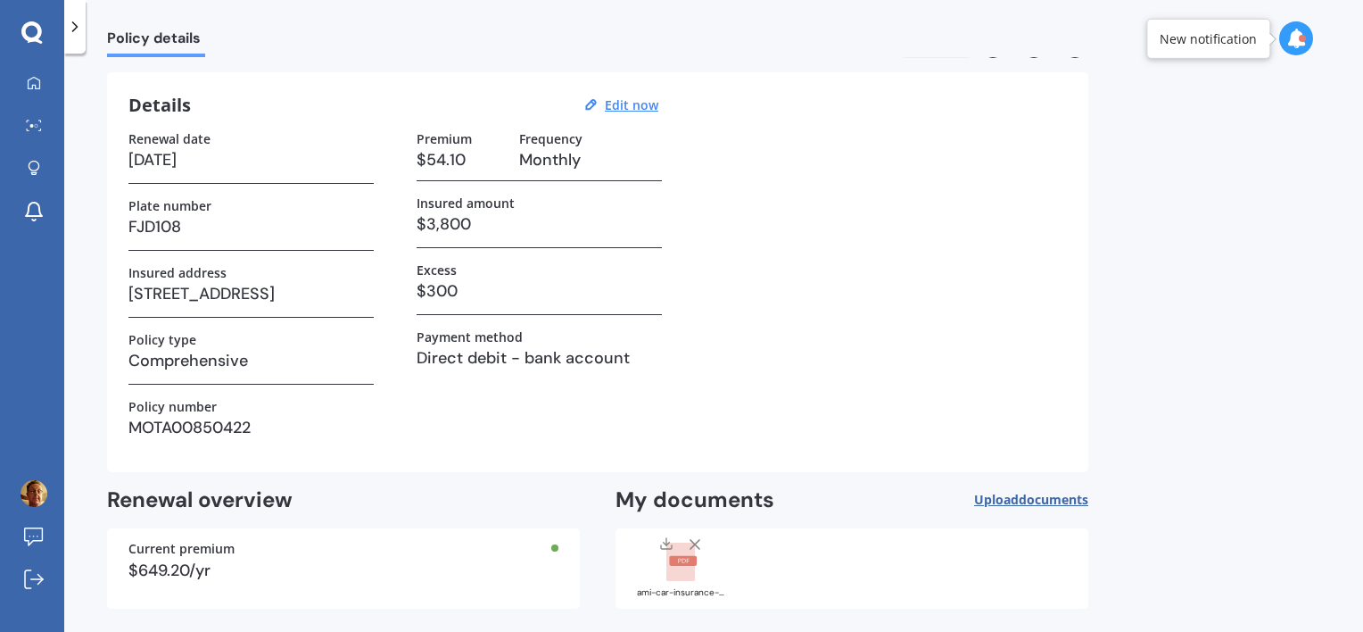
scroll to position [89, 0]
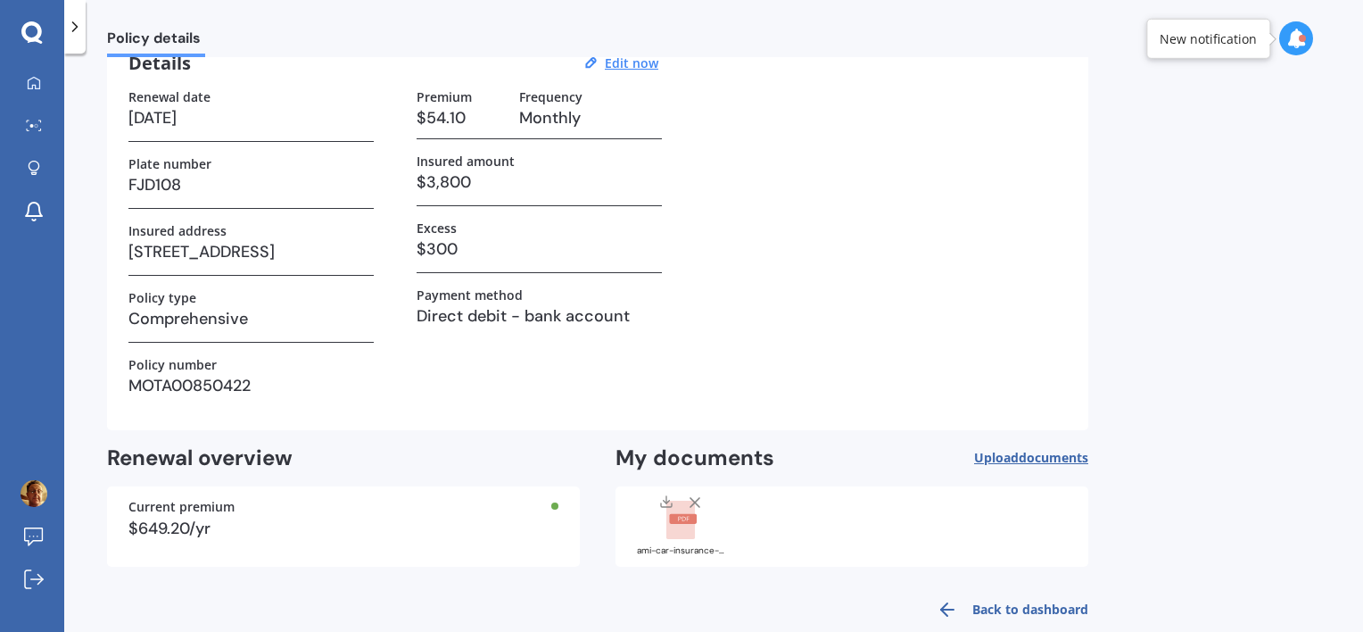
click at [999, 604] on link "Back to dashboard" at bounding box center [1007, 609] width 162 height 43
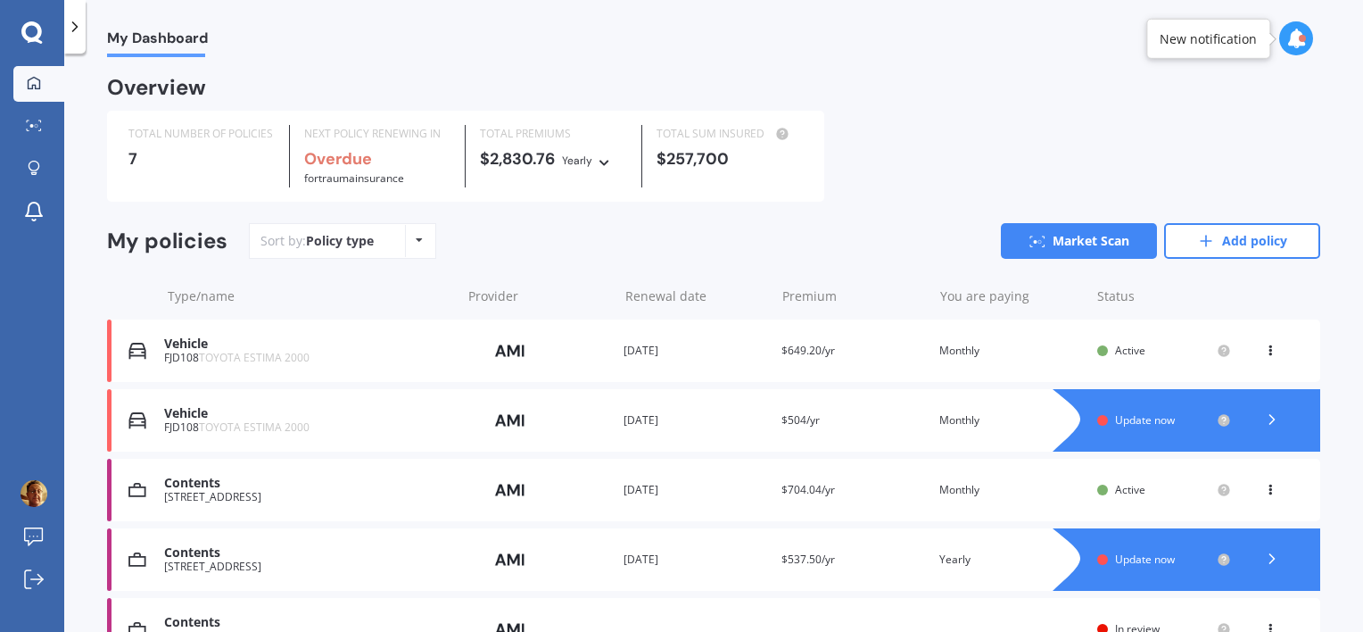
click at [25, 32] on icon at bounding box center [31, 32] width 21 height 23
click at [36, 492] on img at bounding box center [34, 493] width 27 height 27
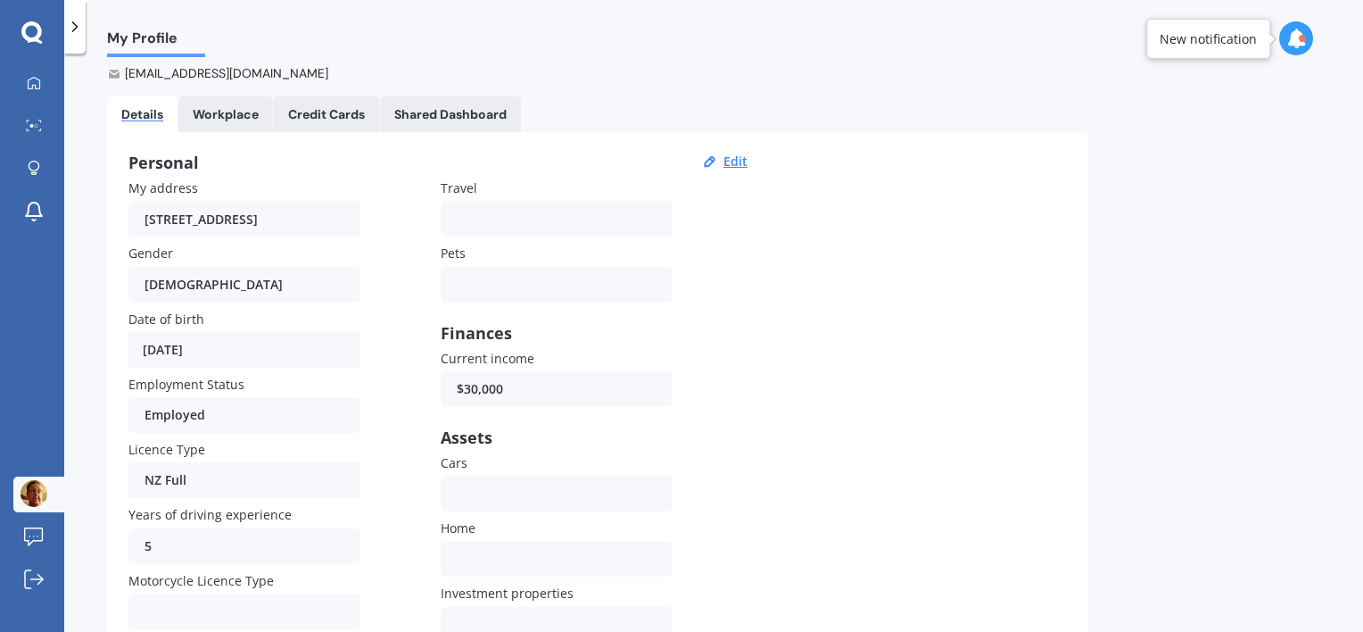
scroll to position [178, 0]
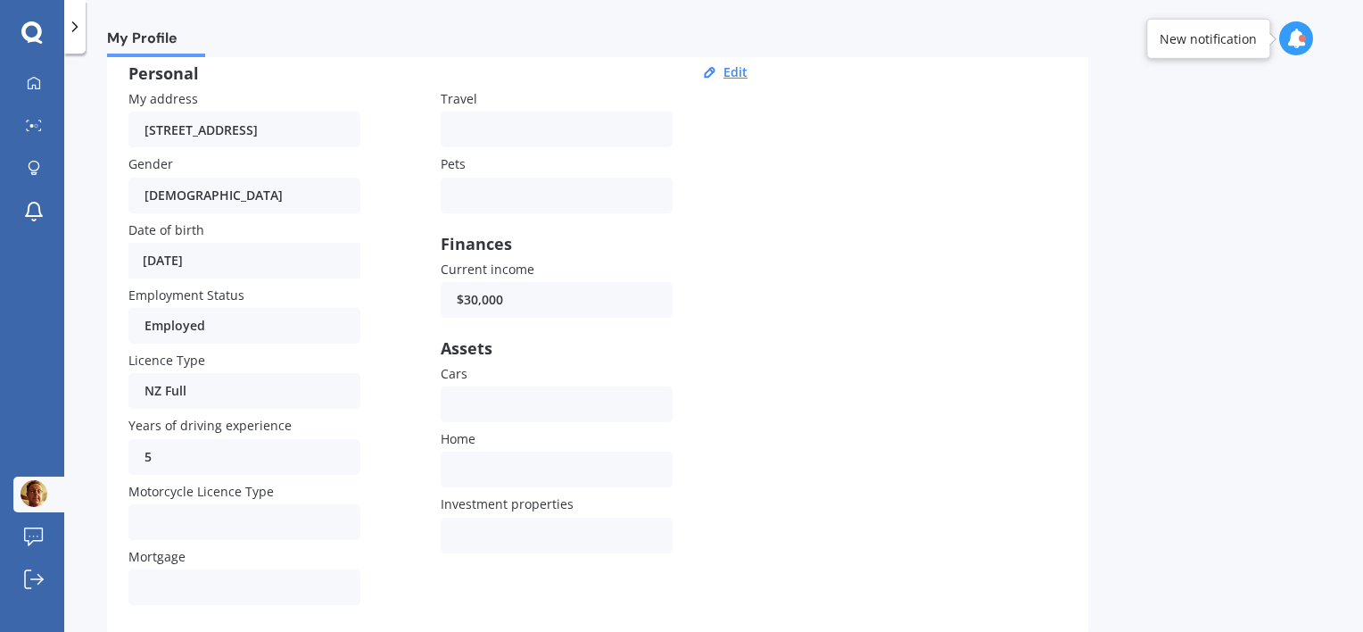
click at [97, 392] on div "My Profile Derek Bartley barters004@gmail.com Edit name Details Workplace Credi…" at bounding box center [713, 346] width 1299 height 578
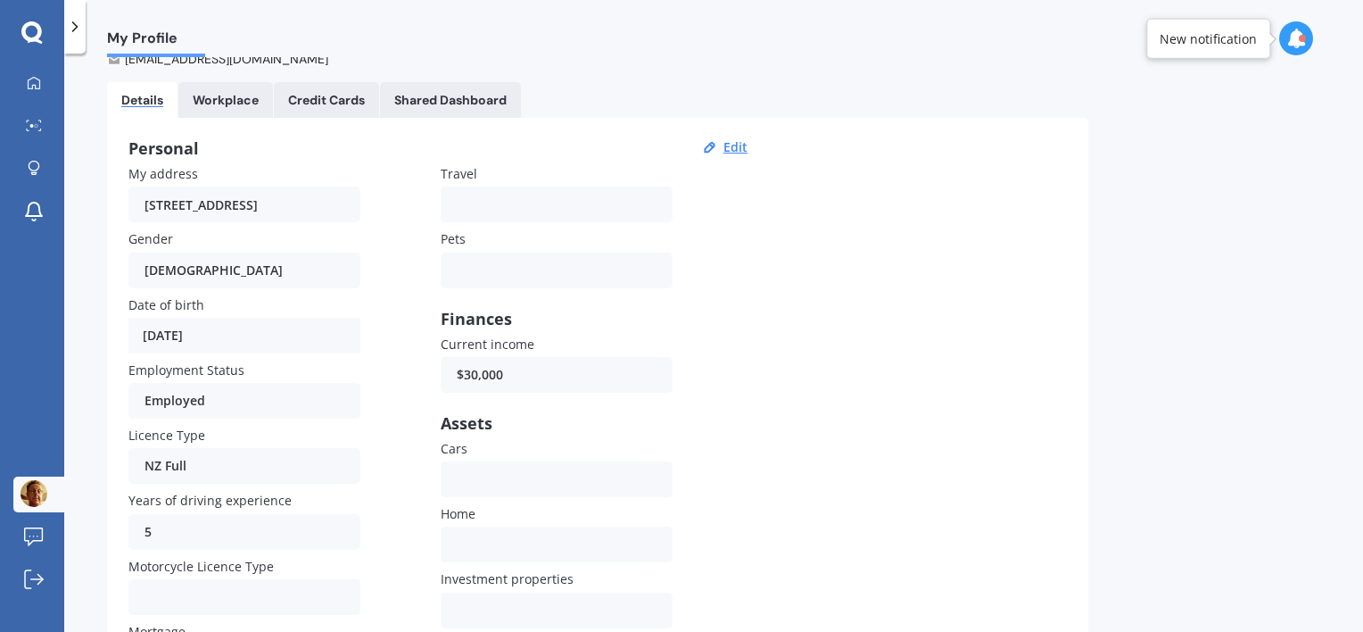
scroll to position [0, 0]
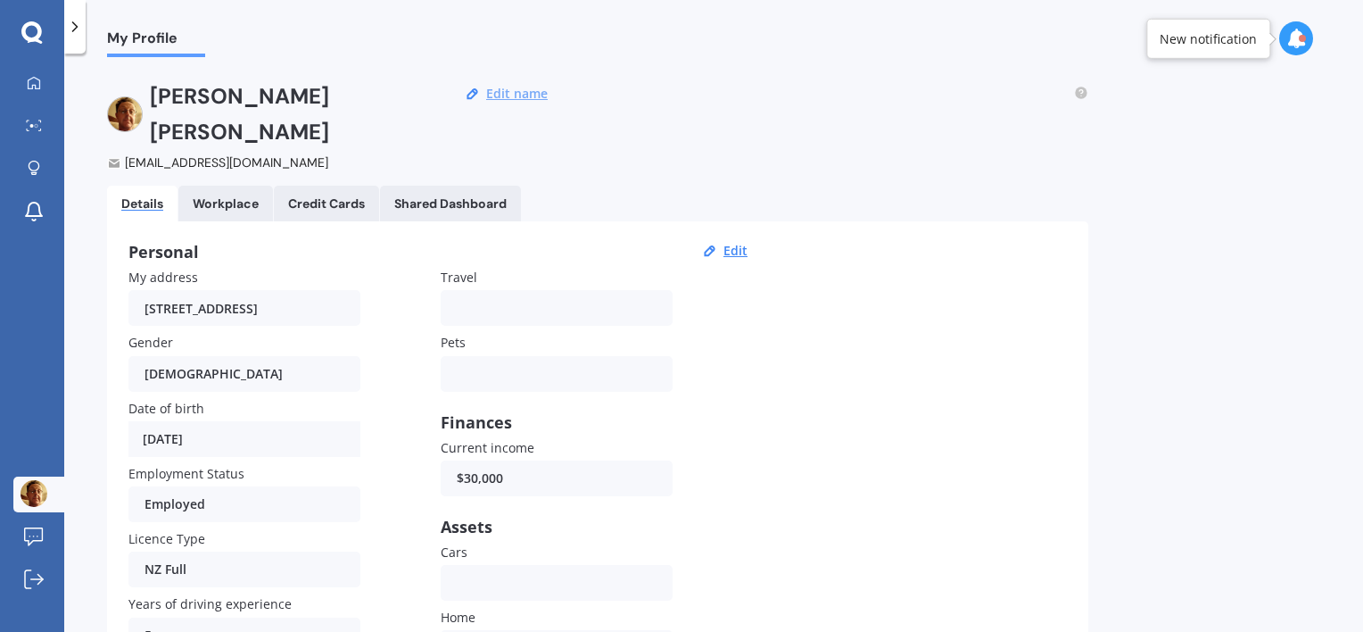
click at [513, 96] on button "Edit name" at bounding box center [517, 94] width 72 height 16
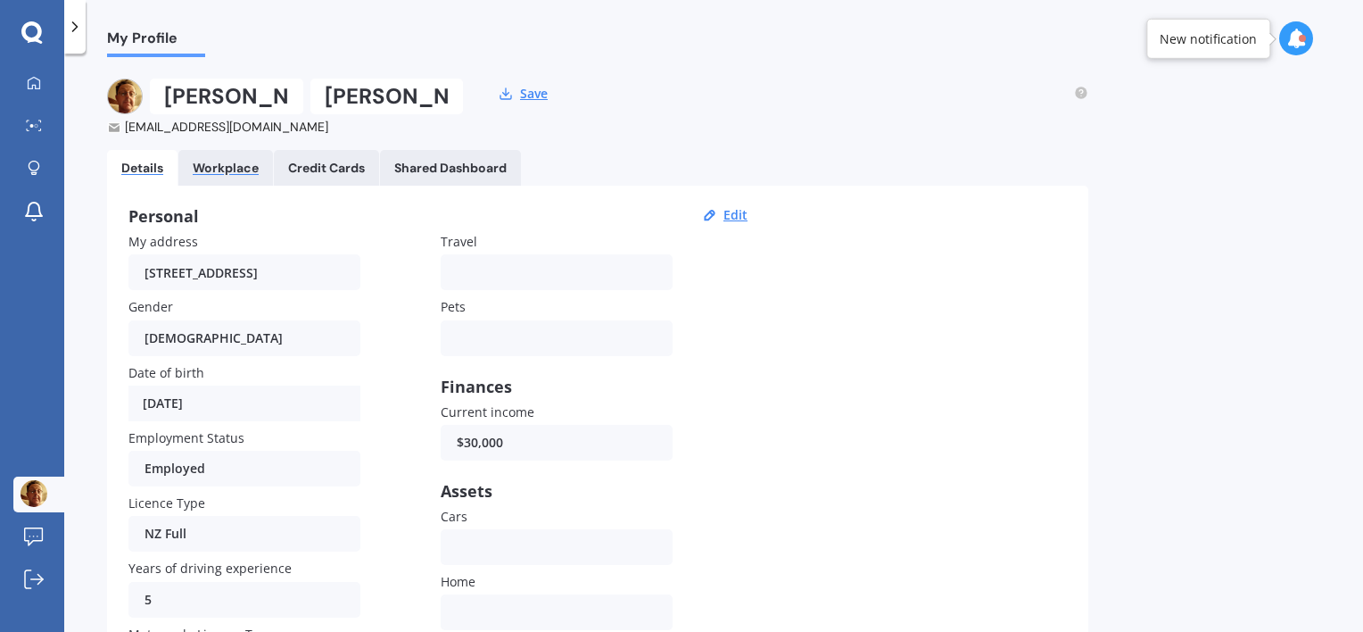
click at [219, 166] on div "Workplace" at bounding box center [226, 168] width 66 height 15
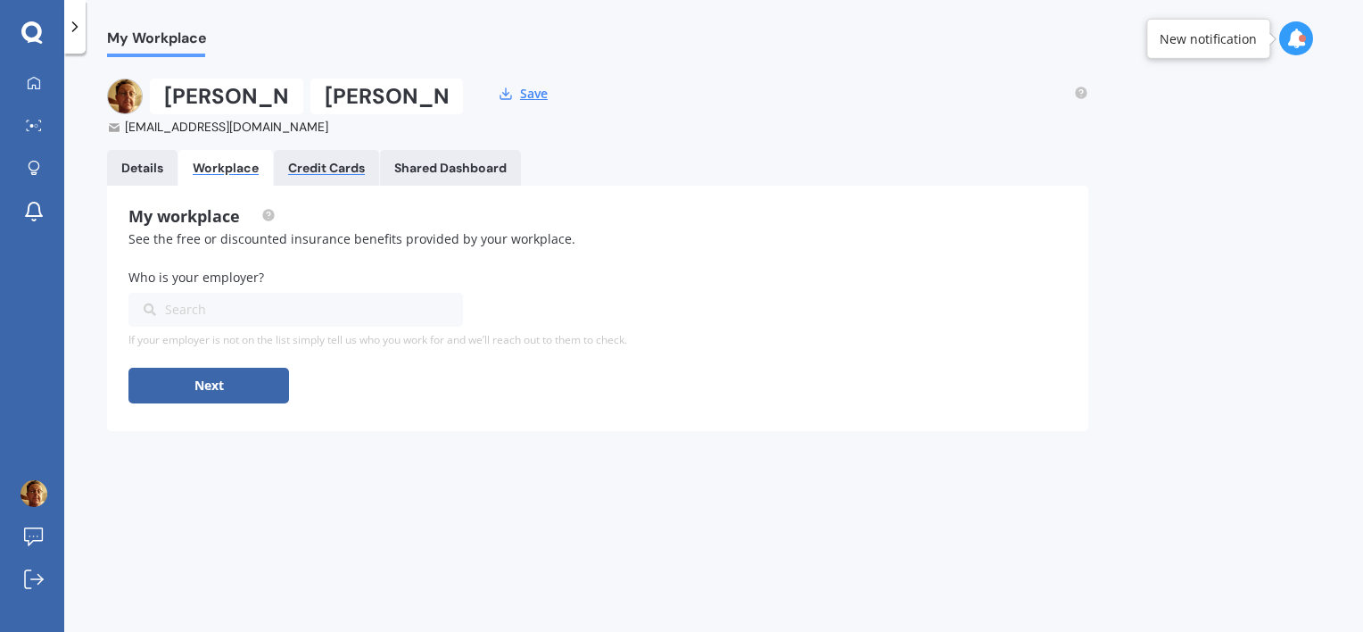
click at [332, 161] on div "Credit Cards" at bounding box center [326, 168] width 77 height 15
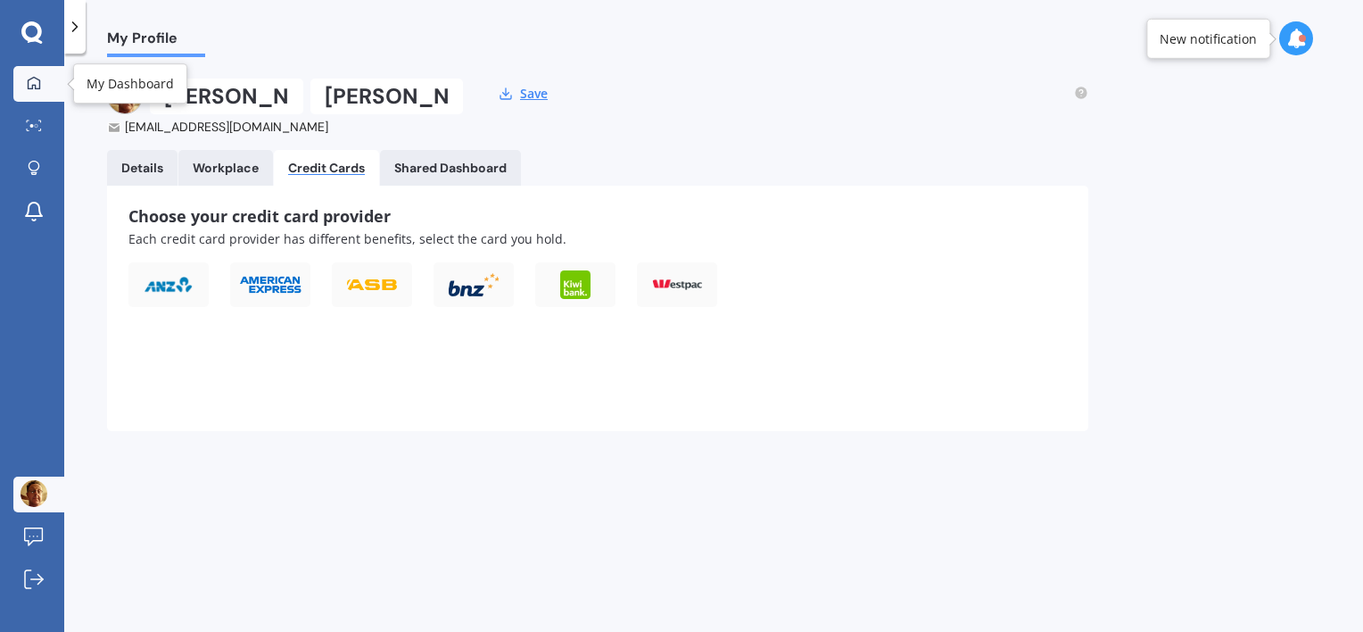
click at [38, 78] on icon at bounding box center [34, 82] width 12 height 12
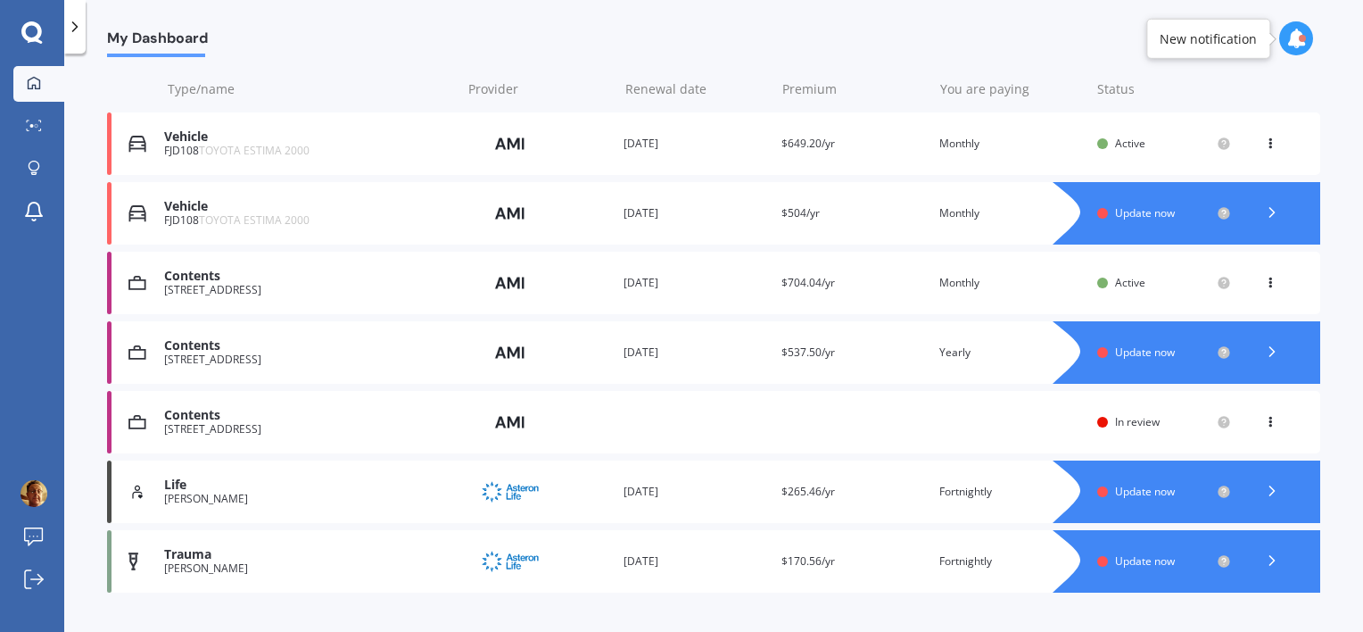
scroll to position [244, 0]
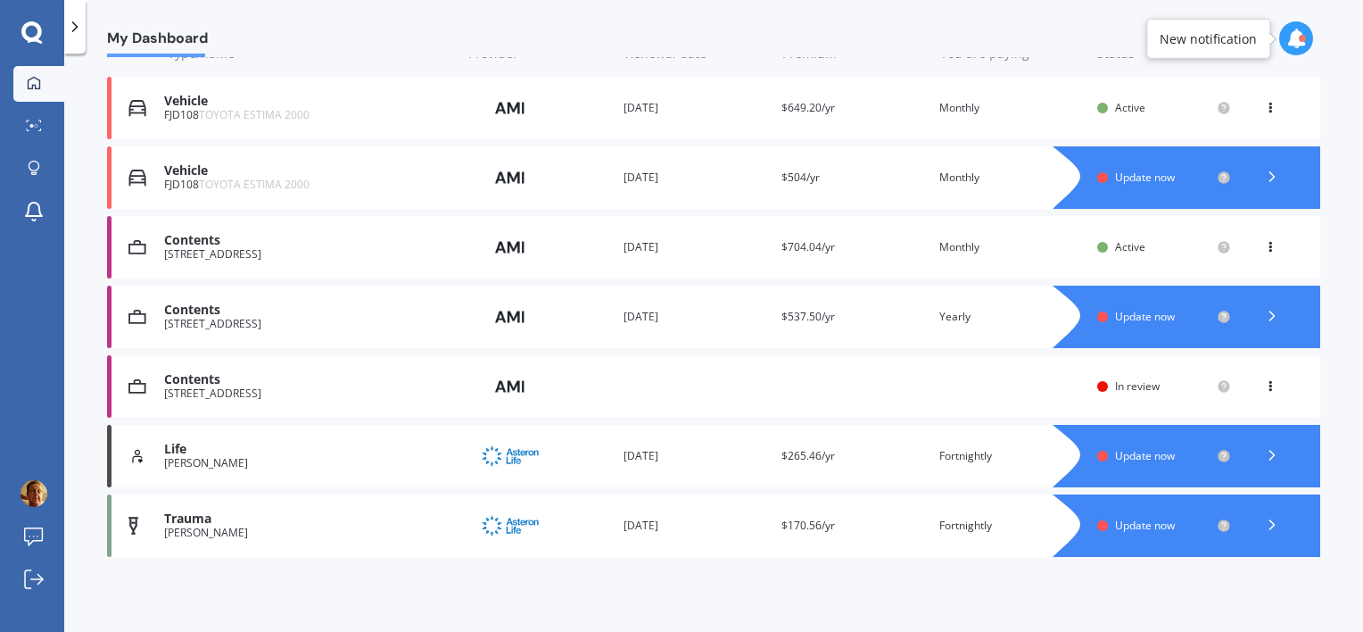
click at [76, 25] on polyline at bounding box center [75, 26] width 4 height 9
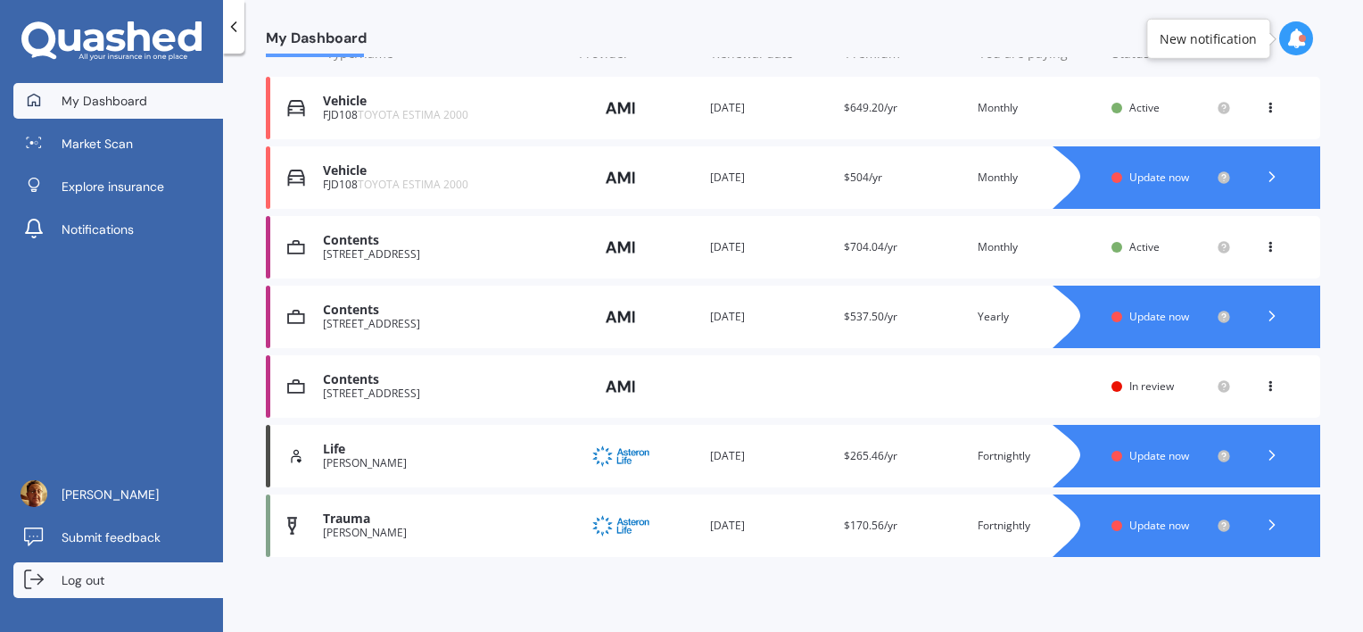
click at [102, 578] on span "Log out" at bounding box center [83, 580] width 43 height 18
